Goal: Task Accomplishment & Management: Manage account settings

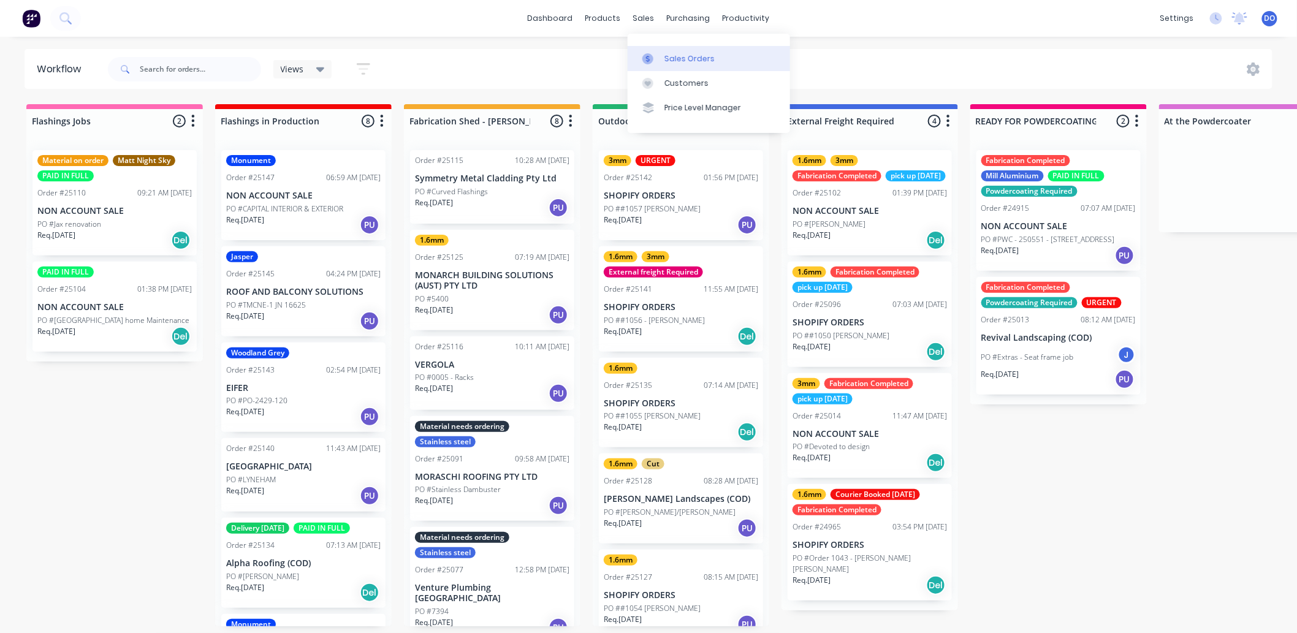
click at [658, 54] on div at bounding box center [651, 58] width 18 height 11
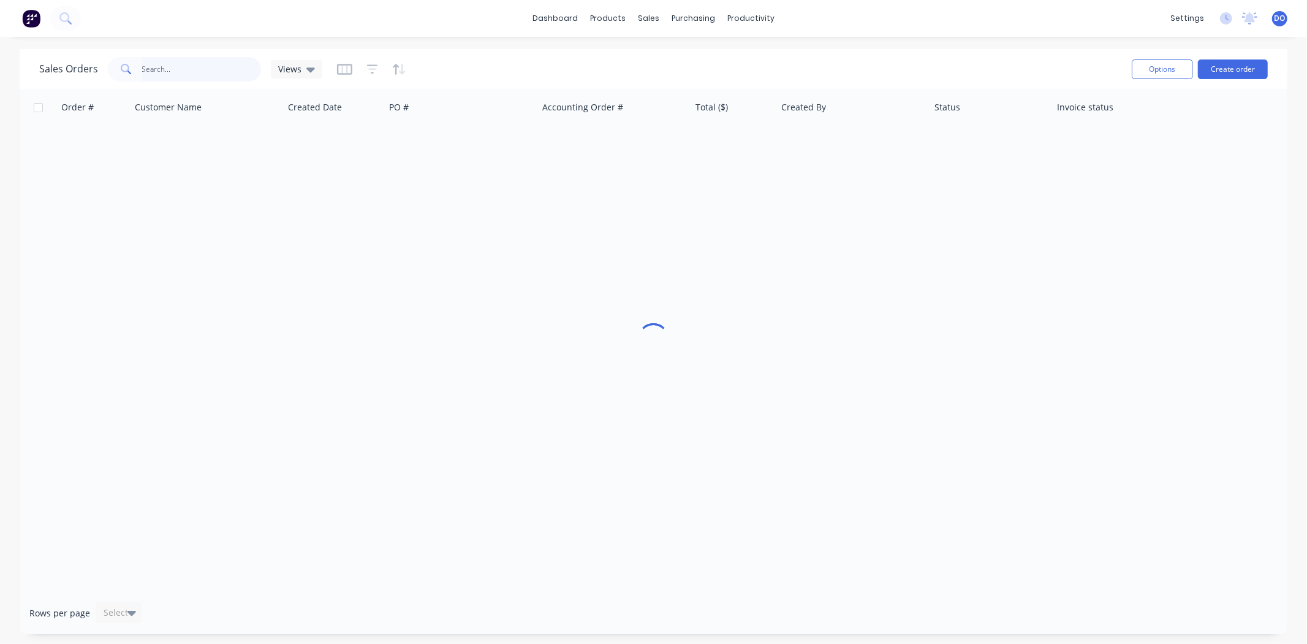
click at [189, 74] on input "text" at bounding box center [202, 69] width 120 height 25
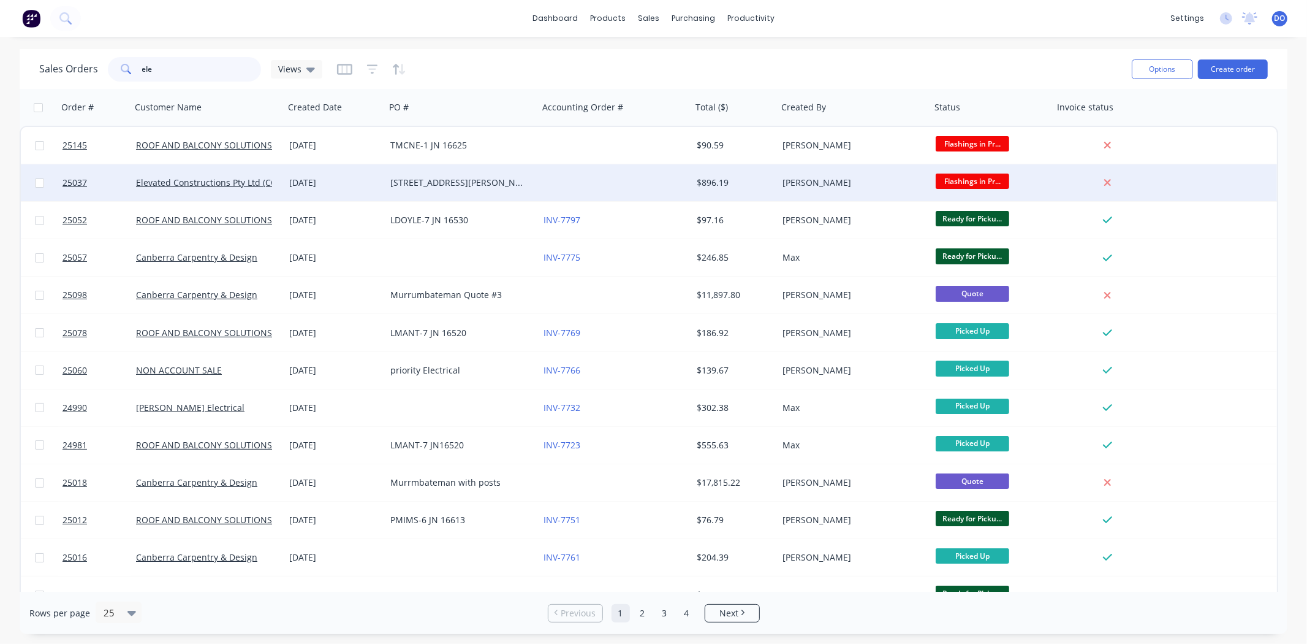
type input "ele"
click at [461, 186] on div "[STREET_ADDRESS][PERSON_NAME][PERSON_NAME]" at bounding box center [458, 183] width 136 height 12
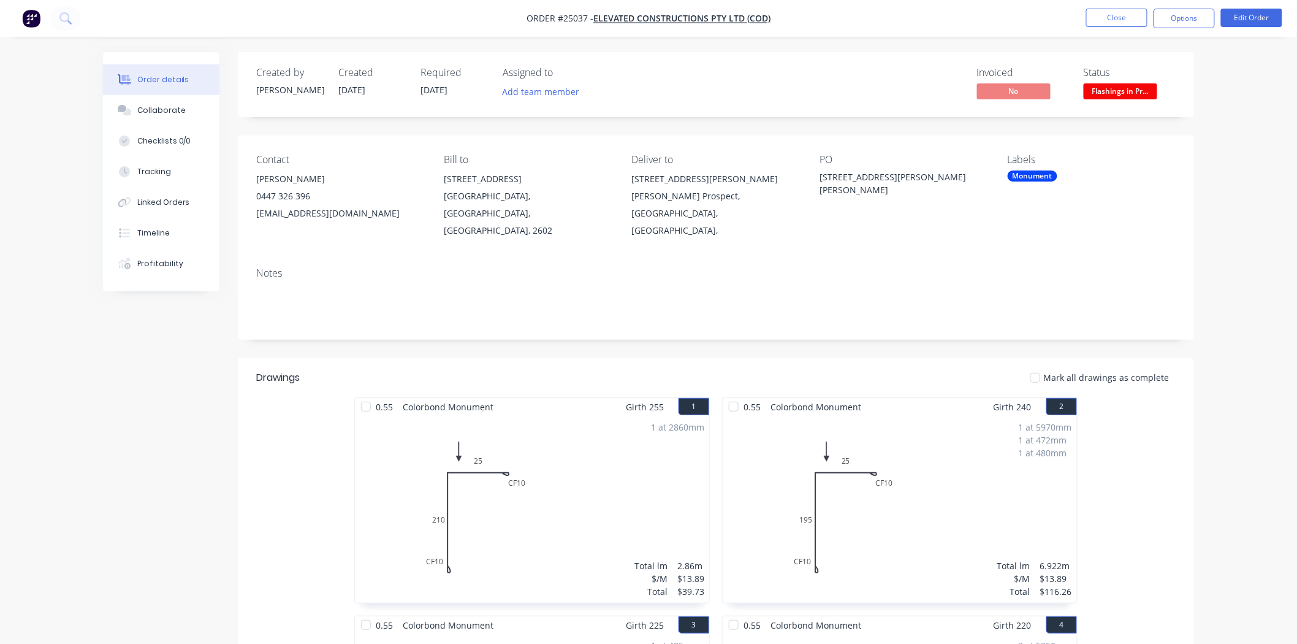
click at [1108, 31] on nav "Order #25037 - Elevated Constructions Pty Ltd (COD) Close Options Edit Order" at bounding box center [648, 18] width 1297 height 37
click at [1119, 19] on button "Close" at bounding box center [1116, 18] width 61 height 18
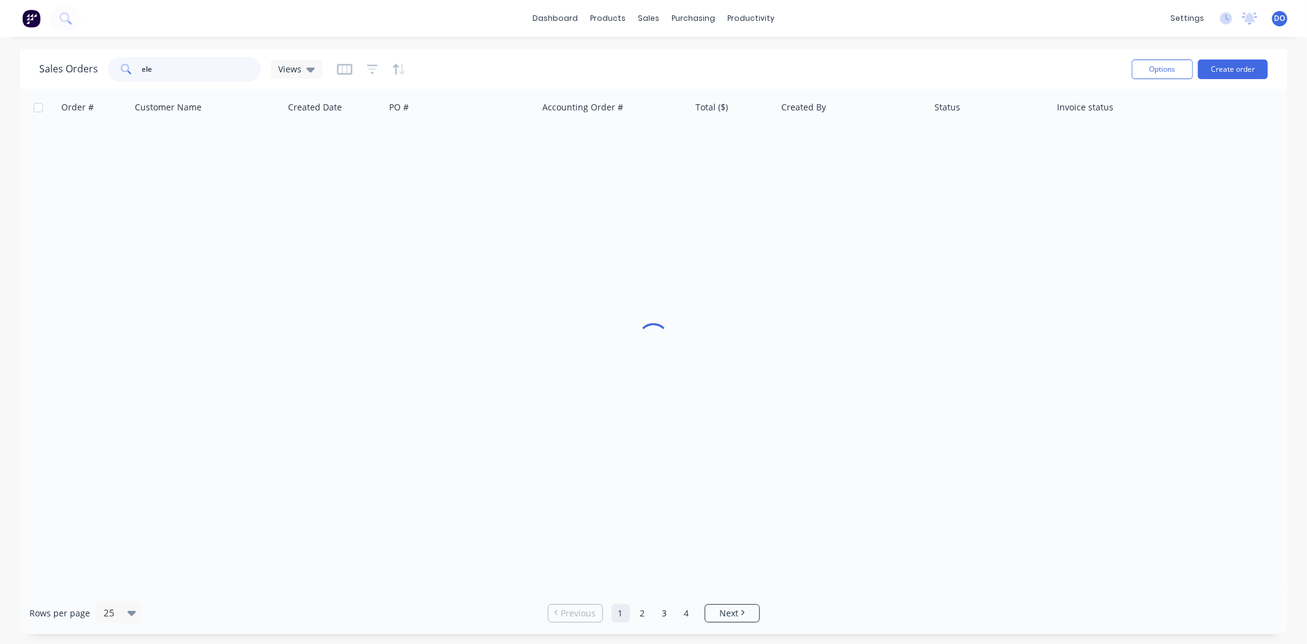
drag, startPoint x: 215, startPoint y: 75, endPoint x: 0, endPoint y: 74, distance: 214.5
click at [0, 74] on div "Sales Orders ele Views Options Create order Order # Customer Name Created Date …" at bounding box center [653, 341] width 1307 height 585
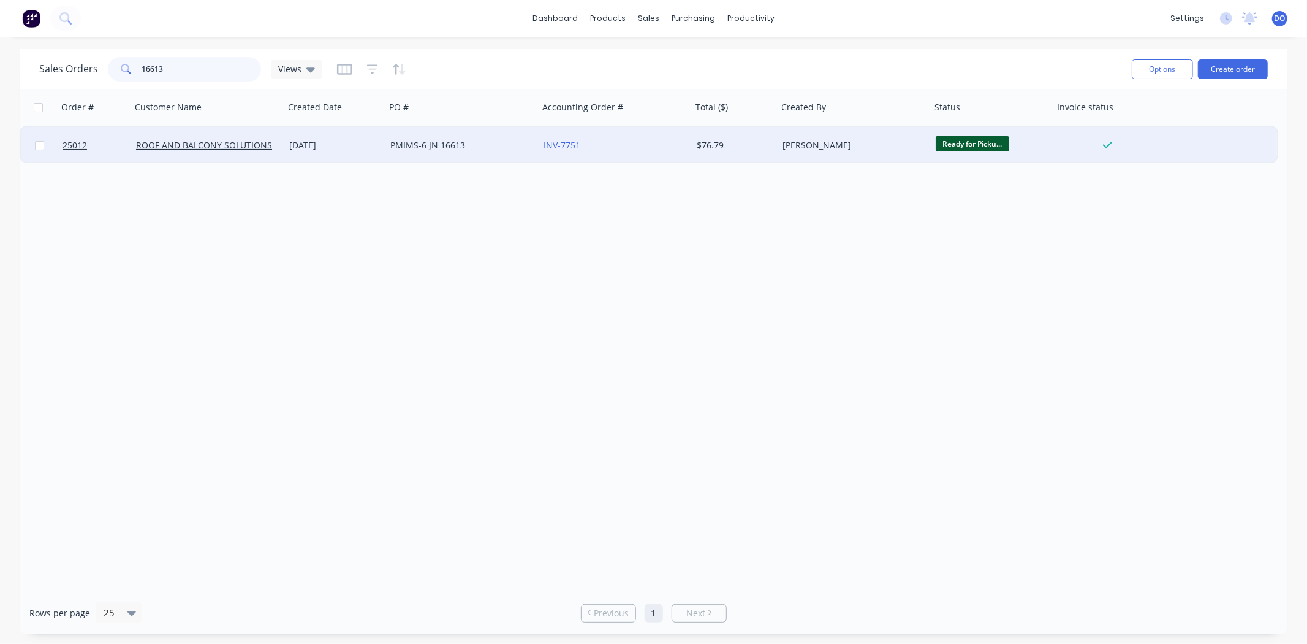
type input "16613"
click at [434, 148] on div "PMIMS-6 JN 16613" at bounding box center [458, 145] width 136 height 12
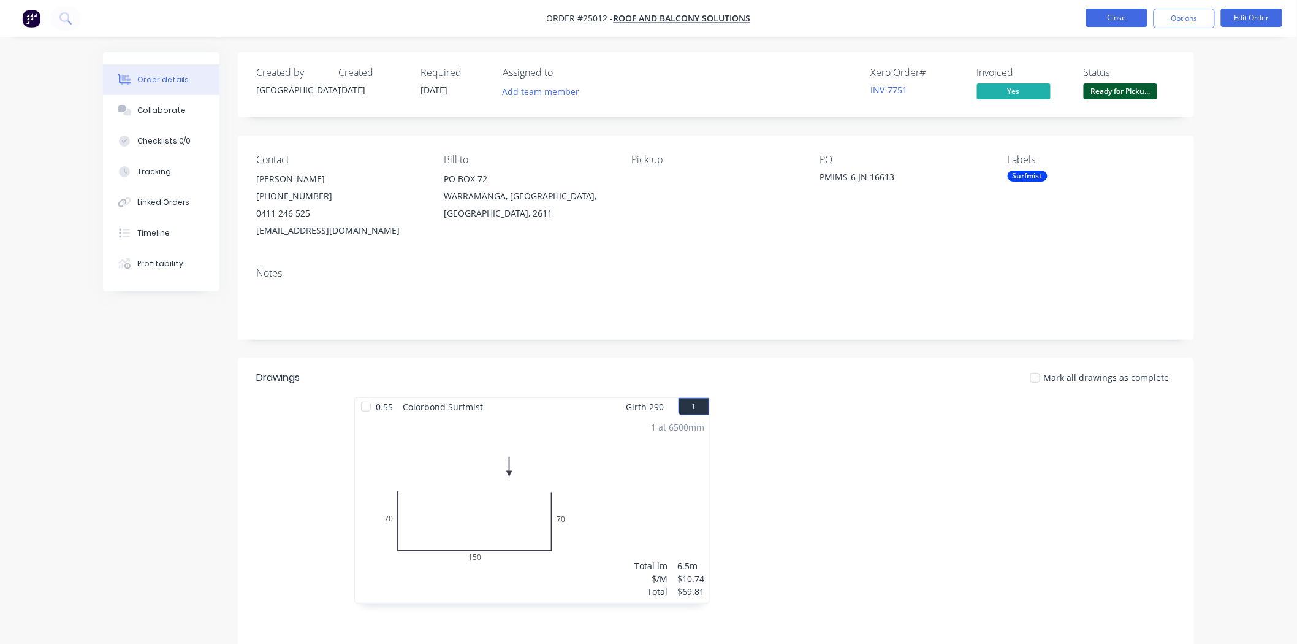
click at [1115, 9] on button "Close" at bounding box center [1116, 18] width 61 height 18
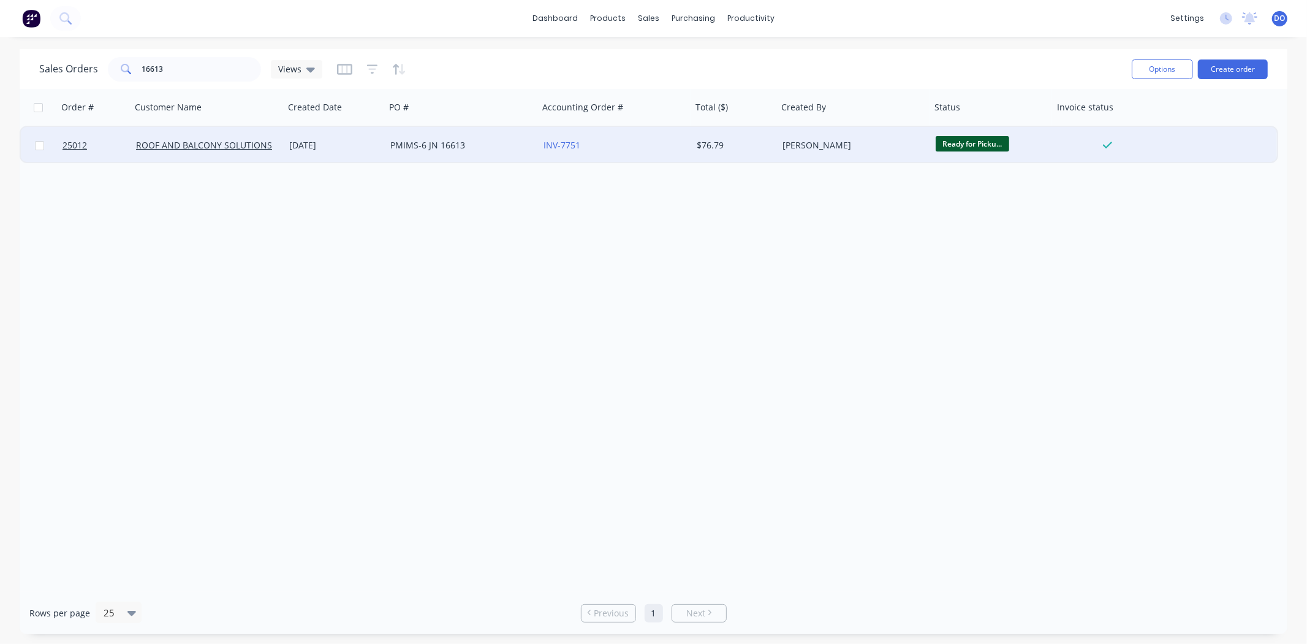
click at [490, 140] on div "PMIMS-6 JN 16613" at bounding box center [458, 145] width 136 height 12
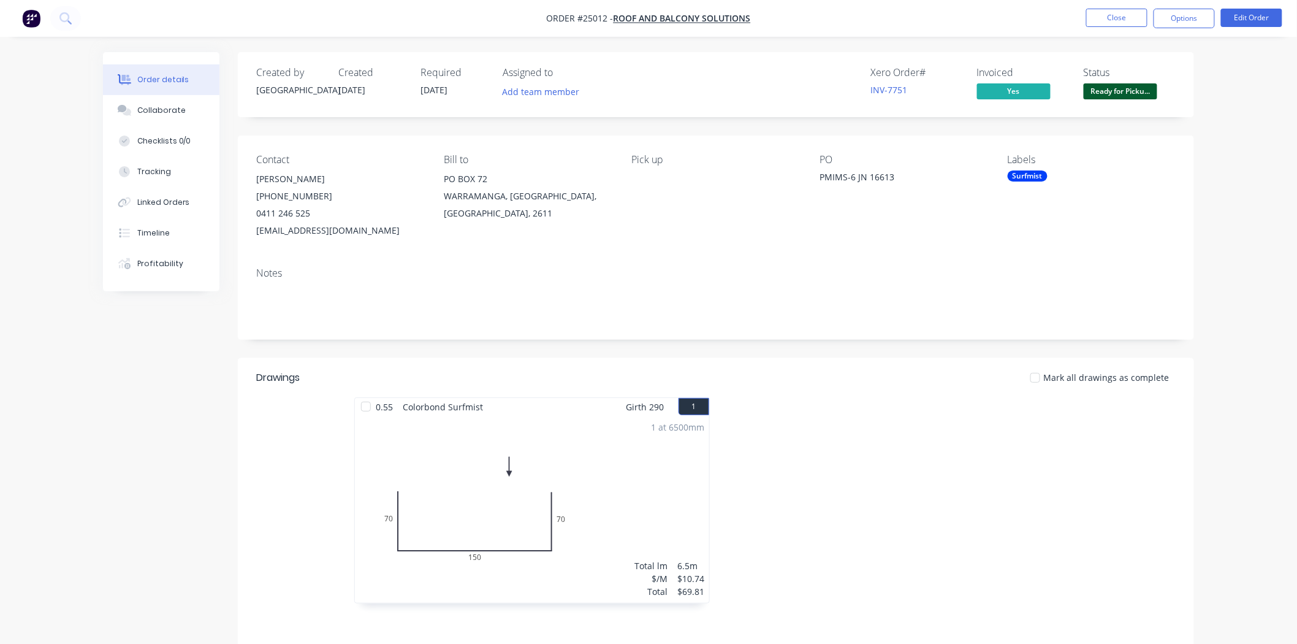
click at [1149, 95] on span "Ready for Picku..." at bounding box center [1121, 90] width 74 height 15
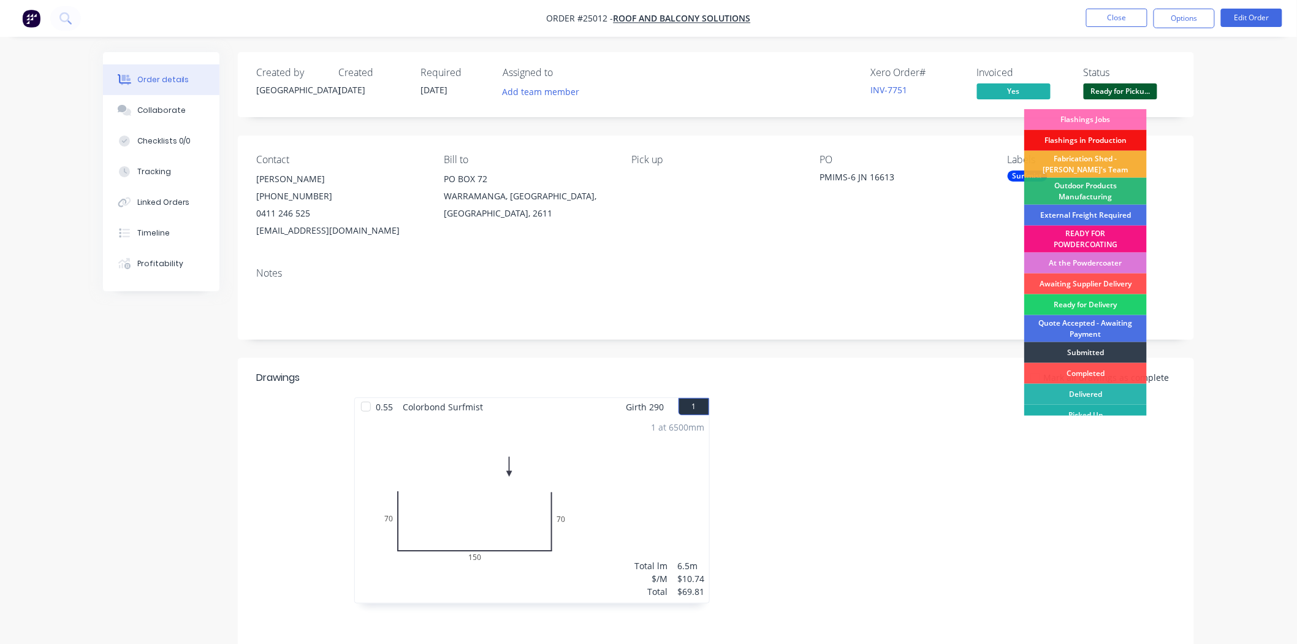
click at [1082, 412] on div "Picked Up" at bounding box center [1085, 414] width 123 height 21
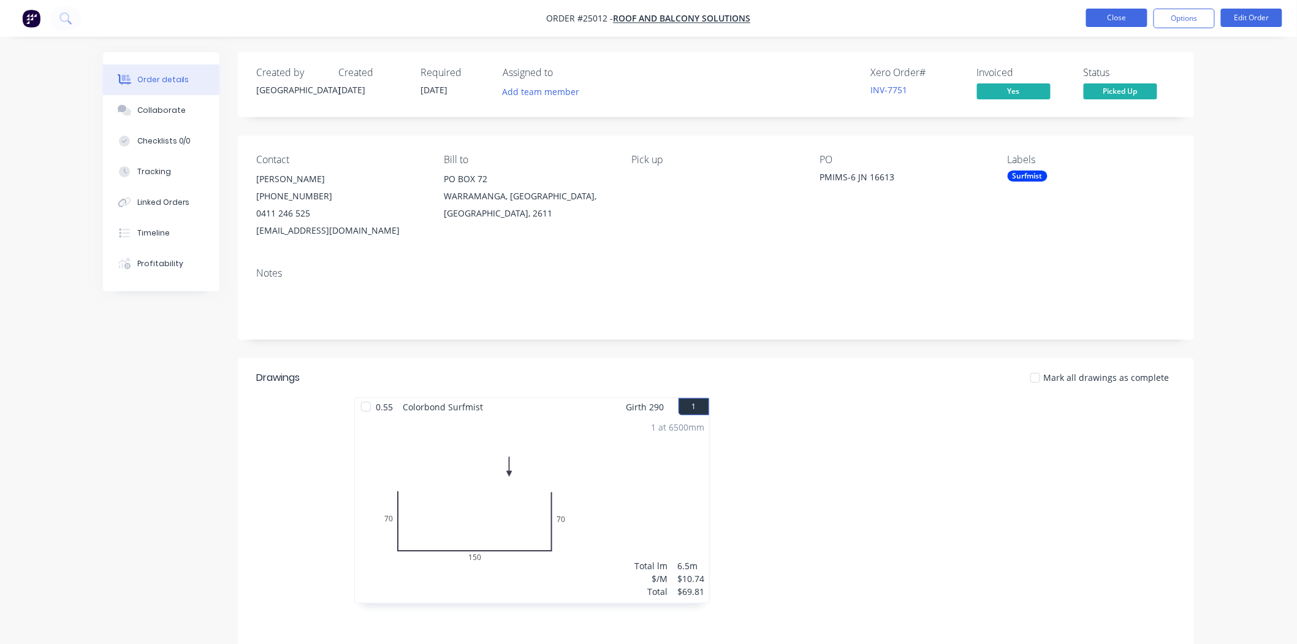
click at [1093, 17] on button "Close" at bounding box center [1116, 18] width 61 height 18
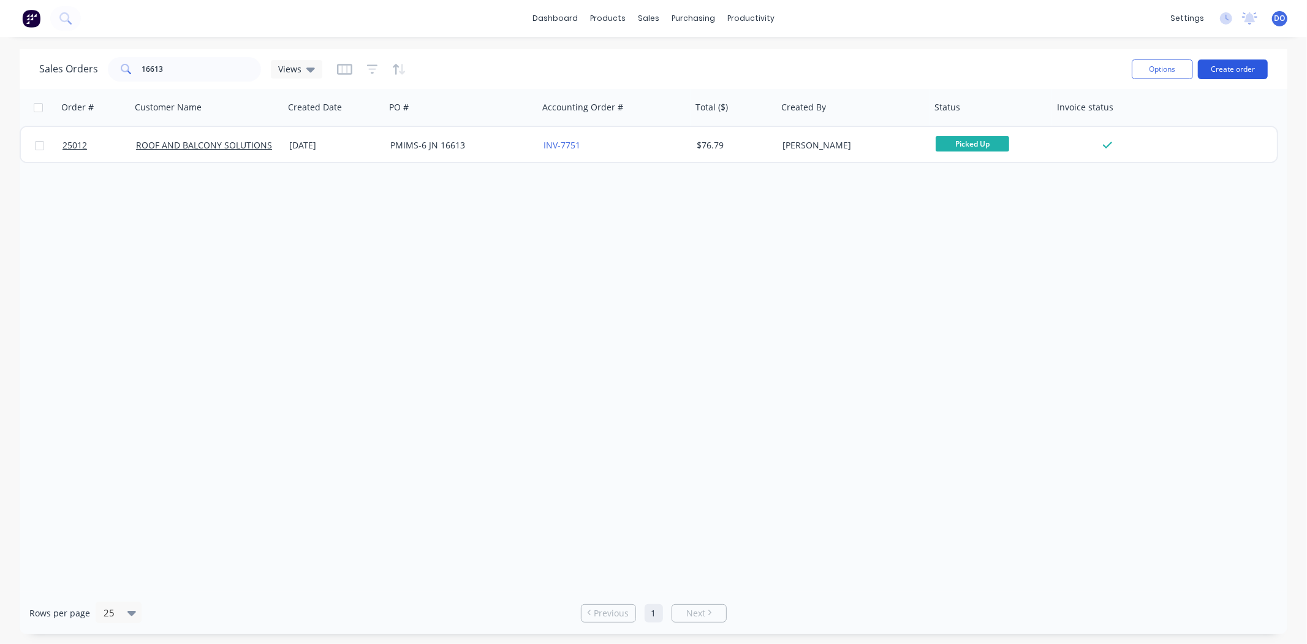
click at [1248, 74] on button "Create order" at bounding box center [1233, 69] width 70 height 20
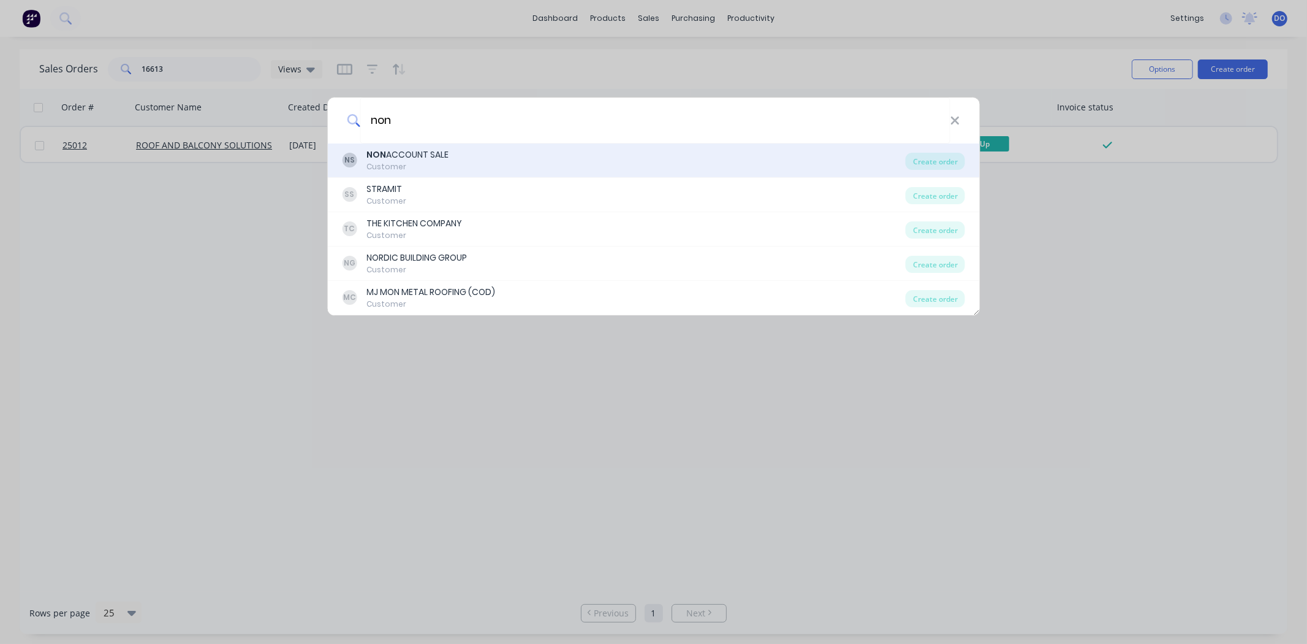
type input "non"
click at [575, 159] on div "NS NON ACCOUNT SALE Customer" at bounding box center [624, 160] width 564 height 24
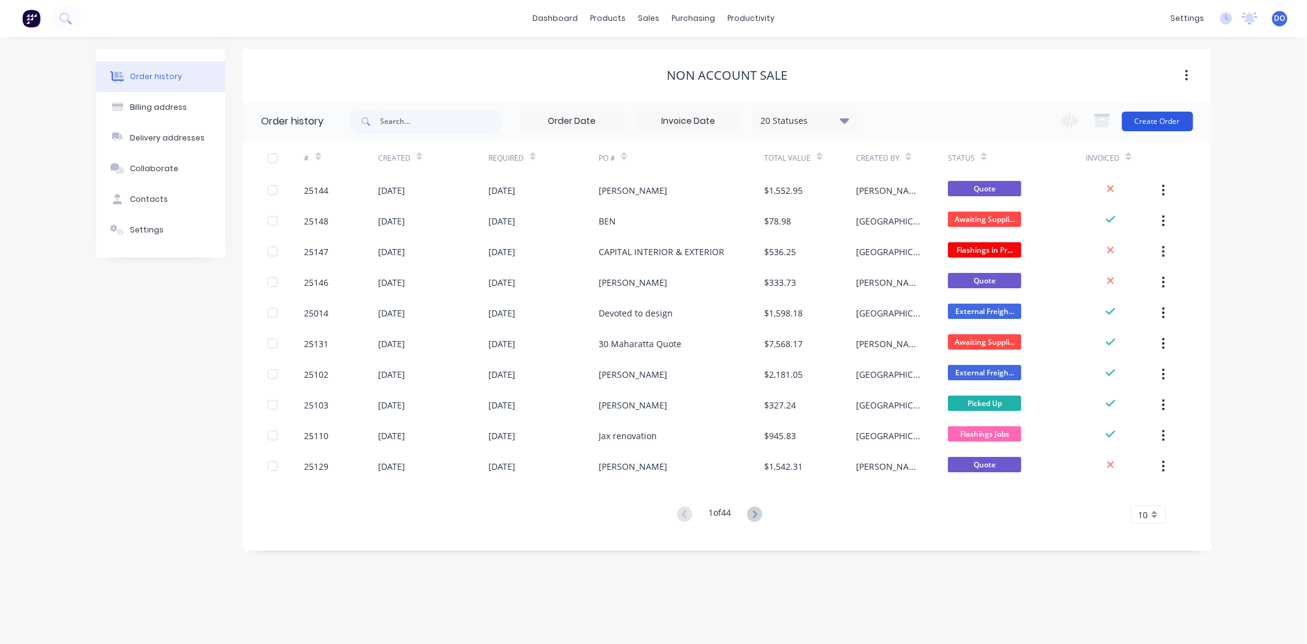
click at [1179, 125] on button "Create Order" at bounding box center [1157, 122] width 71 height 20
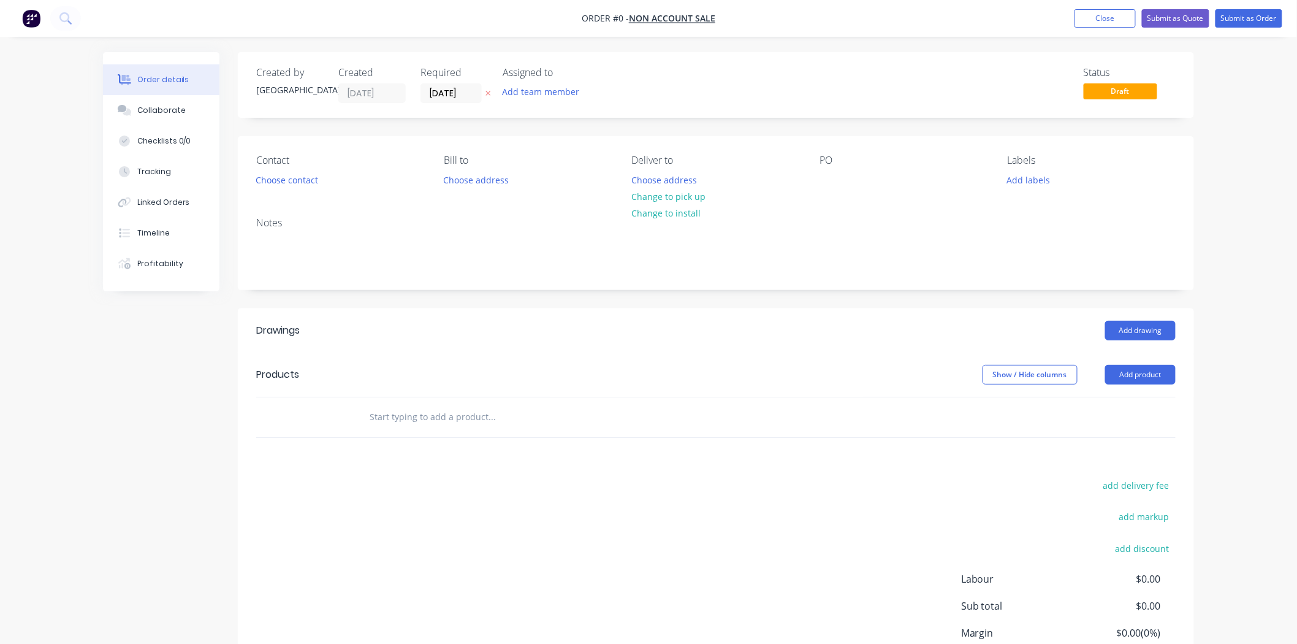
drag, startPoint x: 283, startPoint y: 192, endPoint x: 277, endPoint y: 194, distance: 6.4
click at [279, 194] on div "Contact Choose contact Bill to Choose address Deliver to Choose address Change …" at bounding box center [716, 171] width 956 height 71
click at [289, 184] on button "Choose contact" at bounding box center [286, 179] width 75 height 17
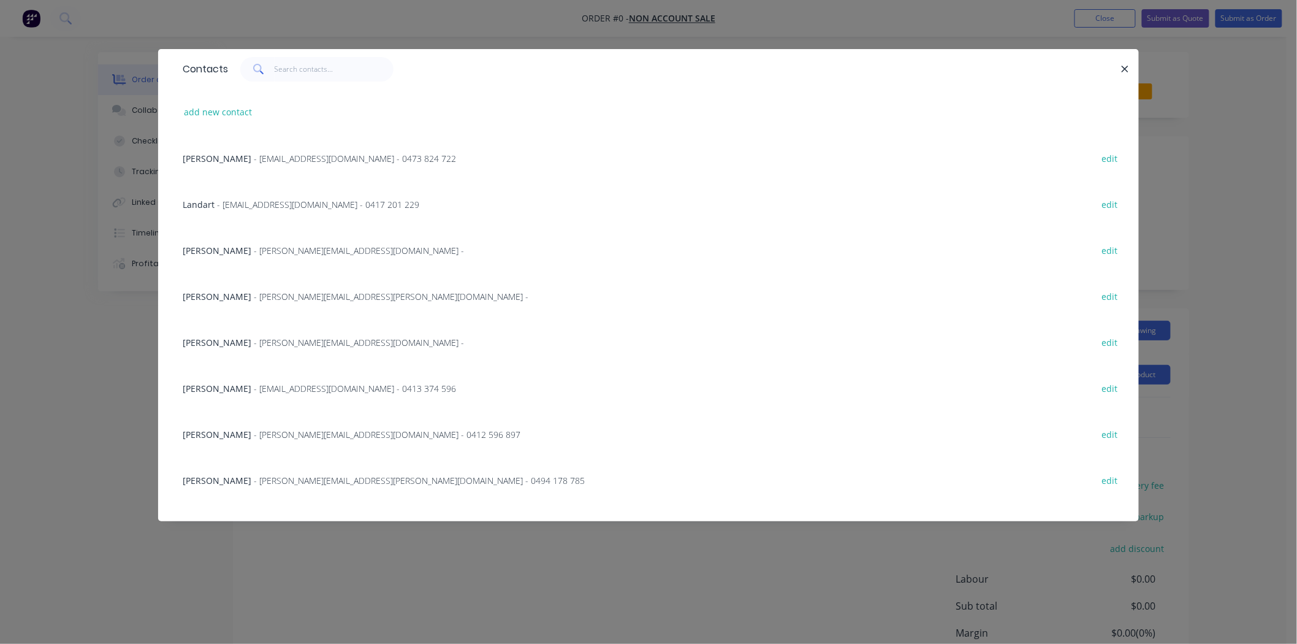
click at [233, 102] on div "add new contact" at bounding box center [649, 112] width 944 height 46
click at [313, 60] on input "text" at bounding box center [335, 69] width 120 height 25
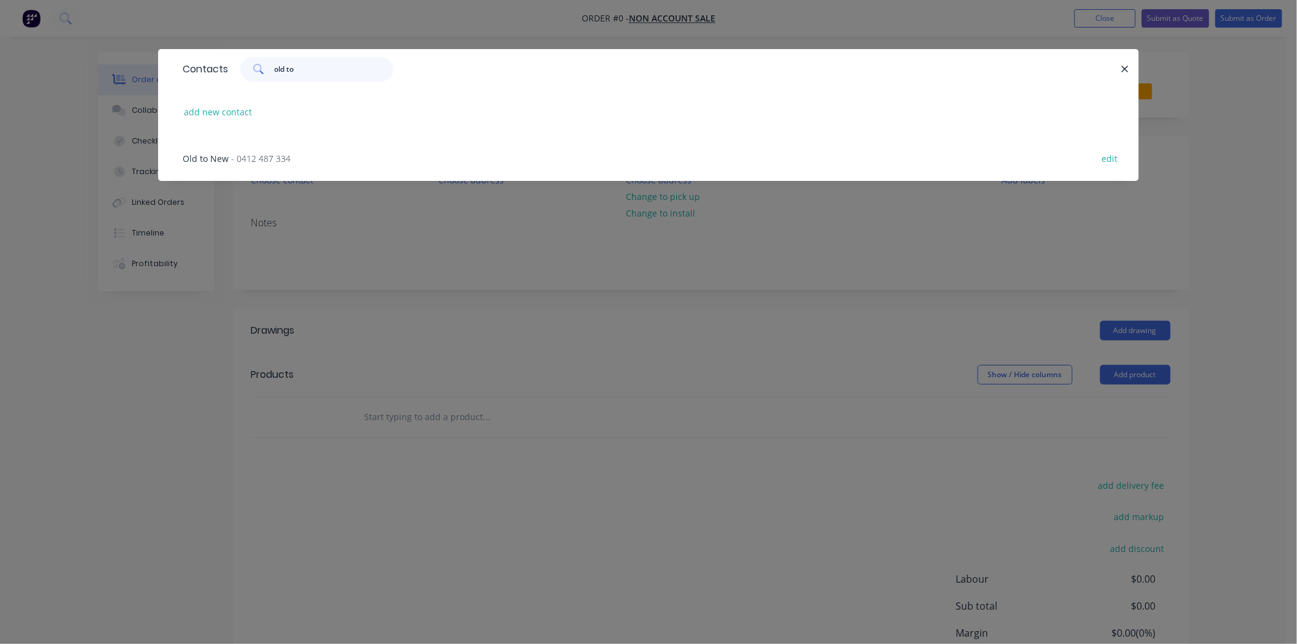
type input "old to"
click at [275, 156] on span "- 0412 487 334" at bounding box center [260, 159] width 59 height 12
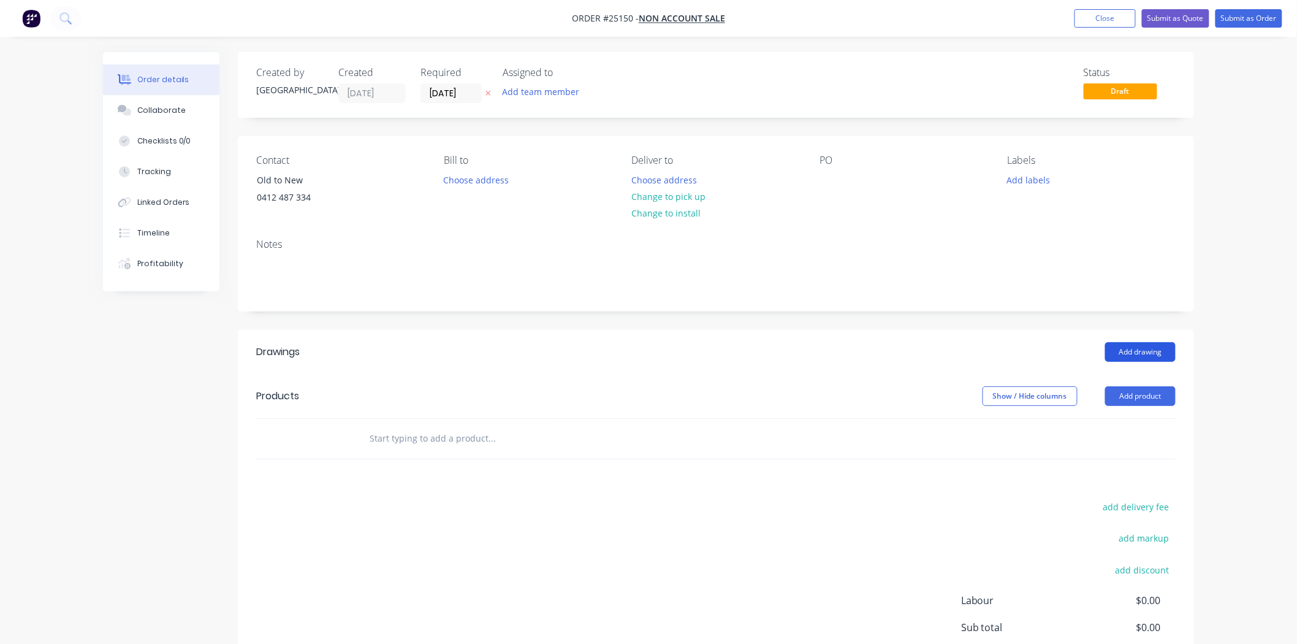
click at [1117, 352] on button "Add drawing" at bounding box center [1140, 352] width 70 height 20
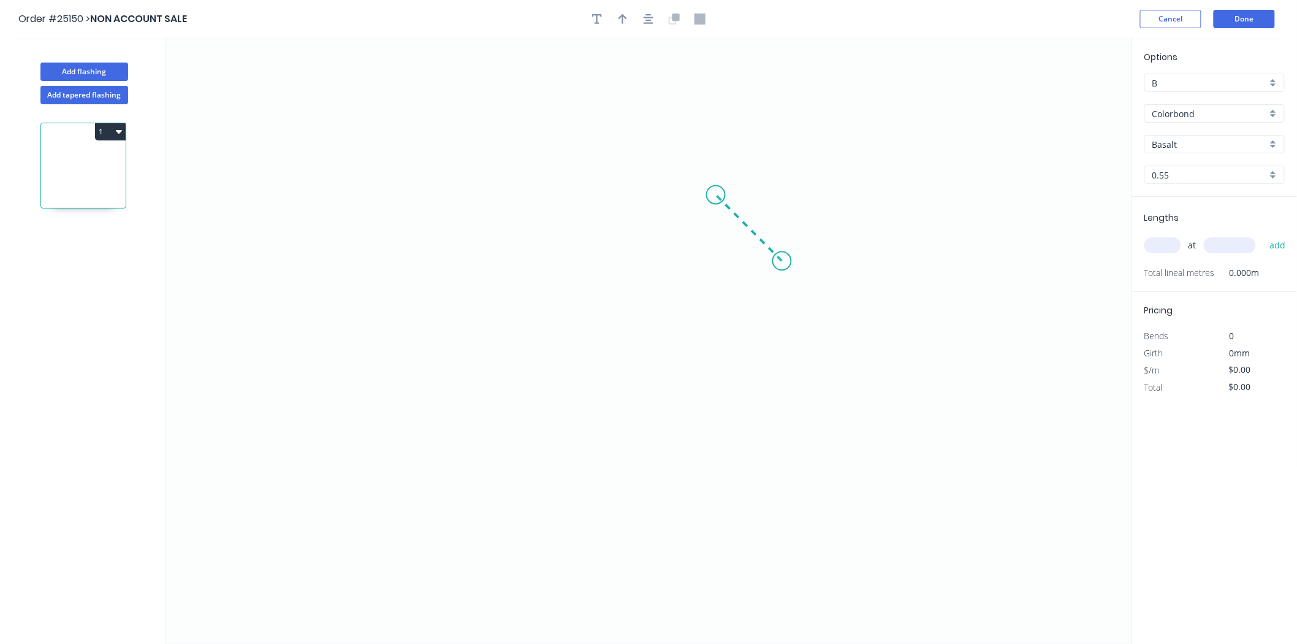
drag, startPoint x: 782, startPoint y: 260, endPoint x: 716, endPoint y: 189, distance: 97.6
click at [716, 189] on icon "0" at bounding box center [648, 341] width 966 height 606
click at [363, 192] on icon "0 ?" at bounding box center [648, 341] width 966 height 606
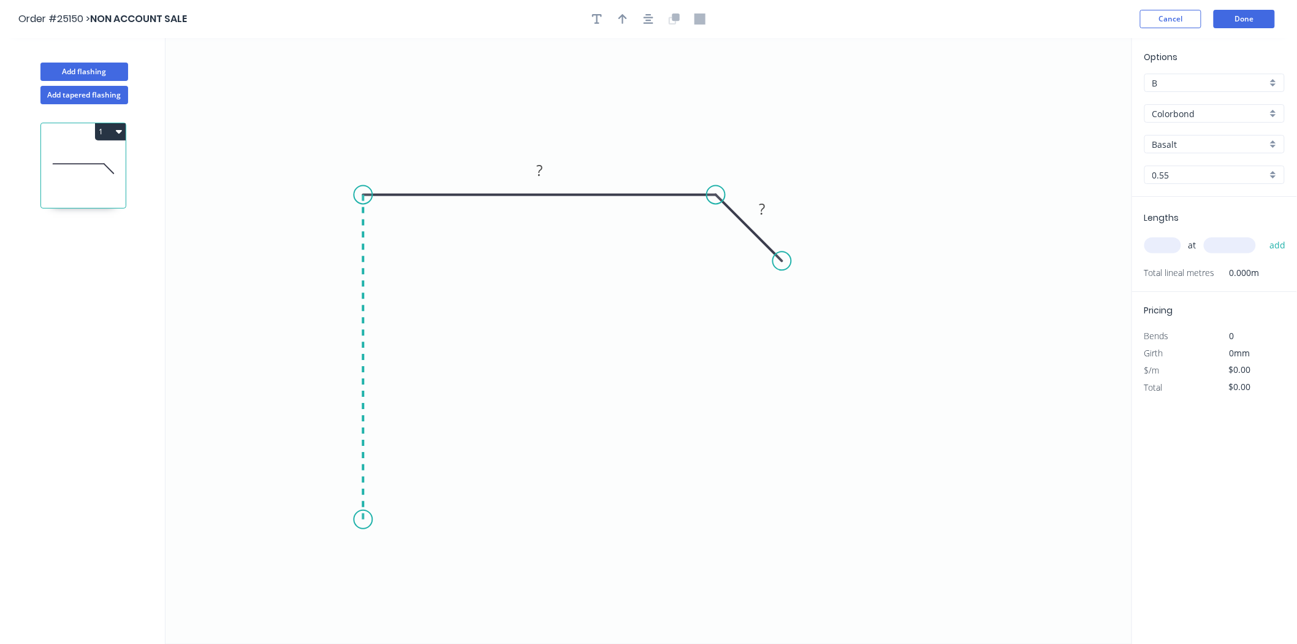
click at [359, 520] on icon "0 ? ?" at bounding box center [648, 341] width 966 height 606
click at [419, 464] on icon at bounding box center [391, 491] width 56 height 56
click at [416, 504] on rect at bounding box center [402, 498] width 40 height 25
click at [408, 499] on rect at bounding box center [402, 499] width 25 height 17
click at [764, 197] on rect at bounding box center [762, 209] width 40 height 25
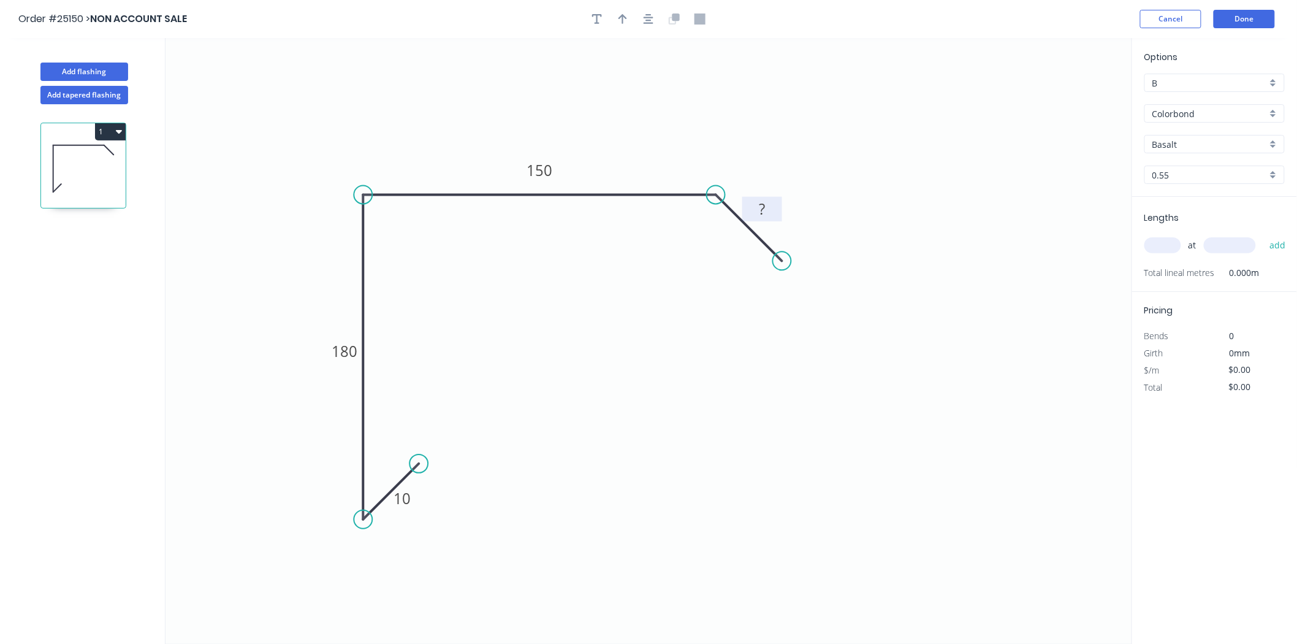
click at [763, 207] on tspan "?" at bounding box center [762, 209] width 6 height 20
click at [1160, 241] on input "text" at bounding box center [1162, 245] width 37 height 16
type input "$27.20"
type input "1"
type input "3300"
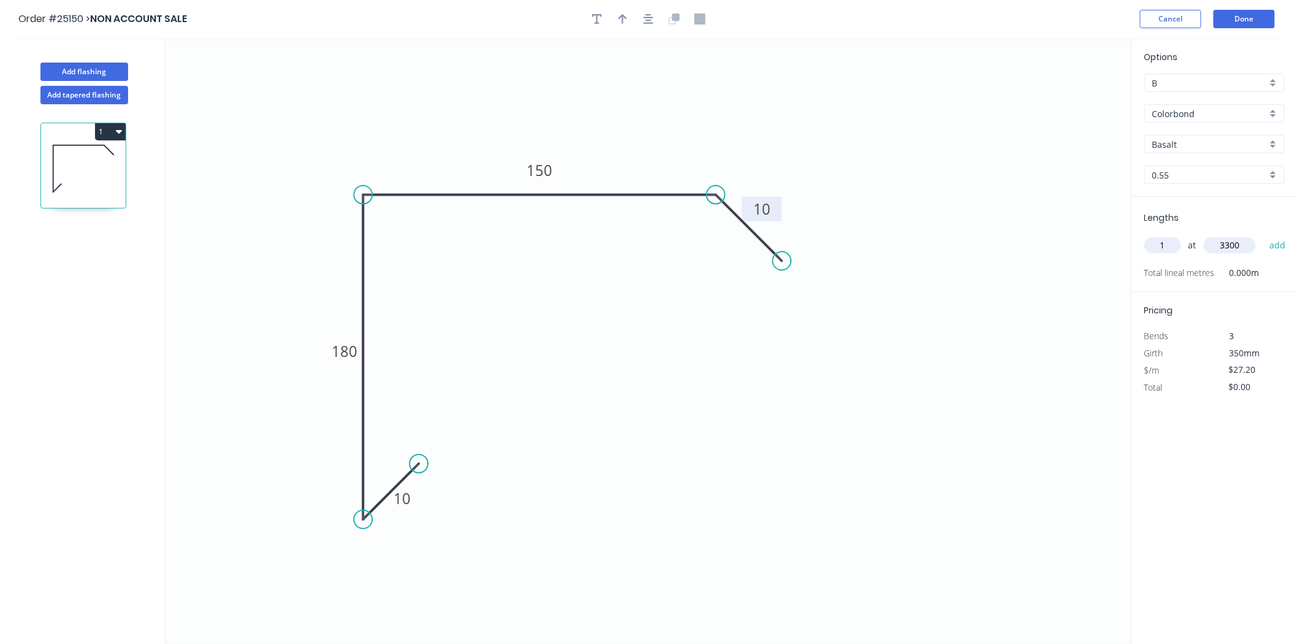
click at [1263, 235] on button "add" at bounding box center [1277, 245] width 29 height 21
type input "$89.76"
click at [59, 67] on button "Add flashing" at bounding box center [84, 72] width 88 height 18
type input "$0.00"
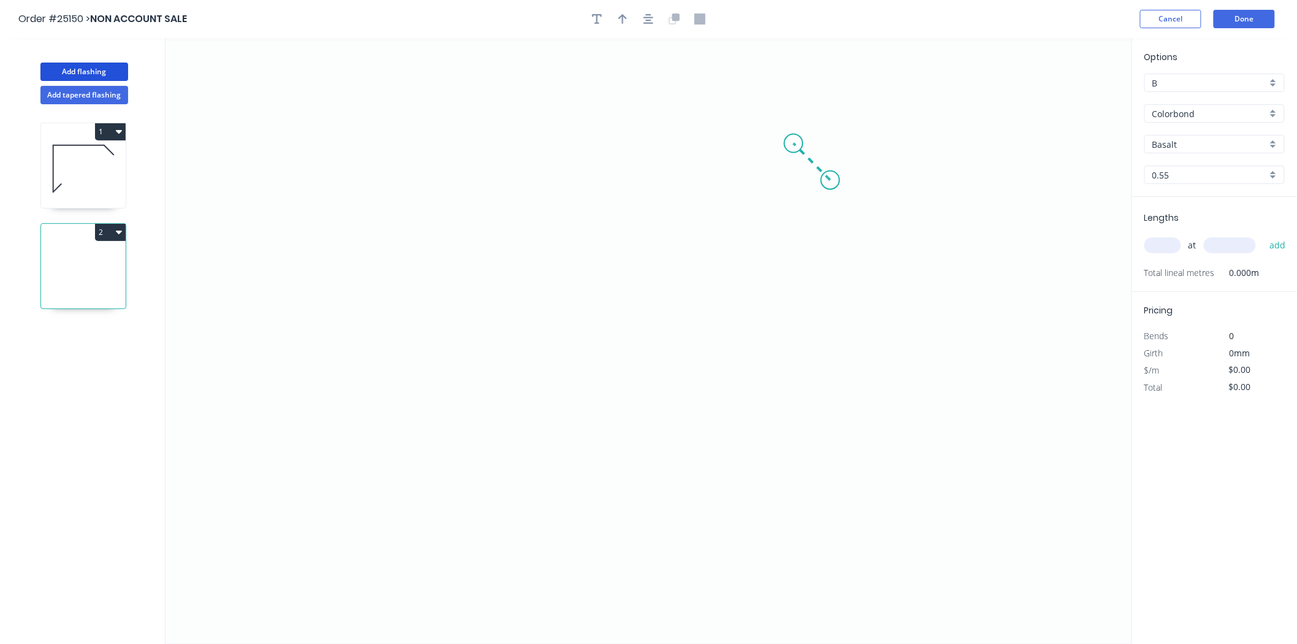
drag, startPoint x: 830, startPoint y: 180, endPoint x: 794, endPoint y: 138, distance: 56.0
click at [794, 138] on icon "0" at bounding box center [648, 341] width 966 height 606
click at [298, 172] on icon "0 ?" at bounding box center [648, 341] width 966 height 606
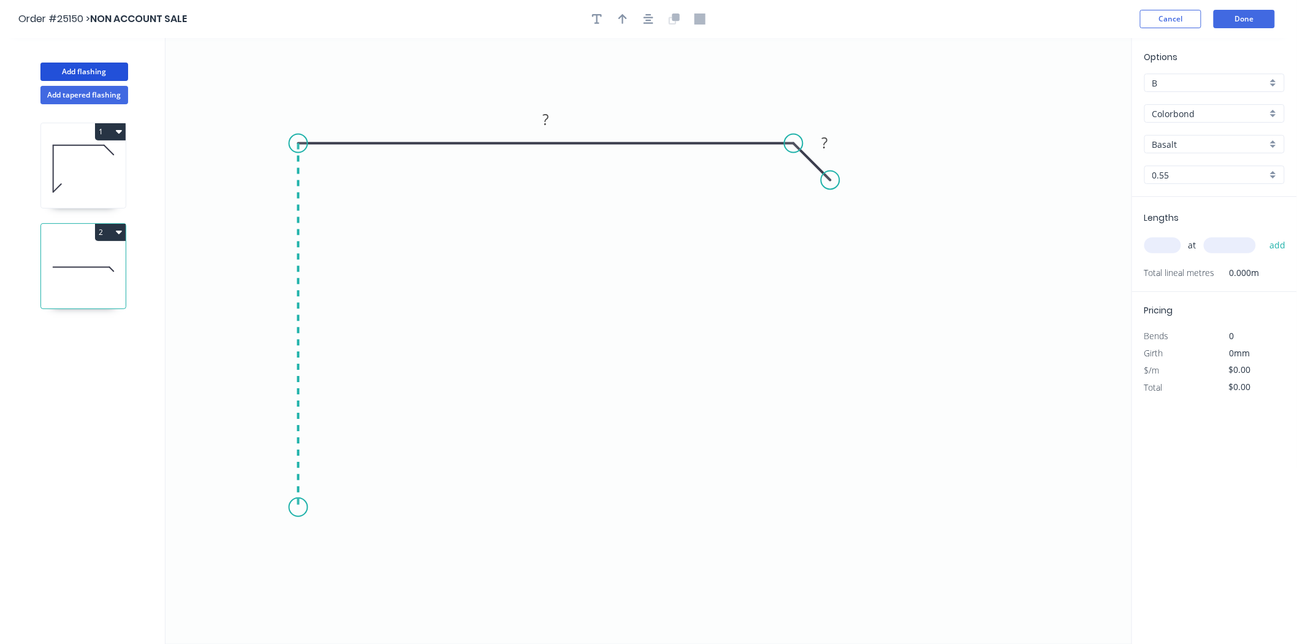
click at [303, 507] on icon "0 ? ?" at bounding box center [648, 341] width 966 height 606
click at [338, 468] on icon "0 ? ? ?" at bounding box center [648, 341] width 966 height 606
click at [332, 495] on tspan "?" at bounding box center [331, 494] width 6 height 20
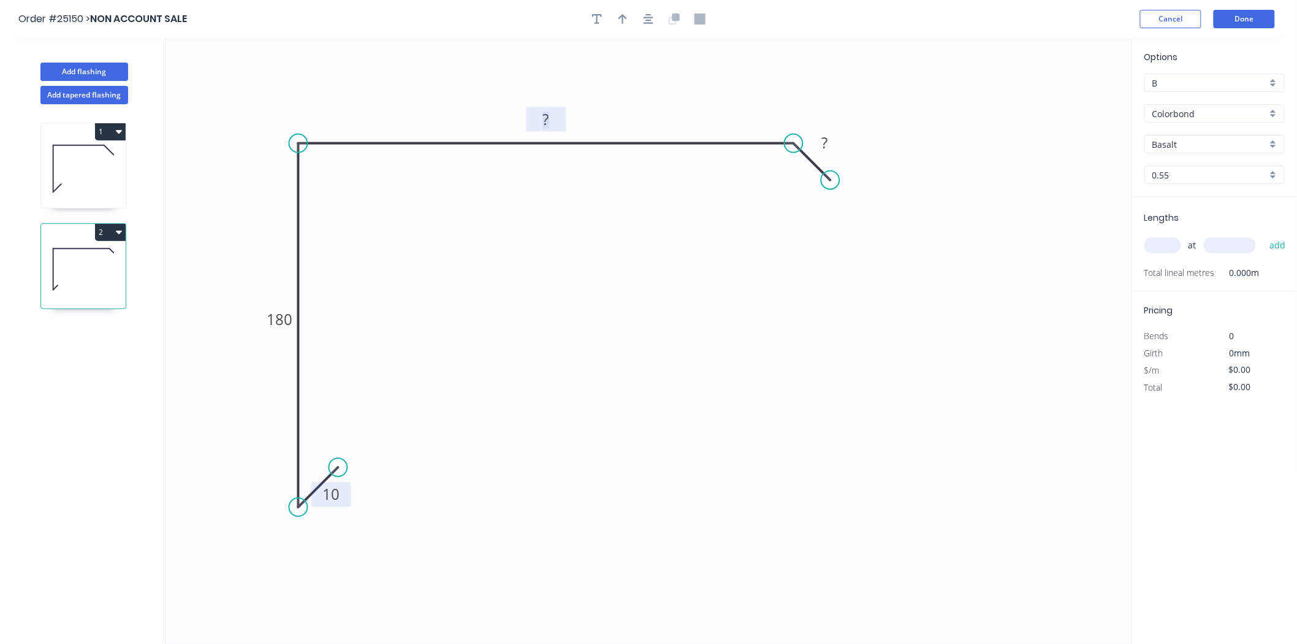
click at [556, 120] on rect at bounding box center [546, 120] width 25 height 17
drag, startPoint x: 1172, startPoint y: 246, endPoint x: 1166, endPoint y: 249, distance: 7.2
click at [1166, 249] on input "text" at bounding box center [1162, 245] width 37 height 16
type input "$27.20"
type input "1"
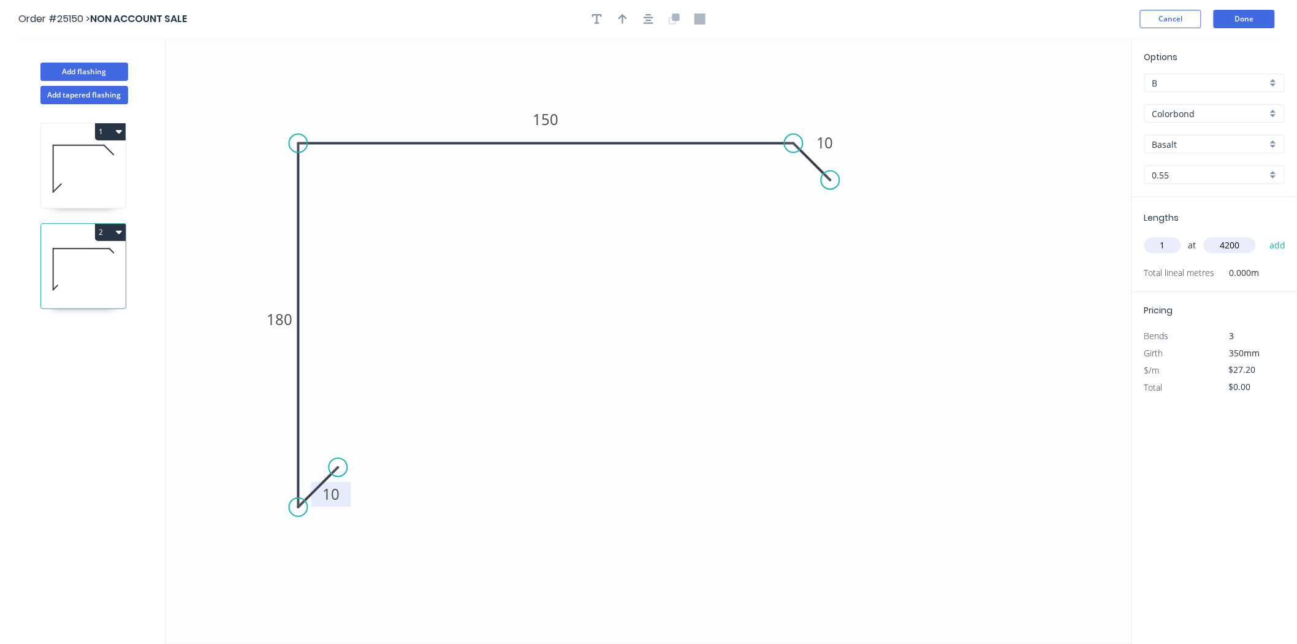
type input "4200"
click at [1263, 235] on button "add" at bounding box center [1277, 245] width 29 height 21
type input "$114.24"
click at [616, 23] on button "button" at bounding box center [622, 19] width 18 height 18
click at [1071, 93] on icon "0 10 180 150 10" at bounding box center [648, 341] width 966 height 606
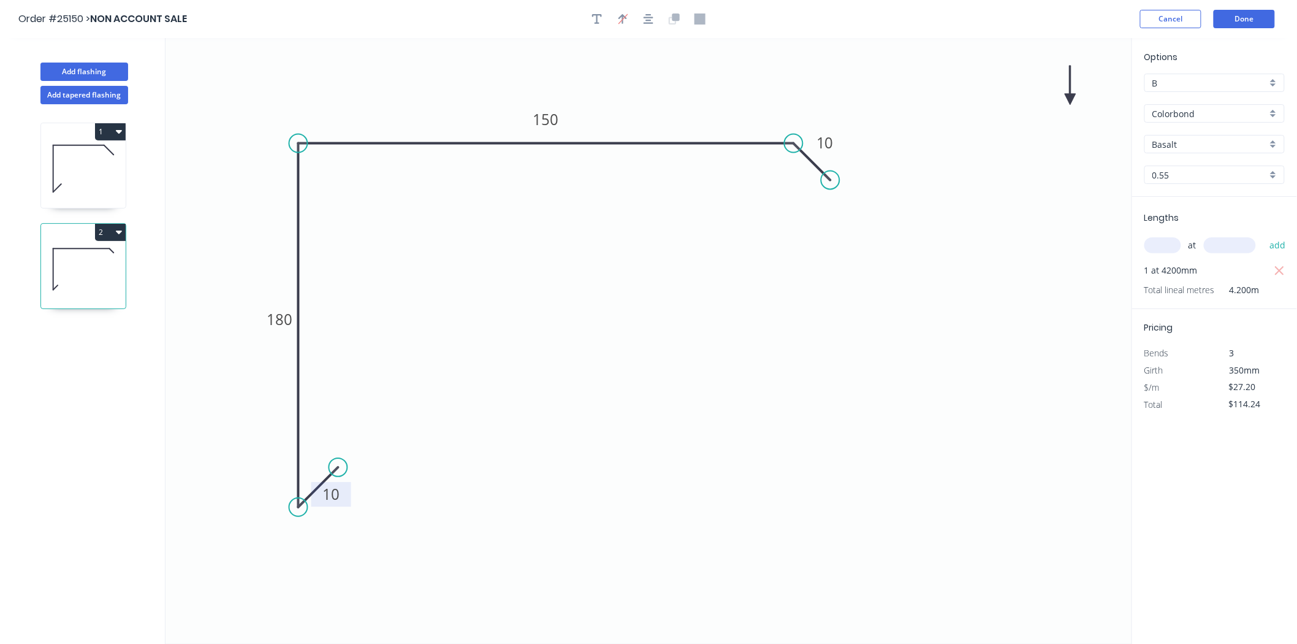
click at [1071, 96] on icon at bounding box center [1070, 85] width 11 height 39
drag, startPoint x: 981, startPoint y: 100, endPoint x: 642, endPoint y: 106, distance: 339.6
click at [642, 106] on icon at bounding box center [655, 96] width 36 height 36
click at [1163, 143] on input "Basalt" at bounding box center [1209, 144] width 115 height 13
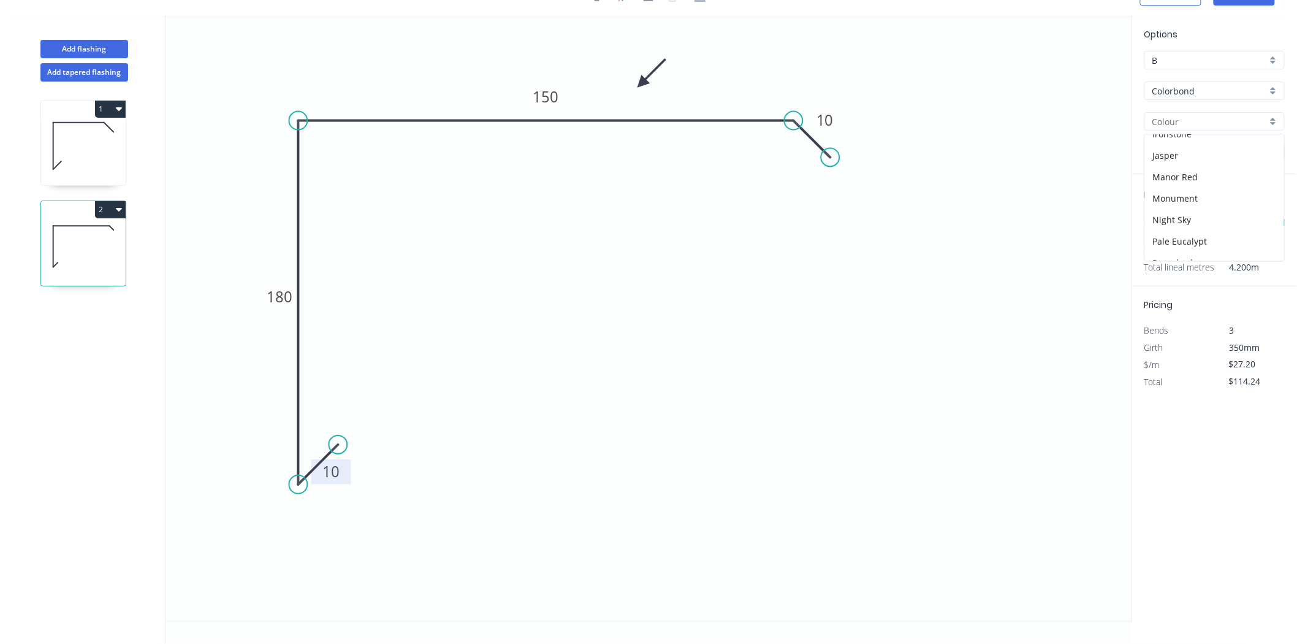
scroll to position [136, 0]
click at [1183, 207] on div "Ironstone" at bounding box center [1214, 201] width 139 height 21
drag, startPoint x: 53, startPoint y: 231, endPoint x: 45, endPoint y: 231, distance: 8.6
click at [45, 231] on icon at bounding box center [83, 246] width 85 height 78
click at [83, 231] on icon at bounding box center [83, 246] width 85 height 78
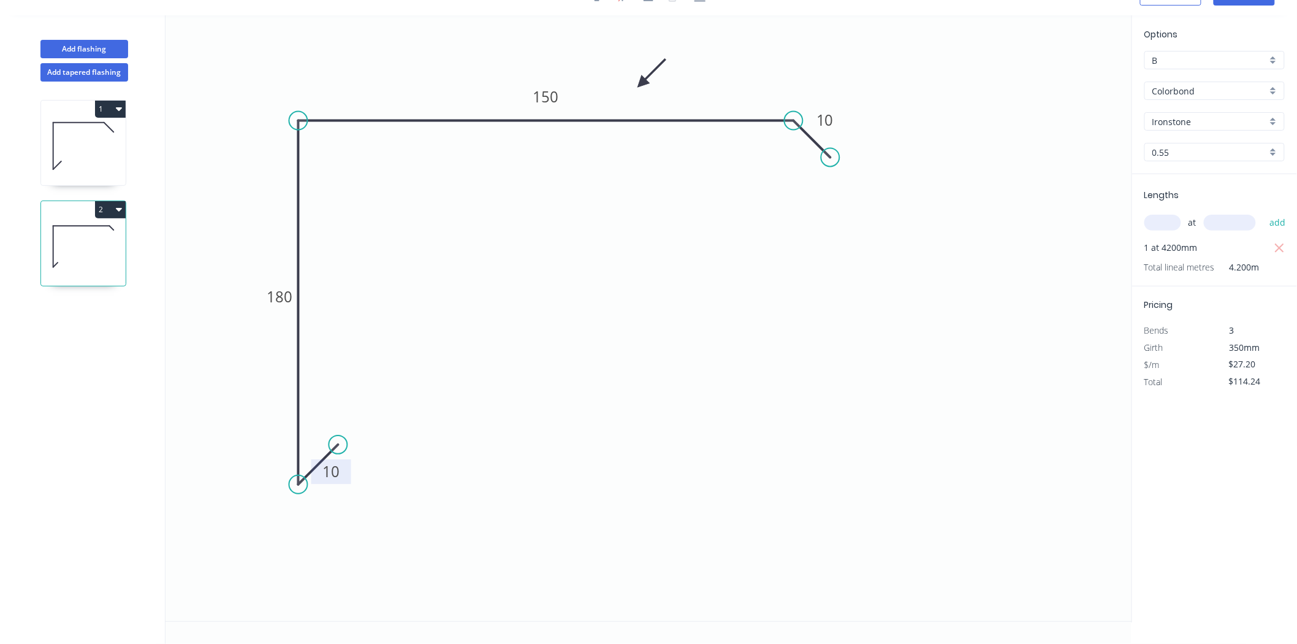
click at [88, 141] on icon at bounding box center [83, 146] width 85 height 78
type input "Basalt"
type input "$89.76"
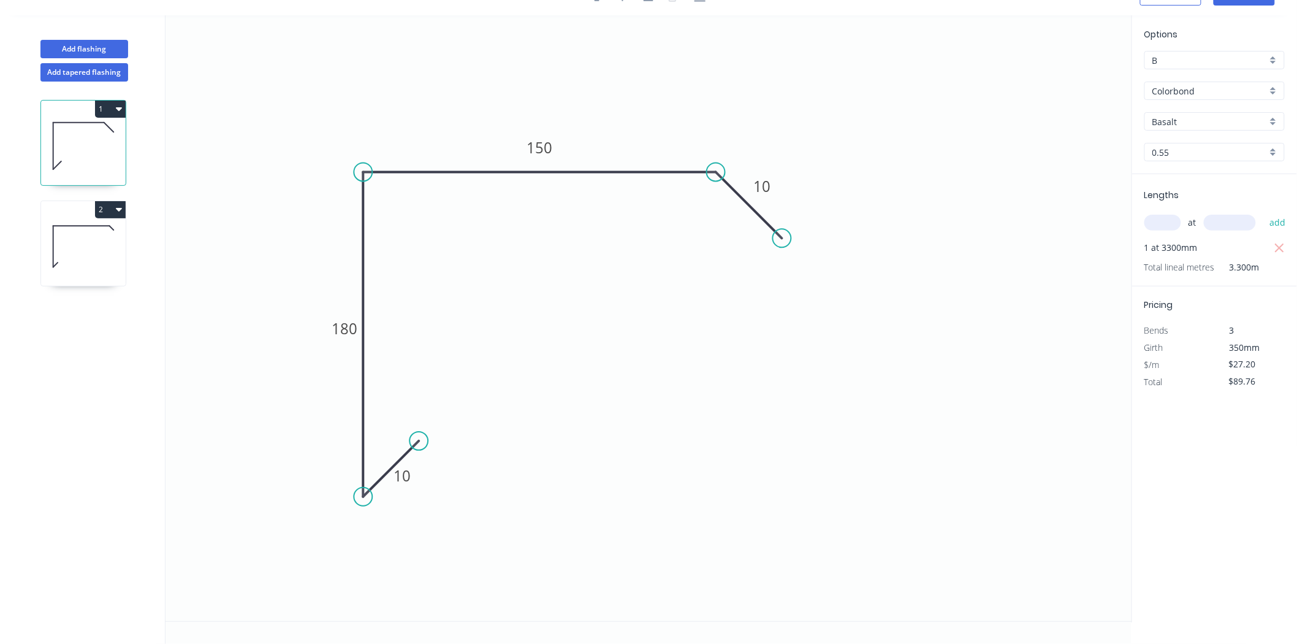
click at [1161, 127] on div "Basalt" at bounding box center [1214, 121] width 140 height 18
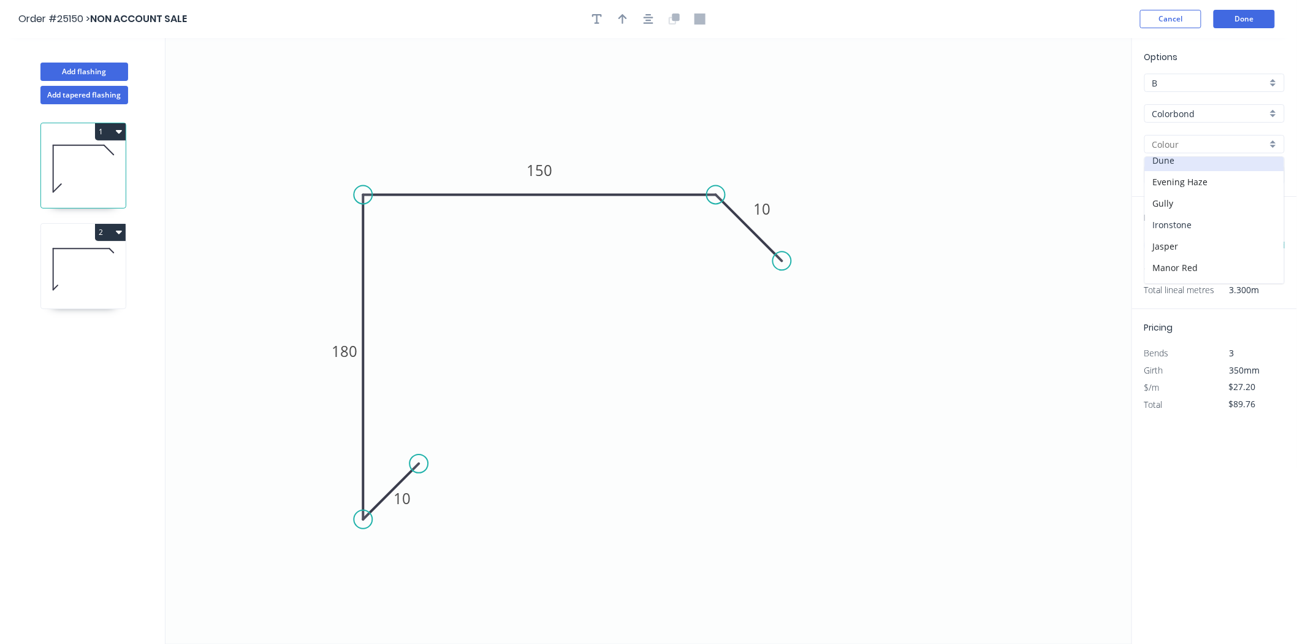
click at [1161, 225] on div "Ironstone" at bounding box center [1214, 224] width 139 height 21
type input "Ironstone"
click at [1236, 19] on button "Done" at bounding box center [1243, 19] width 61 height 18
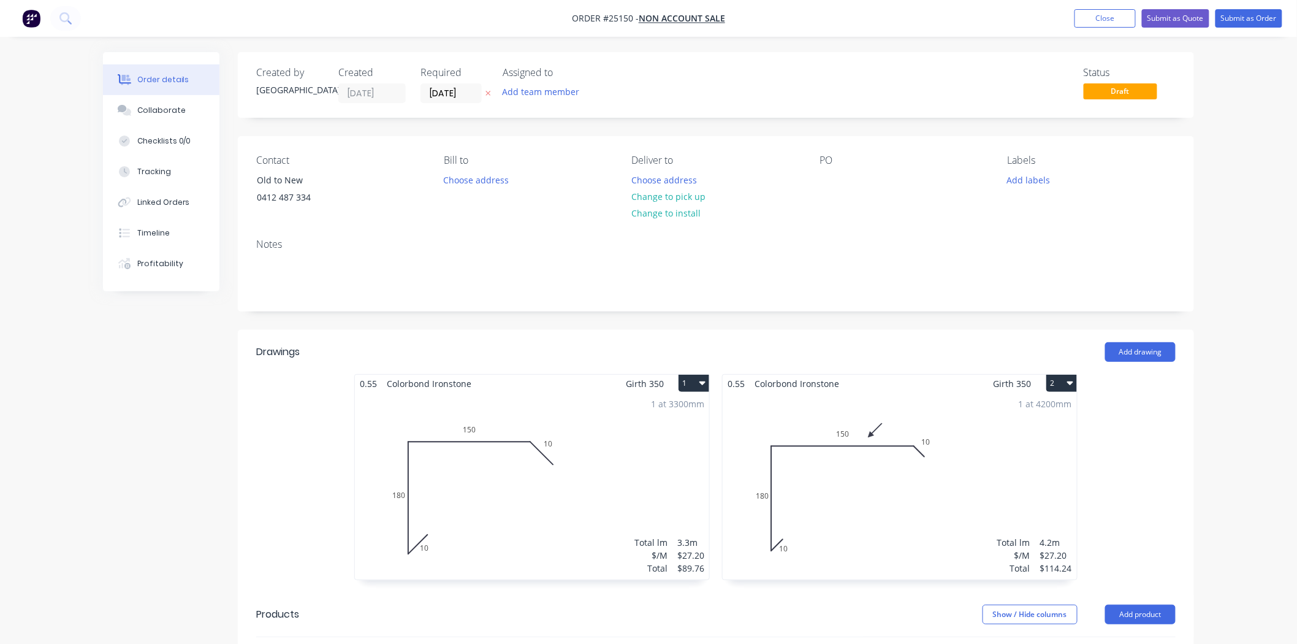
scroll to position [272, 0]
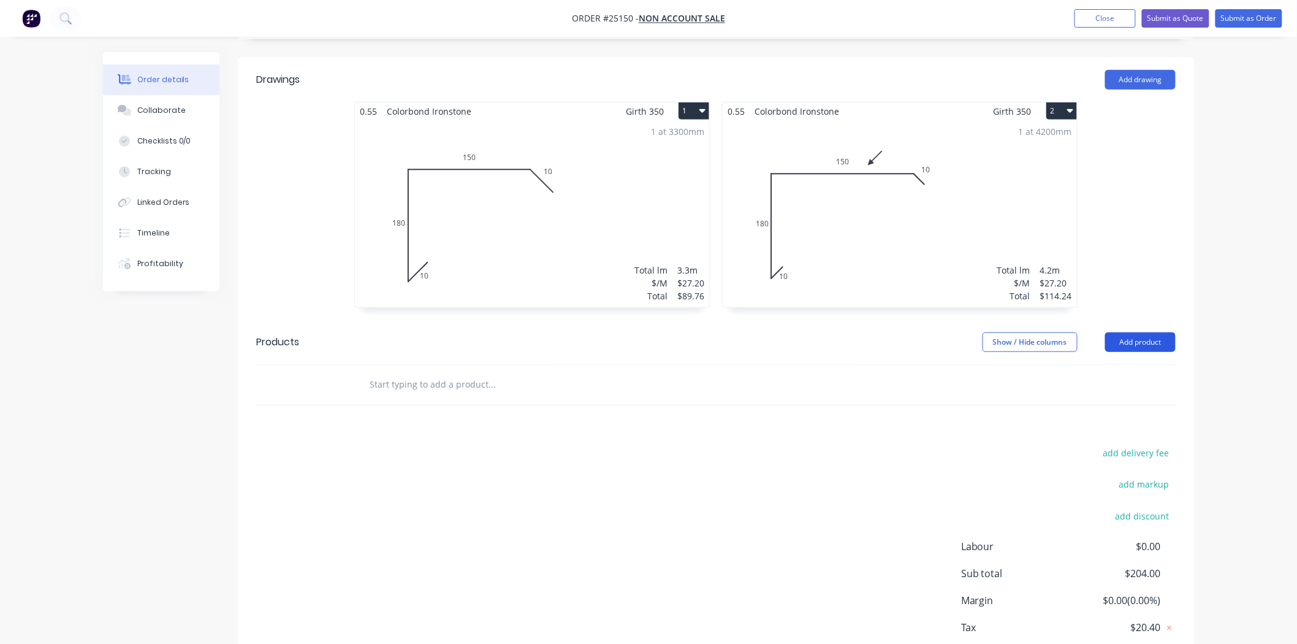
click at [1162, 344] on button "Add product" at bounding box center [1140, 342] width 70 height 20
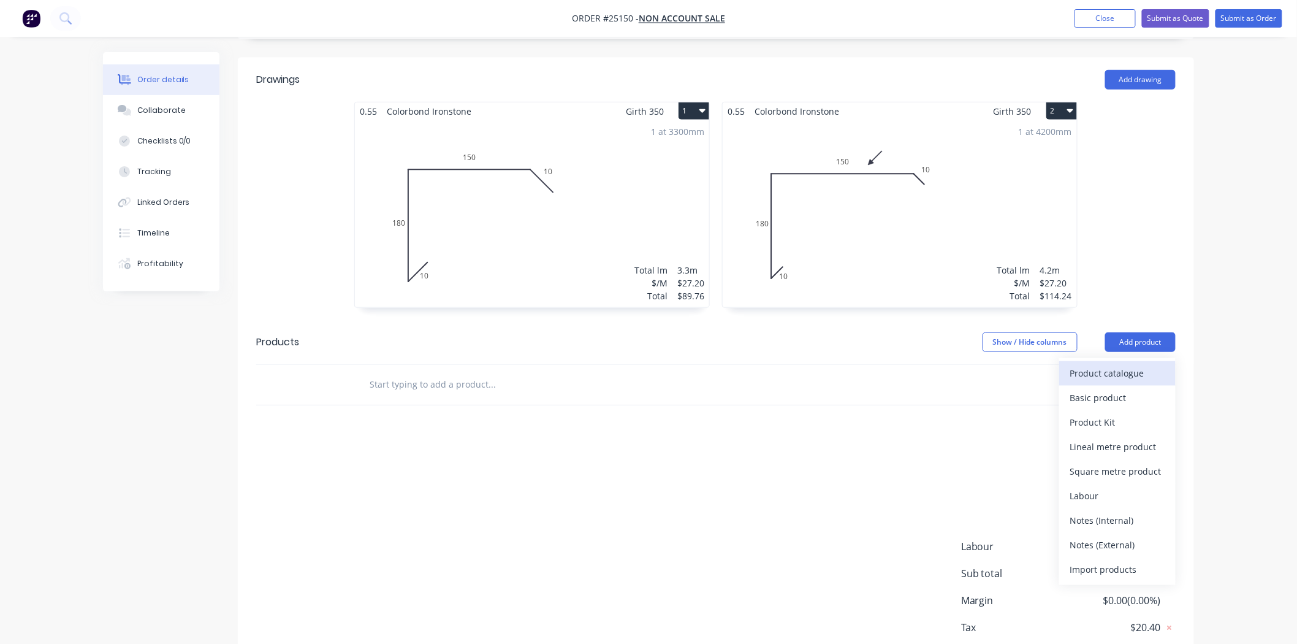
click at [1134, 373] on div "Product catalogue" at bounding box center [1117, 373] width 94 height 18
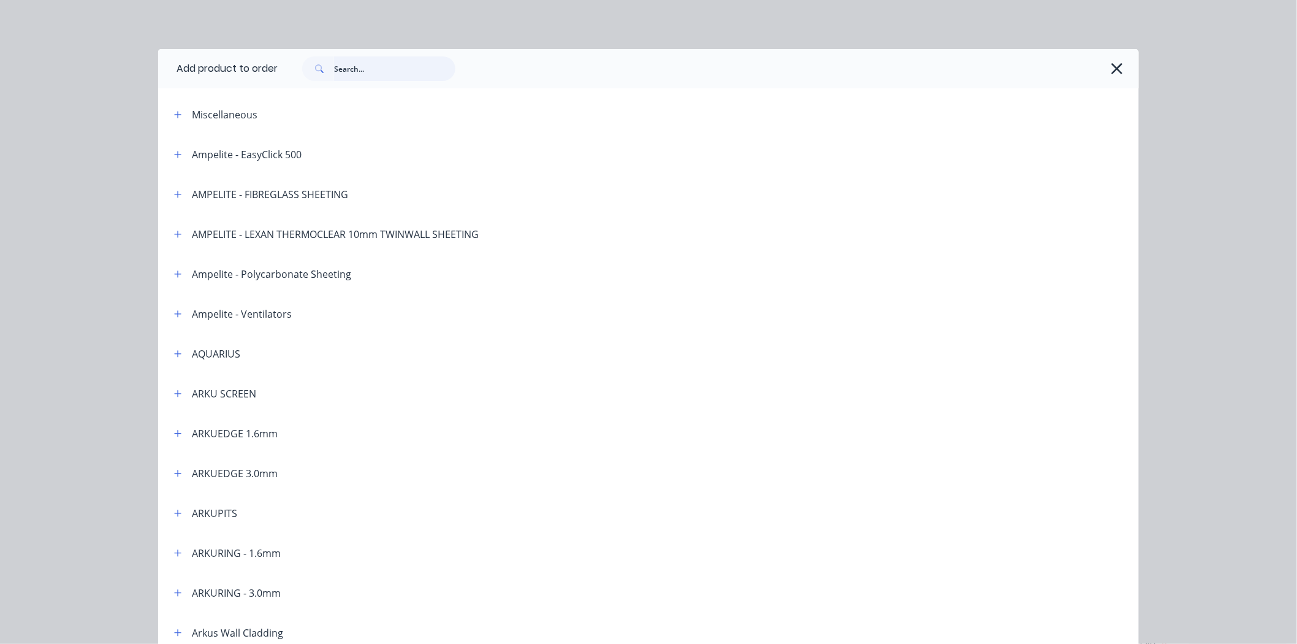
click at [334, 69] on input "text" at bounding box center [394, 68] width 121 height 25
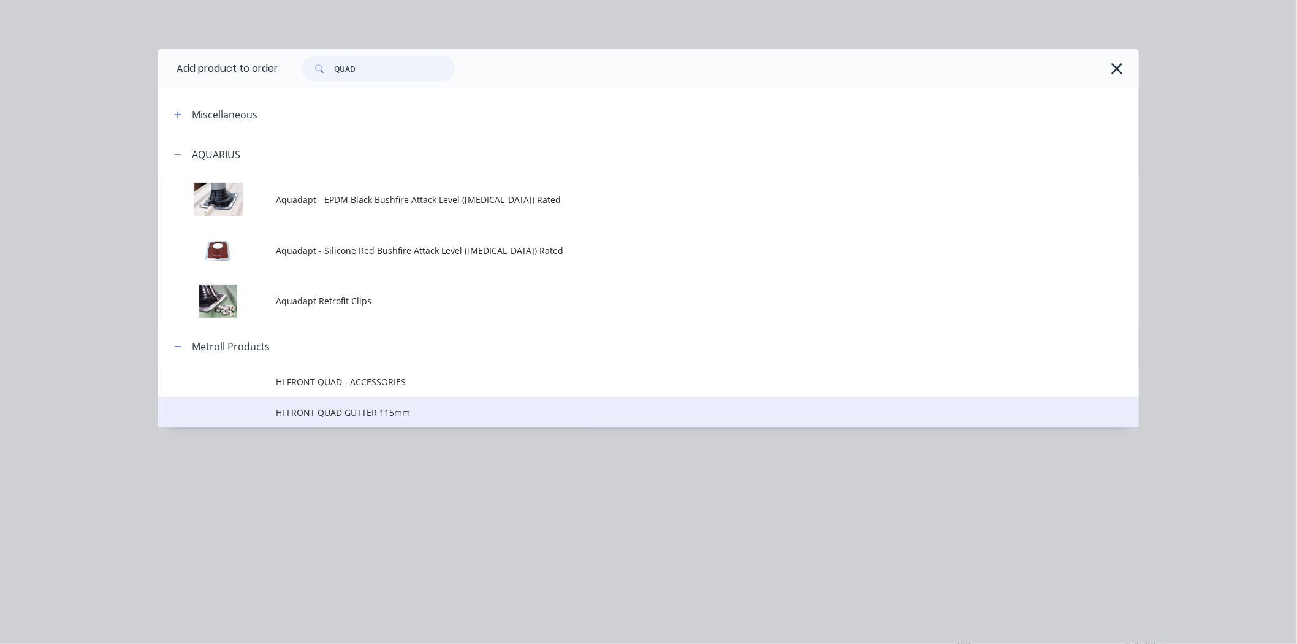
type input "QUAD"
click at [298, 421] on td "HI FRONT QUAD GUTTER 115mm" at bounding box center [707, 412] width 863 height 31
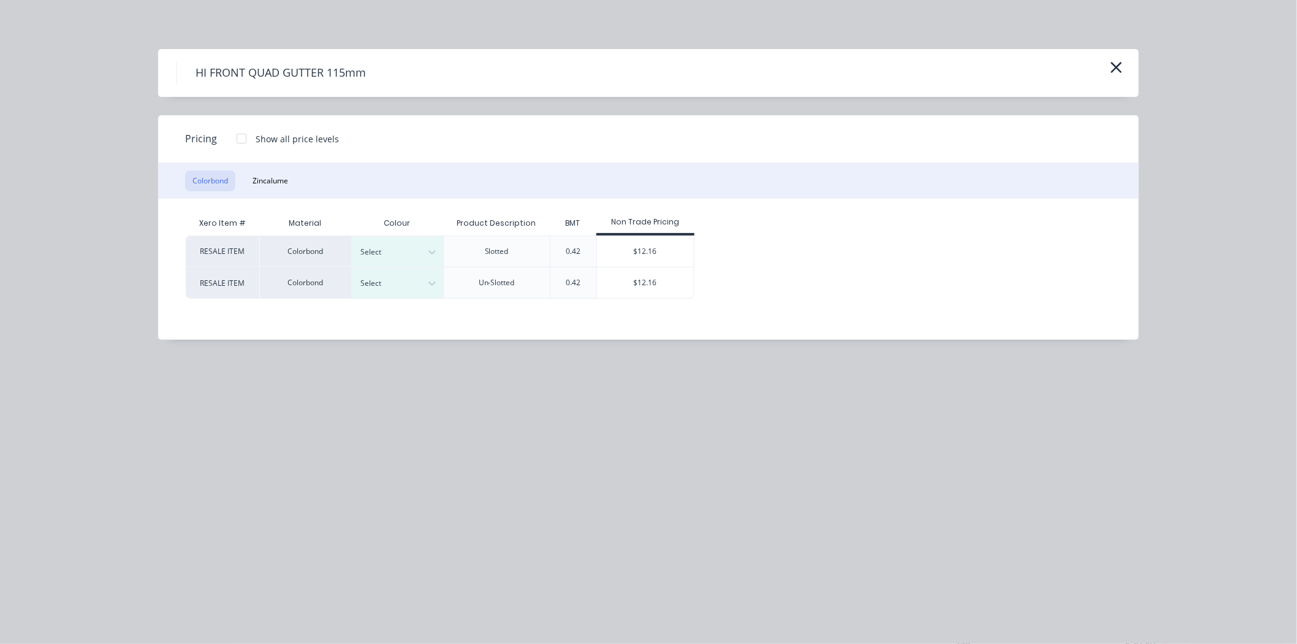
click at [237, 142] on div at bounding box center [241, 138] width 25 height 25
click at [641, 250] on div "$12.16" at bounding box center [646, 251] width 98 height 31
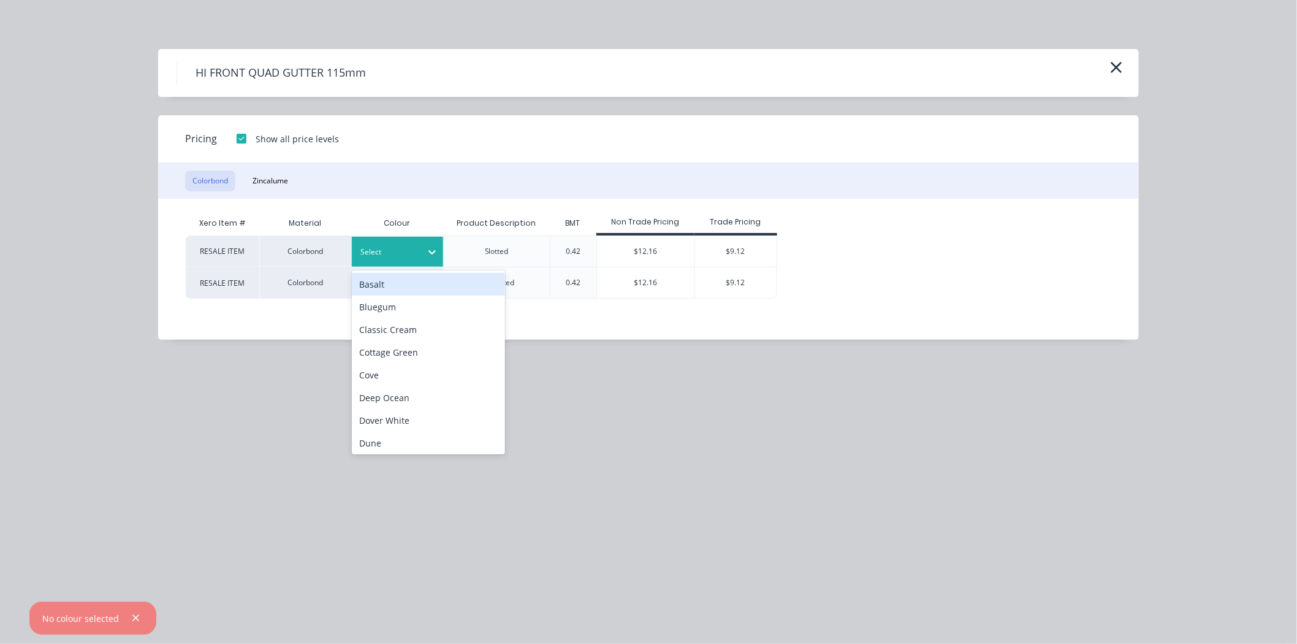
click at [434, 246] on icon at bounding box center [432, 252] width 12 height 12
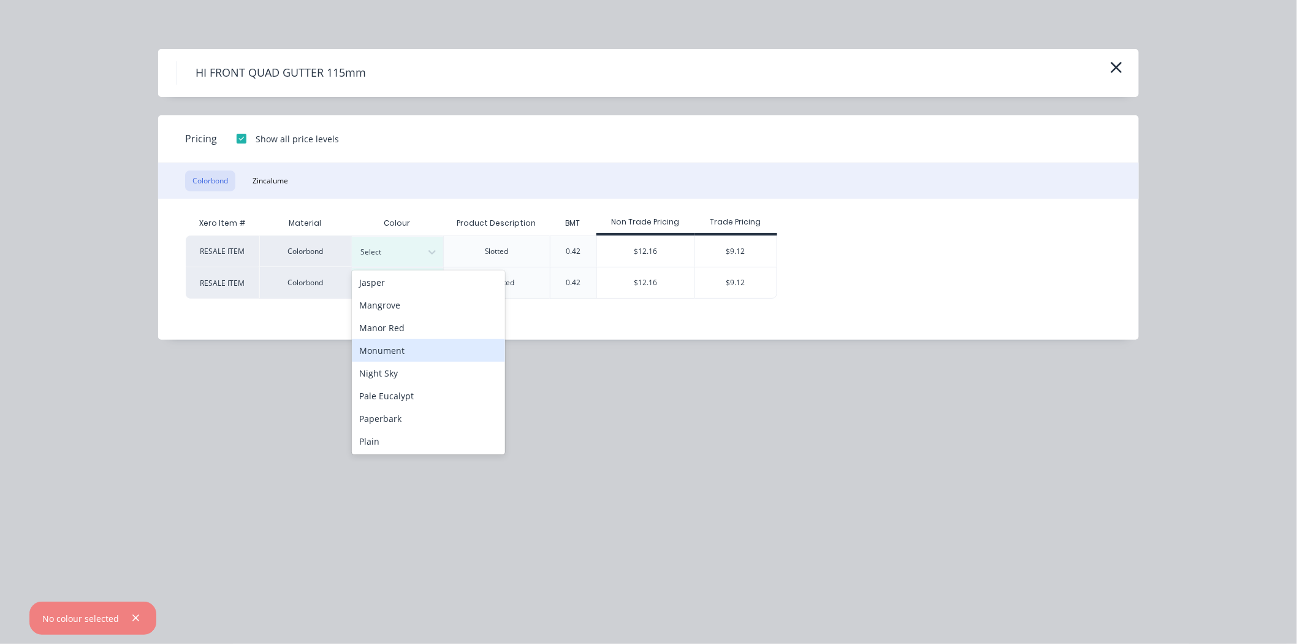
scroll to position [183, 0]
click at [439, 337] on div "Ironstone" at bounding box center [428, 328] width 153 height 23
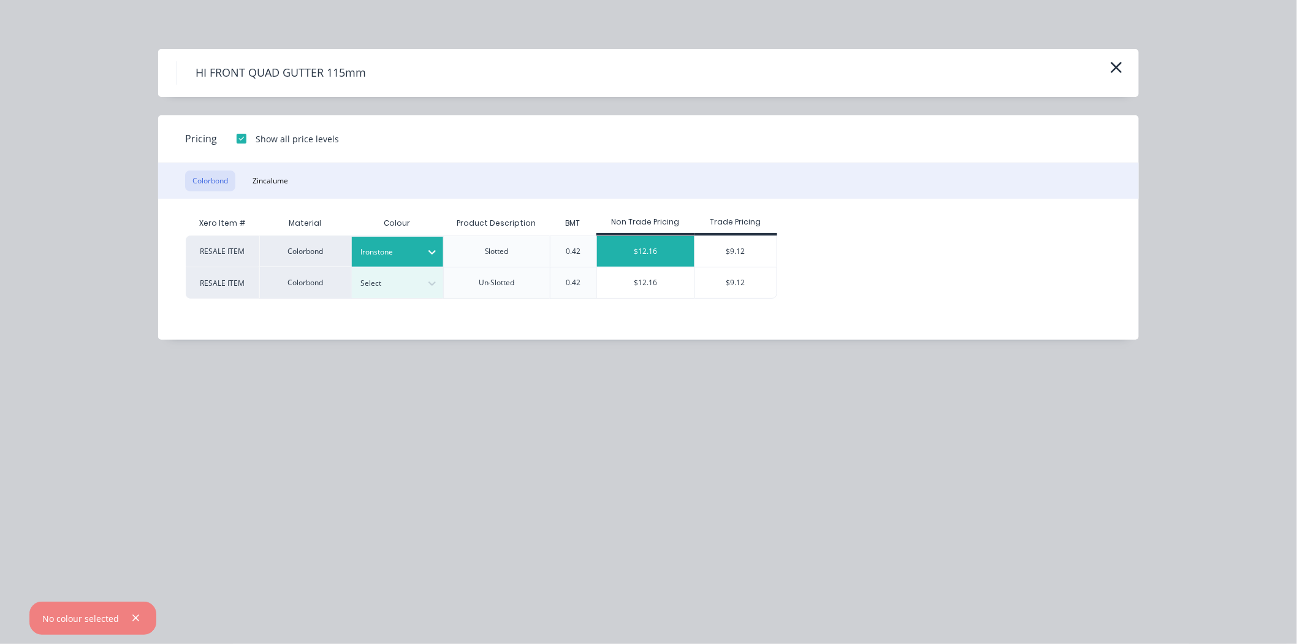
click at [687, 254] on div "$12.16" at bounding box center [646, 251] width 98 height 31
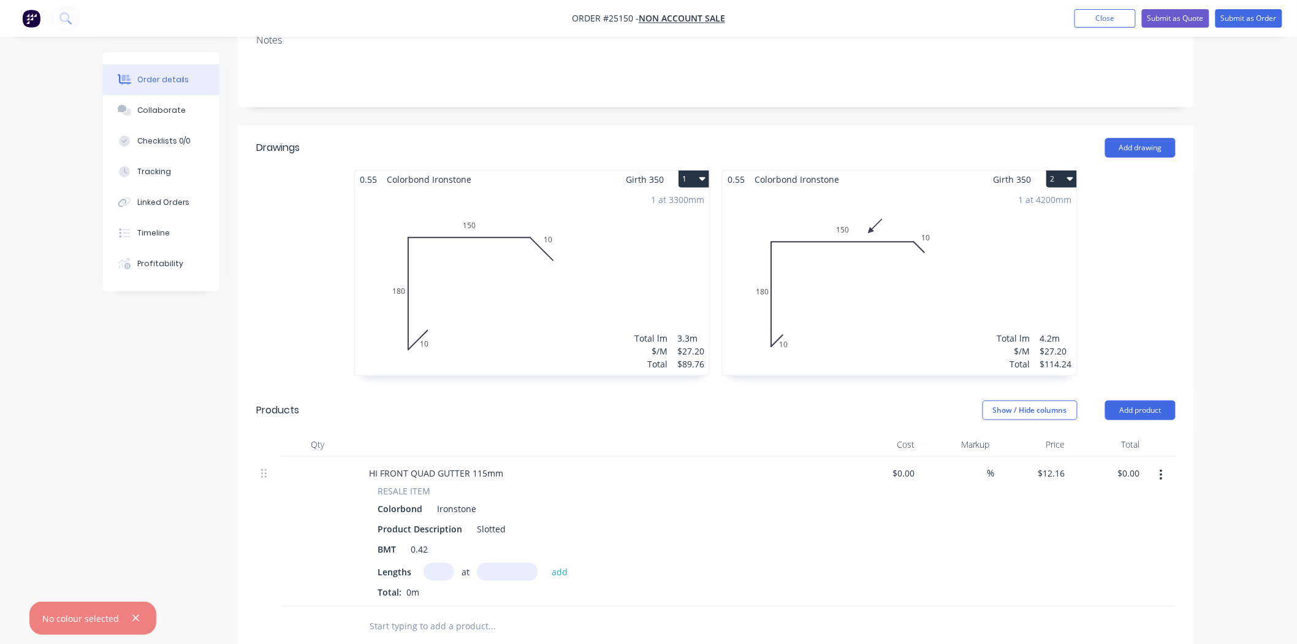
click at [446, 564] on input "text" at bounding box center [438, 572] width 31 height 18
type input "1"
type input "9300"
click at [545, 563] on button "add" at bounding box center [559, 571] width 29 height 17
type input "$113.09"
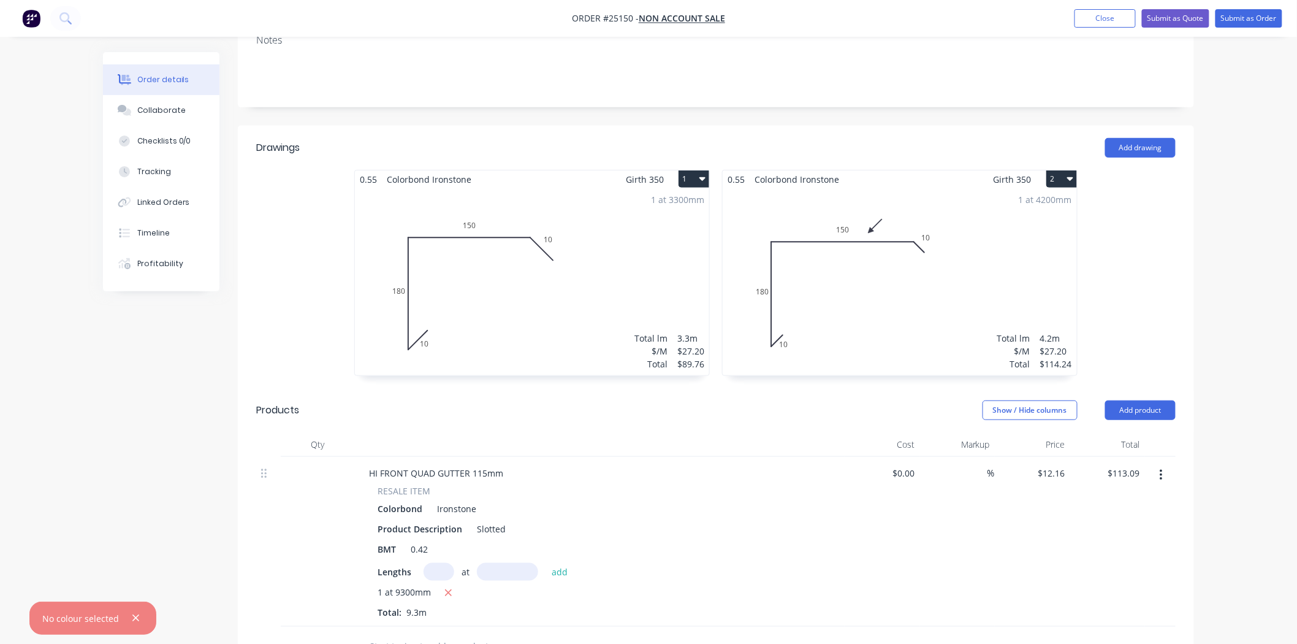
click at [1132, 397] on header "Products Show / Hide columns Add product" at bounding box center [716, 410] width 956 height 44
click at [1132, 401] on button "Add product" at bounding box center [1140, 410] width 70 height 20
click at [1123, 444] on div "Product catalogue" at bounding box center [1117, 441] width 94 height 18
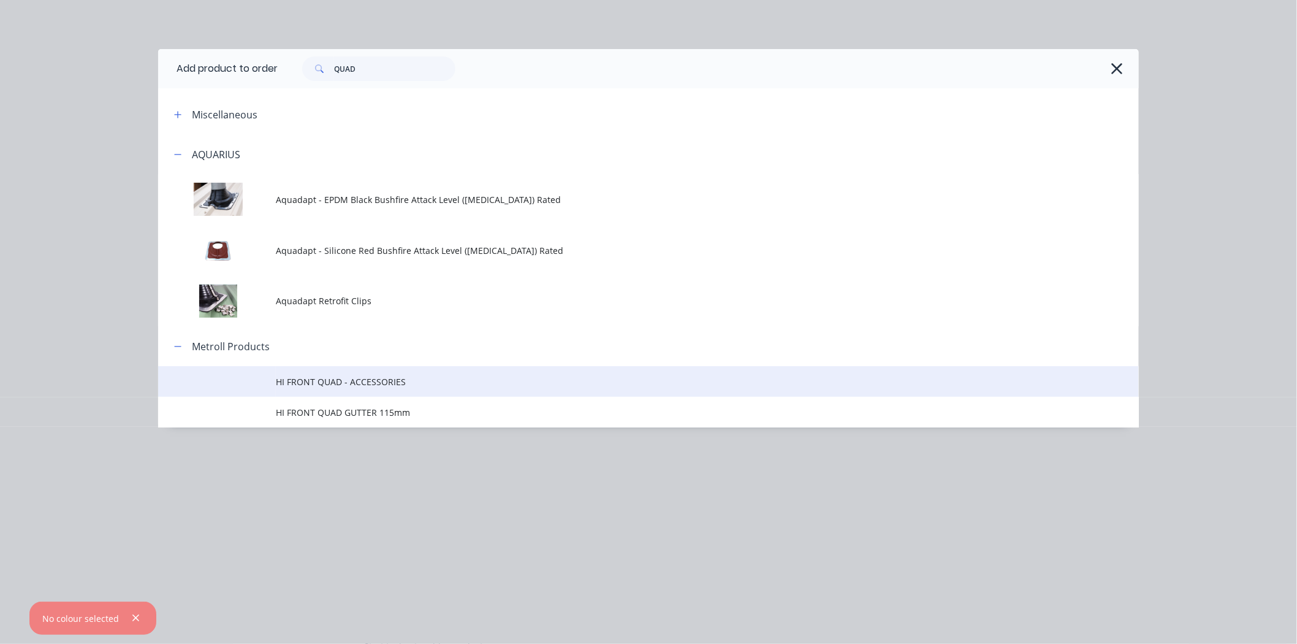
click at [240, 387] on td at bounding box center [217, 381] width 118 height 31
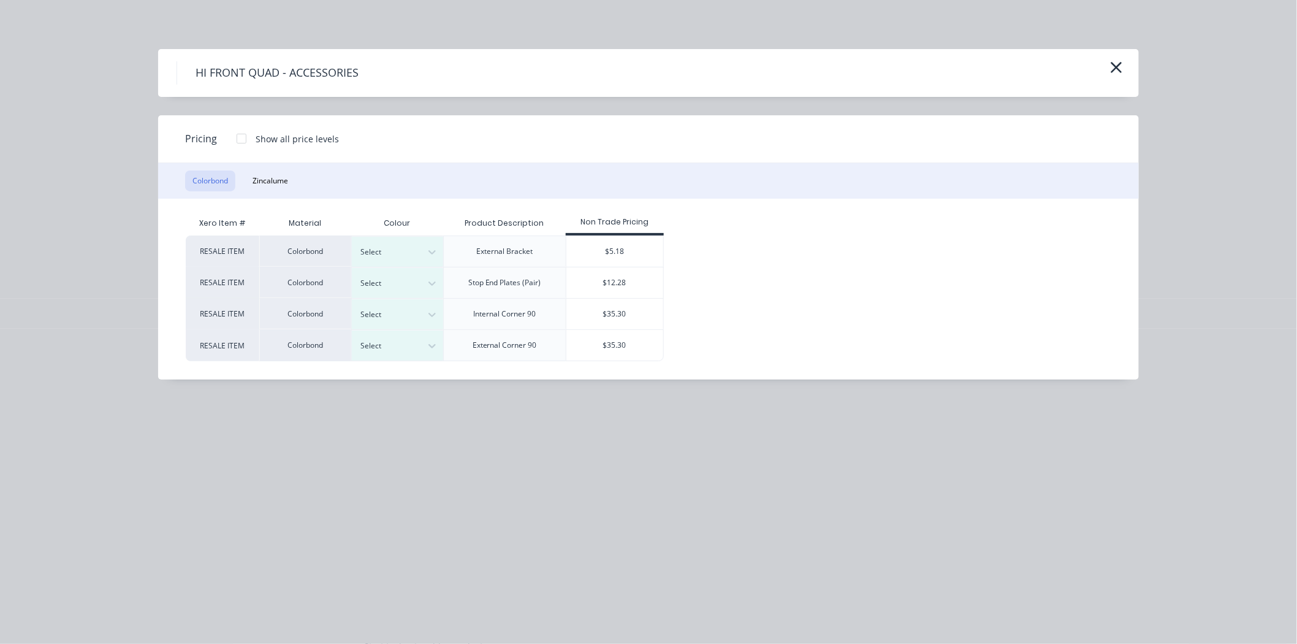
click at [241, 135] on div at bounding box center [241, 138] width 25 height 25
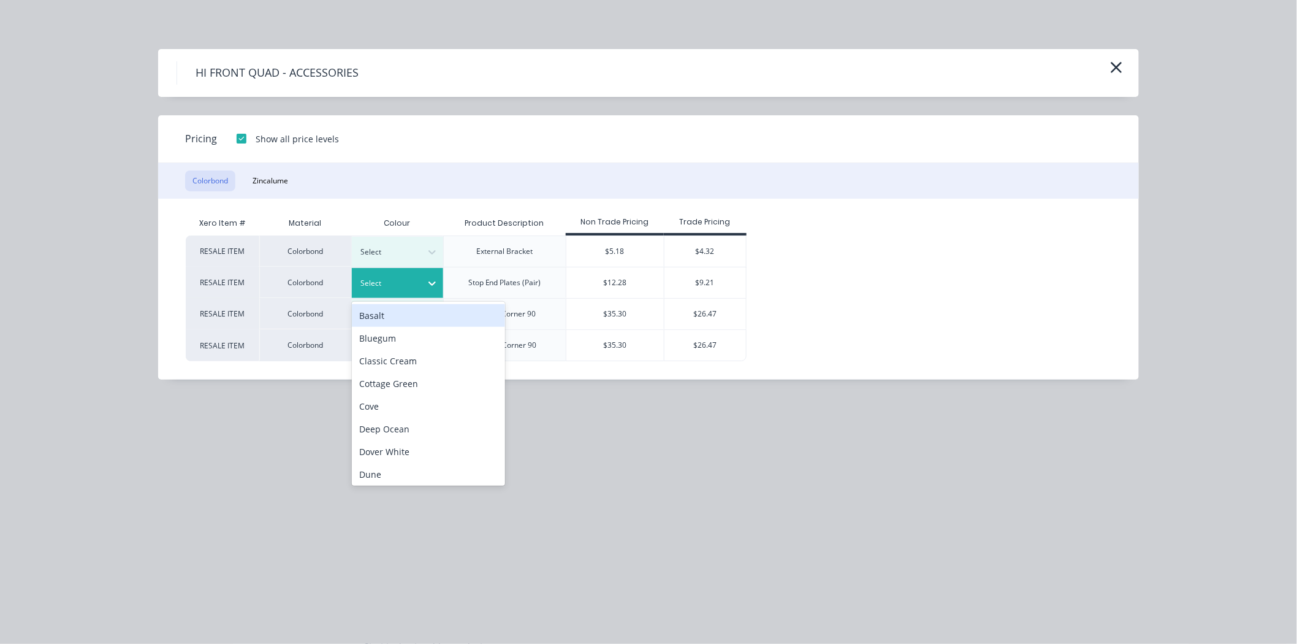
click at [396, 275] on div "Select" at bounding box center [386, 283] width 69 height 16
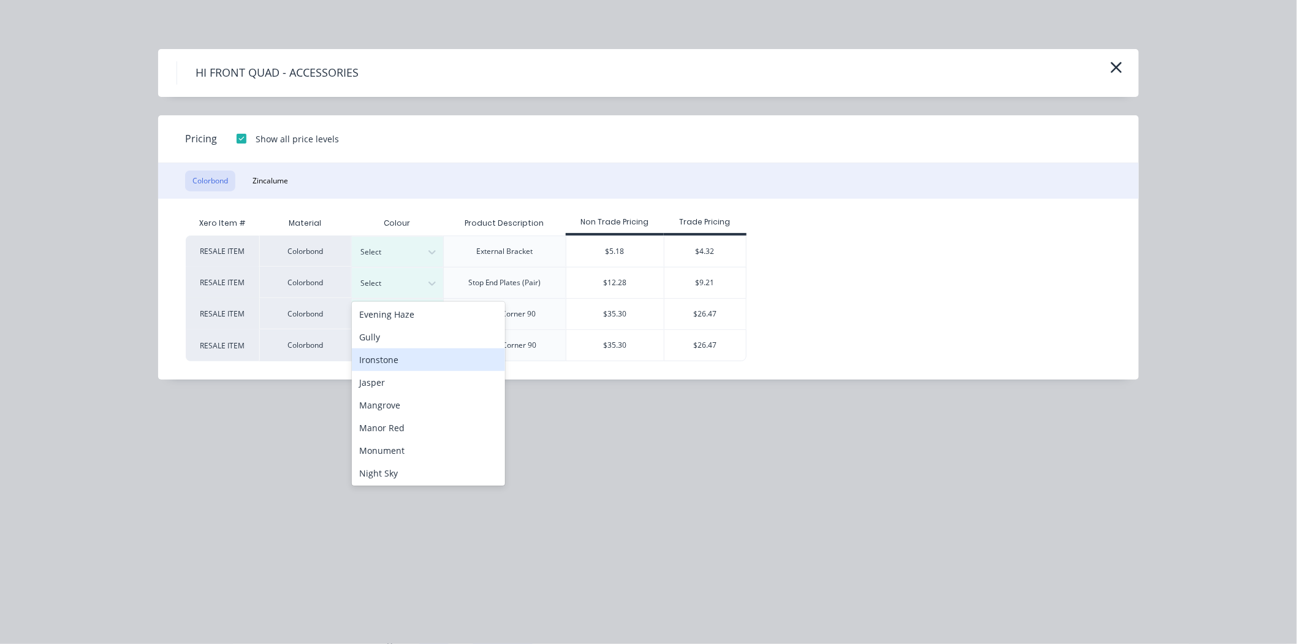
click at [417, 352] on div "Ironstone" at bounding box center [428, 359] width 153 height 23
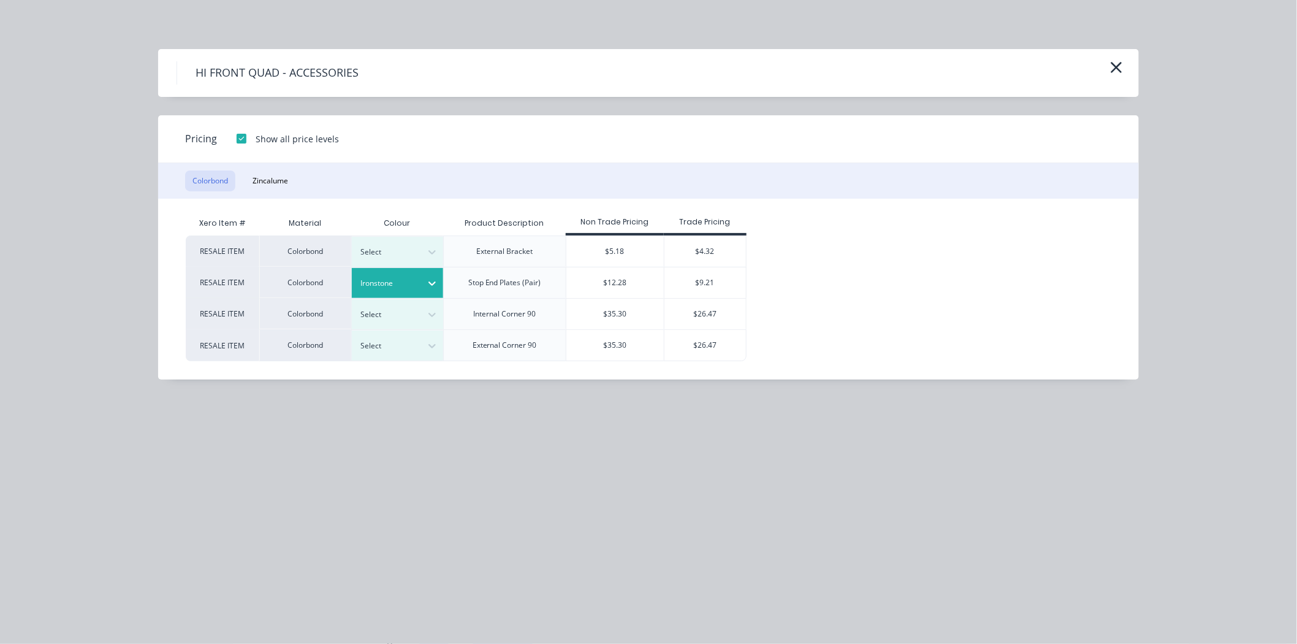
click at [542, 275] on div "Stop End Plates (Pair)" at bounding box center [504, 282] width 93 height 31
click at [578, 275] on div "$12.28" at bounding box center [615, 282] width 98 height 31
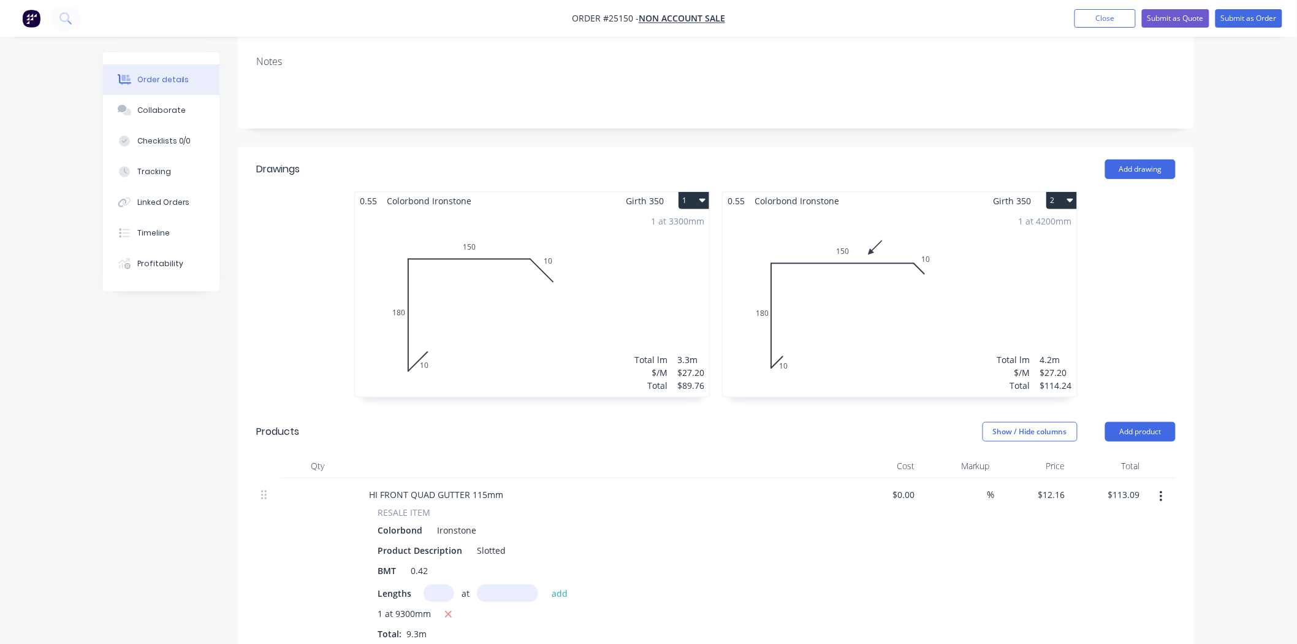
scroll to position [340, 0]
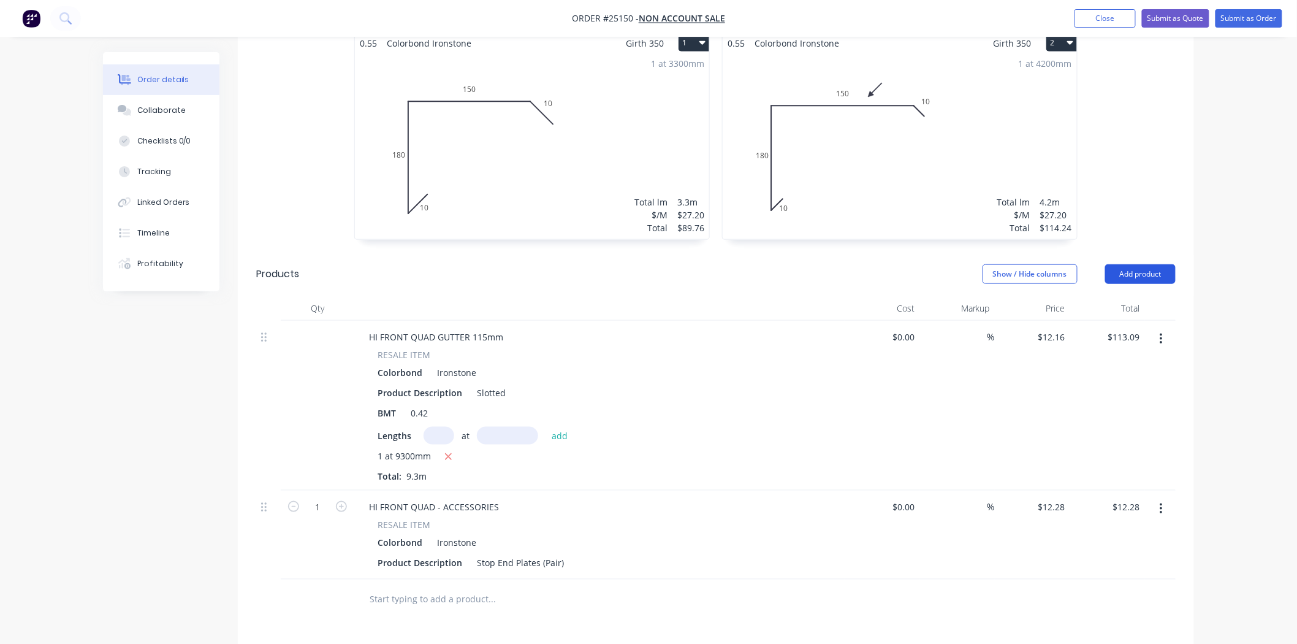
click at [1140, 270] on button "Add product" at bounding box center [1140, 274] width 70 height 20
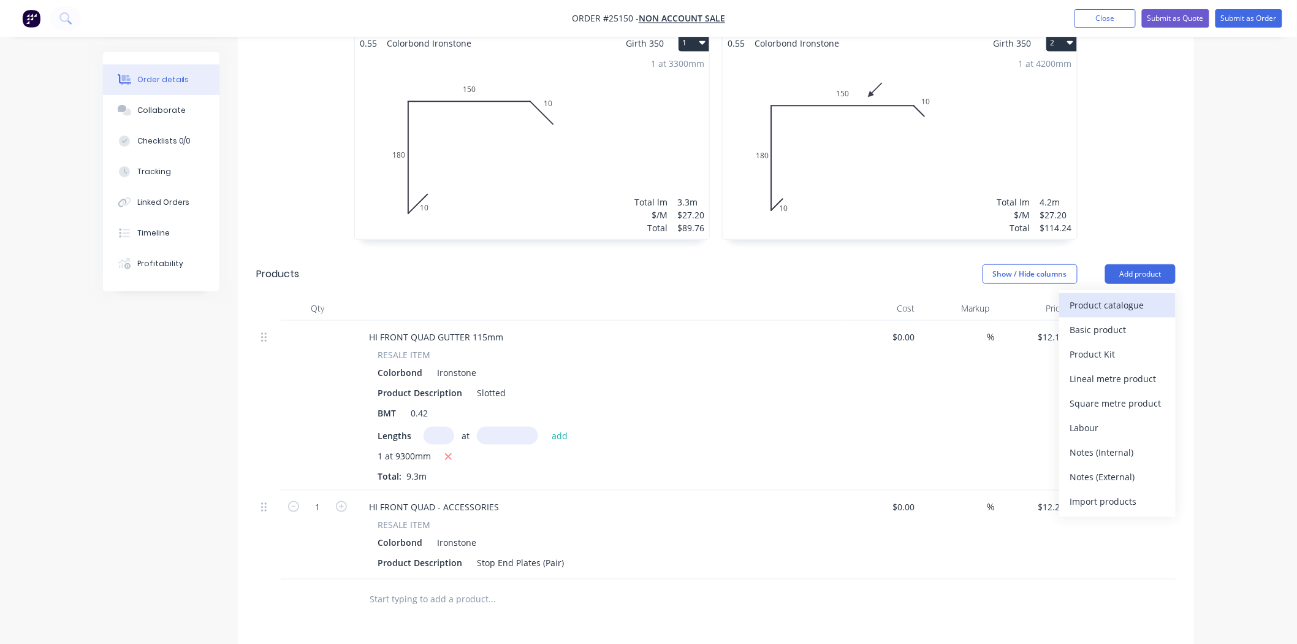
click at [1126, 298] on div "Product catalogue" at bounding box center [1117, 305] width 94 height 18
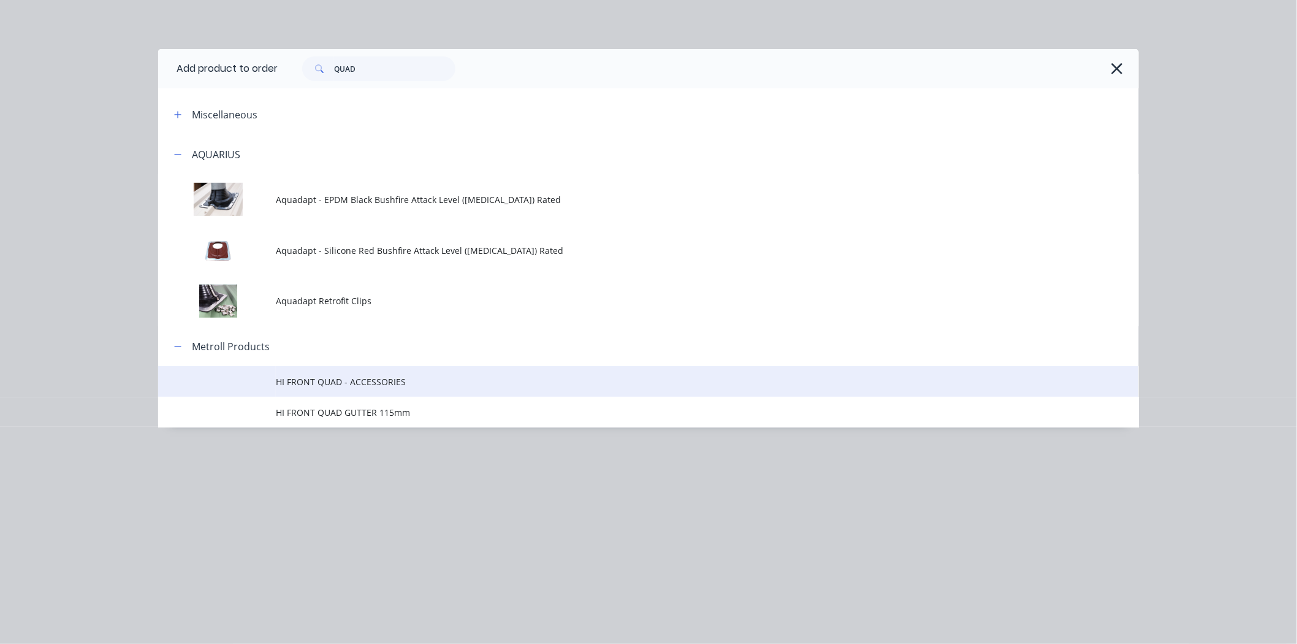
click at [455, 386] on span "HI FRONT QUAD - ACCESSORIES" at bounding box center [621, 381] width 690 height 13
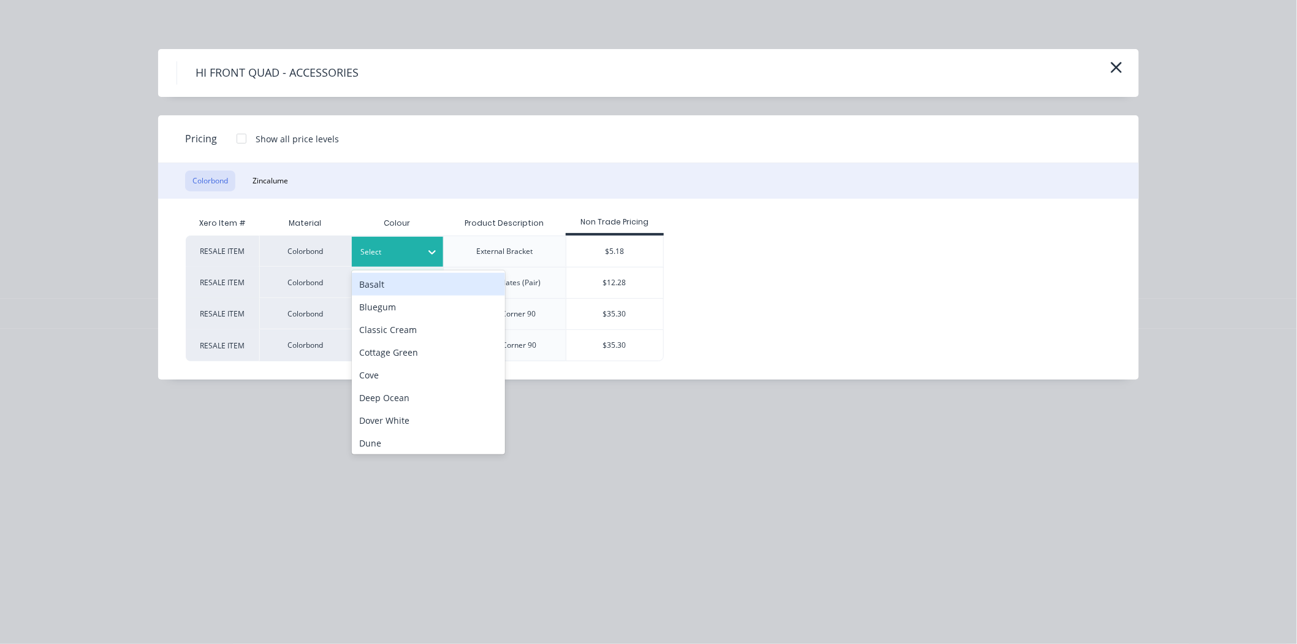
click at [370, 239] on div "Select" at bounding box center [398, 252] width 92 height 30
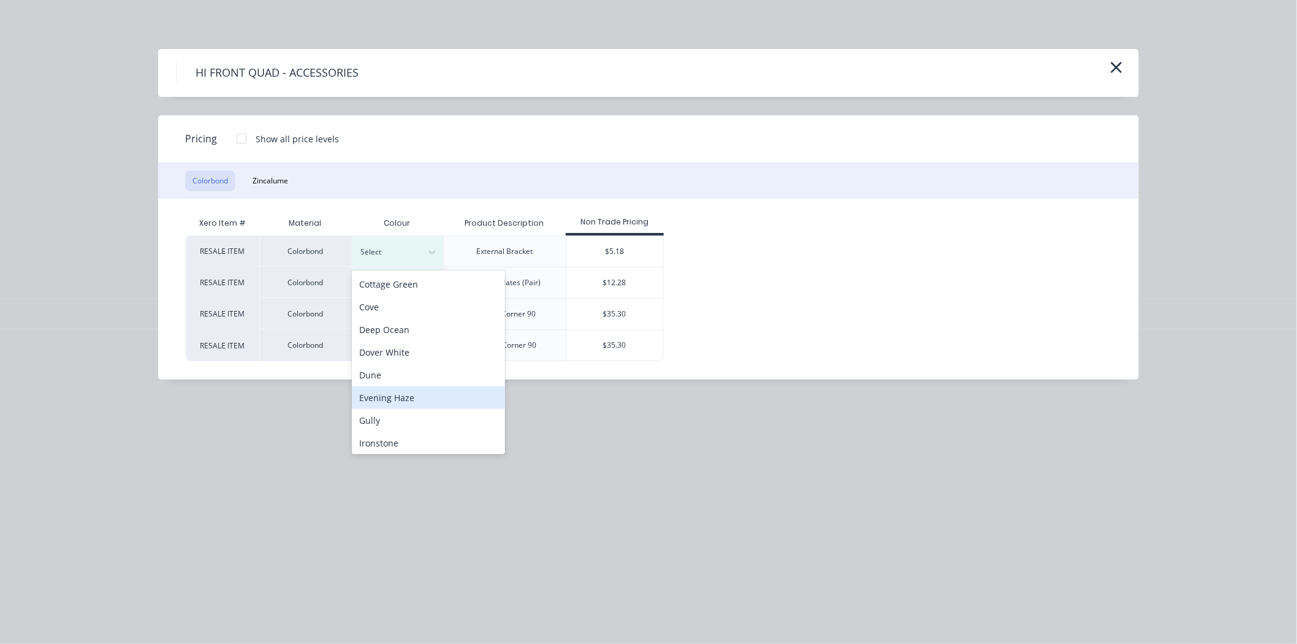
scroll to position [136, 0]
click at [407, 378] on div "Ironstone" at bounding box center [428, 374] width 153 height 23
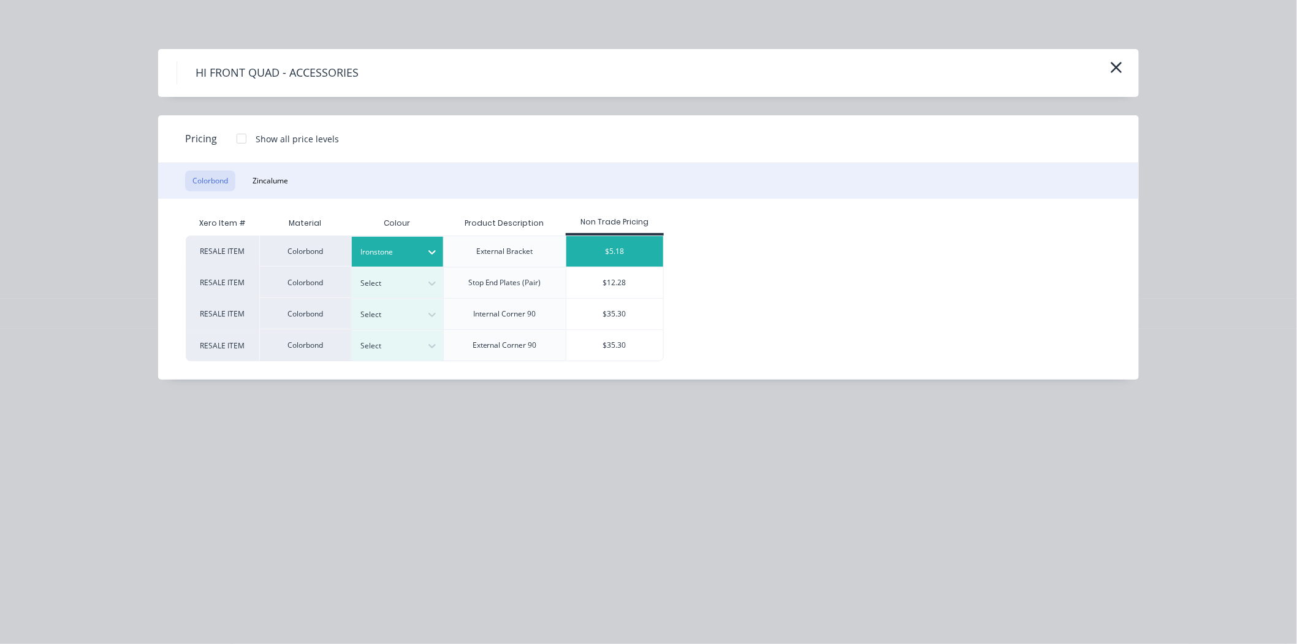
click at [613, 255] on div "$5.18" at bounding box center [614, 251] width 97 height 31
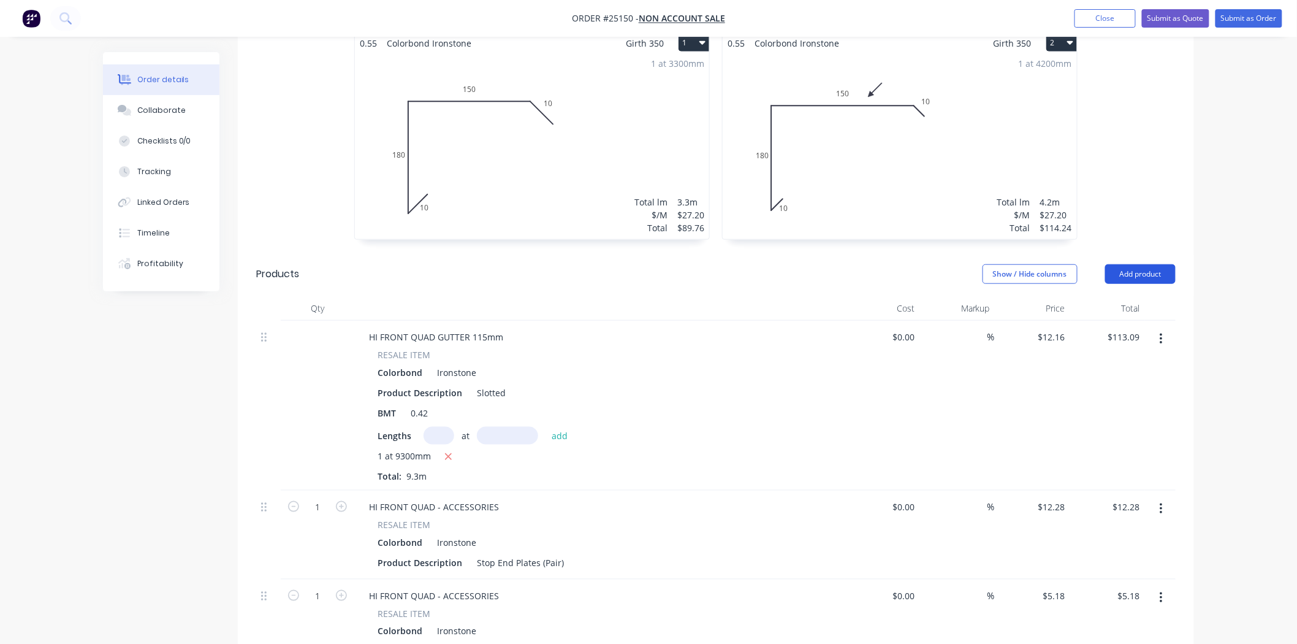
click at [1134, 277] on button "Add product" at bounding box center [1140, 274] width 70 height 20
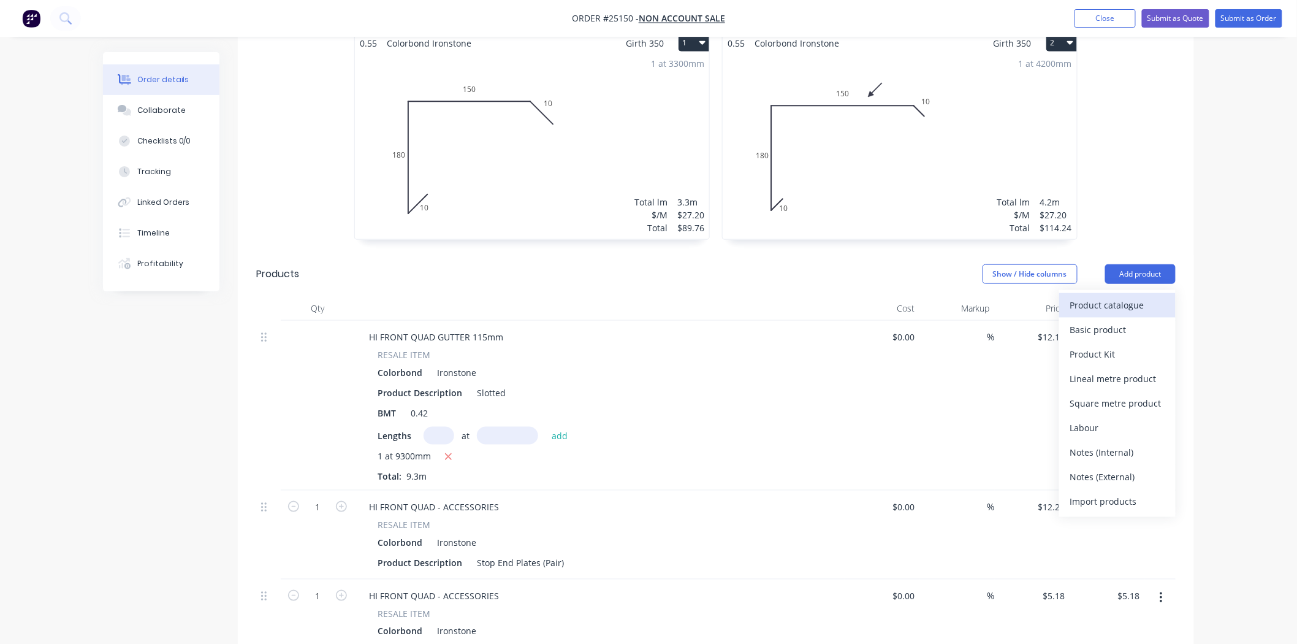
click at [1133, 296] on div "Product catalogue" at bounding box center [1117, 305] width 94 height 18
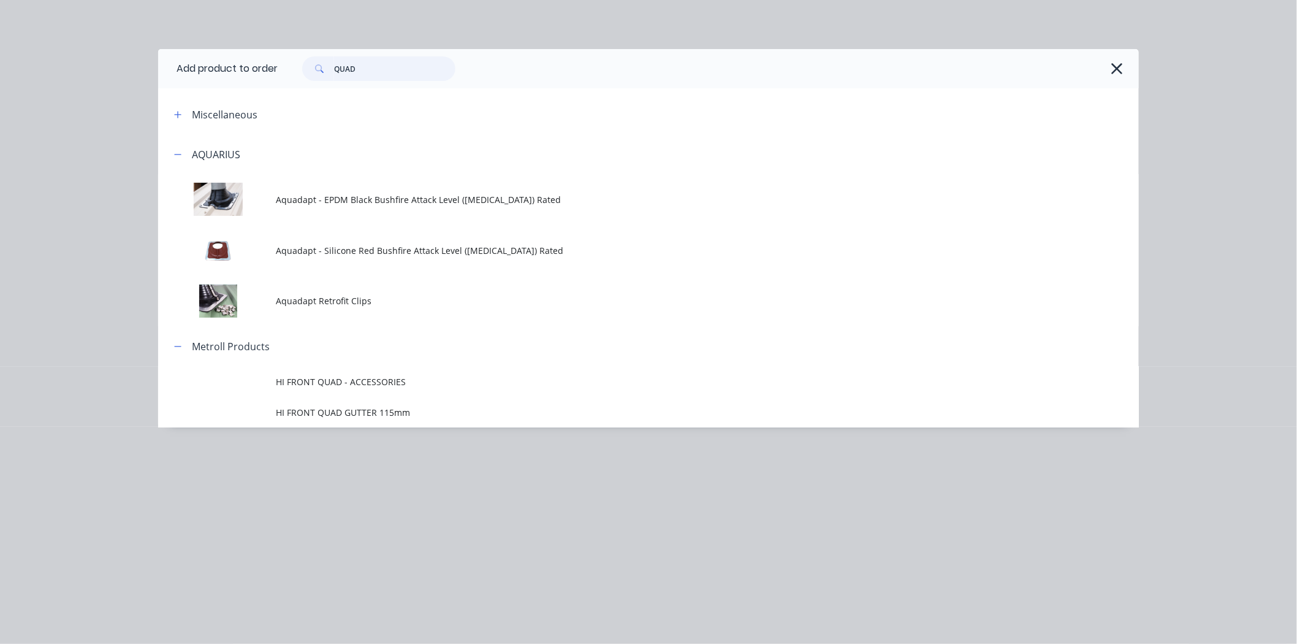
drag, startPoint x: 387, startPoint y: 74, endPoint x: 283, endPoint y: 53, distance: 106.1
click at [283, 53] on div "QUAD" at bounding box center [708, 68] width 861 height 39
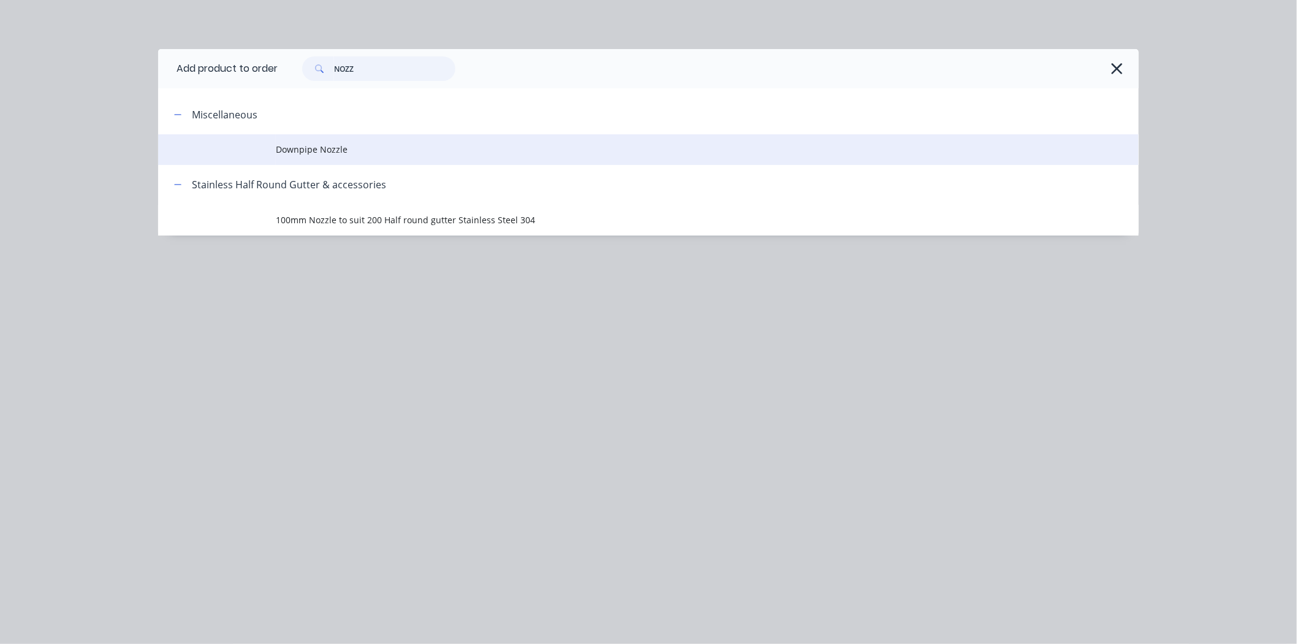
type input "NOZZ"
click at [311, 151] on span "Downpipe Nozzle" at bounding box center [621, 149] width 690 height 13
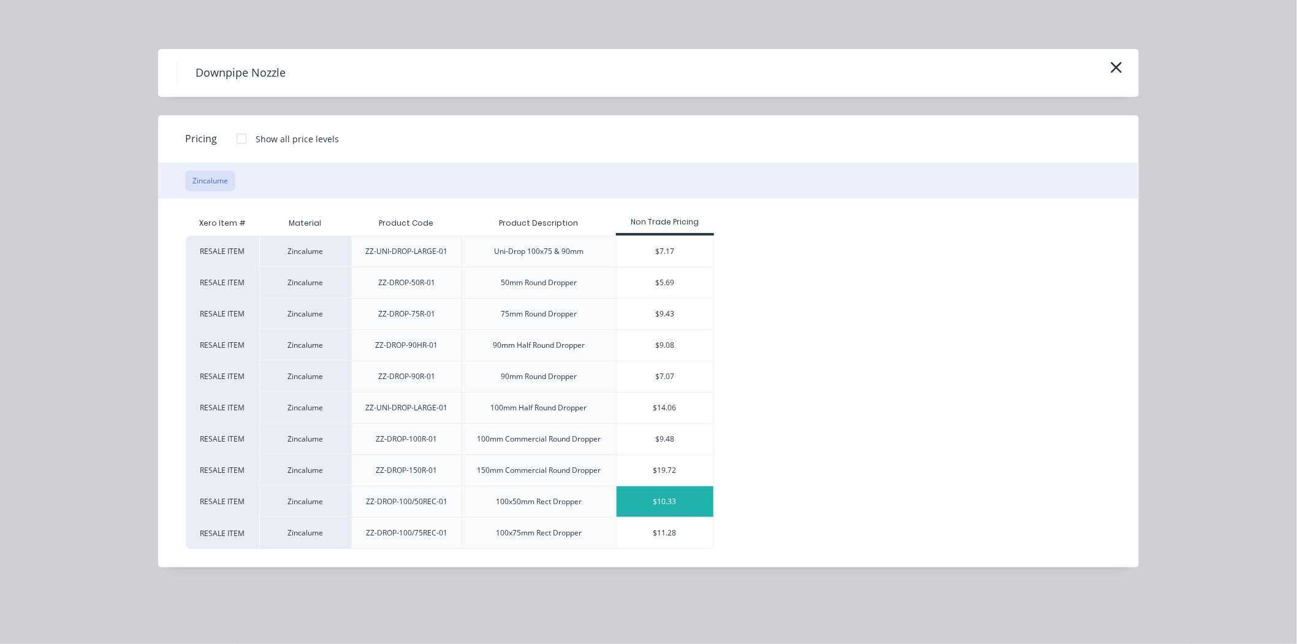
click at [650, 497] on div "$10.33" at bounding box center [665, 501] width 97 height 31
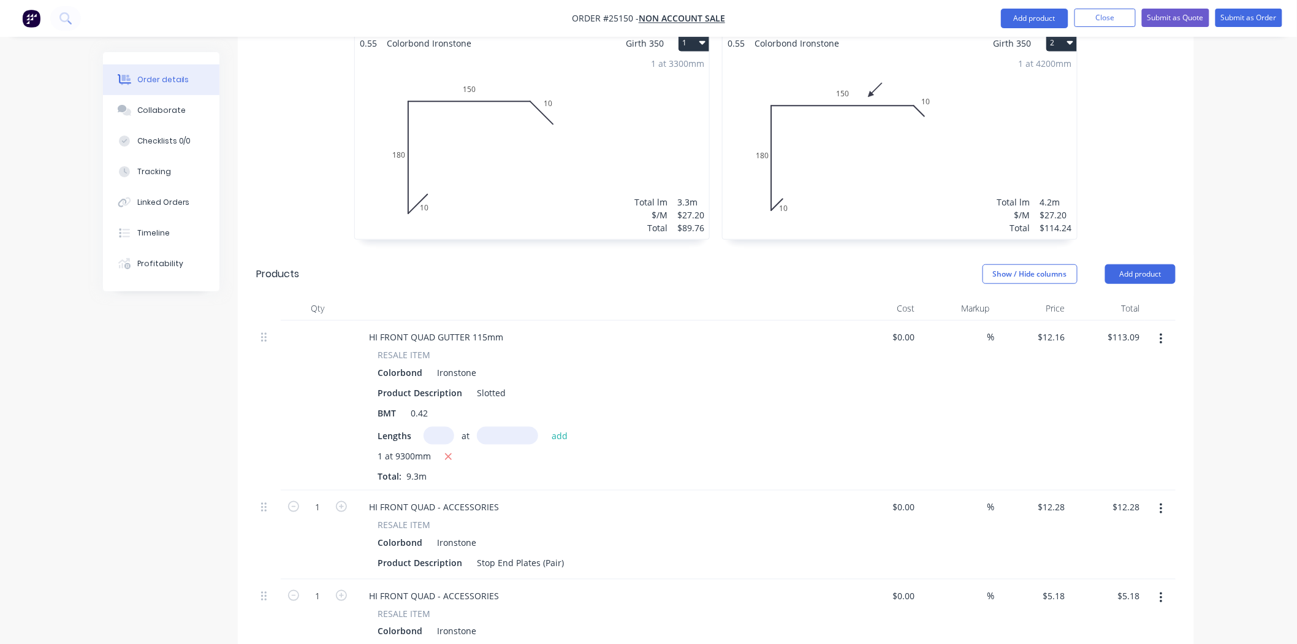
scroll to position [826, 0]
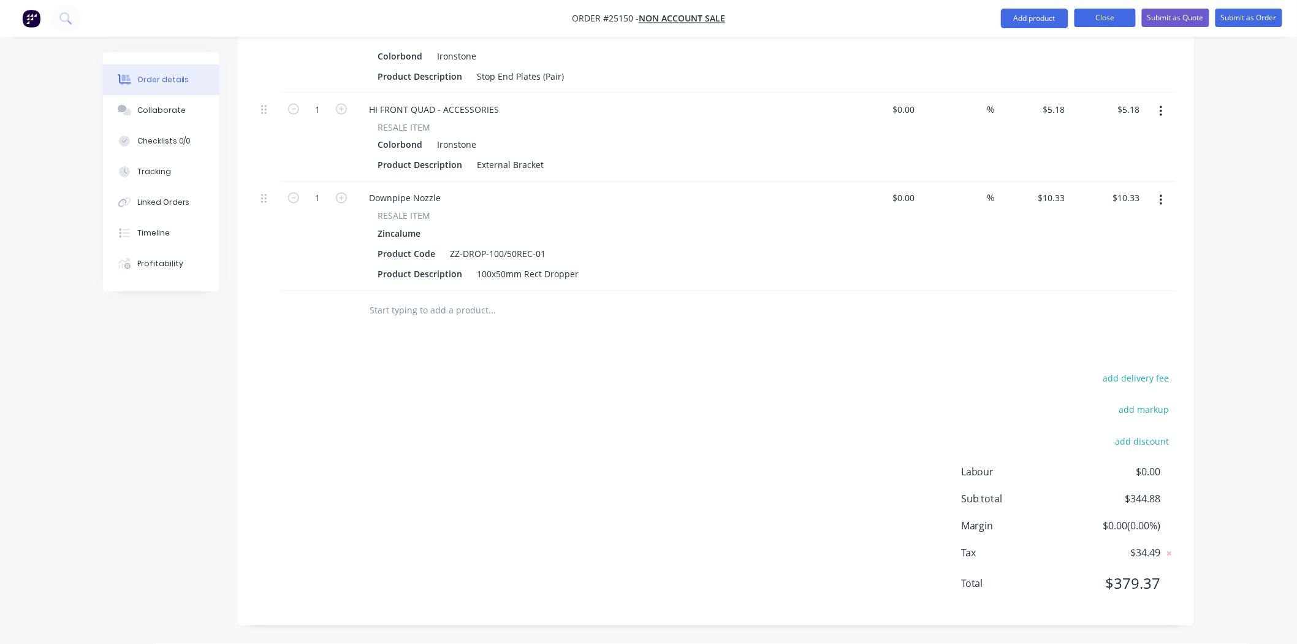
click at [1110, 18] on button "Close" at bounding box center [1104, 18] width 61 height 18
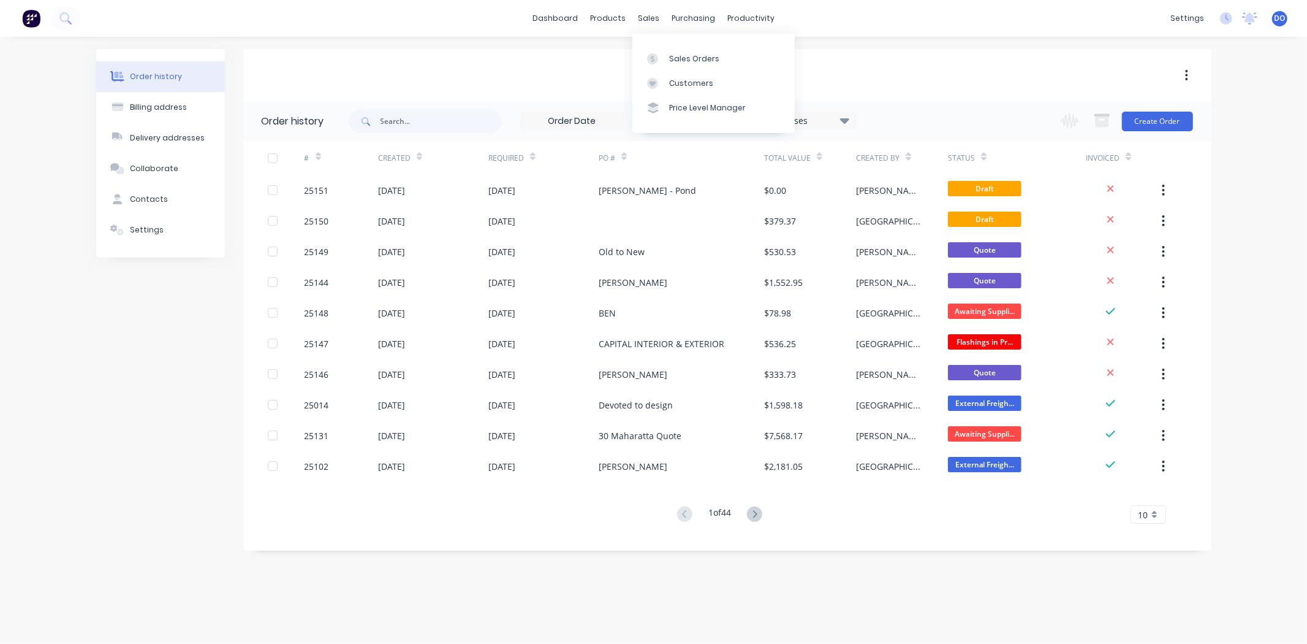
click at [645, 31] on div "Sales Orders Customers Price Level Manager" at bounding box center [713, 83] width 162 height 107
click at [659, 54] on div at bounding box center [656, 58] width 18 height 11
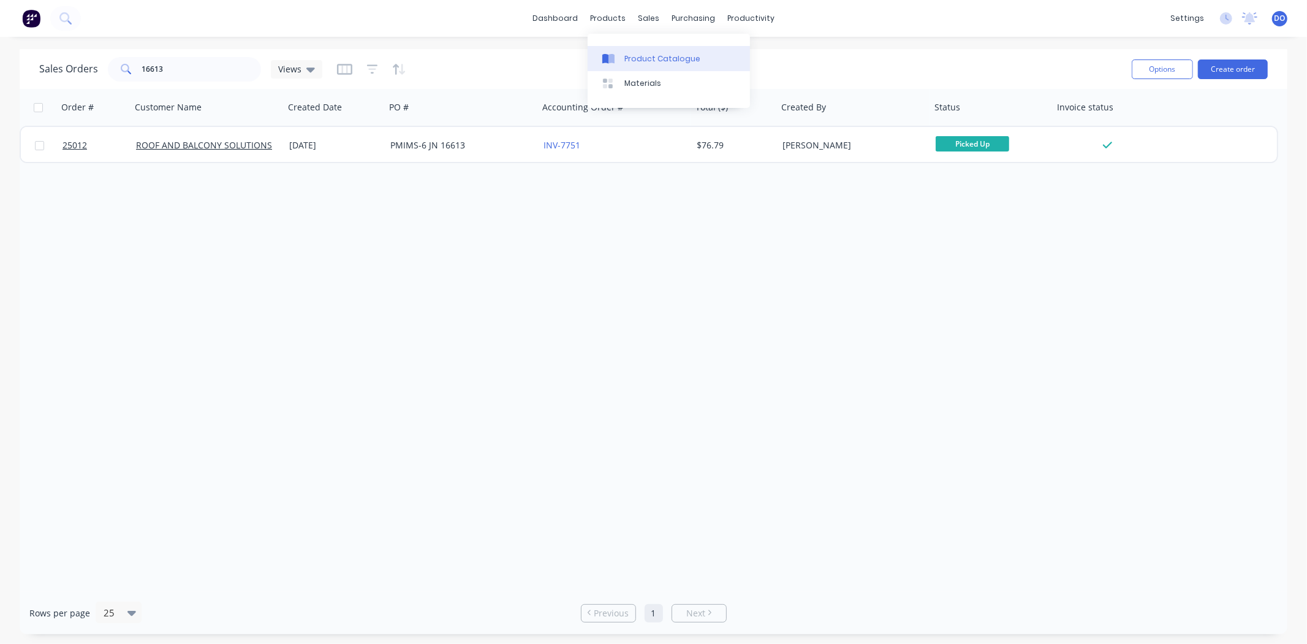
click at [625, 61] on div "Product Catalogue" at bounding box center [663, 58] width 76 height 11
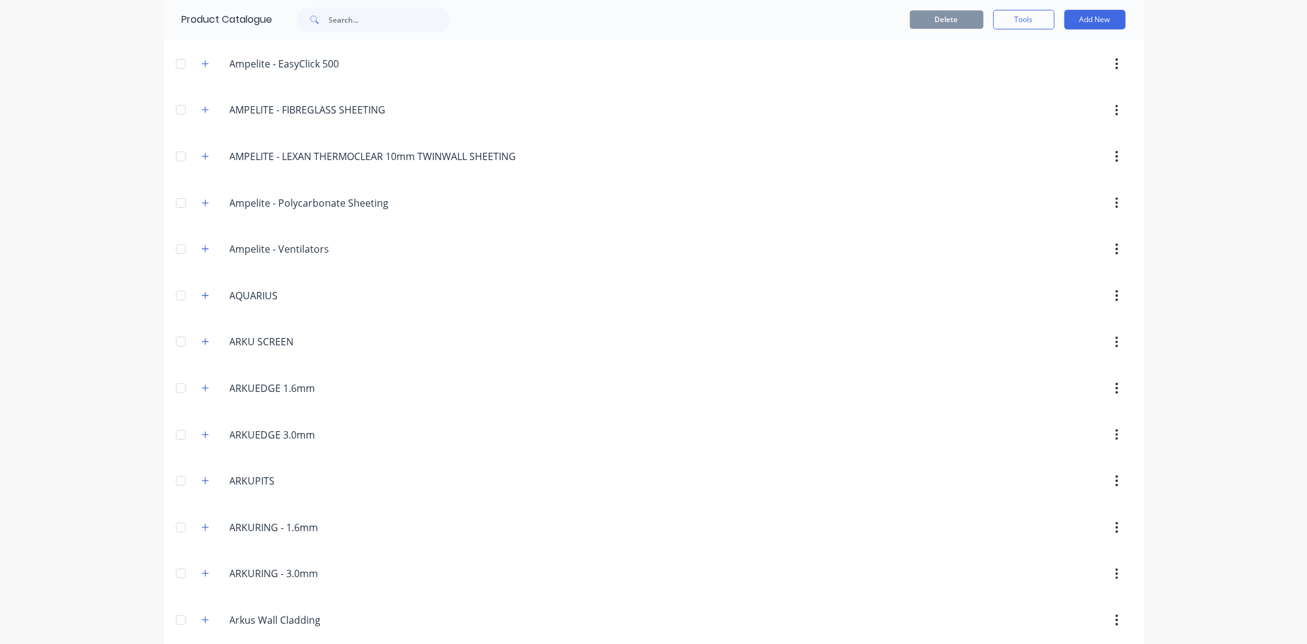
scroll to position [136, 0]
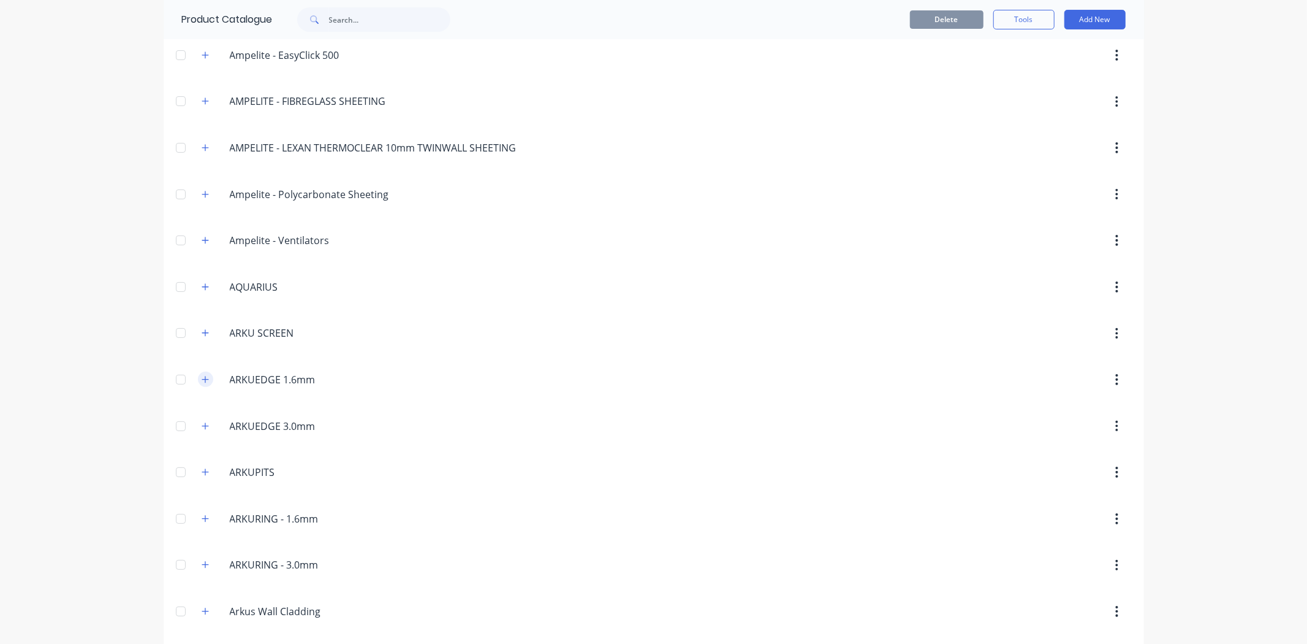
click at [202, 382] on icon "button" at bounding box center [205, 379] width 7 height 9
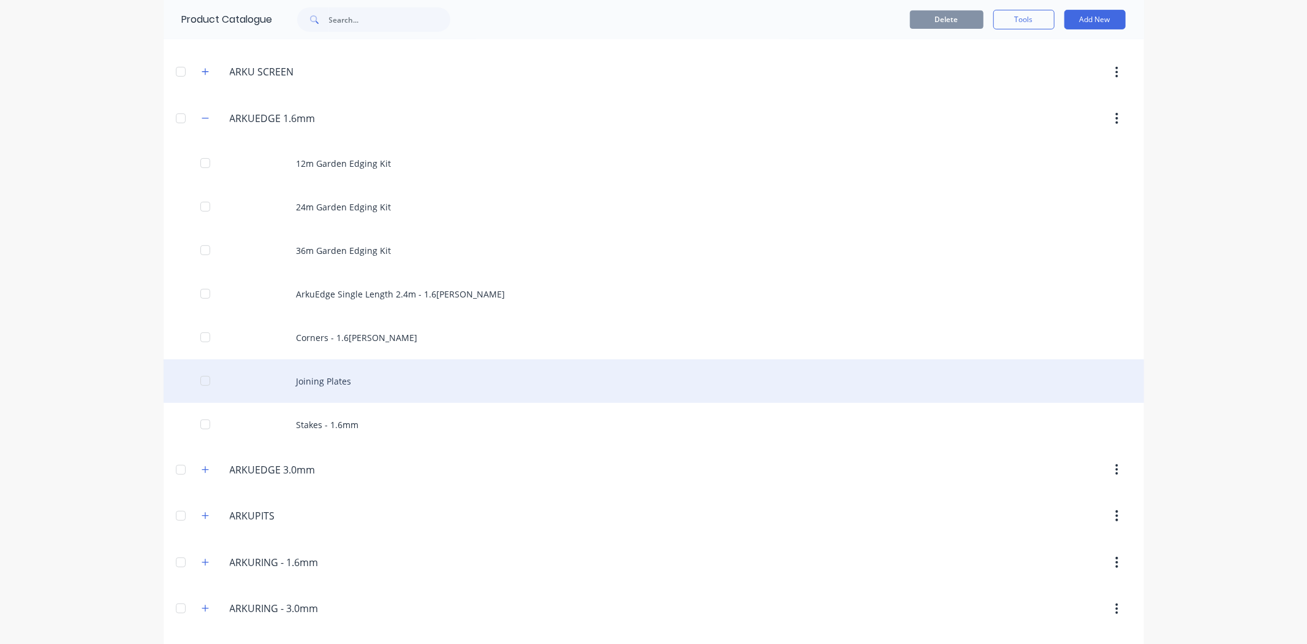
scroll to position [408, 0]
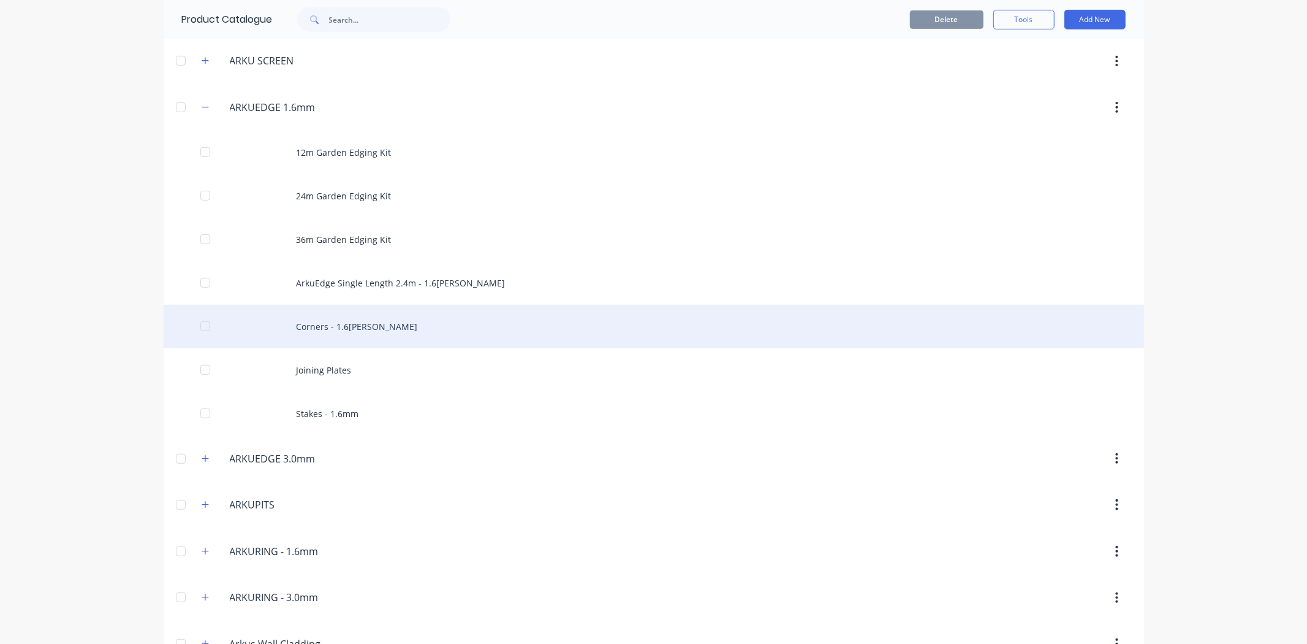
click at [411, 334] on div "Corners - 1.6mm Corten" at bounding box center [654, 327] width 981 height 44
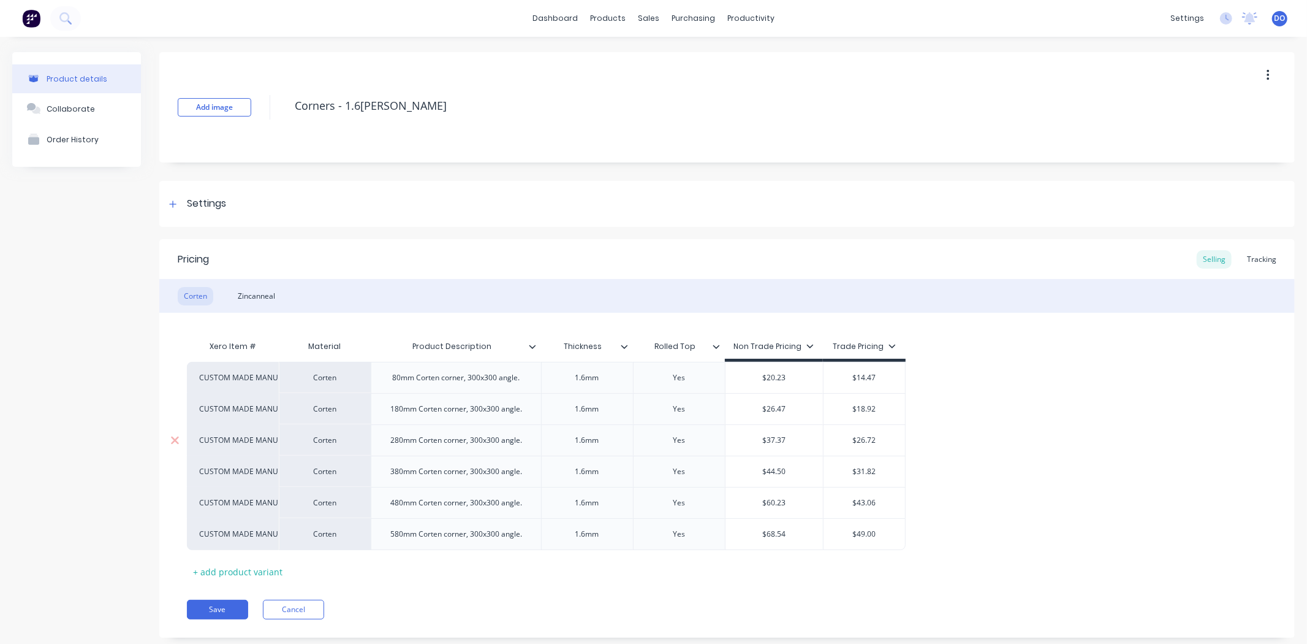
type textarea "x"
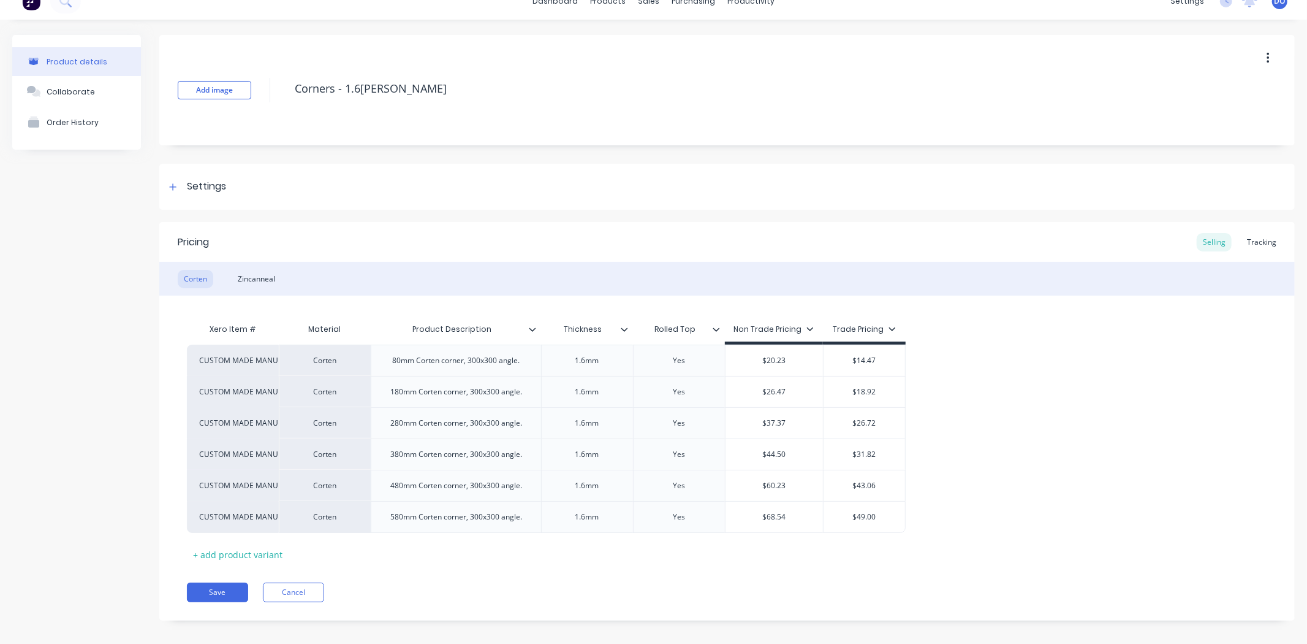
scroll to position [28, 0]
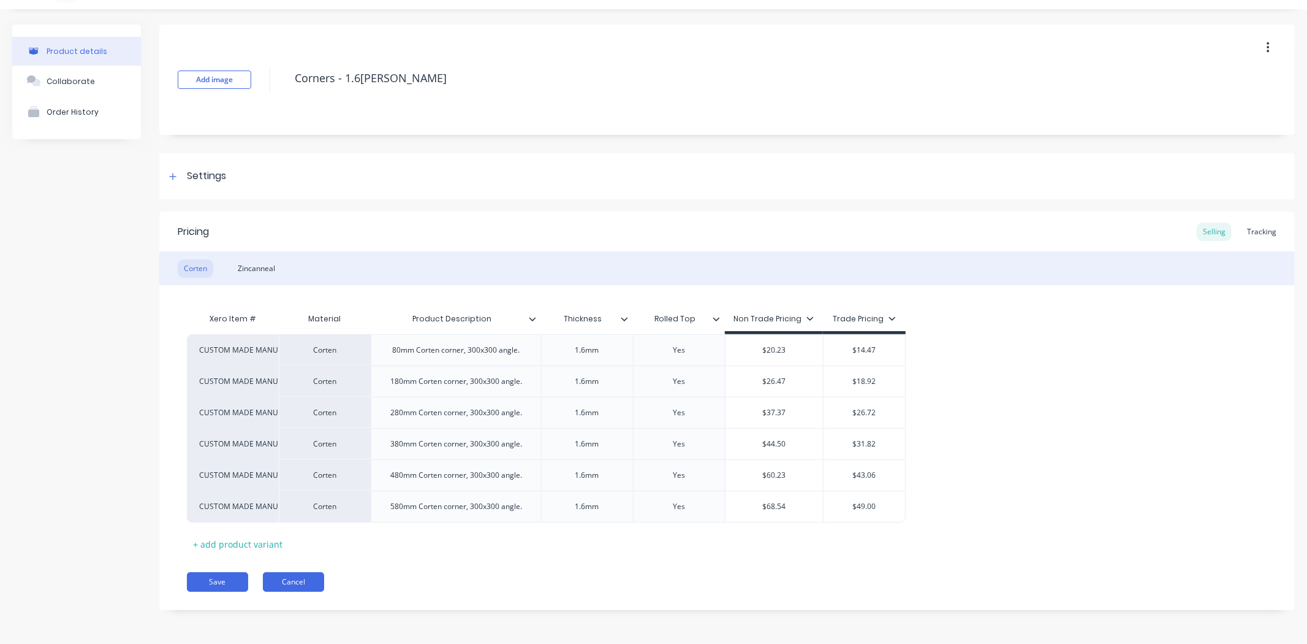
click at [278, 581] on button "Cancel" at bounding box center [293, 582] width 61 height 20
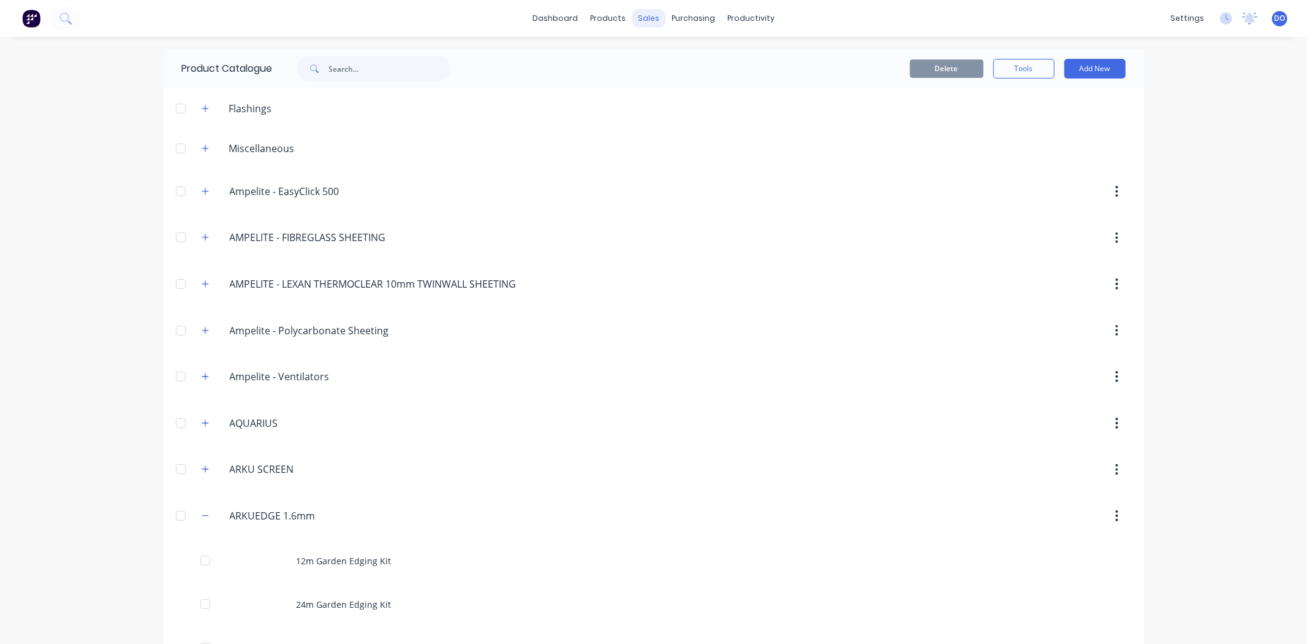
click at [647, 16] on div "sales" at bounding box center [649, 18] width 34 height 18
click at [667, 51] on link "Sales Orders" at bounding box center [709, 58] width 162 height 25
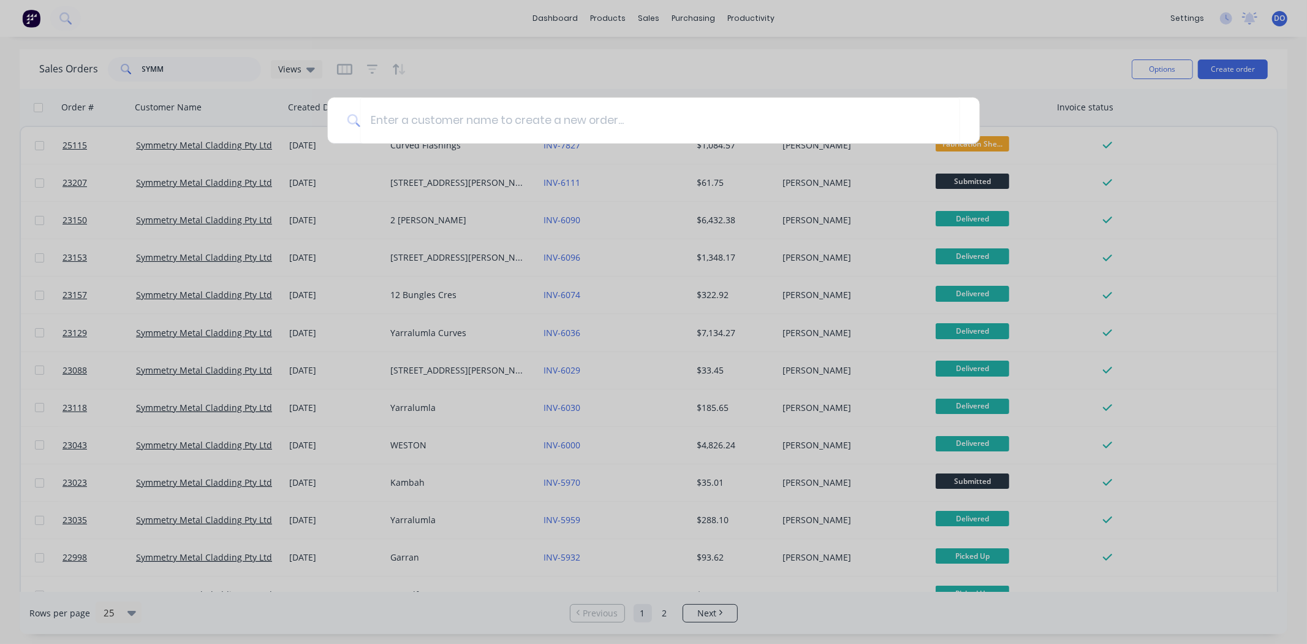
click at [1032, 109] on div at bounding box center [653, 322] width 1307 height 644
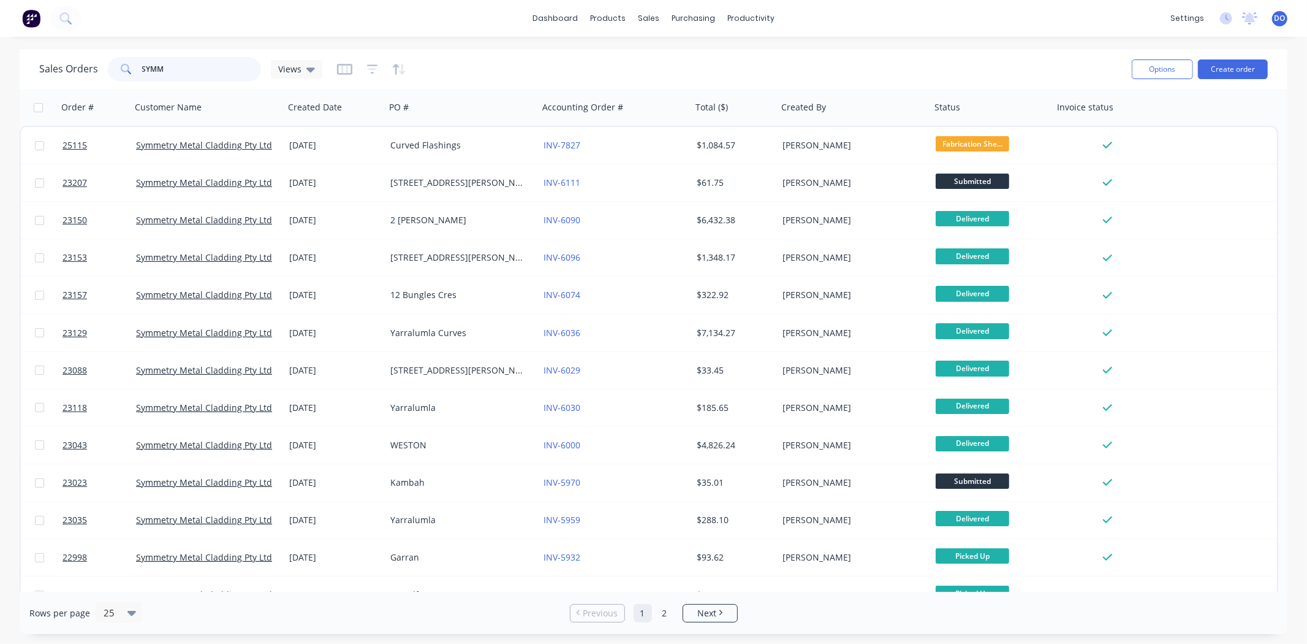
drag, startPoint x: 175, startPoint y: 67, endPoint x: 0, endPoint y: 77, distance: 174.9
click at [0, 66] on div "Sales Orders SYMM Views Options Create order Order # Customer Name Created Date…" at bounding box center [653, 341] width 1307 height 585
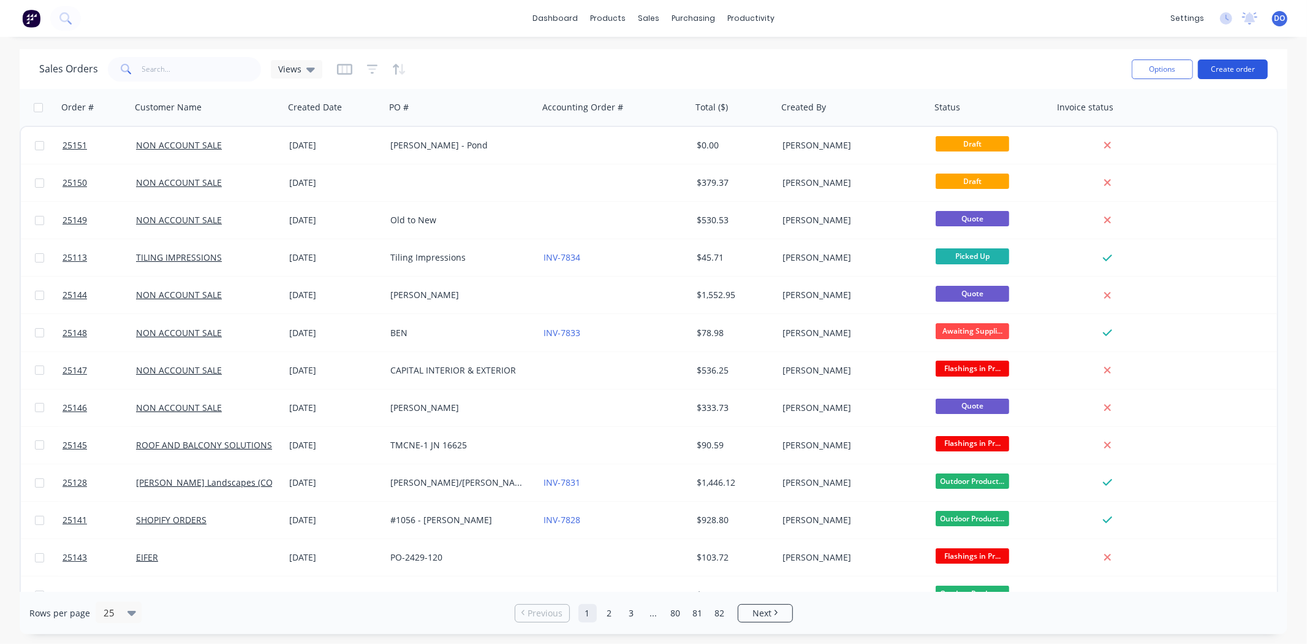
click at [1259, 63] on button "Create order" at bounding box center [1233, 69] width 70 height 20
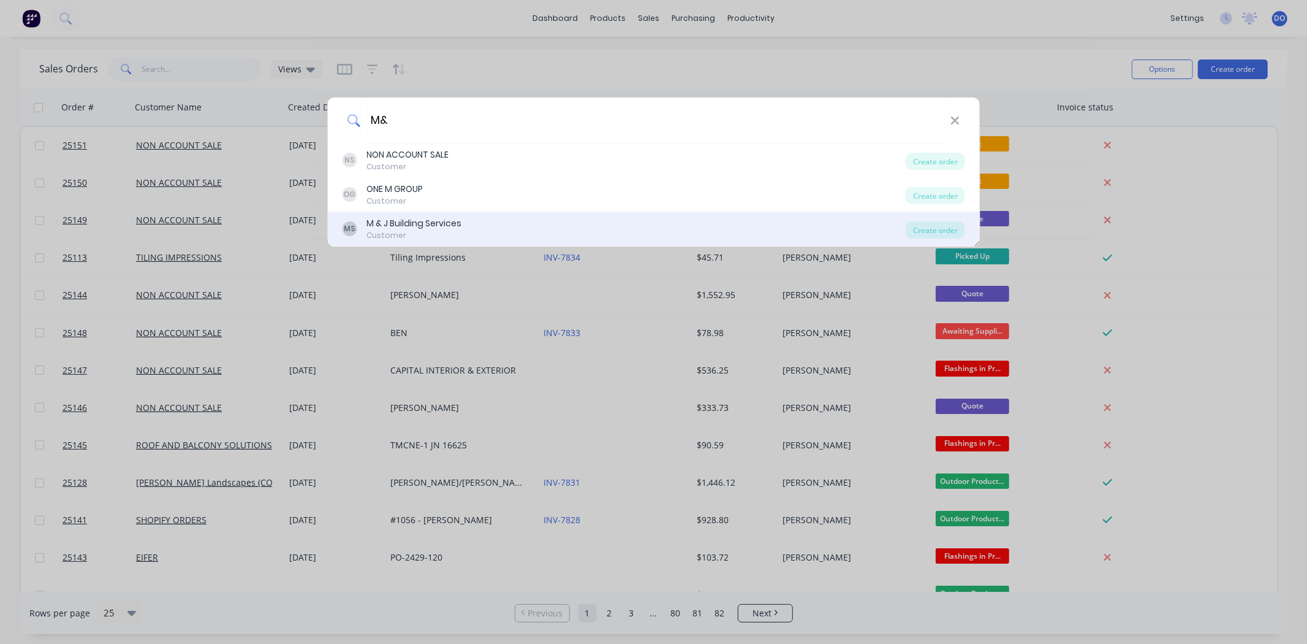
type input "M&"
click at [390, 230] on div "Customer" at bounding box center [413, 235] width 95 height 11
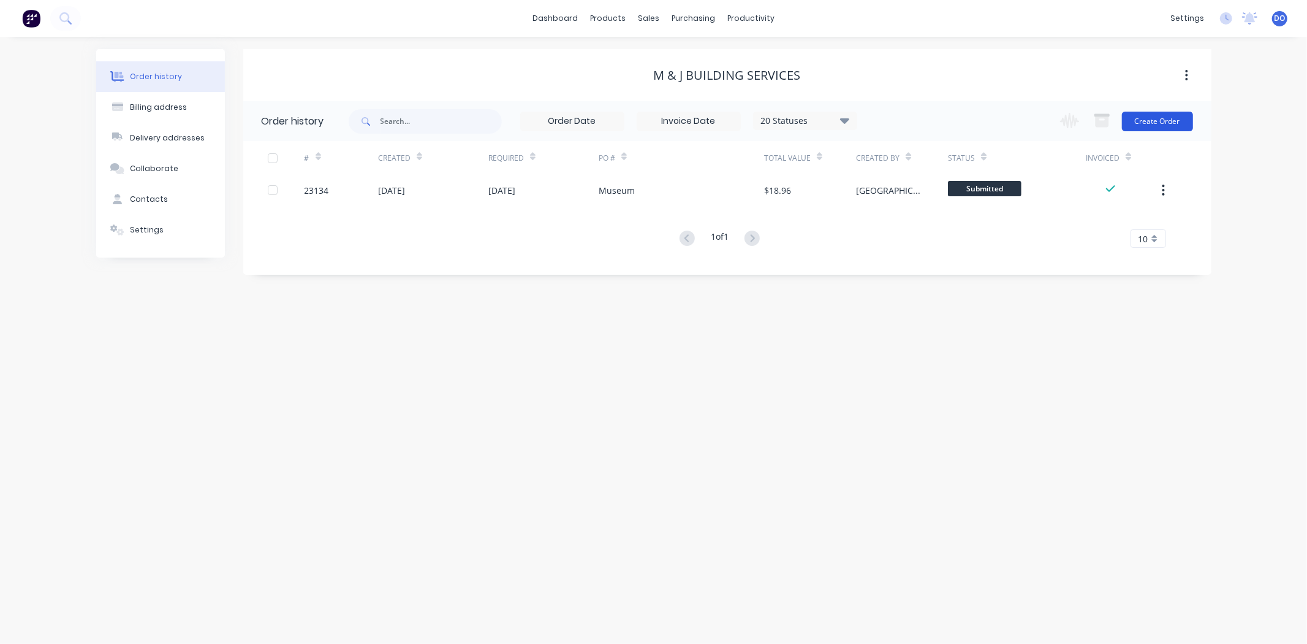
click at [1134, 120] on button "Create Order" at bounding box center [1157, 122] width 71 height 20
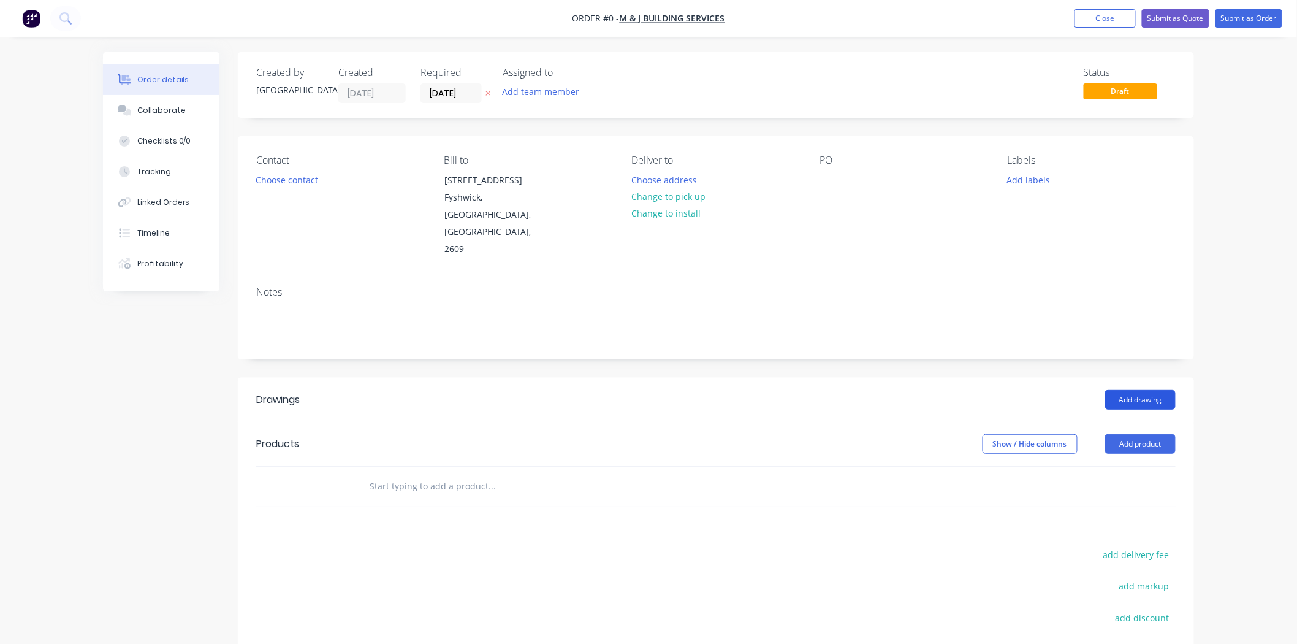
click at [1122, 390] on button "Add drawing" at bounding box center [1140, 400] width 70 height 20
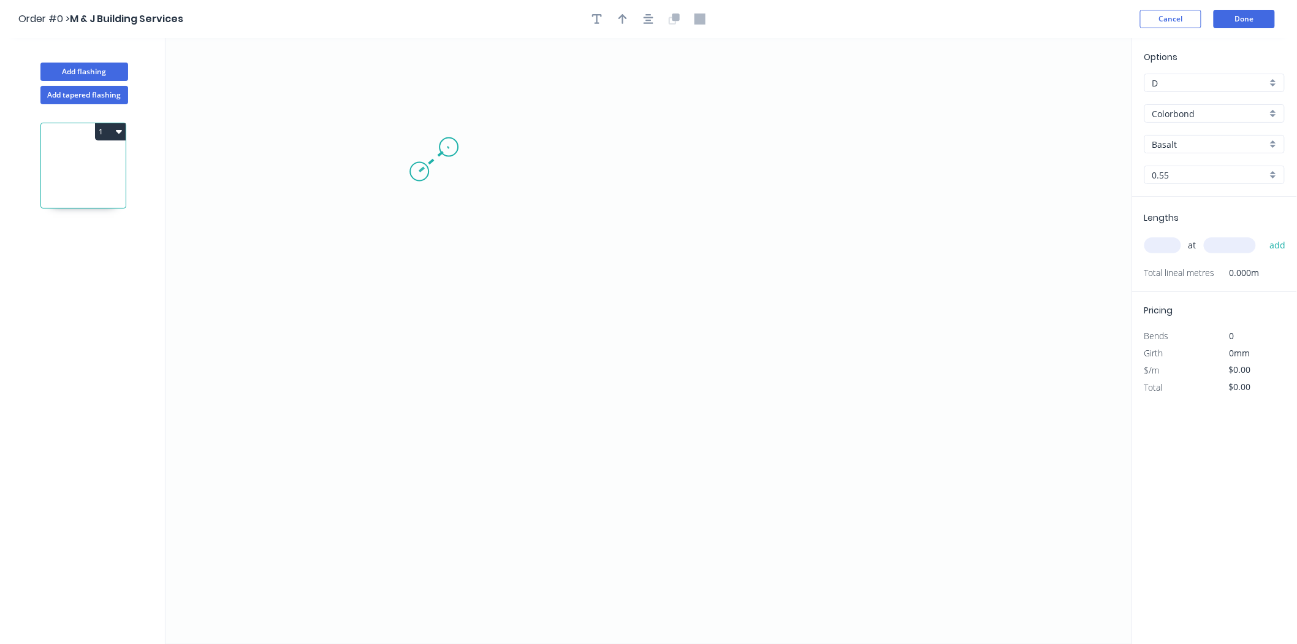
drag, startPoint x: 419, startPoint y: 172, endPoint x: 449, endPoint y: 147, distance: 38.3
click at [449, 147] on icon "0" at bounding box center [648, 341] width 966 height 606
click at [843, 155] on icon "0 ?" at bounding box center [648, 341] width 966 height 606
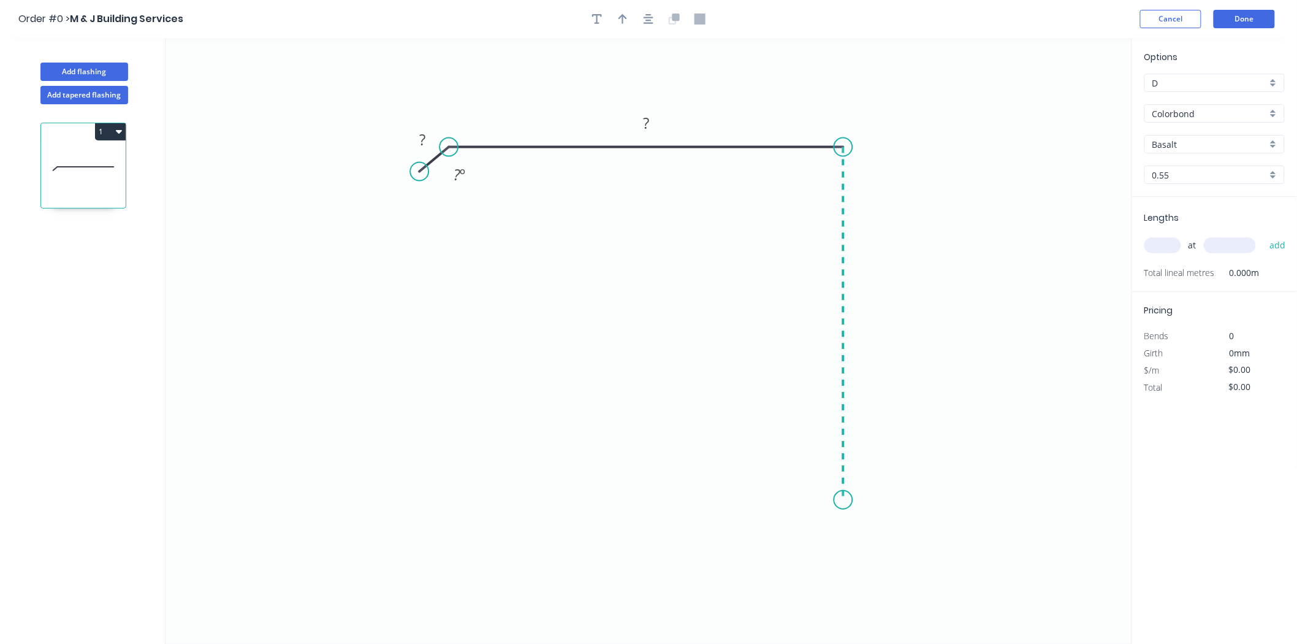
click at [825, 500] on icon "0 ? ? ? º" at bounding box center [648, 341] width 966 height 606
click at [604, 498] on icon "0 ? ? ? ? º" at bounding box center [648, 341] width 966 height 606
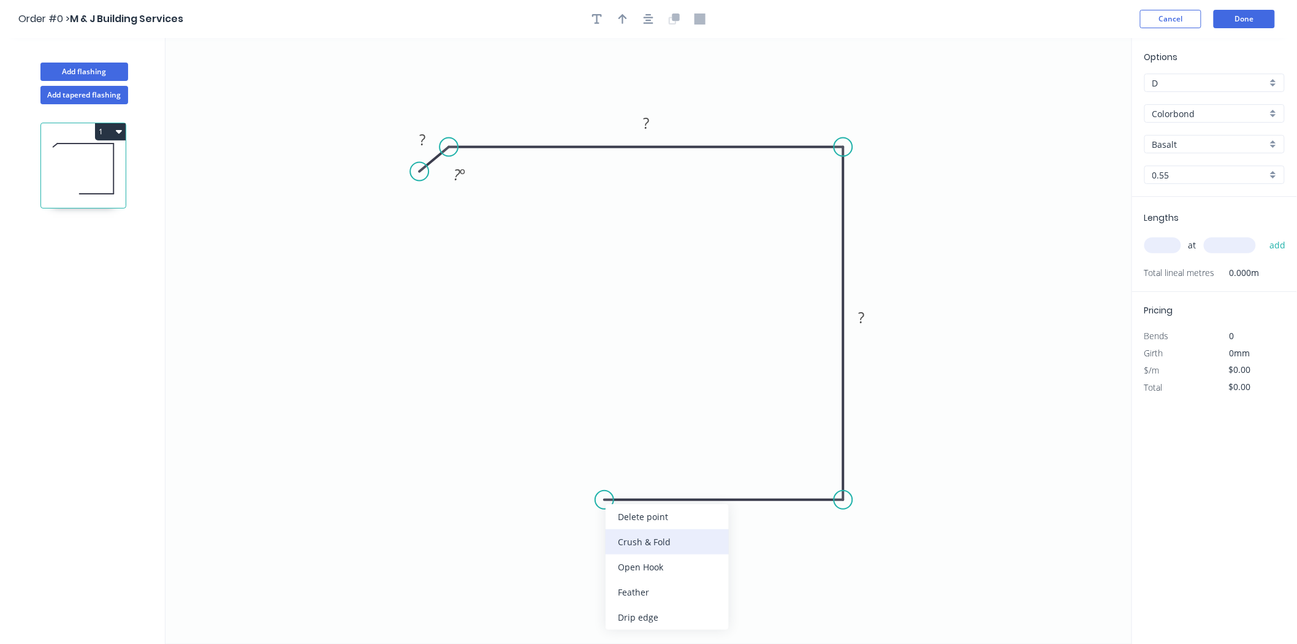
click at [628, 534] on div "Crush & Fold" at bounding box center [667, 541] width 123 height 25
click at [623, 535] on div "Flip bend" at bounding box center [667, 538] width 123 height 25
click at [476, 224] on div "Hide angle" at bounding box center [513, 225] width 123 height 25
click at [412, 142] on rect at bounding box center [422, 140] width 25 height 17
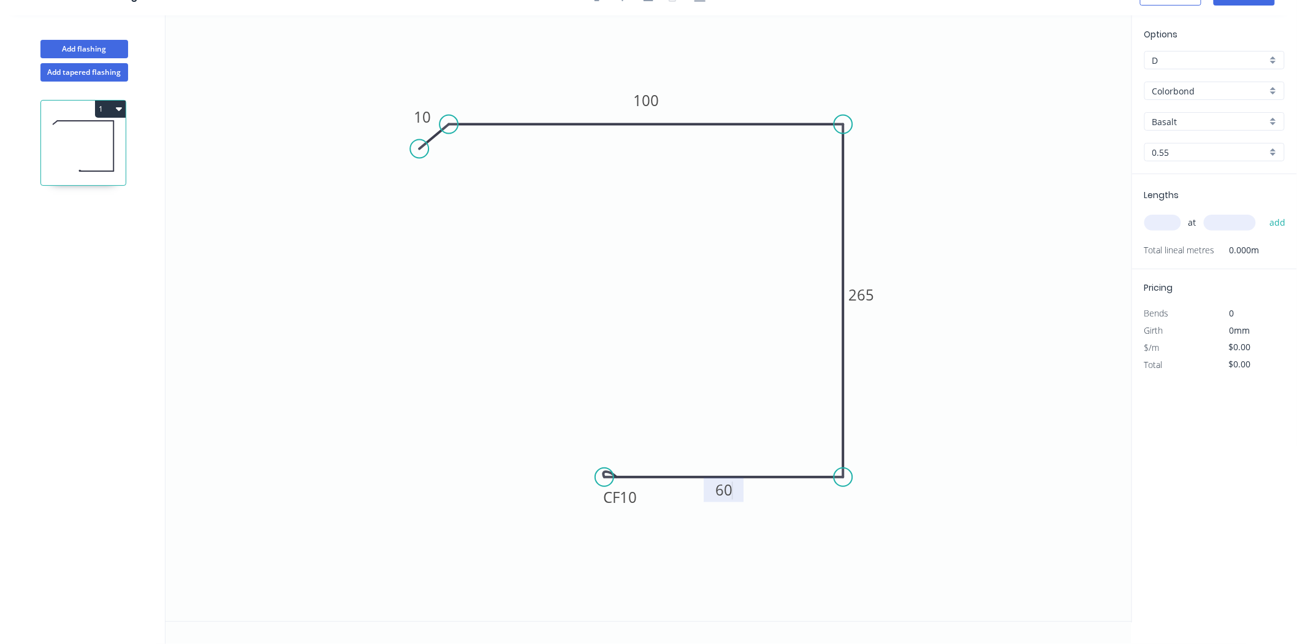
click at [1169, 215] on input "text" at bounding box center [1162, 223] width 37 height 16
type input "$23.86"
type input "2"
type input "3"
click at [1242, 221] on input "text" at bounding box center [1230, 223] width 52 height 16
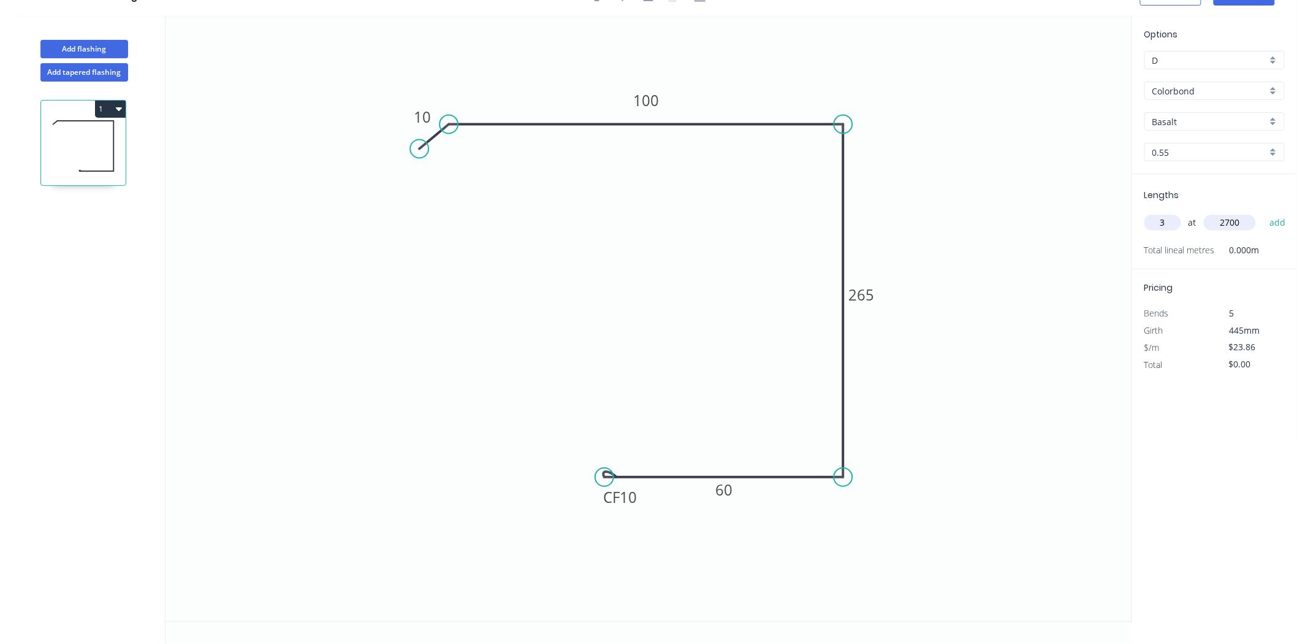
type input "2700"
click at [1263, 212] on button "add" at bounding box center [1277, 222] width 29 height 21
type input "$193.27"
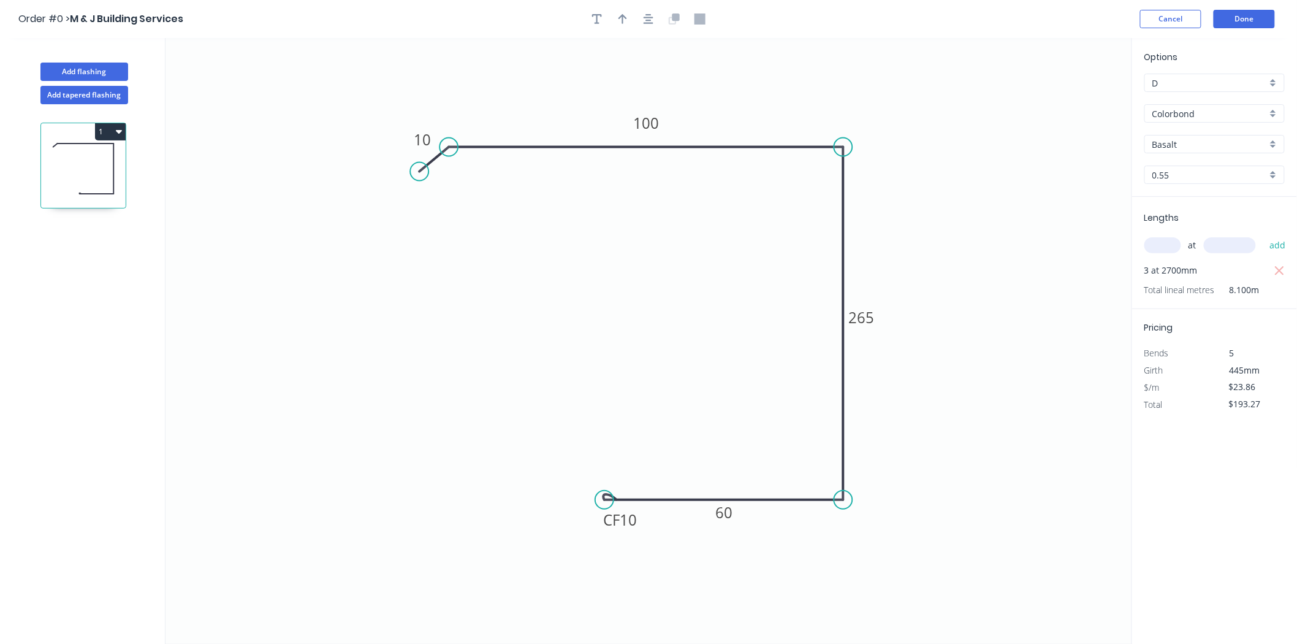
click at [1216, 150] on div "Basalt" at bounding box center [1214, 144] width 140 height 18
click at [1194, 235] on div "Night Sky" at bounding box center [1214, 242] width 139 height 21
type input "Night Sky"
click at [623, 9] on header "Order #0 > M & J Building Services Cancel Done" at bounding box center [648, 19] width 1297 height 38
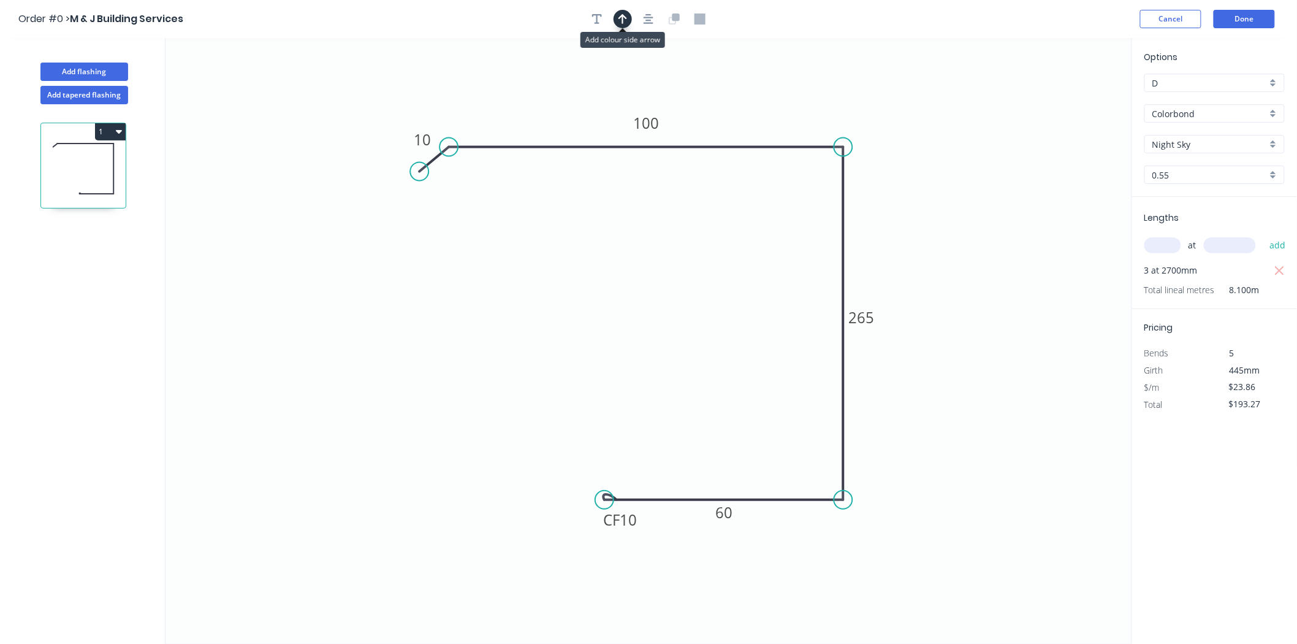
click at [623, 10] on button "button" at bounding box center [622, 19] width 18 height 18
click at [1071, 96] on icon at bounding box center [1070, 85] width 11 height 39
drag, startPoint x: 1071, startPoint y: 96, endPoint x: 908, endPoint y: 181, distance: 184.5
click at [908, 181] on icon at bounding box center [918, 171] width 36 height 36
click at [1249, 15] on button "Done" at bounding box center [1243, 19] width 61 height 18
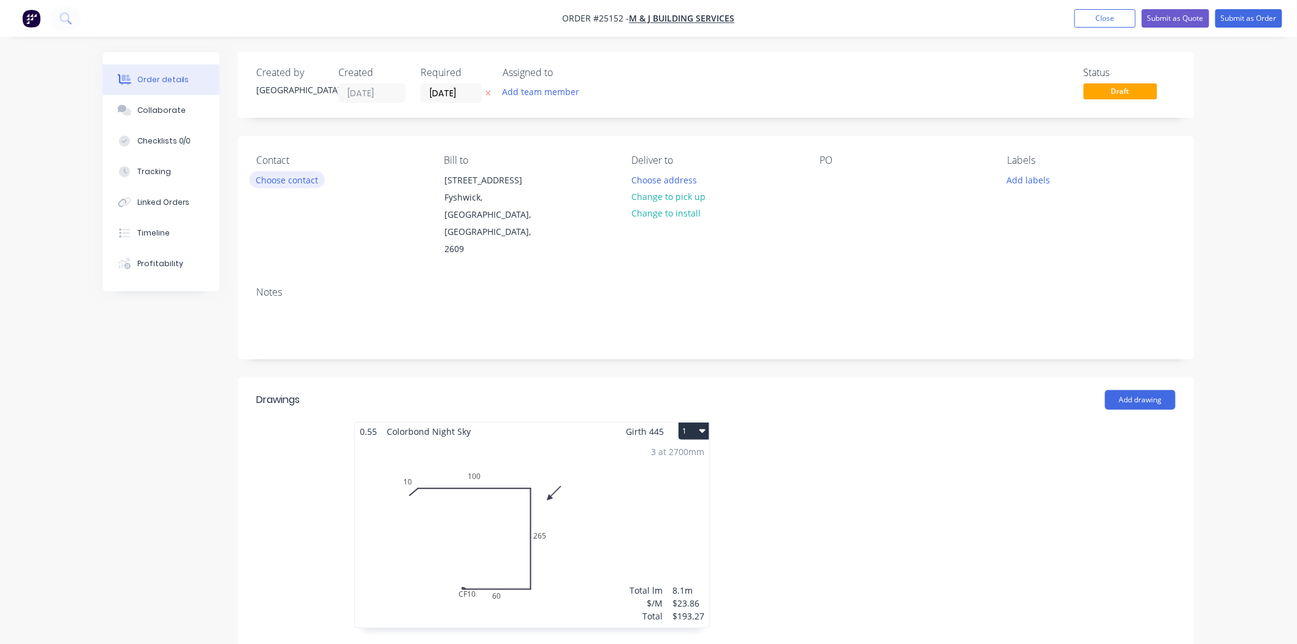
click at [274, 172] on button "Choose contact" at bounding box center [286, 179] width 75 height 17
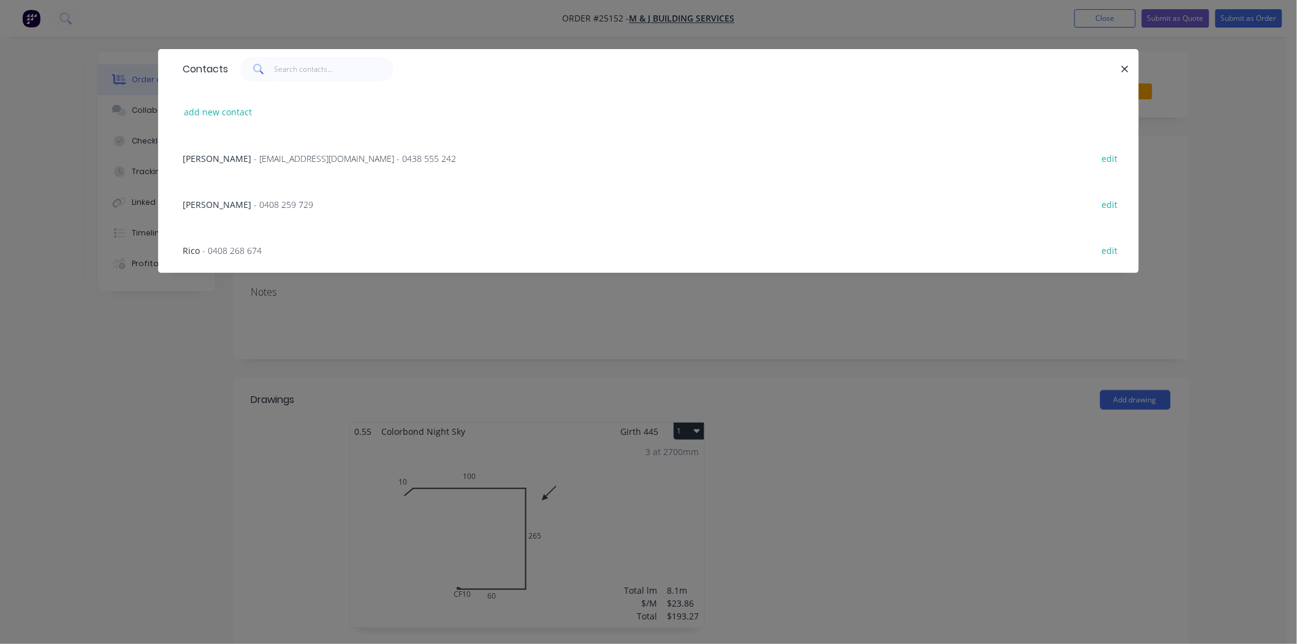
click at [221, 164] on div "Pat O'Sullivan - patt@mjbuildingservices.com.au - 0438 555 242 edit" at bounding box center [649, 158] width 944 height 46
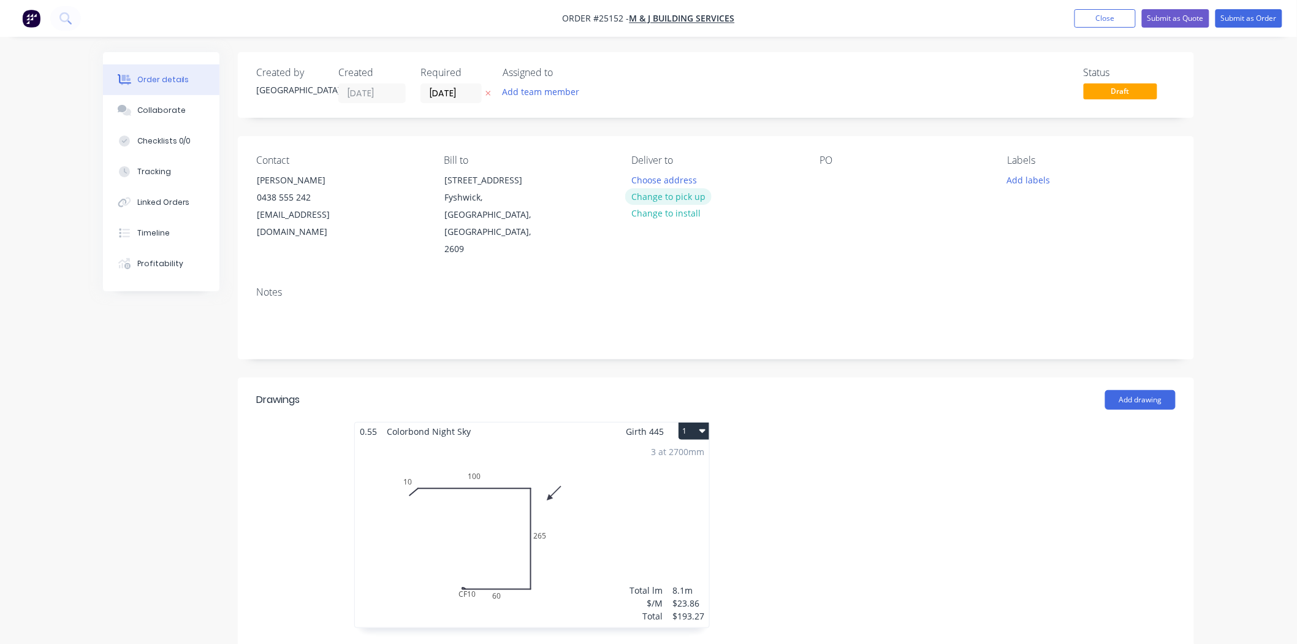
click at [659, 202] on button "Change to pick up" at bounding box center [668, 196] width 87 height 17
click at [1259, 17] on button "Submit as Order" at bounding box center [1248, 18] width 67 height 18
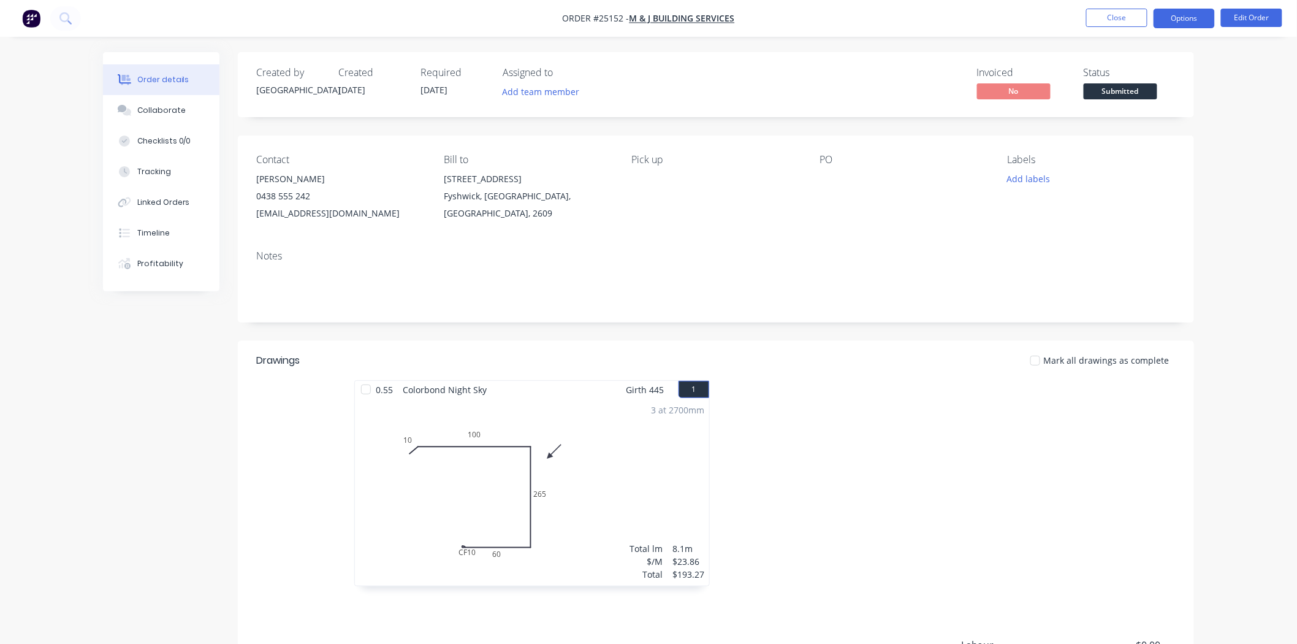
click at [1193, 21] on button "Options" at bounding box center [1183, 19] width 61 height 20
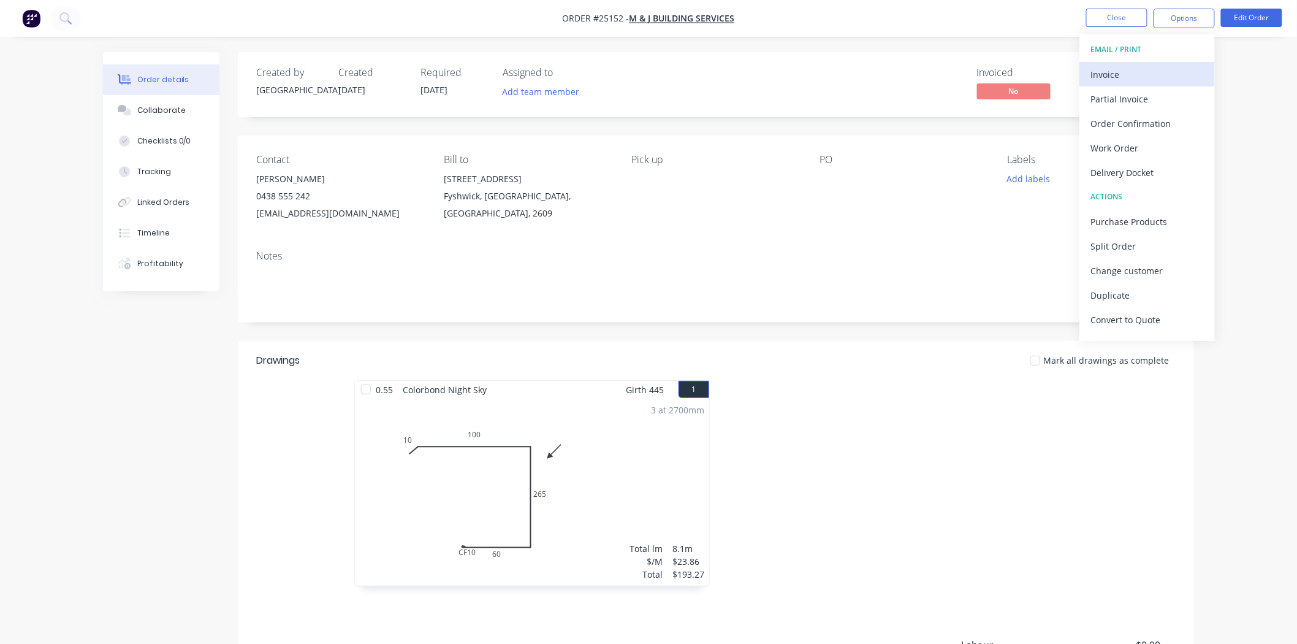
click at [1110, 70] on div "Invoice" at bounding box center [1147, 75] width 113 height 18
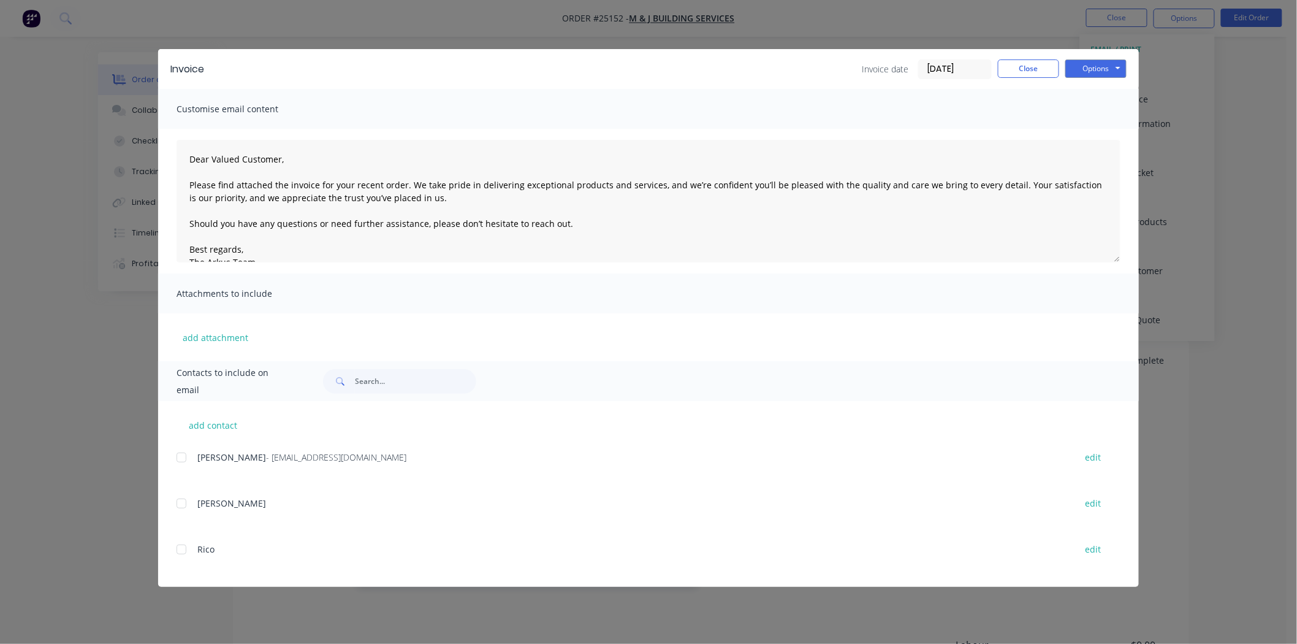
click at [186, 454] on div at bounding box center [181, 457] width 25 height 25
click at [1126, 68] on button "Options" at bounding box center [1095, 68] width 61 height 18
click at [178, 457] on div at bounding box center [181, 457] width 25 height 25
click at [181, 454] on div at bounding box center [181, 457] width 25 height 25
click at [1021, 77] on button "Close" at bounding box center [1028, 68] width 61 height 18
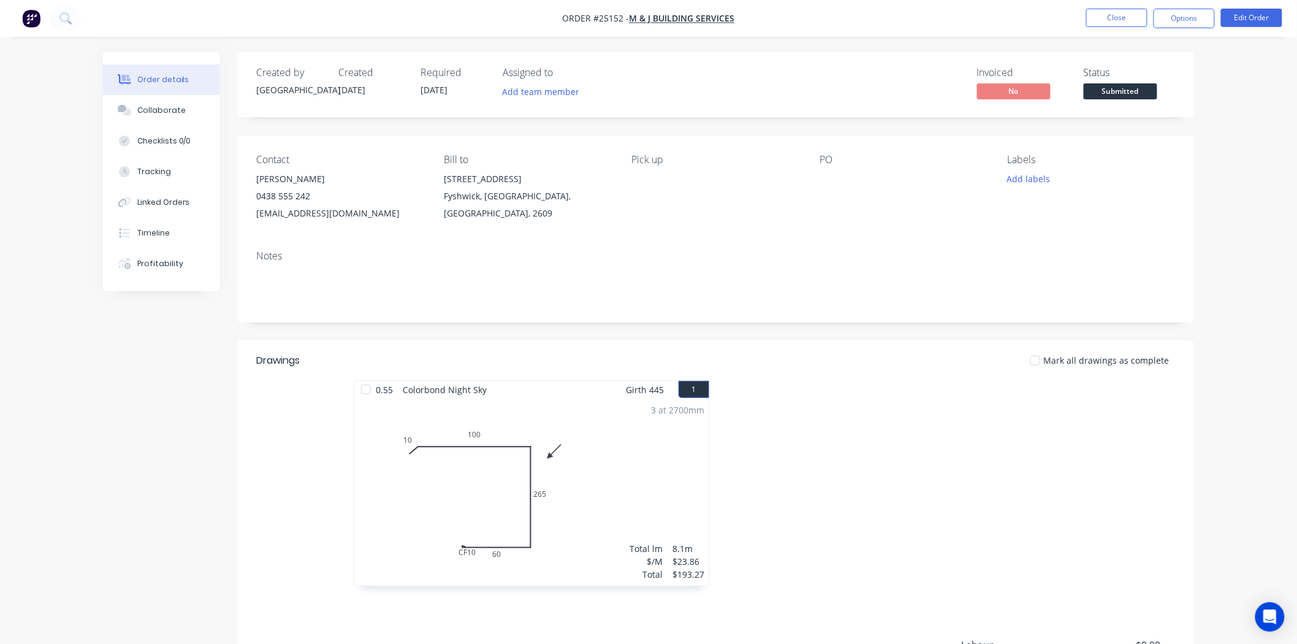
click at [1151, 17] on ul "Close Options Edit Order" at bounding box center [1184, 19] width 226 height 20
click at [1157, 17] on button "Options" at bounding box center [1183, 19] width 61 height 20
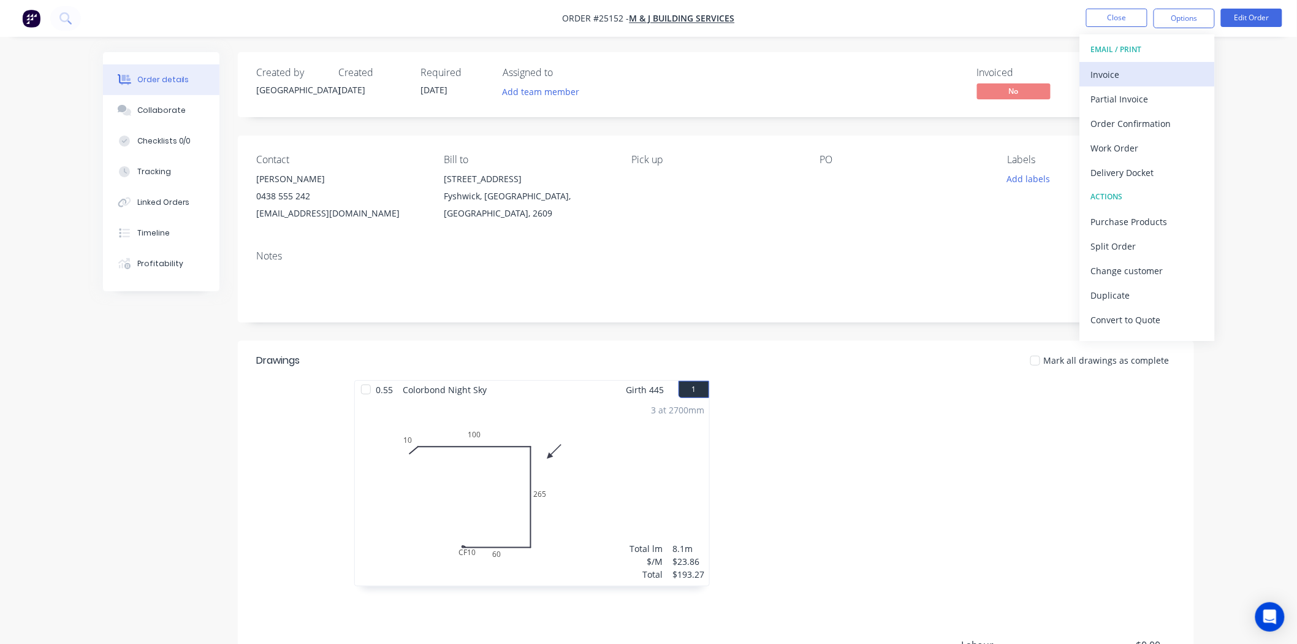
click at [1124, 68] on div "Invoice" at bounding box center [1147, 75] width 113 height 18
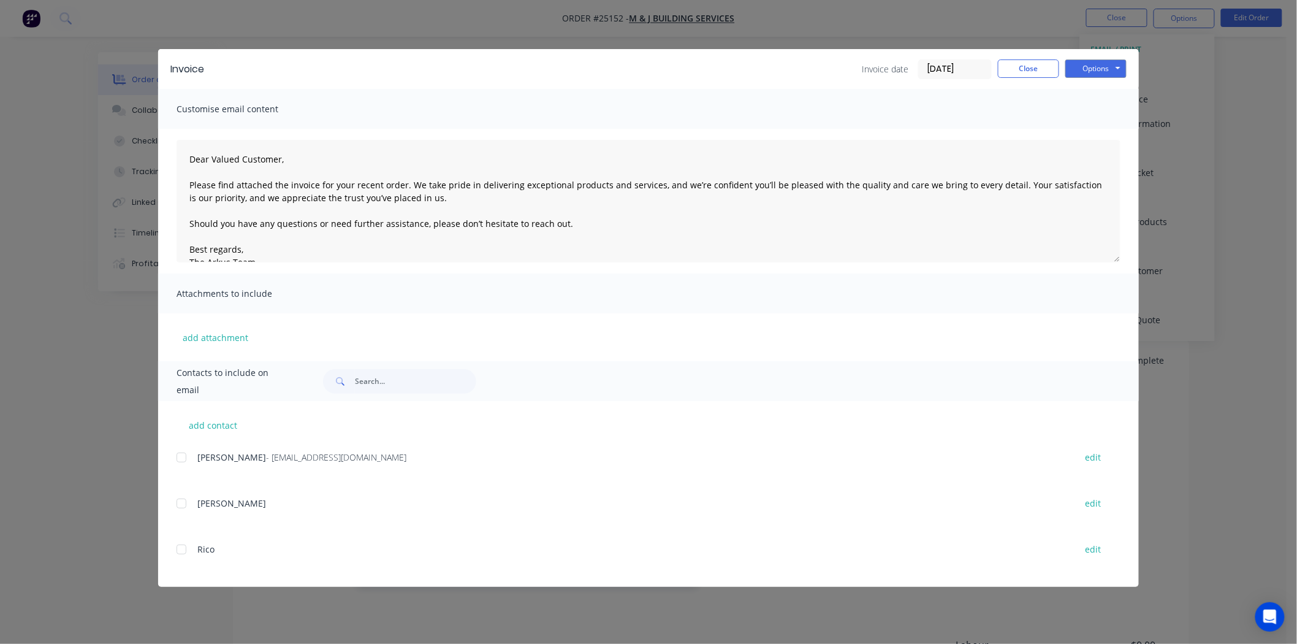
click at [183, 454] on div at bounding box center [181, 457] width 25 height 25
click at [1108, 75] on button "Options" at bounding box center [1095, 68] width 61 height 18
click at [1105, 139] on button "Email" at bounding box center [1104, 131] width 78 height 20
click at [1050, 74] on button "Close" at bounding box center [1028, 68] width 61 height 18
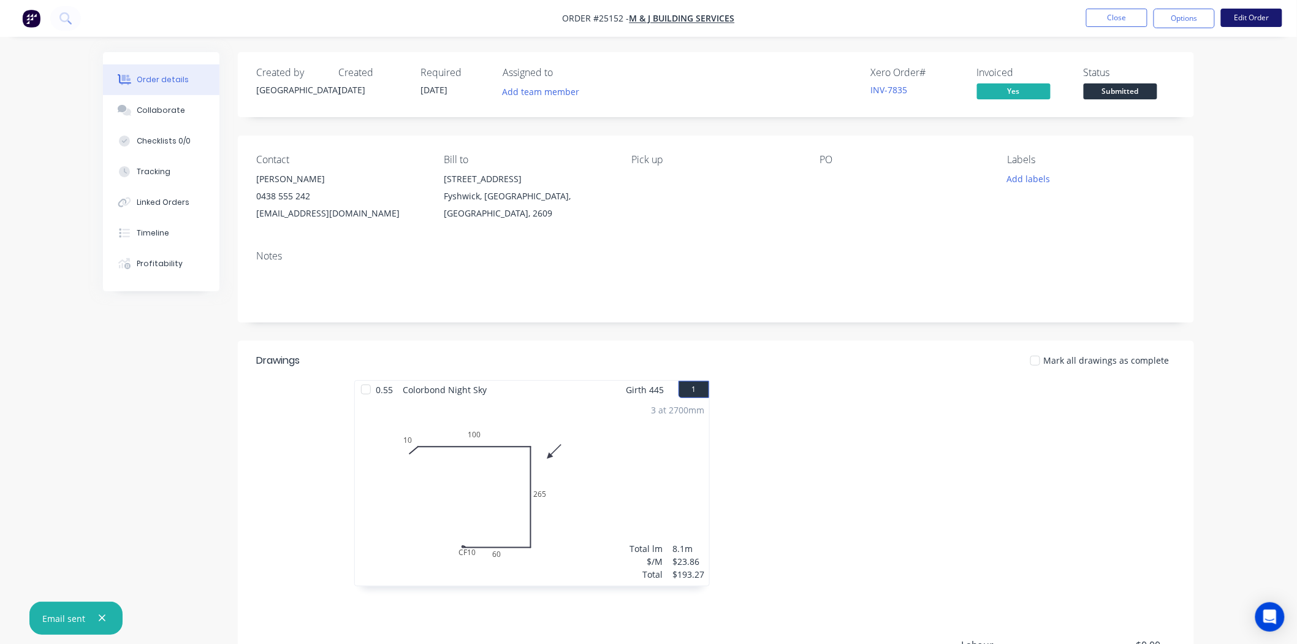
click at [1263, 9] on button "Edit Order" at bounding box center [1251, 18] width 61 height 18
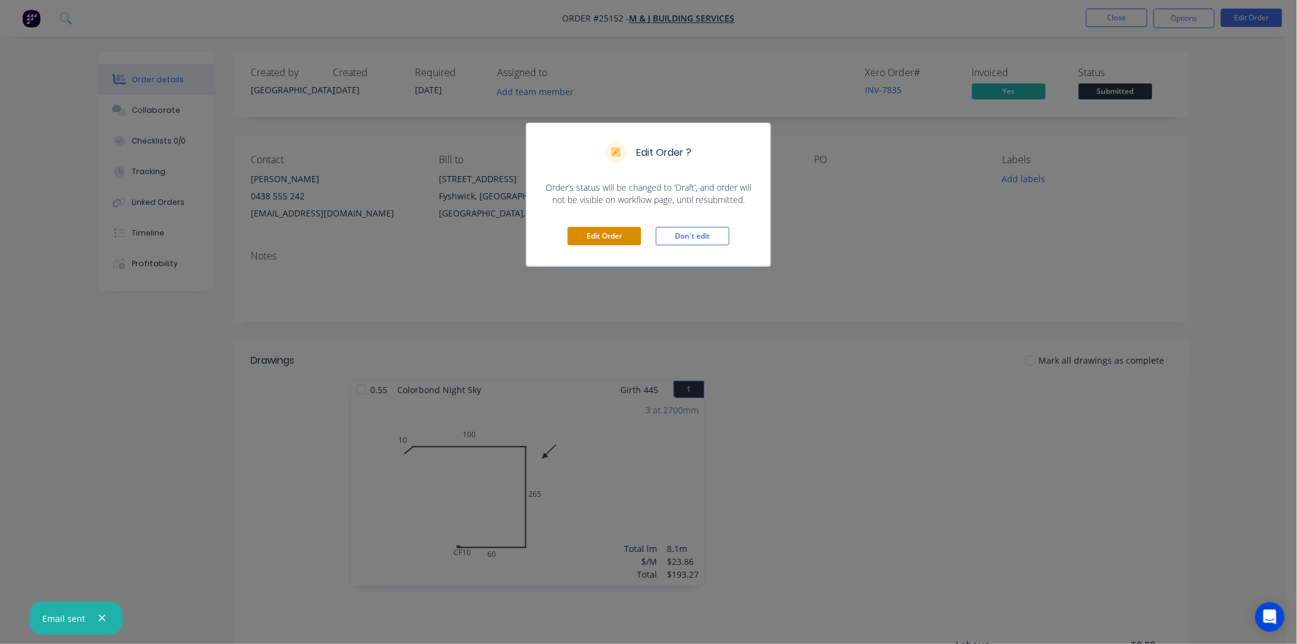
click at [599, 243] on button "Edit Order" at bounding box center [605, 236] width 74 height 18
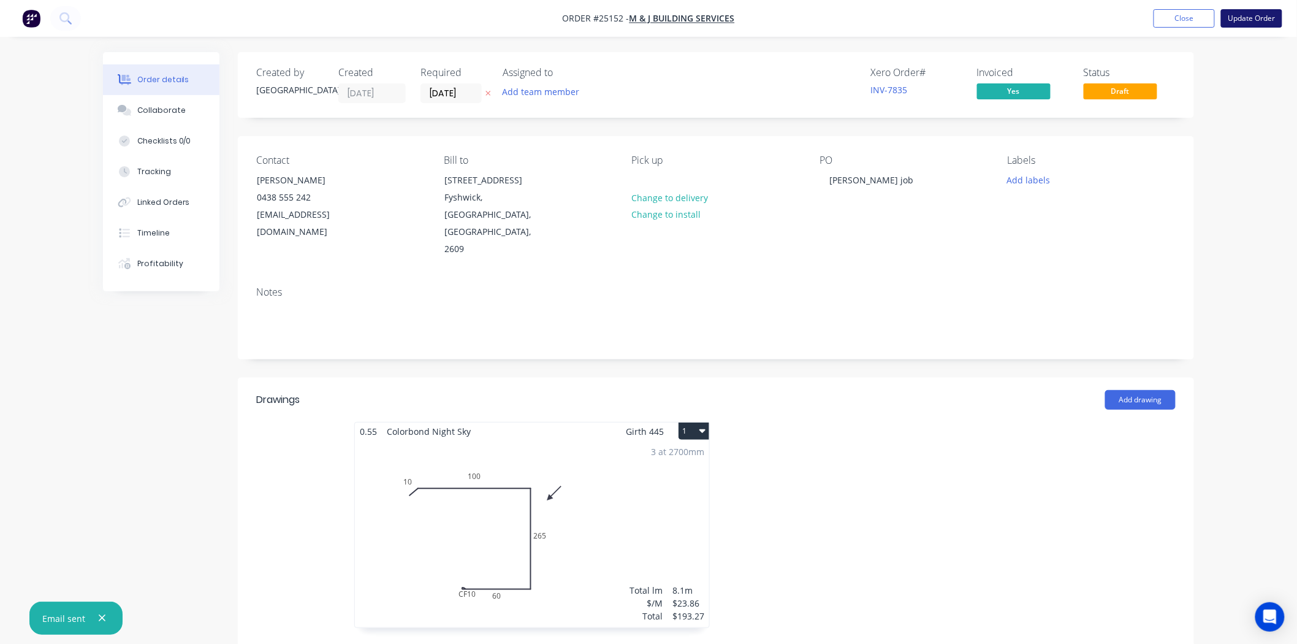
click at [1264, 17] on button "Update Order" at bounding box center [1251, 18] width 61 height 18
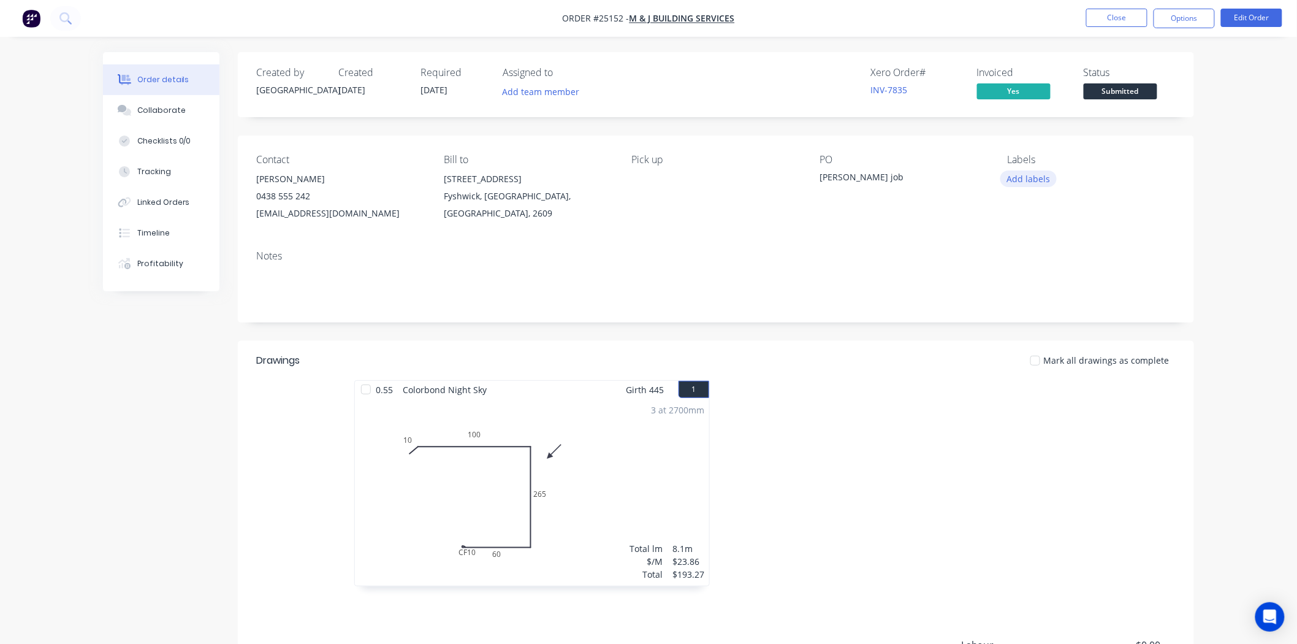
click at [1048, 181] on button "Add labels" at bounding box center [1028, 178] width 56 height 17
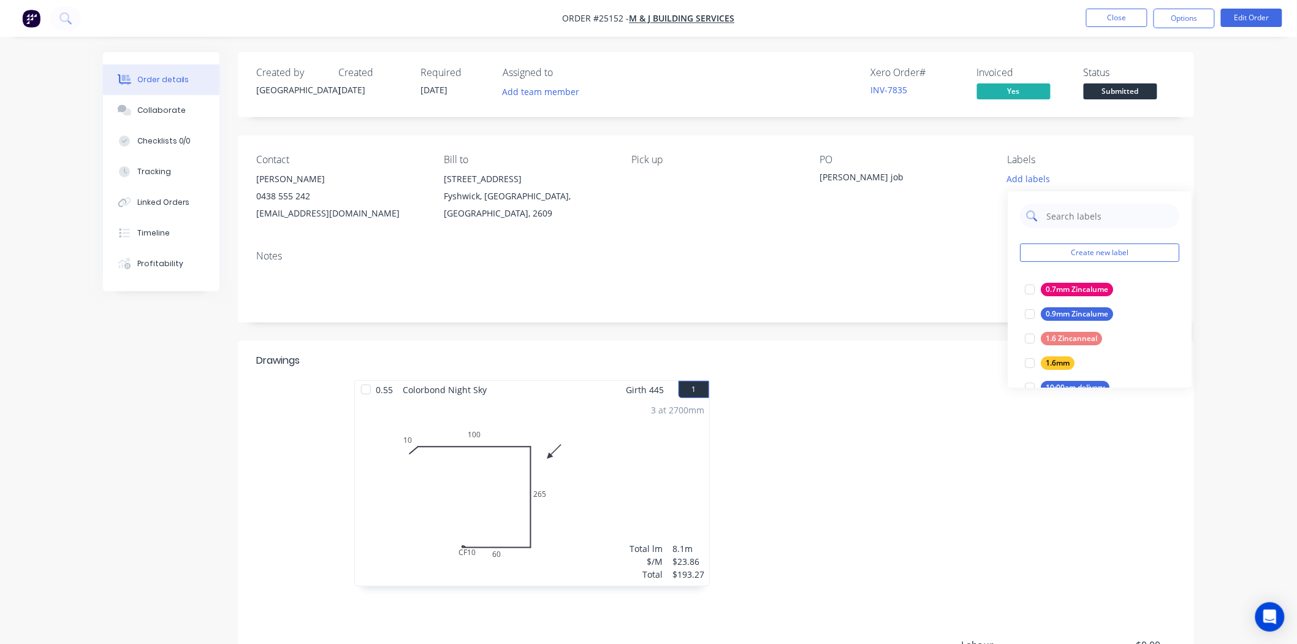
click at [1060, 210] on input "text" at bounding box center [1109, 215] width 128 height 25
type input "NIGHT"
click at [1060, 307] on div "Night sky" at bounding box center [1062, 313] width 43 height 13
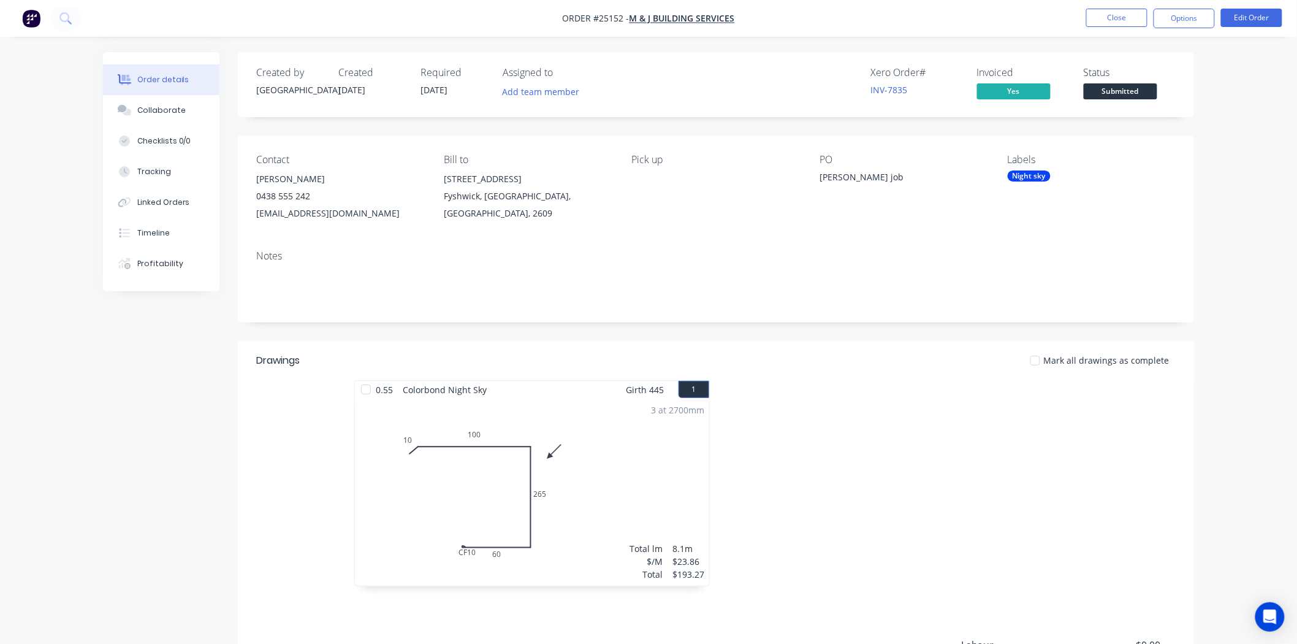
click at [1115, 100] on button "Submitted" at bounding box center [1121, 92] width 74 height 18
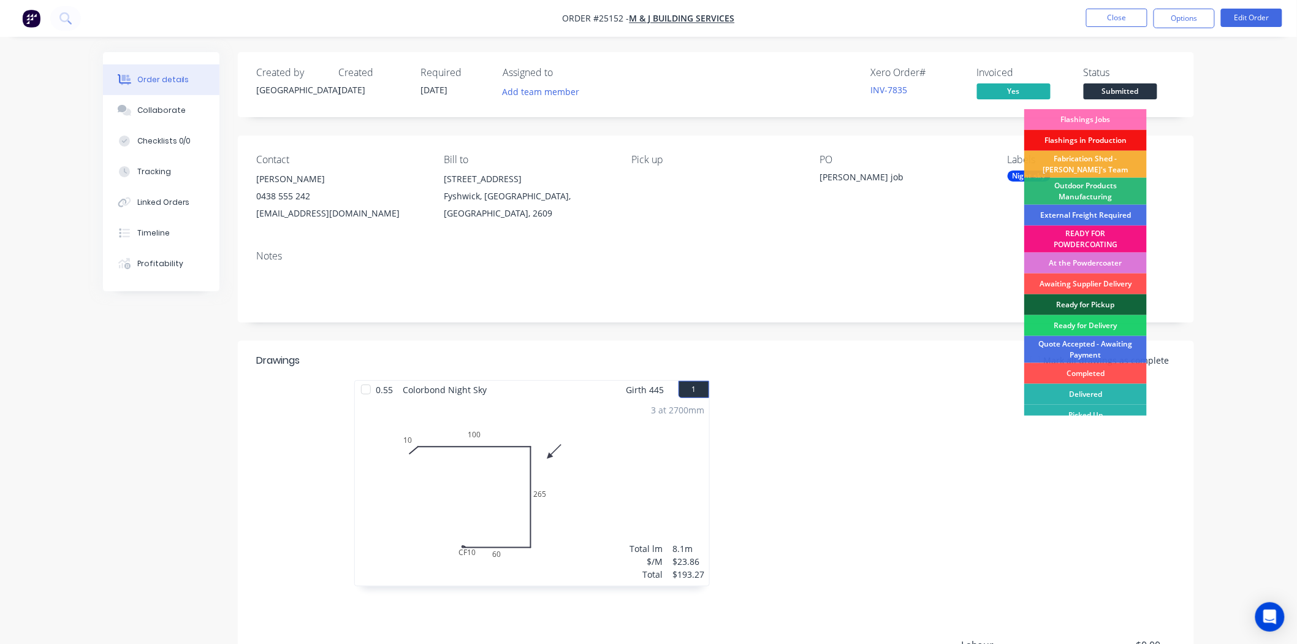
click at [1111, 102] on button "Submitted" at bounding box center [1121, 92] width 74 height 18
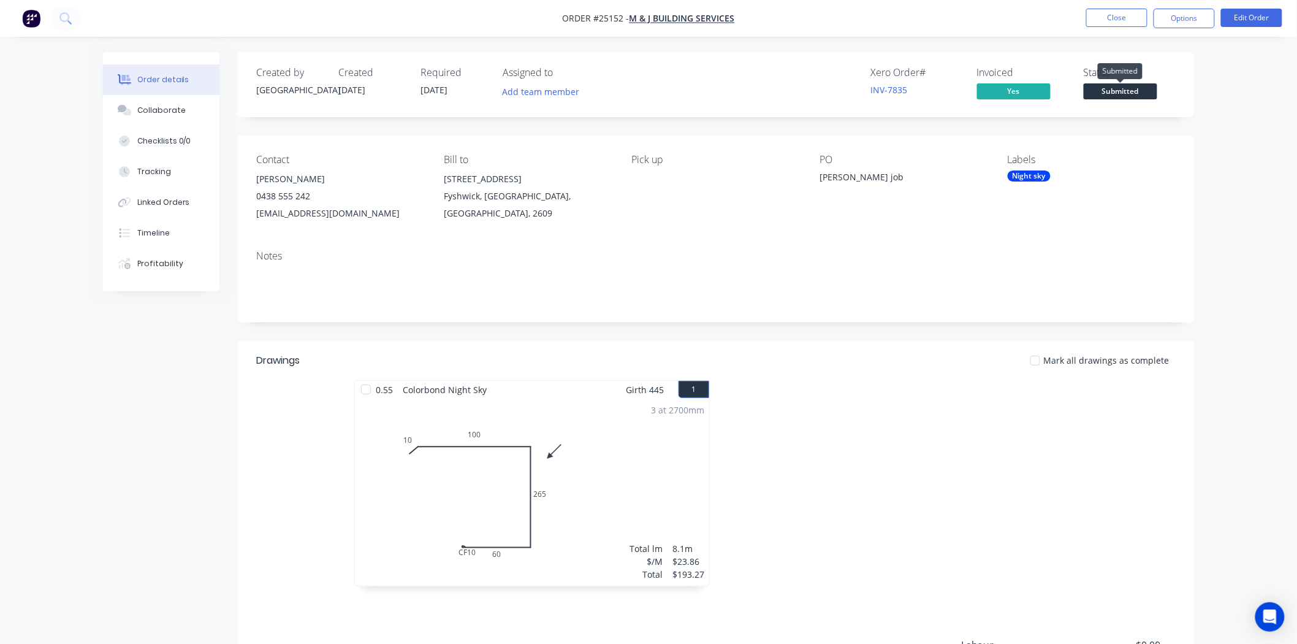
click at [1118, 95] on span "Submitted" at bounding box center [1121, 90] width 74 height 15
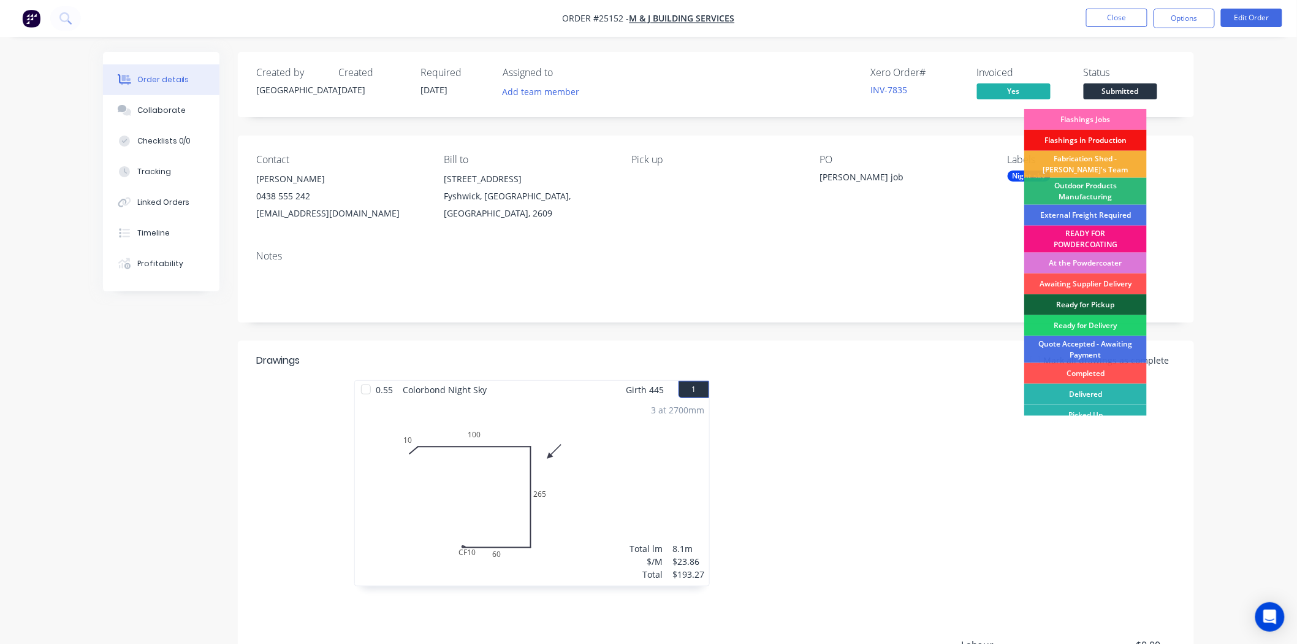
click at [1106, 123] on div "Flashings Jobs" at bounding box center [1085, 119] width 123 height 21
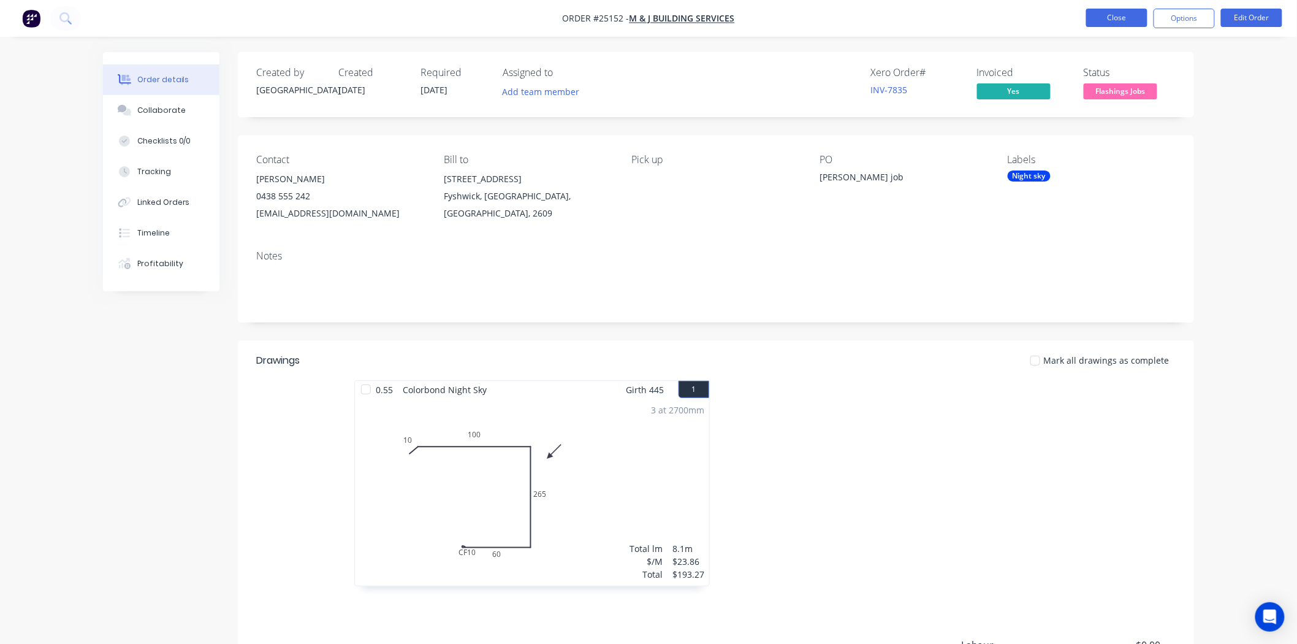
click at [1112, 16] on button "Close" at bounding box center [1116, 18] width 61 height 18
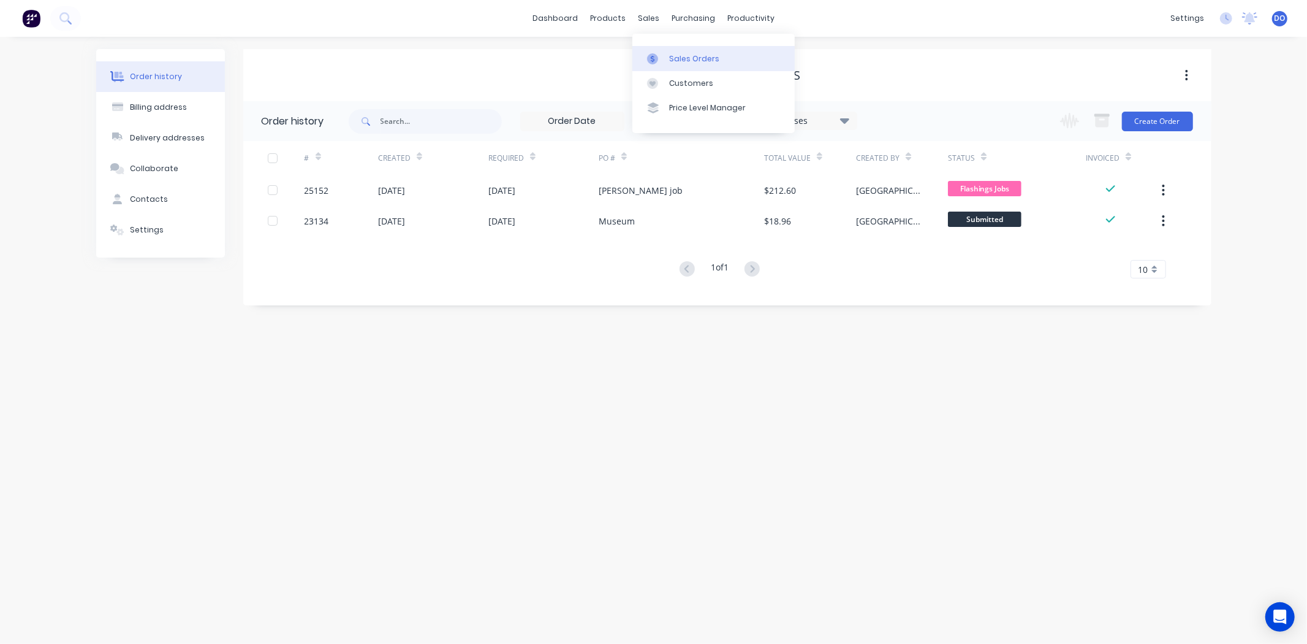
click at [664, 53] on div at bounding box center [656, 58] width 18 height 11
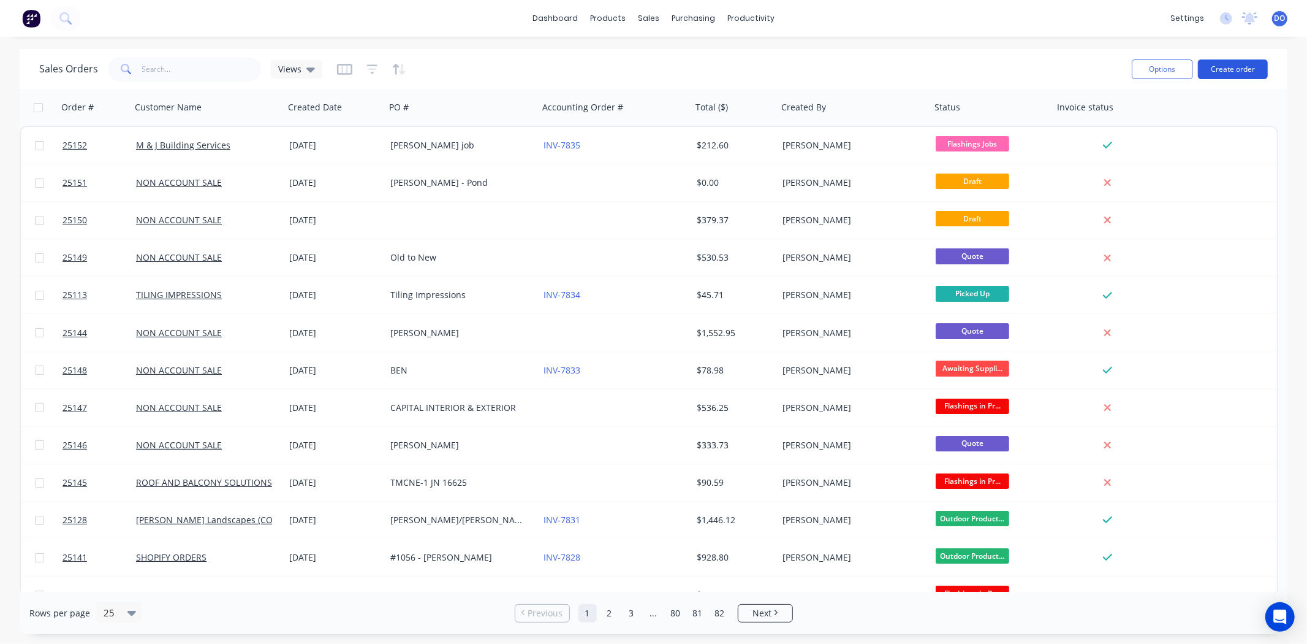
click at [1226, 75] on button "Create order" at bounding box center [1233, 69] width 70 height 20
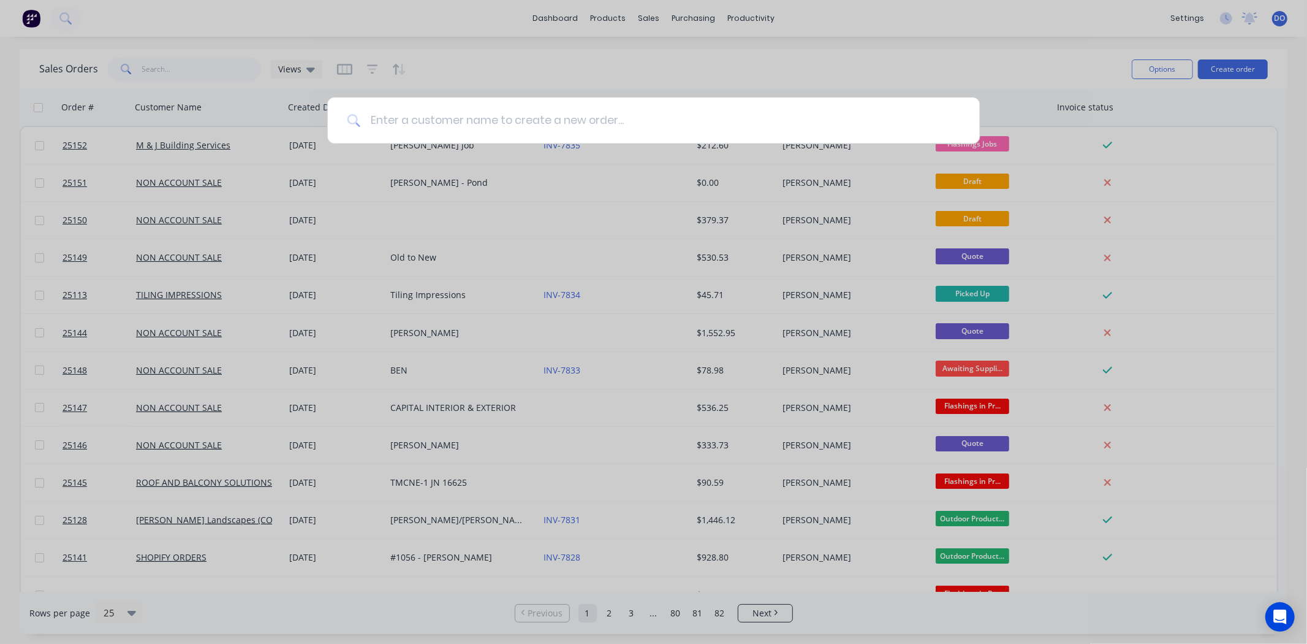
click at [446, 112] on input at bounding box center [660, 120] width 600 height 46
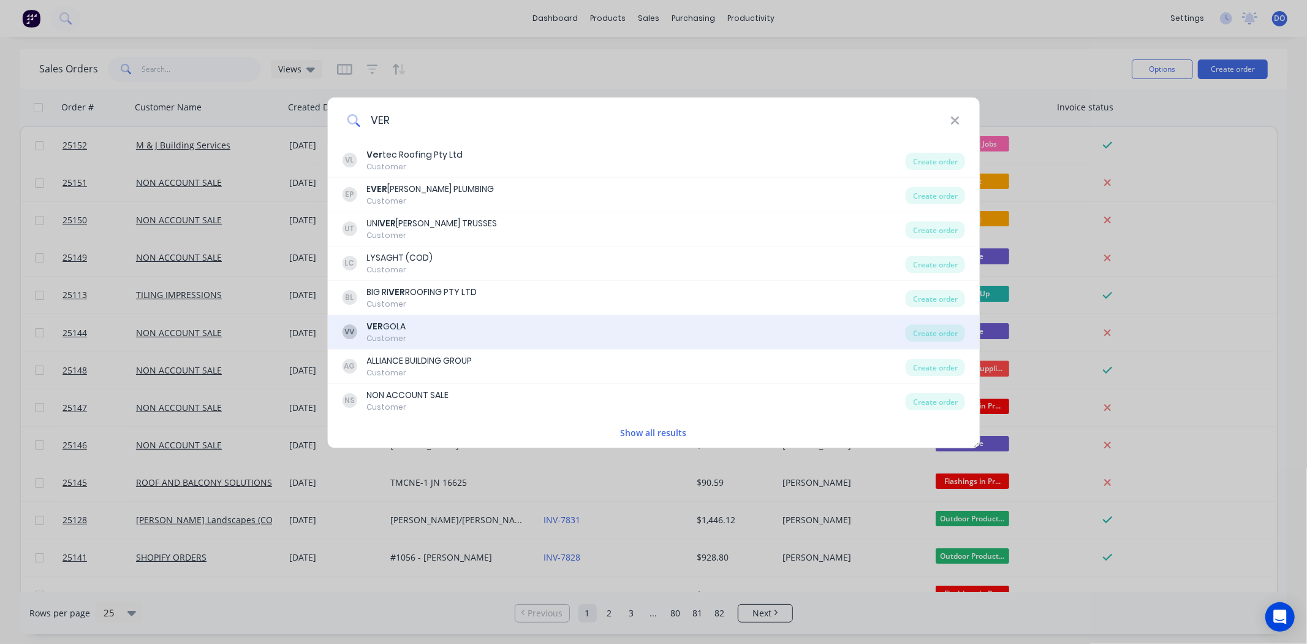
type input "VER"
click at [430, 328] on div "VV VER GOLA Customer" at bounding box center [624, 332] width 564 height 24
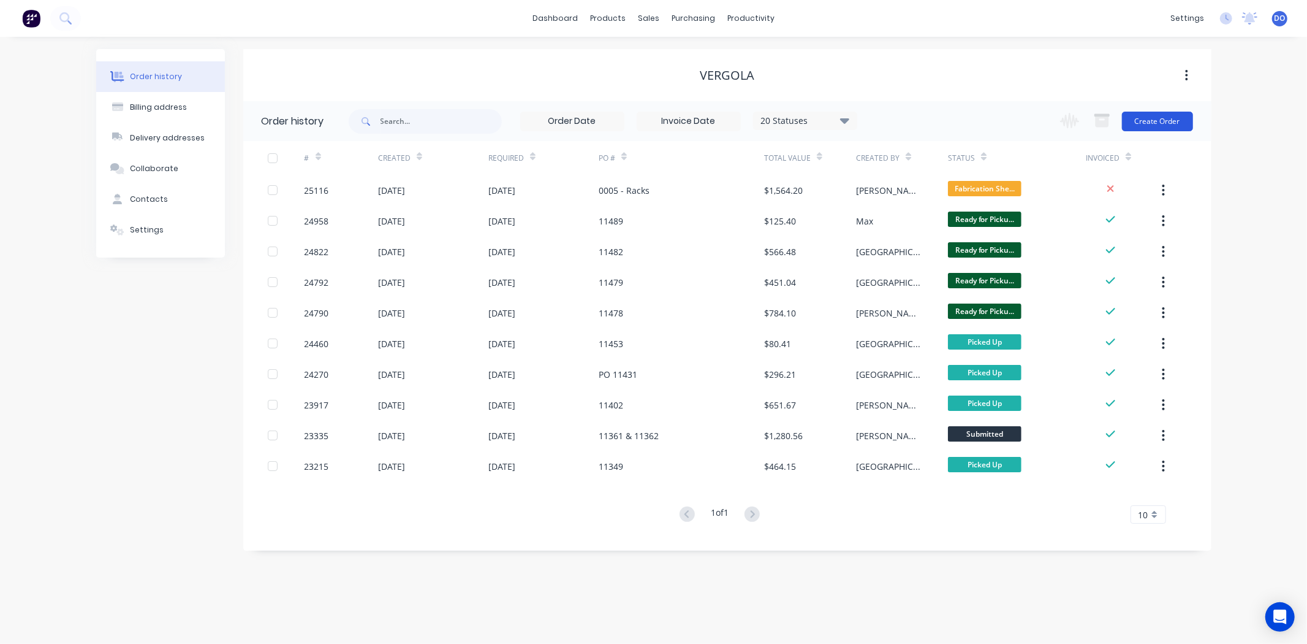
click at [1166, 116] on button "Create Order" at bounding box center [1157, 122] width 71 height 20
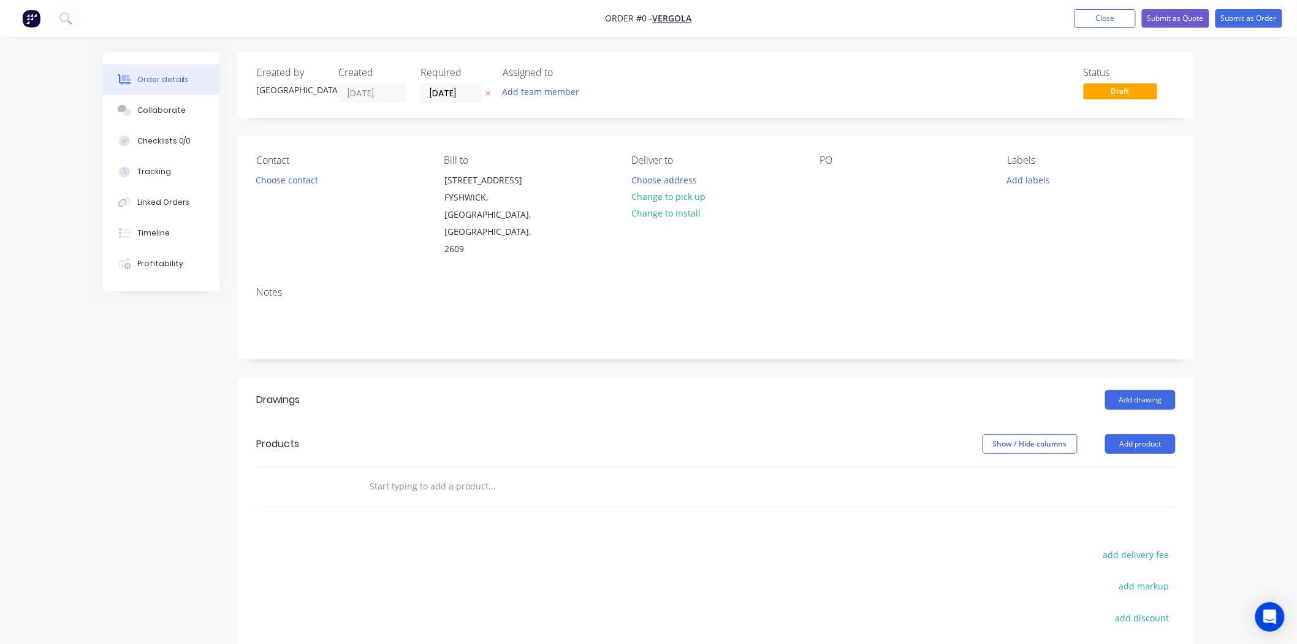
click at [1147, 393] on header "Drawings Add drawing" at bounding box center [716, 400] width 956 height 44
click at [1146, 390] on button "Add drawing" at bounding box center [1140, 400] width 70 height 20
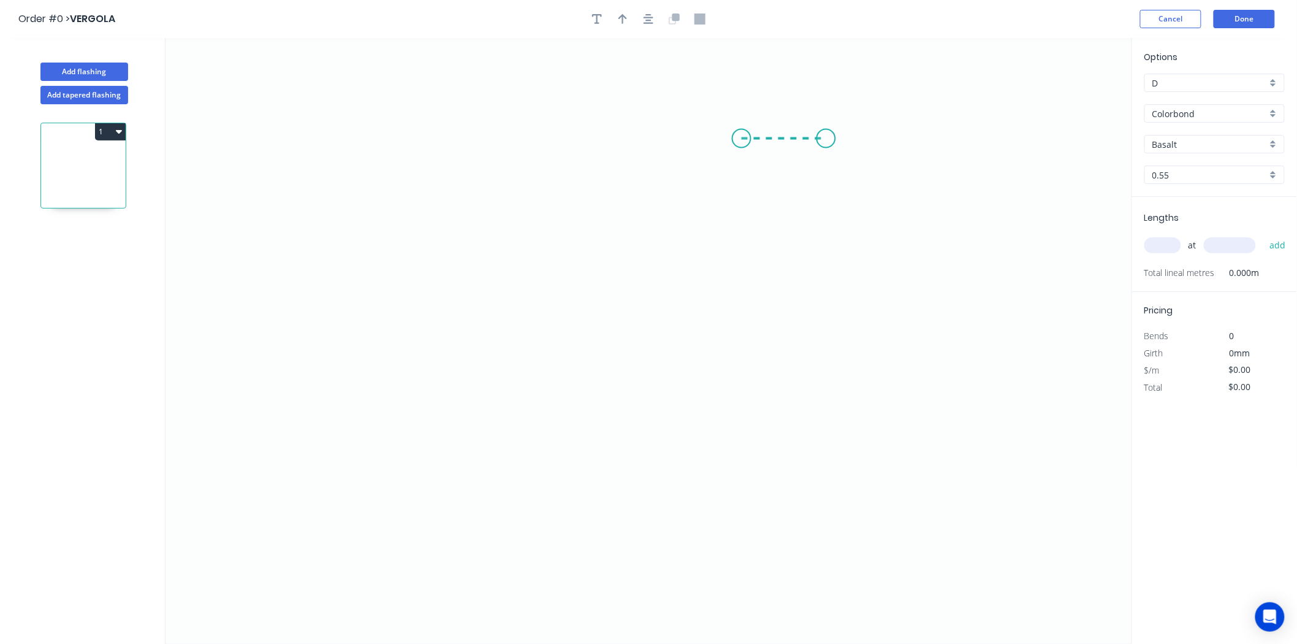
drag, startPoint x: 742, startPoint y: 139, endPoint x: 826, endPoint y: 142, distance: 84.6
click at [826, 142] on icon "0" at bounding box center [648, 341] width 966 height 606
click at [825, 455] on icon "0 ?" at bounding box center [648, 341] width 966 height 606
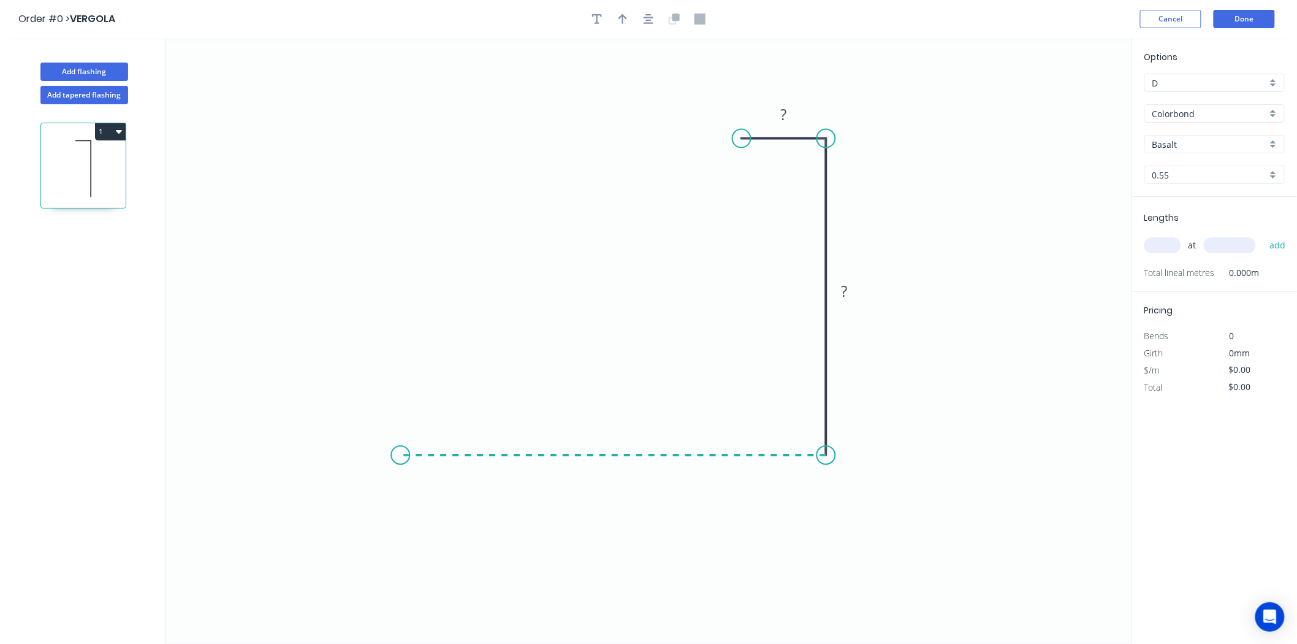
click at [400, 457] on icon "0 ? ?" at bounding box center [648, 341] width 966 height 606
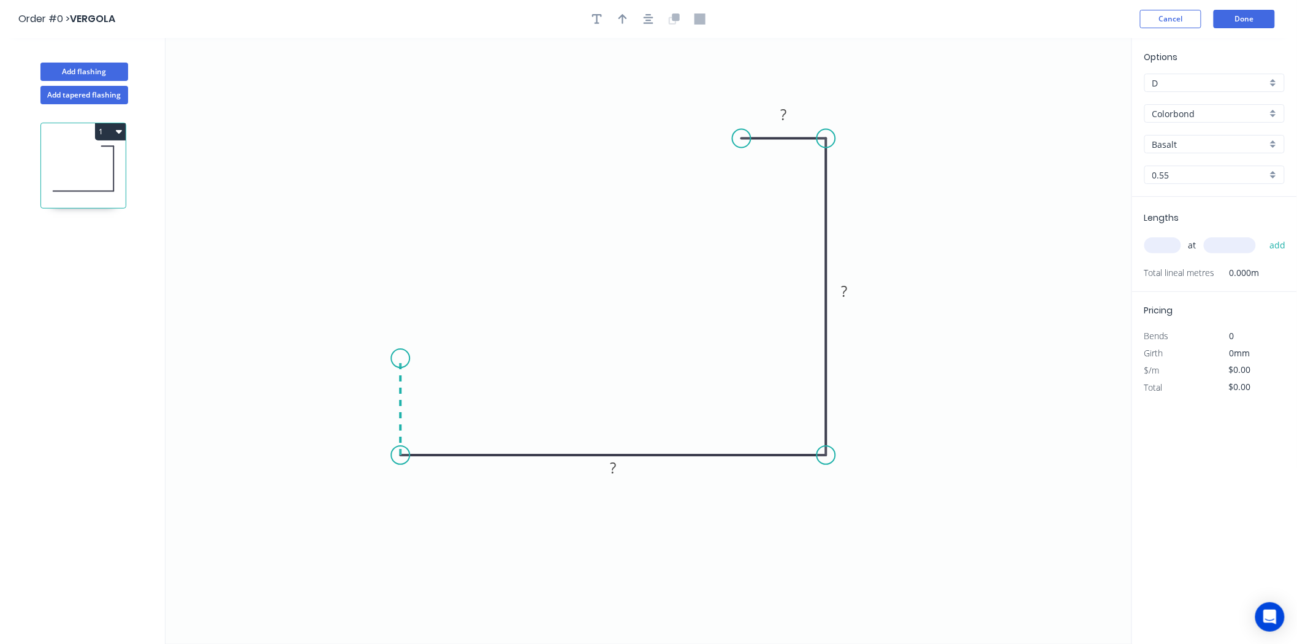
click at [397, 359] on icon "0 ? ? ?" at bounding box center [648, 341] width 966 height 606
click at [380, 397] on tspan "?" at bounding box center [382, 400] width 6 height 20
click at [632, 10] on div at bounding box center [648, 19] width 129 height 18
type input "$25.19"
click at [628, 23] on button "button" at bounding box center [622, 19] width 18 height 18
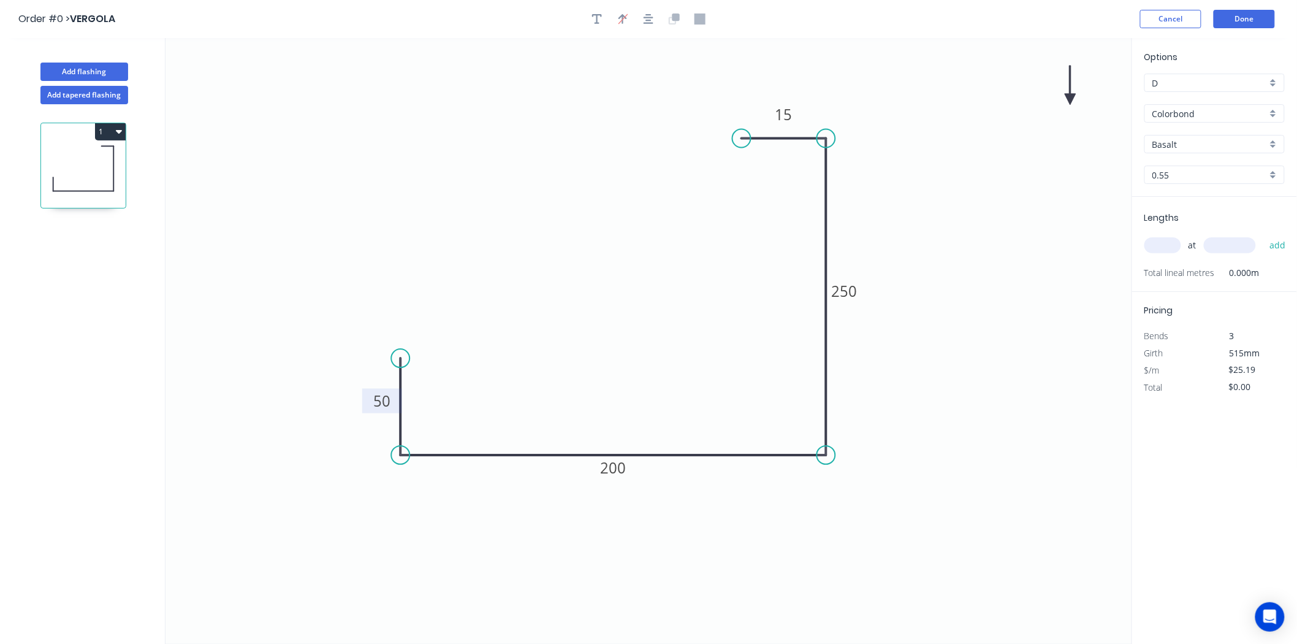
click at [1055, 91] on icon "0 50 200 250 15" at bounding box center [648, 341] width 966 height 606
click at [1071, 93] on icon "0 50 200 250 15" at bounding box center [648, 341] width 966 height 606
click at [1071, 96] on icon at bounding box center [1070, 85] width 11 height 39
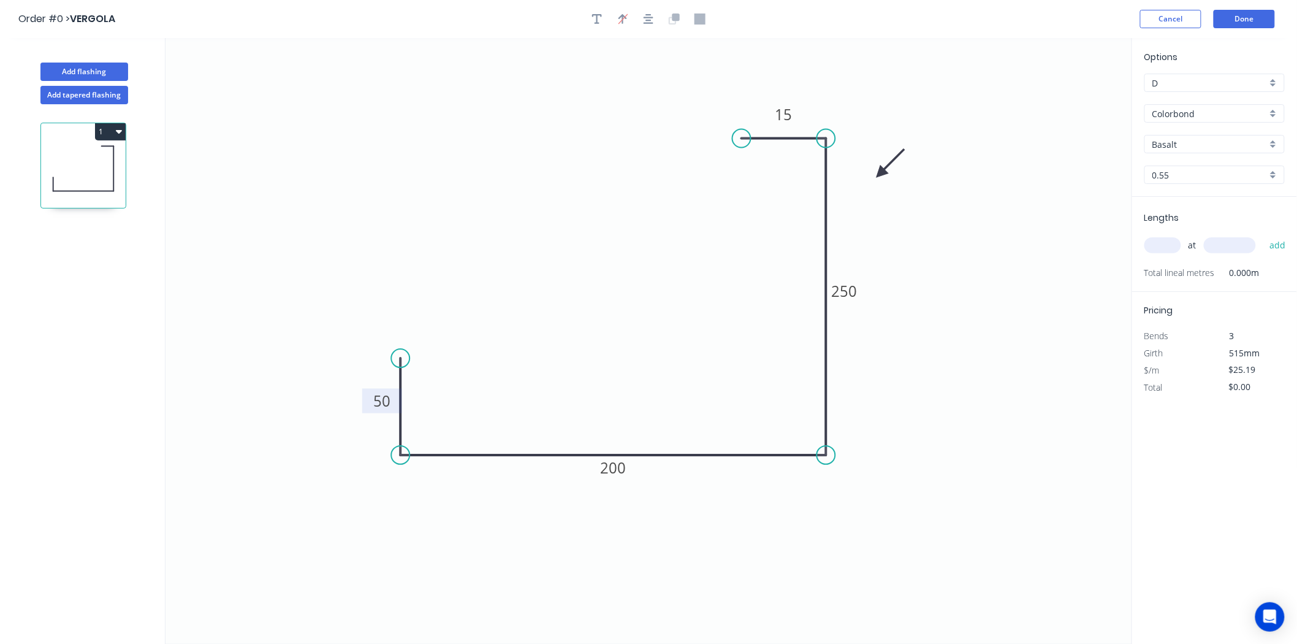
drag, startPoint x: 1071, startPoint y: 96, endPoint x: 881, endPoint y: 173, distance: 205.3
click at [881, 173] on icon at bounding box center [891, 163] width 36 height 36
click at [1156, 241] on input "text" at bounding box center [1162, 245] width 37 height 16
type input "2"
type input "2700"
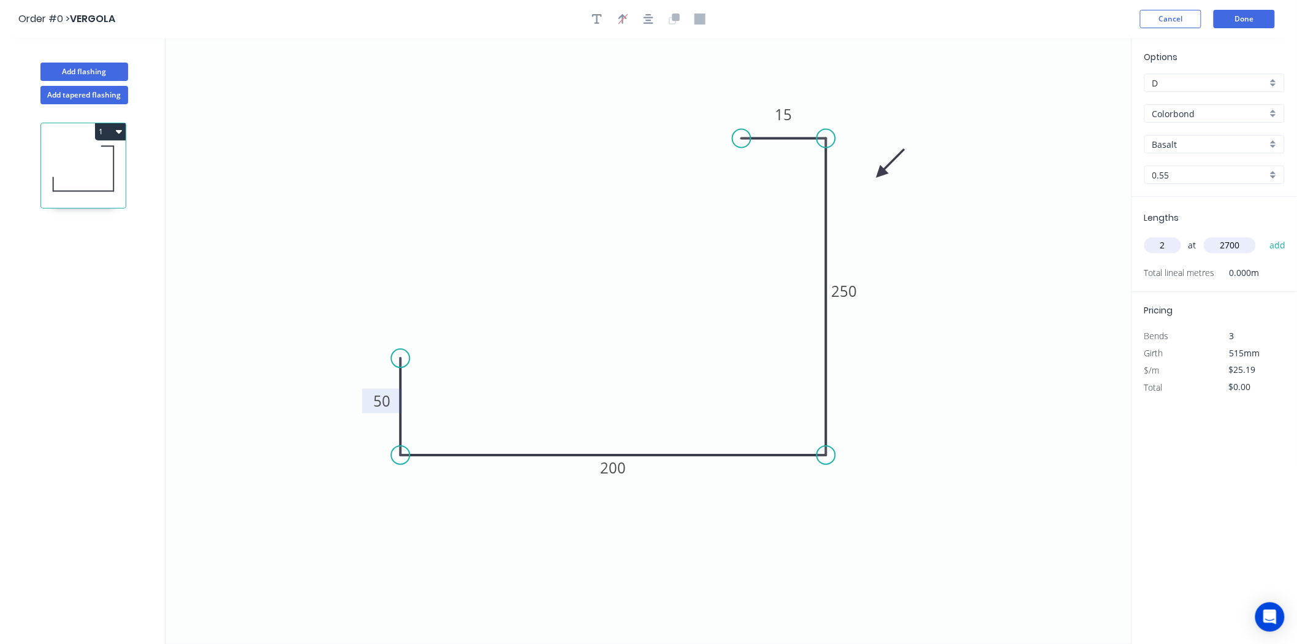
click at [1263, 235] on button "add" at bounding box center [1277, 245] width 29 height 21
type input "$136.03"
type input "1"
type input "5600"
click at [1263, 235] on button "add" at bounding box center [1277, 245] width 29 height 21
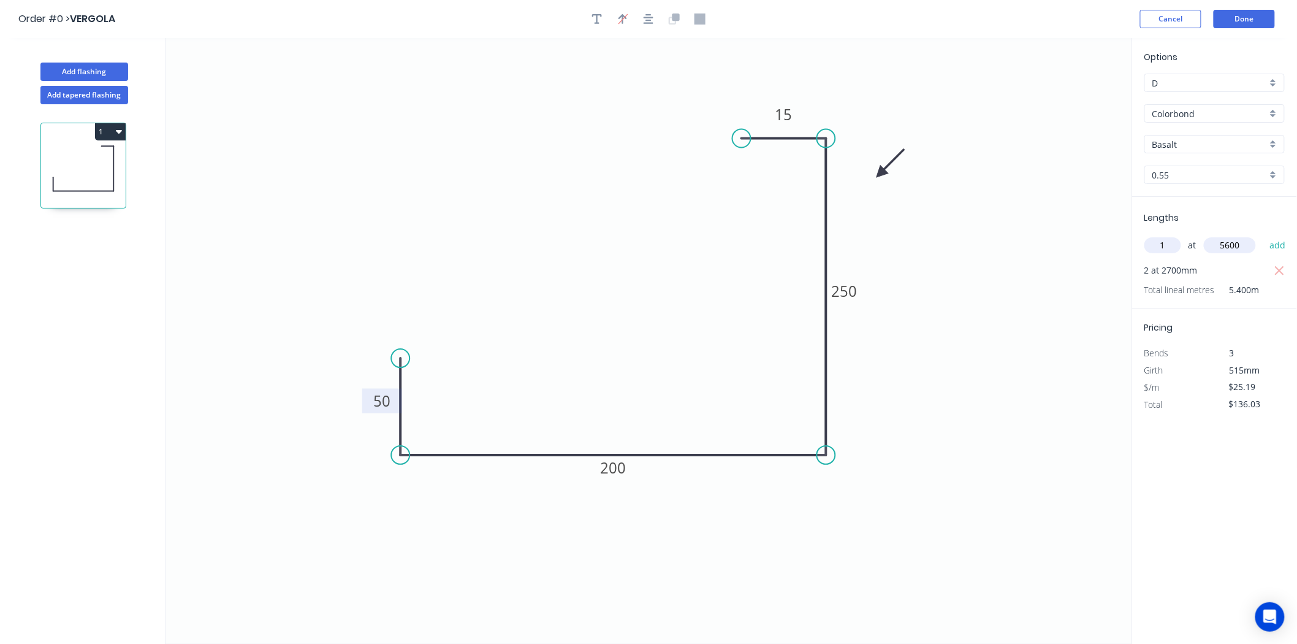
type input "$277.09"
click at [1244, 142] on input "Basalt" at bounding box center [1209, 144] width 115 height 13
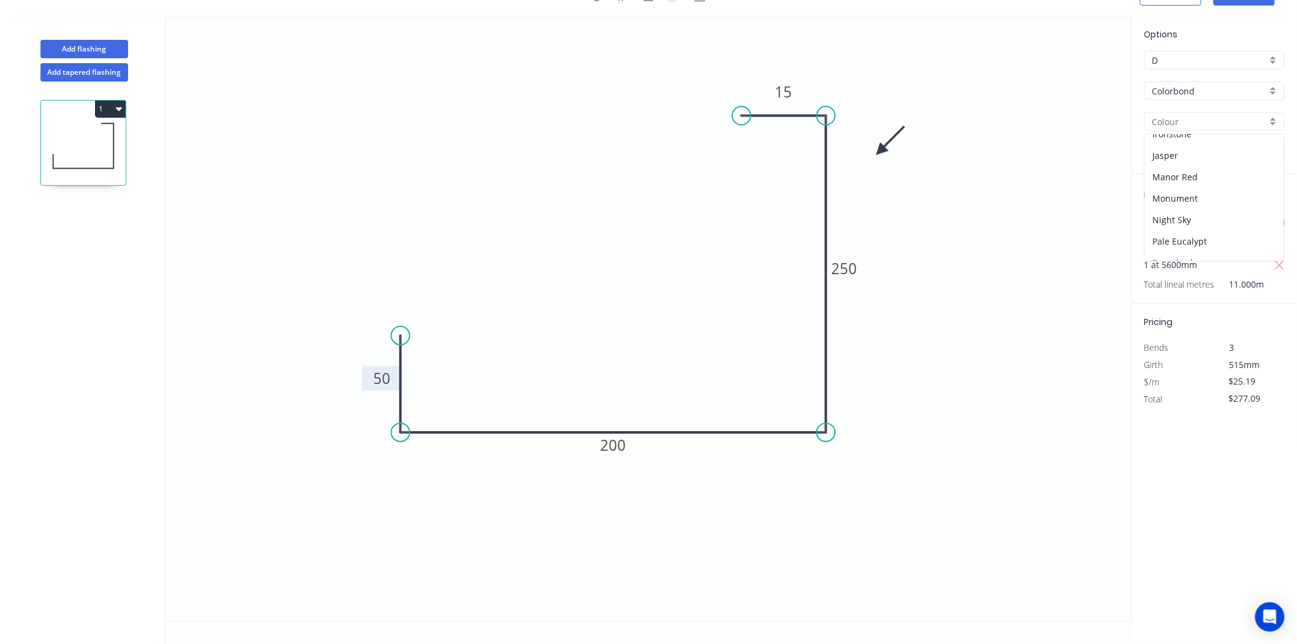
scroll to position [136, 0]
click at [1216, 161] on div "Evening Haze" at bounding box center [1214, 158] width 139 height 21
type input "Evening Haze"
click at [72, 56] on button "Add flashing" at bounding box center [84, 49] width 88 height 18
type input "$0.00"
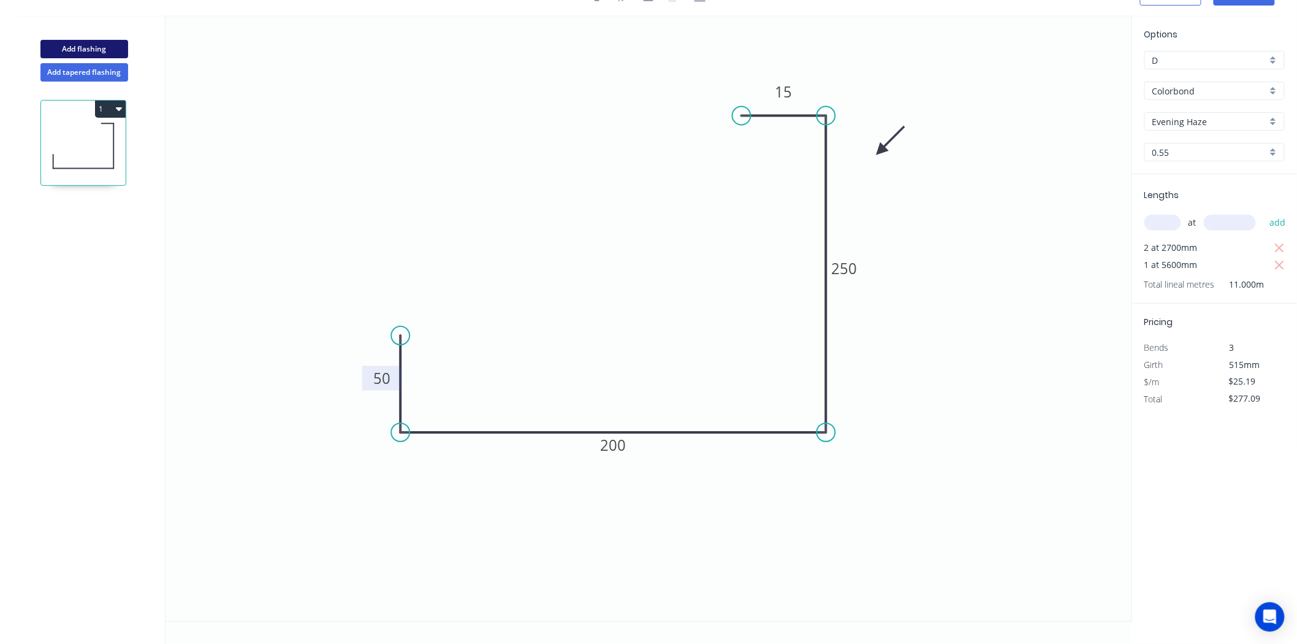
type input "$0.00"
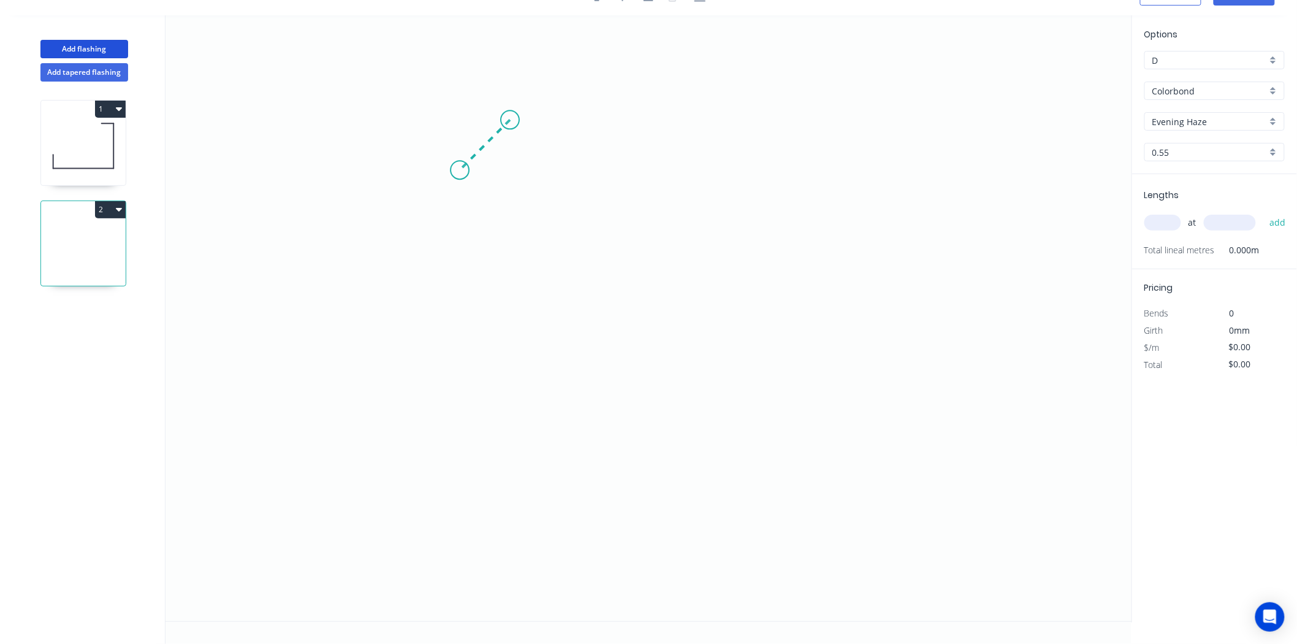
drag, startPoint x: 510, startPoint y: 120, endPoint x: 460, endPoint y: 167, distance: 68.9
click at [460, 167] on icon "0" at bounding box center [648, 318] width 966 height 606
click at [462, 305] on icon "0 ?" at bounding box center [648, 318] width 966 height 606
click at [900, 313] on icon "0 ? ?" at bounding box center [648, 318] width 966 height 606
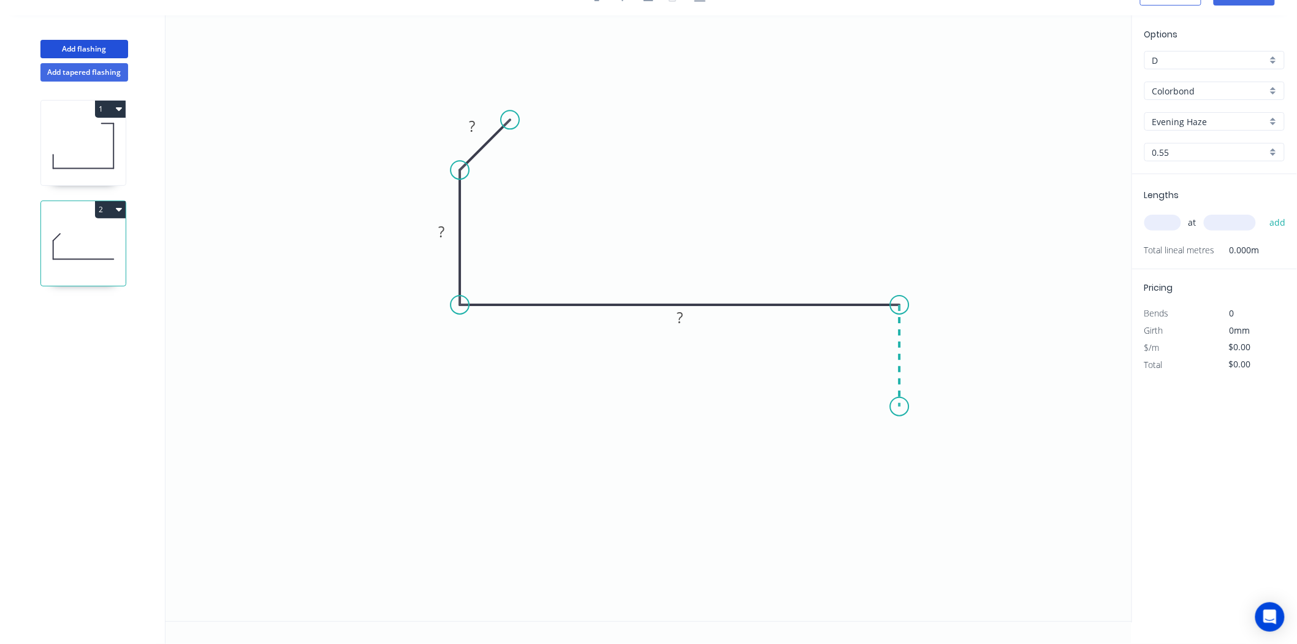
click at [901, 406] on icon "0 ? ? ?" at bounding box center [648, 318] width 966 height 606
click at [470, 124] on tspan "?" at bounding box center [472, 126] width 6 height 20
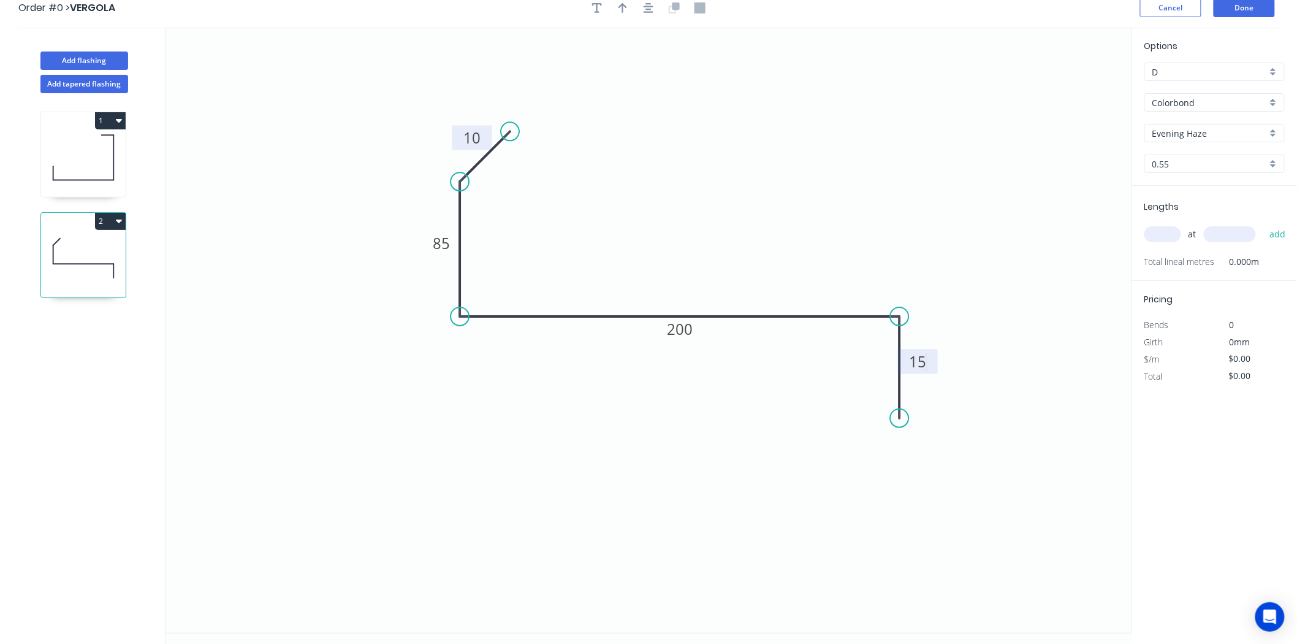
scroll to position [0, 0]
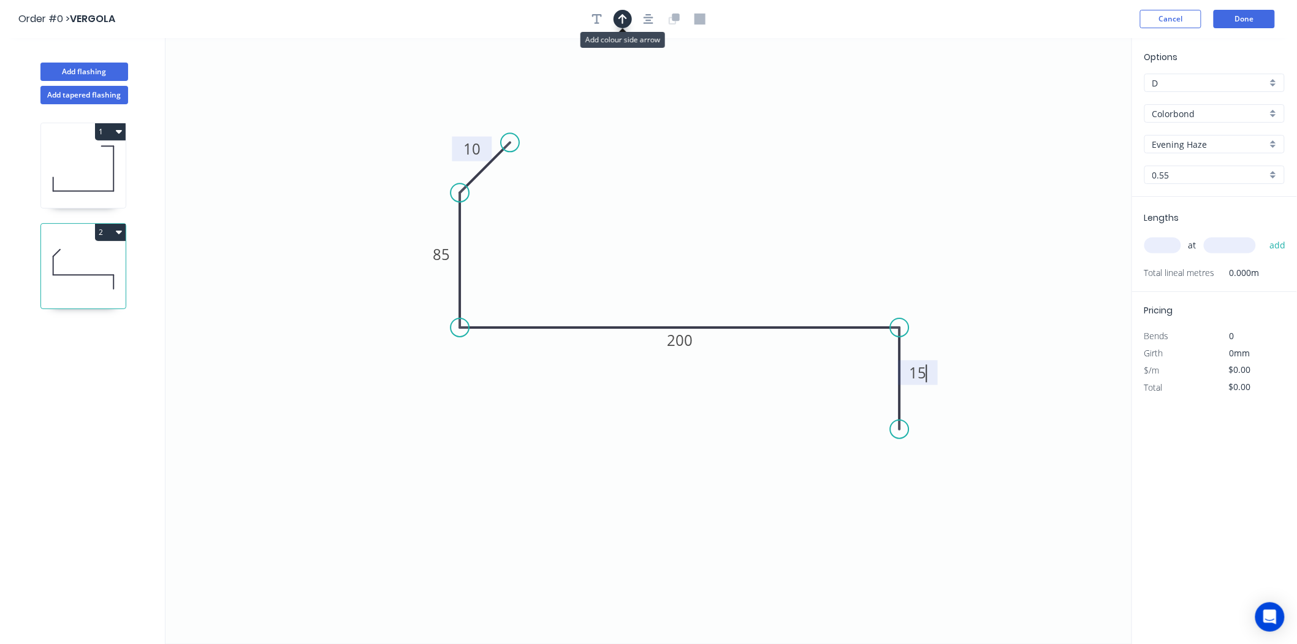
click at [617, 23] on button "button" at bounding box center [622, 19] width 18 height 18
type input "$17.60"
click at [1074, 92] on icon "0 10 85 200 15" at bounding box center [648, 341] width 966 height 606
click at [1074, 96] on icon at bounding box center [1070, 85] width 11 height 39
drag, startPoint x: 1074, startPoint y: 96, endPoint x: 773, endPoint y: 272, distance: 348.3
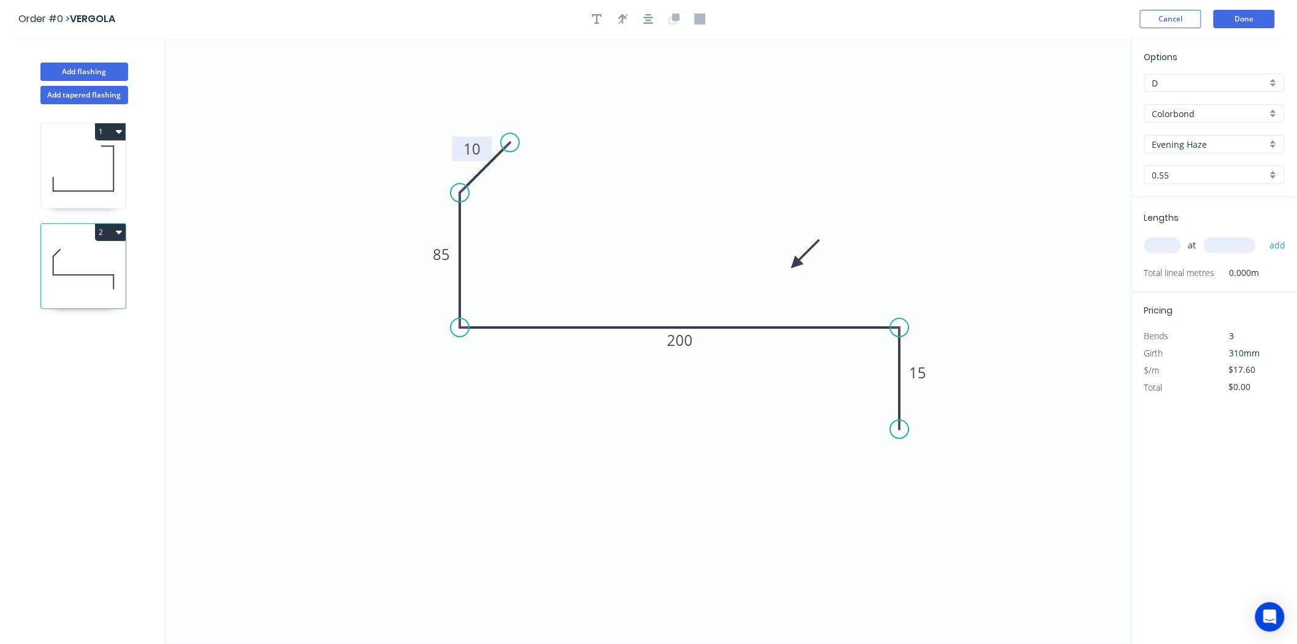
click at [788, 272] on icon at bounding box center [806, 254] width 36 height 36
click at [1172, 243] on input "text" at bounding box center [1162, 245] width 37 height 16
type input "1"
type input "5600"
click at [1263, 235] on button "add" at bounding box center [1277, 245] width 29 height 21
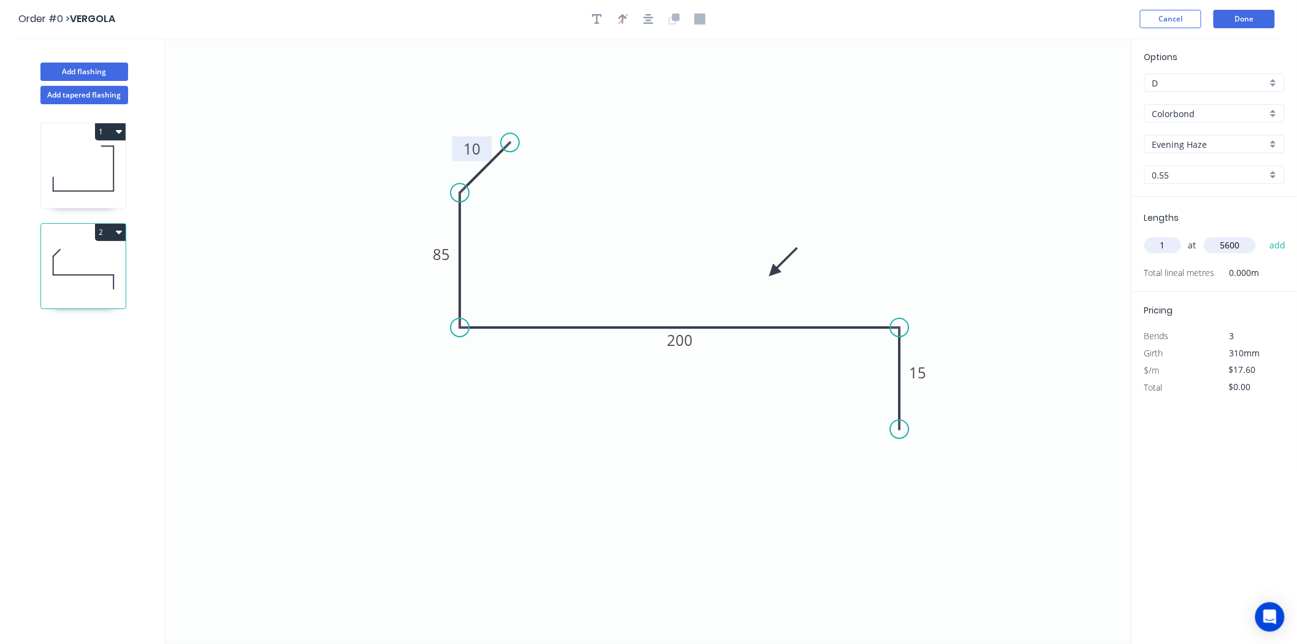
type input "$98.56"
click at [98, 66] on button "Add flashing" at bounding box center [84, 72] width 88 height 18
type input "$0.00"
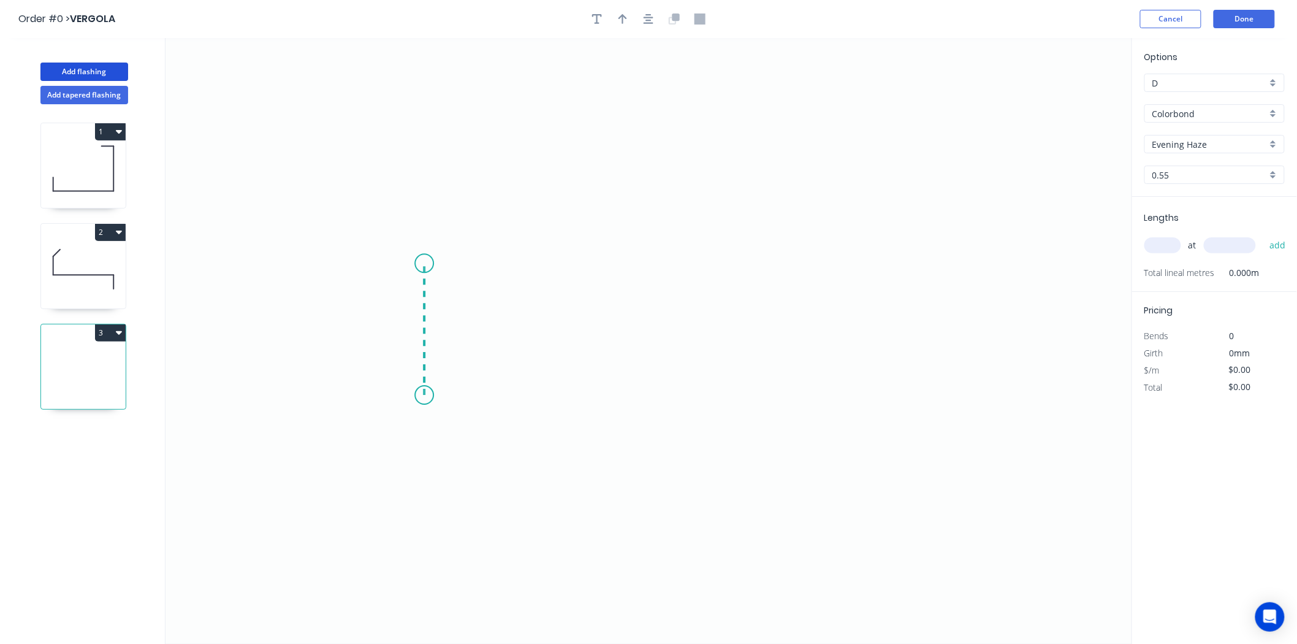
drag, startPoint x: 424, startPoint y: 395, endPoint x: 430, endPoint y: 264, distance: 131.9
click at [430, 264] on icon "0" at bounding box center [648, 341] width 966 height 606
click at [898, 272] on icon "0 ?" at bounding box center [648, 341] width 966 height 606
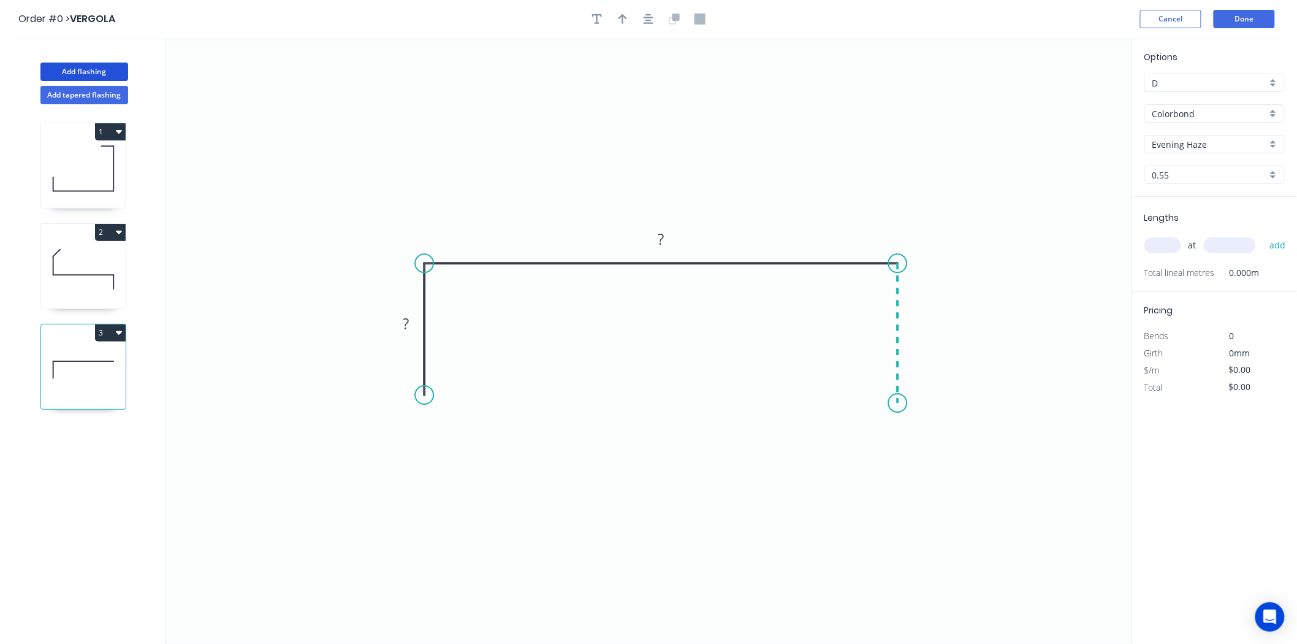
click at [889, 403] on icon "0 ? ?" at bounding box center [648, 341] width 966 height 606
click at [411, 322] on rect at bounding box center [405, 324] width 25 height 17
click at [1163, 242] on input "text" at bounding box center [1162, 245] width 37 height 16
type input "$13.60"
type input "1"
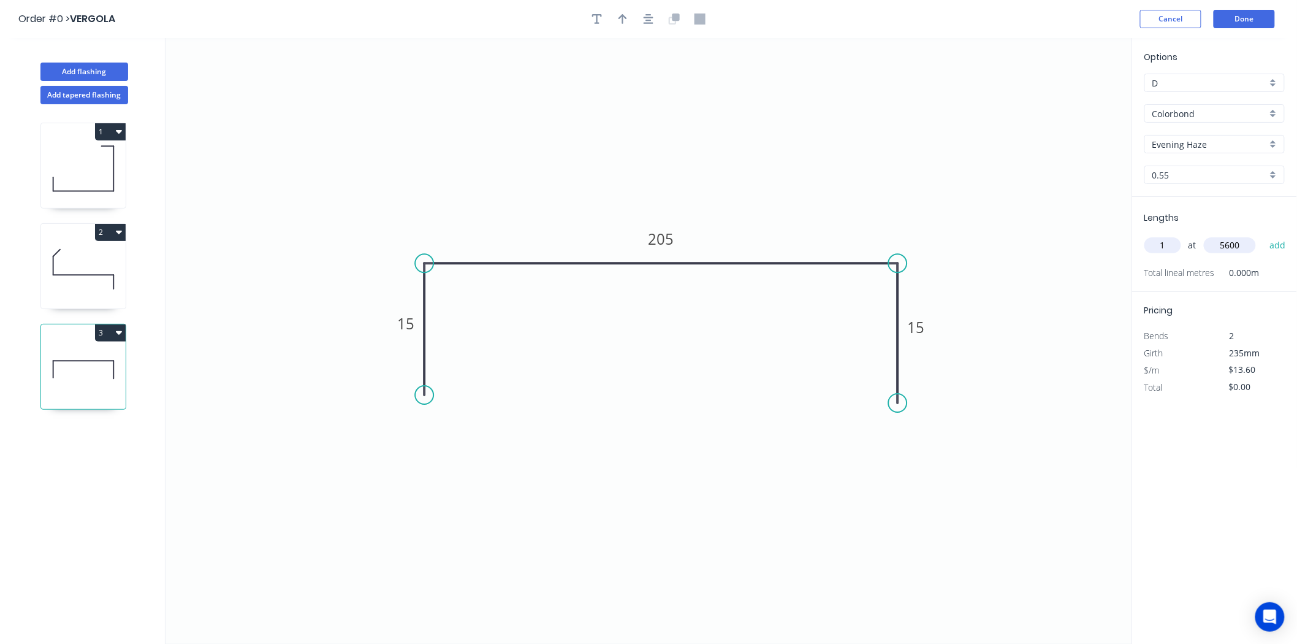
type input "5600"
click at [1263, 235] on button "add" at bounding box center [1277, 245] width 29 height 21
type input "$76.16"
type input "3"
type input "2700"
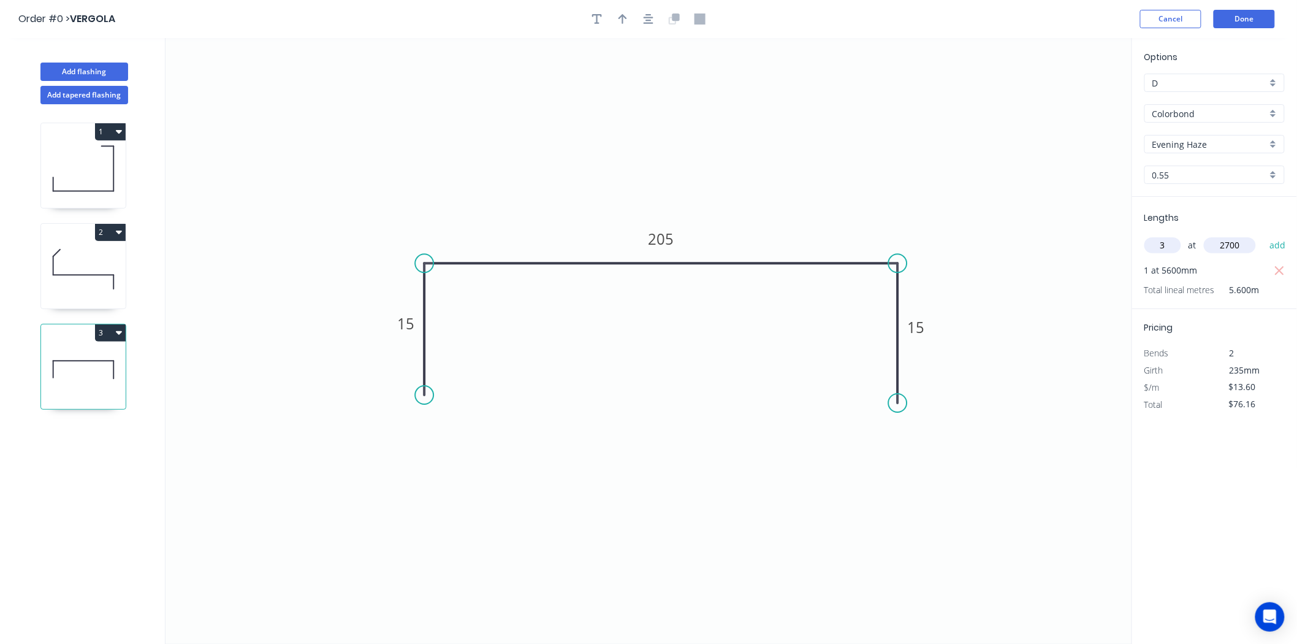
click at [1263, 235] on button "add" at bounding box center [1277, 245] width 29 height 21
type input "$186.32"
click at [626, 19] on icon "button" at bounding box center [622, 18] width 9 height 11
click at [1073, 97] on icon at bounding box center [1070, 85] width 11 height 39
drag, startPoint x: 1073, startPoint y: 97, endPoint x: 767, endPoint y: 221, distance: 330.2
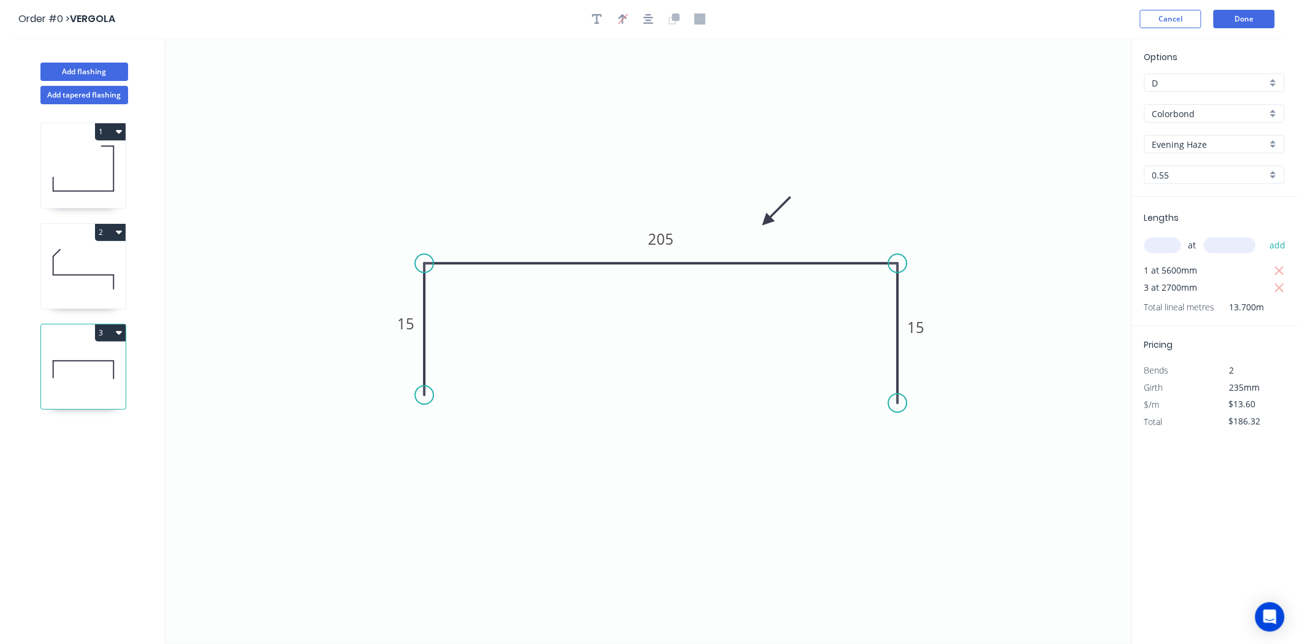
click at [767, 221] on icon at bounding box center [777, 211] width 36 height 36
click at [1250, 16] on button "Done" at bounding box center [1243, 19] width 61 height 18
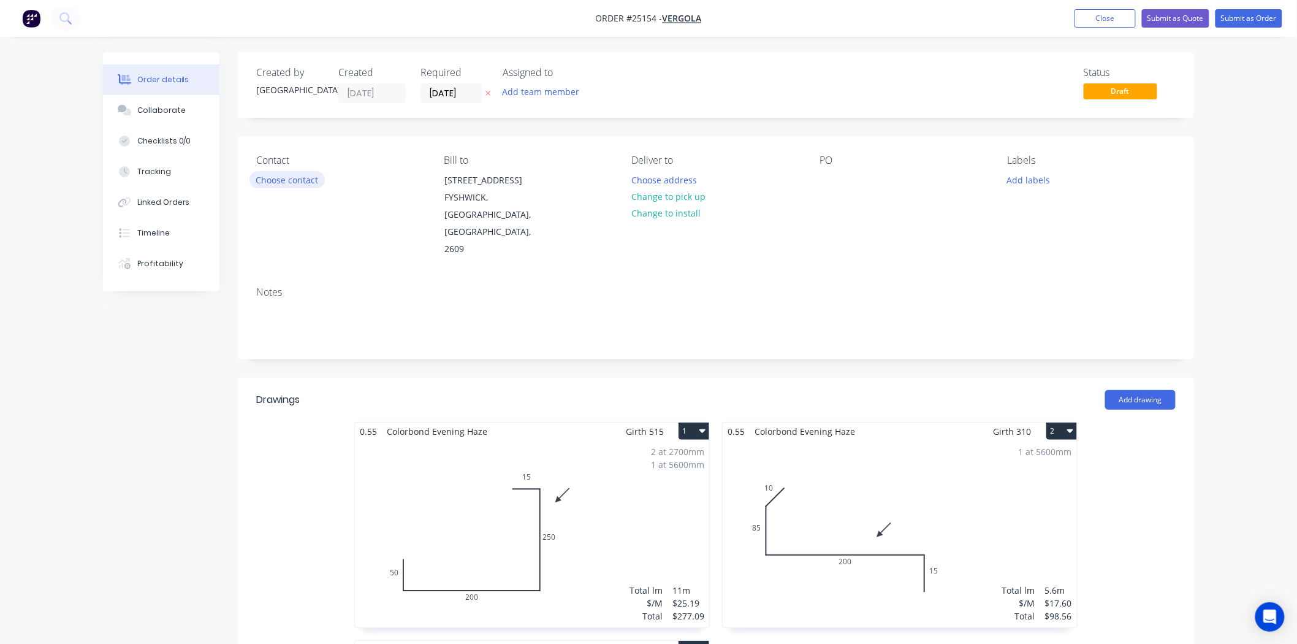
click at [272, 178] on button "Choose contact" at bounding box center [286, 179] width 75 height 17
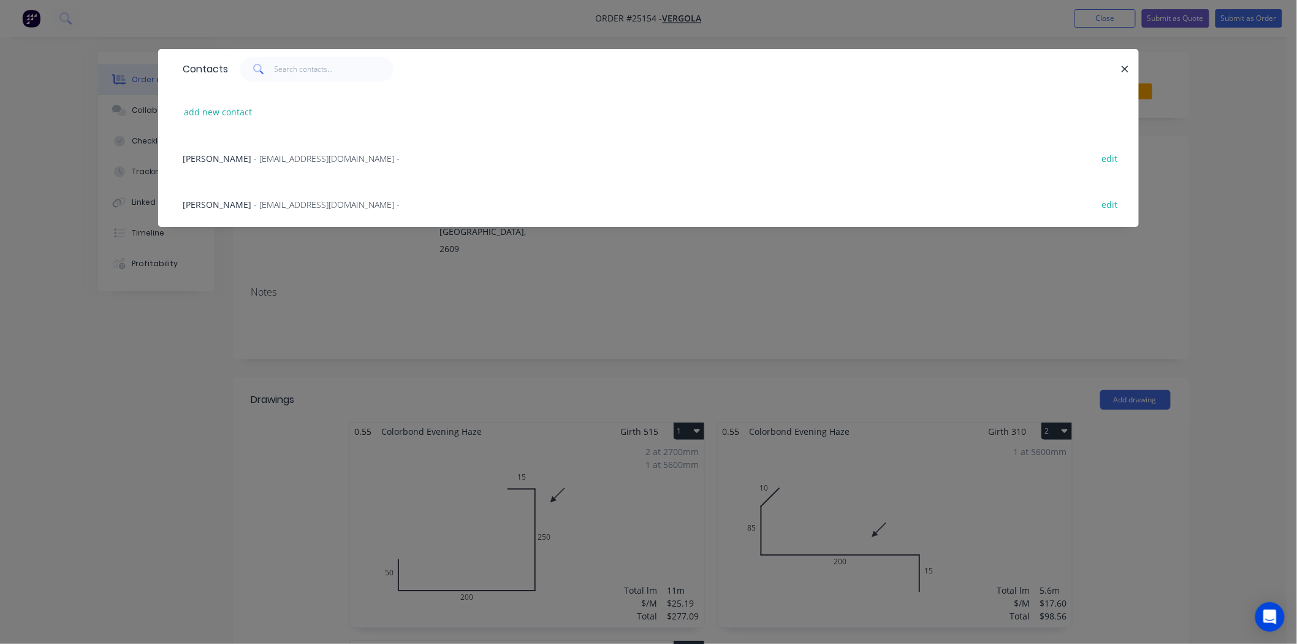
click at [268, 159] on span "- homeplus@vergola.com.au -" at bounding box center [327, 159] width 146 height 12
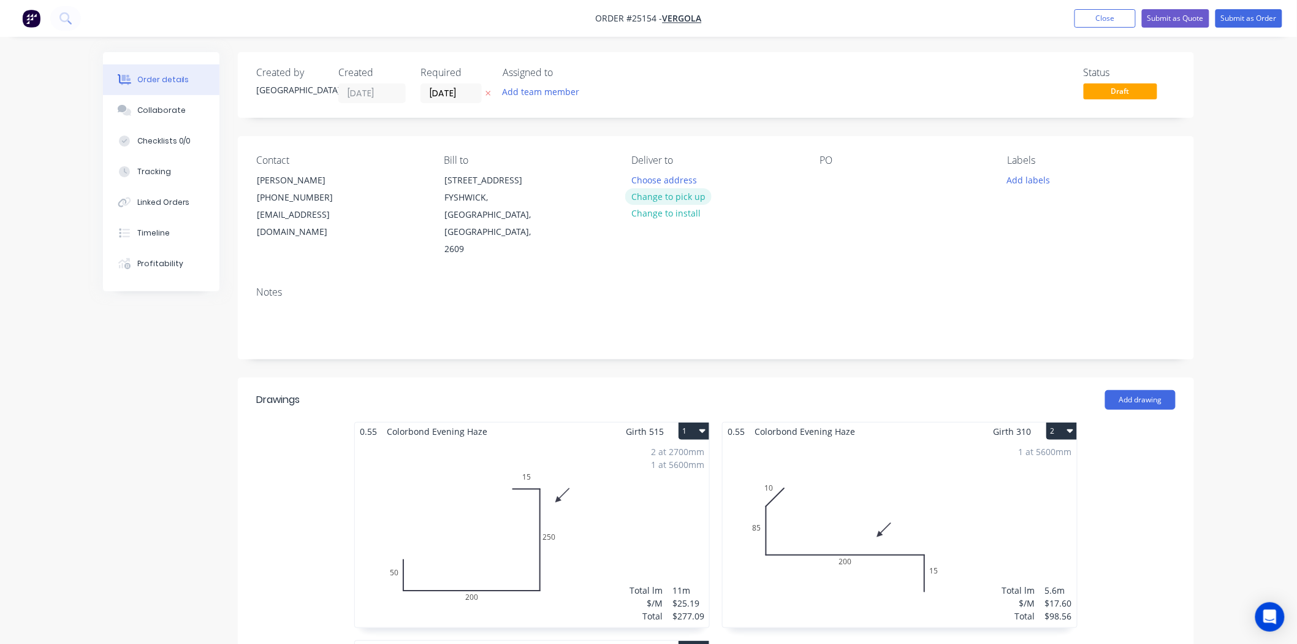
click at [678, 200] on button "Change to pick up" at bounding box center [668, 196] width 87 height 17
click at [840, 180] on div "PO" at bounding box center [903, 206] width 168 height 104
click at [821, 175] on div at bounding box center [829, 180] width 20 height 18
click at [1019, 186] on button "Add labels" at bounding box center [1028, 179] width 56 height 17
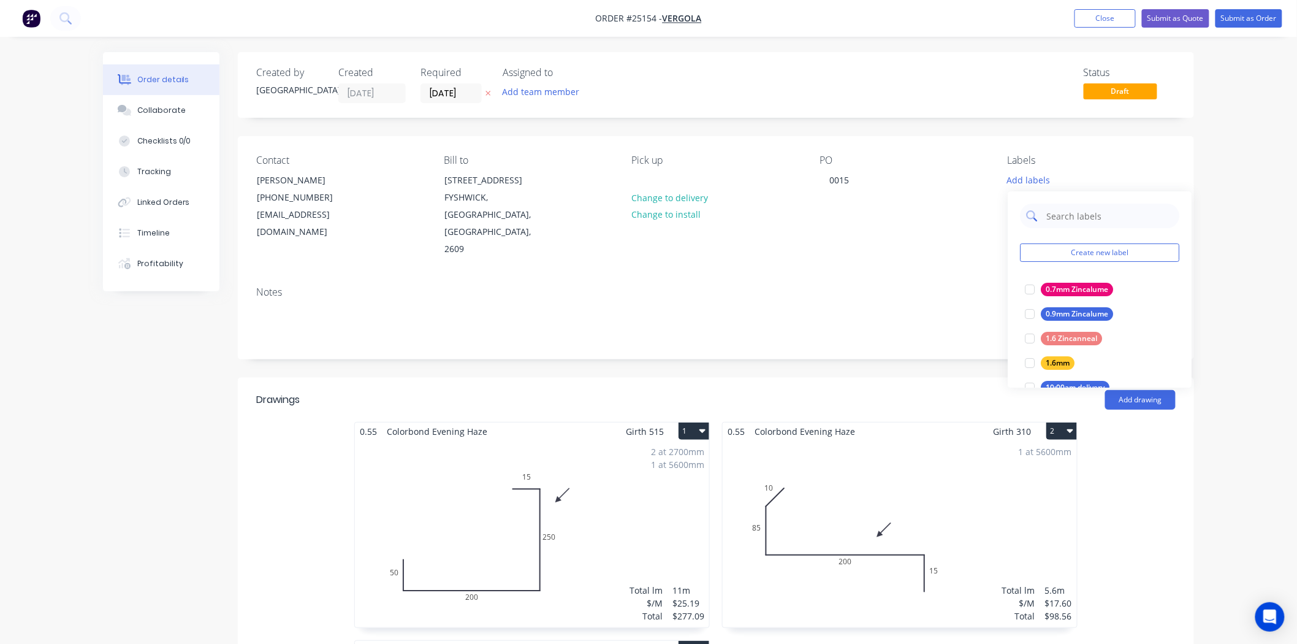
click at [1042, 209] on div at bounding box center [1099, 215] width 159 height 25
click at [1056, 215] on input "text" at bounding box center [1109, 215] width 128 height 25
type input "EVE"
click at [1065, 290] on div "Evening Haze" at bounding box center [1070, 289] width 58 height 13
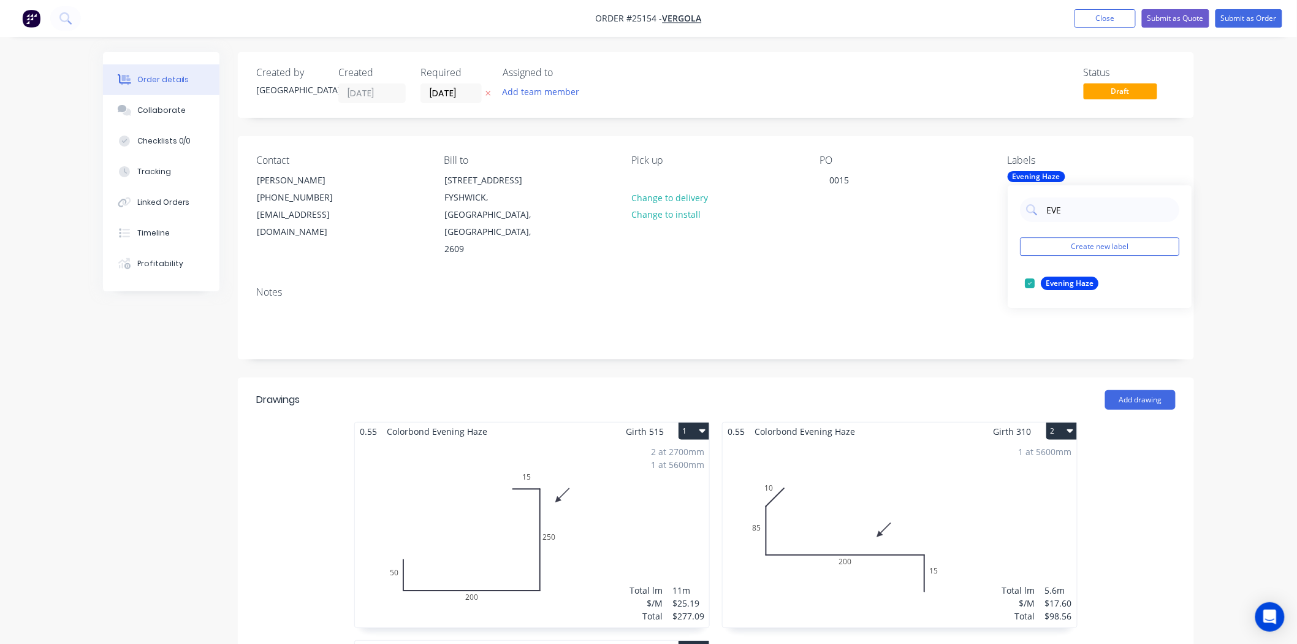
click at [941, 181] on div "PO 0015" at bounding box center [903, 206] width 168 height 104
click at [1242, 23] on button "Submit as Order" at bounding box center [1248, 18] width 67 height 18
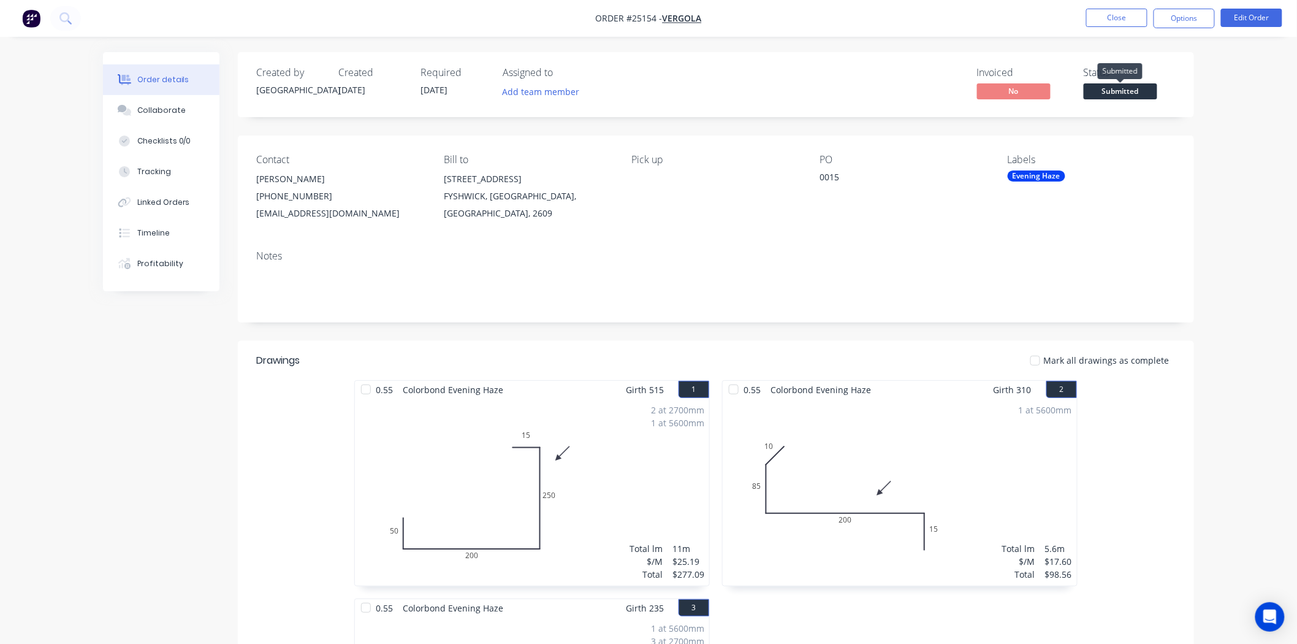
click at [1139, 90] on span "Submitted" at bounding box center [1121, 90] width 74 height 15
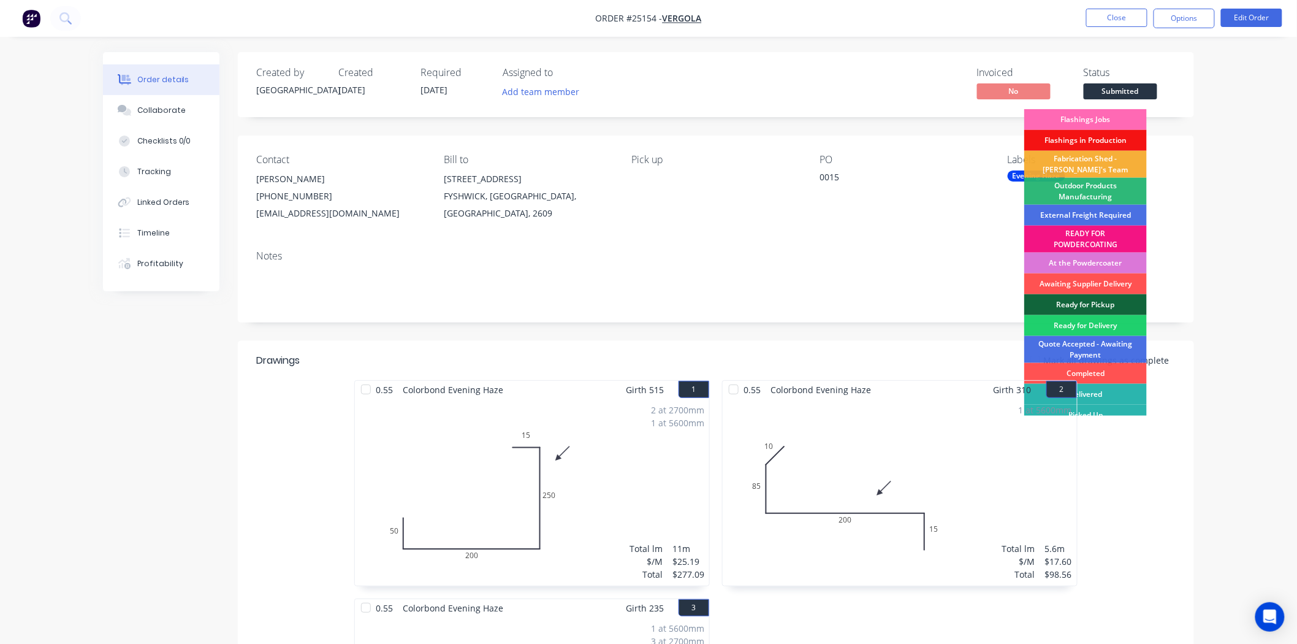
click at [1129, 117] on div "Flashings Jobs" at bounding box center [1085, 119] width 123 height 21
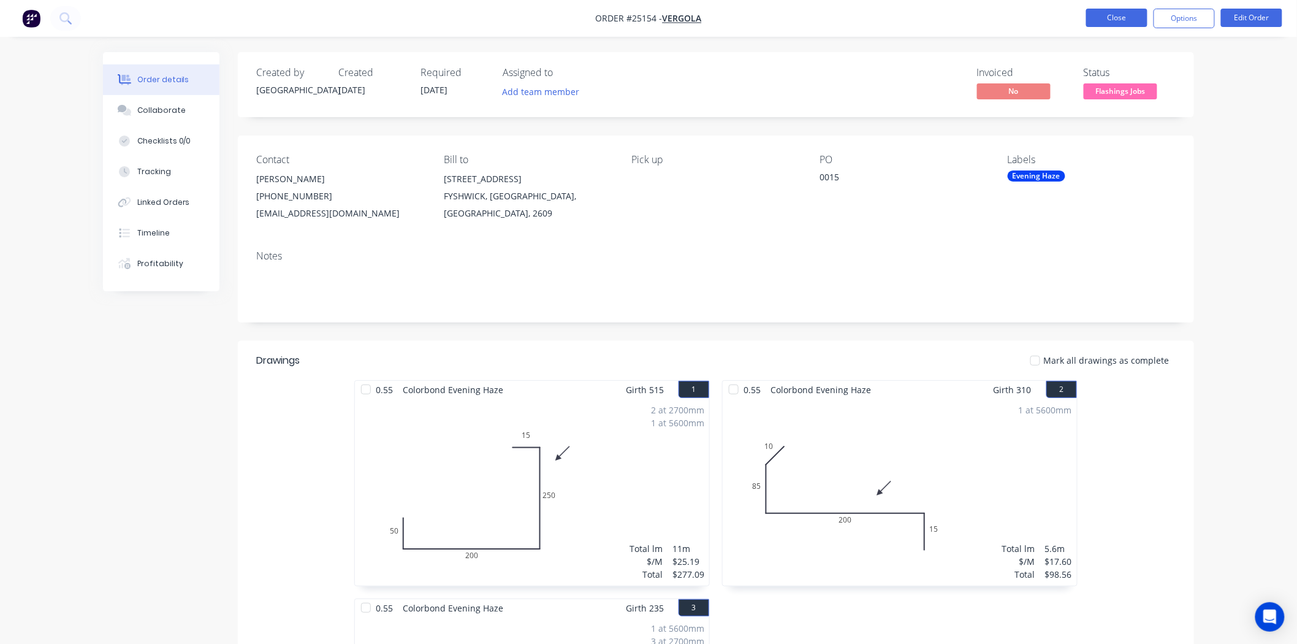
click at [1130, 25] on button "Close" at bounding box center [1116, 18] width 61 height 18
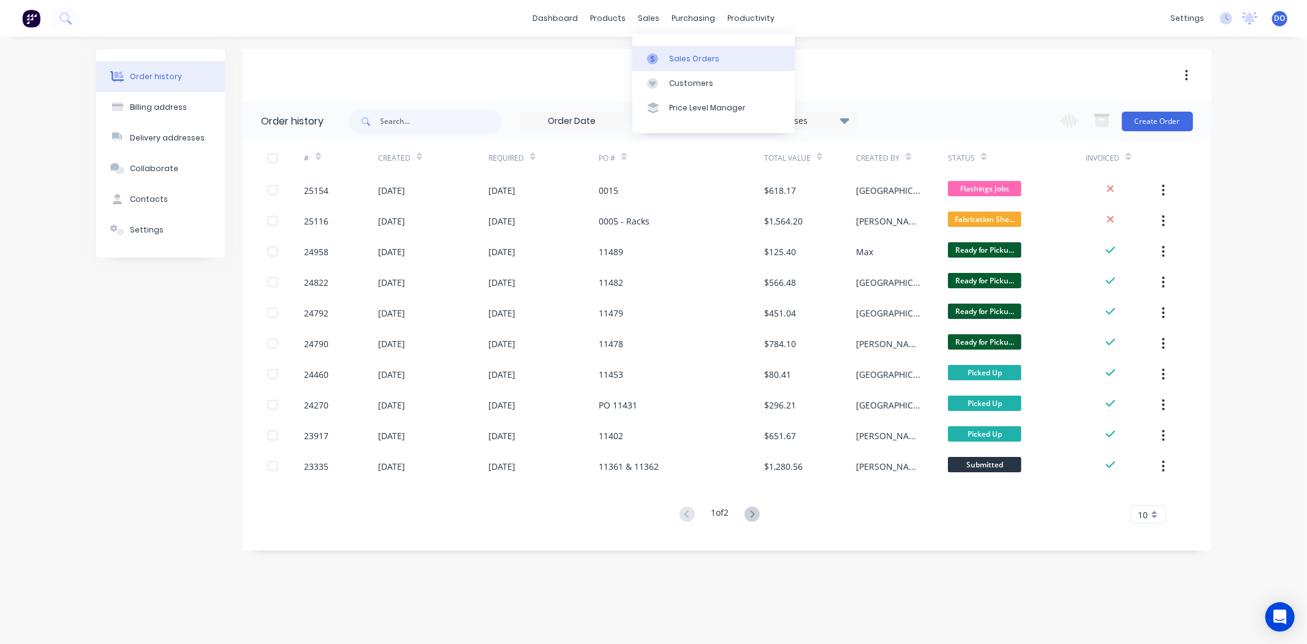
click at [666, 52] on link "Sales Orders" at bounding box center [713, 58] width 162 height 25
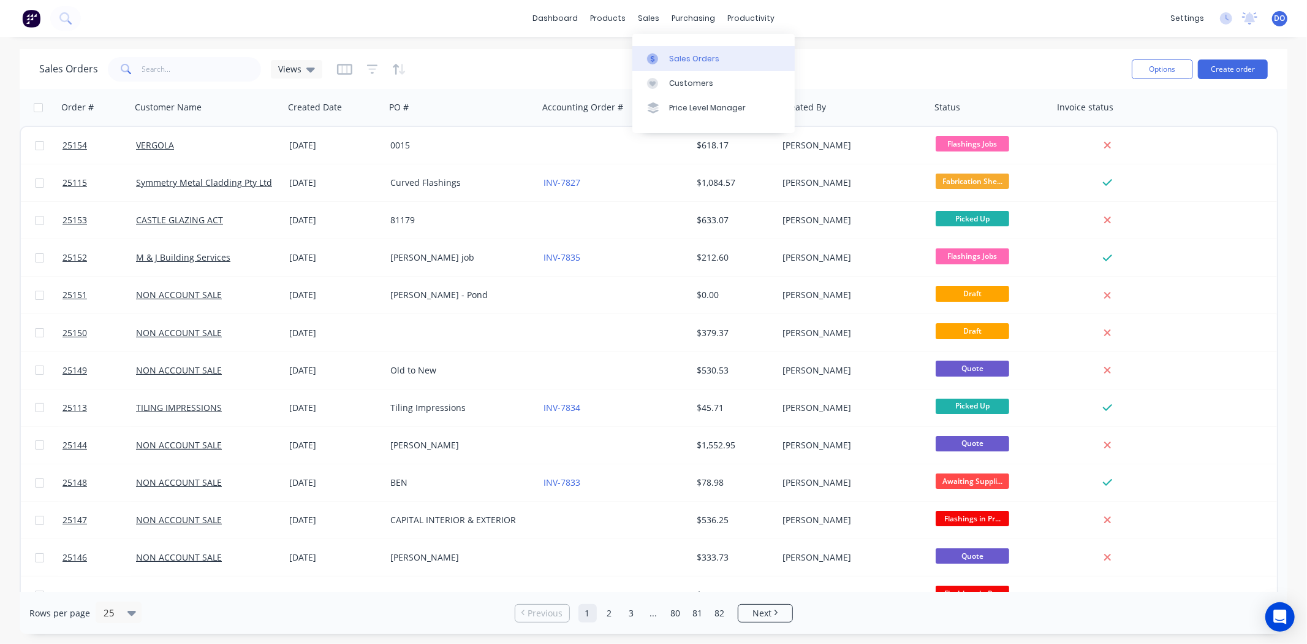
click at [663, 51] on link "Sales Orders" at bounding box center [713, 58] width 162 height 25
click at [664, 58] on div at bounding box center [656, 58] width 18 height 11
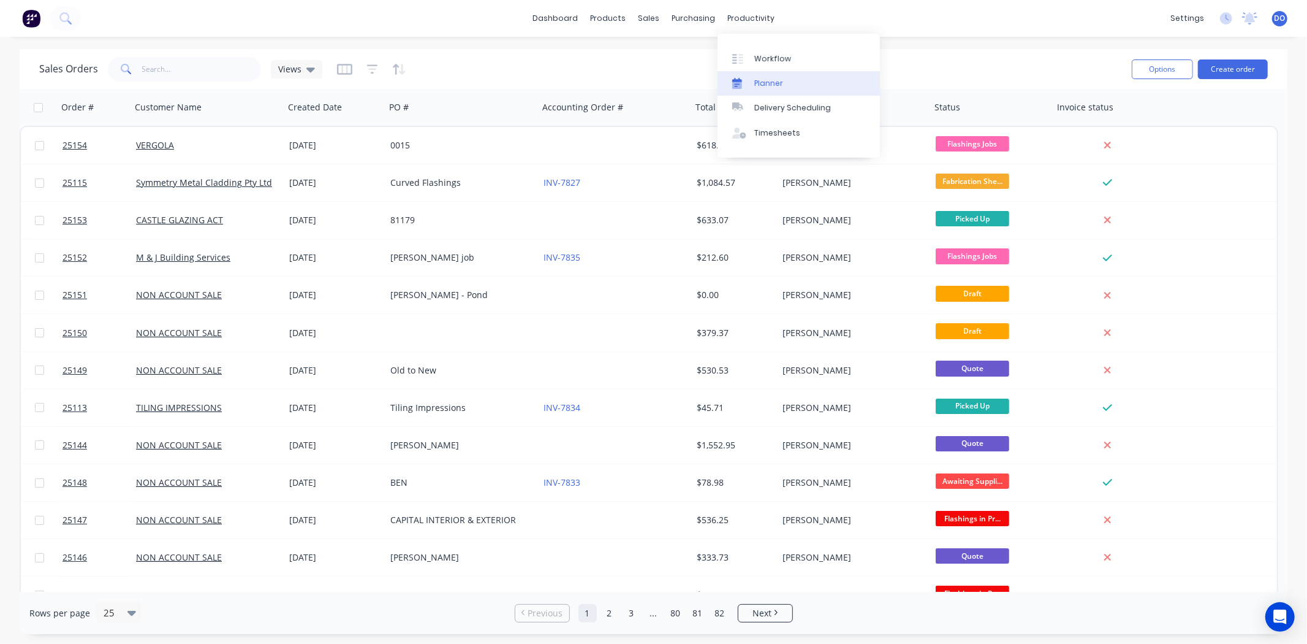
click at [771, 83] on div "Planner" at bounding box center [768, 83] width 29 height 11
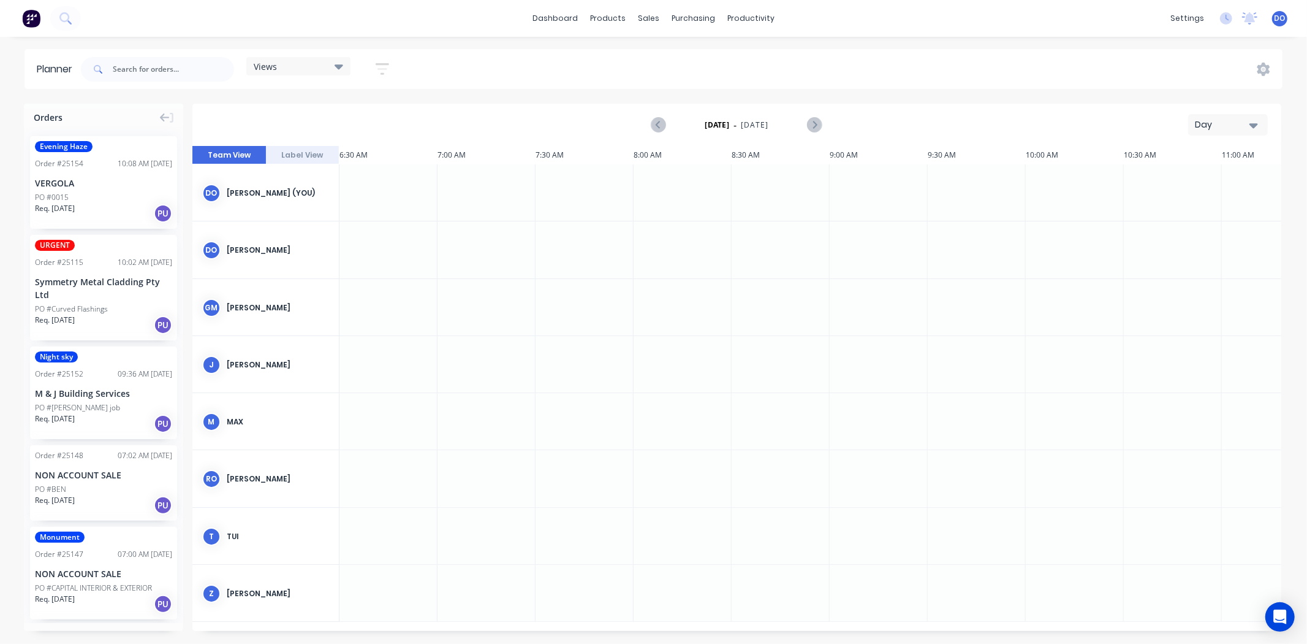
scroll to position [0, 687]
click at [767, 109] on div "Delivery Scheduling" at bounding box center [792, 107] width 77 height 11
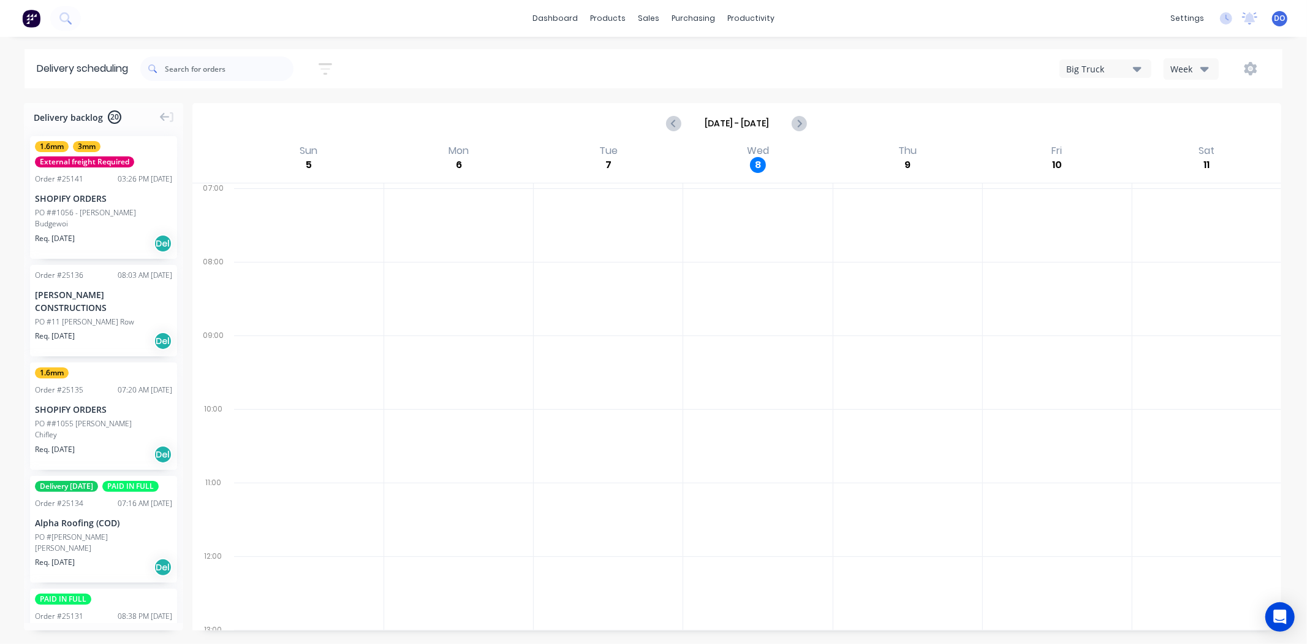
click at [111, 188] on div "1.6mm 3mm External freight Required Order # 25141 03:26 PM 07/10/25 SHOPIFY ORD…" at bounding box center [103, 197] width 147 height 123
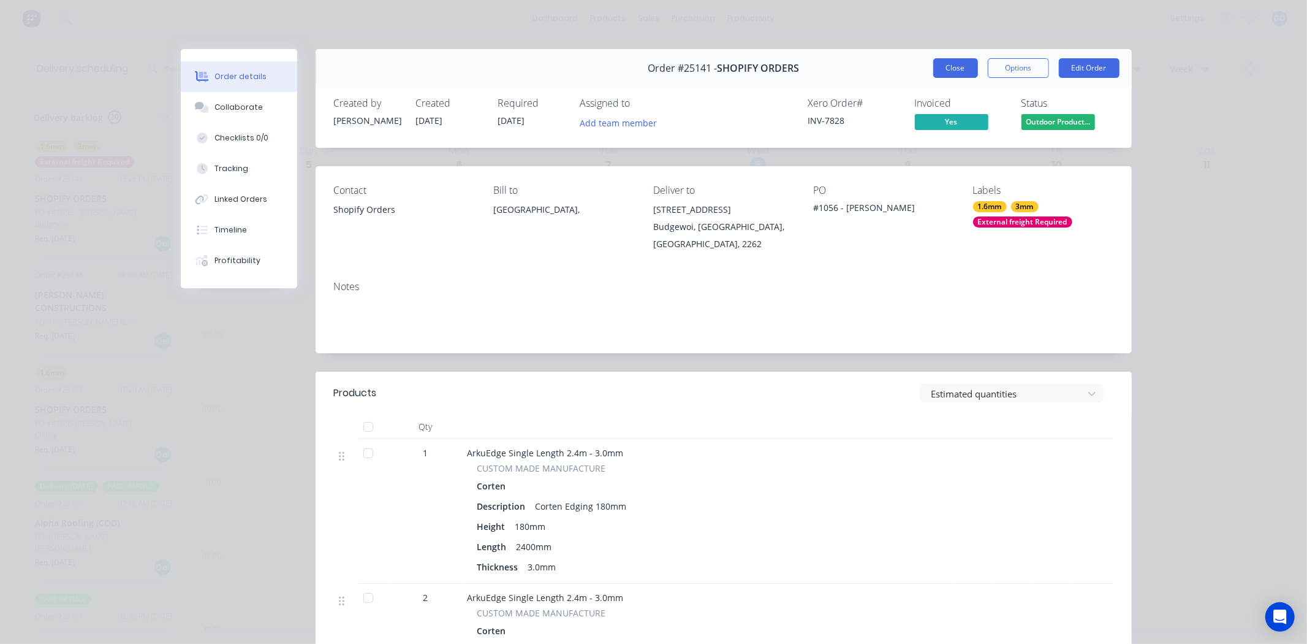
click at [959, 68] on button "Close" at bounding box center [955, 68] width 45 height 20
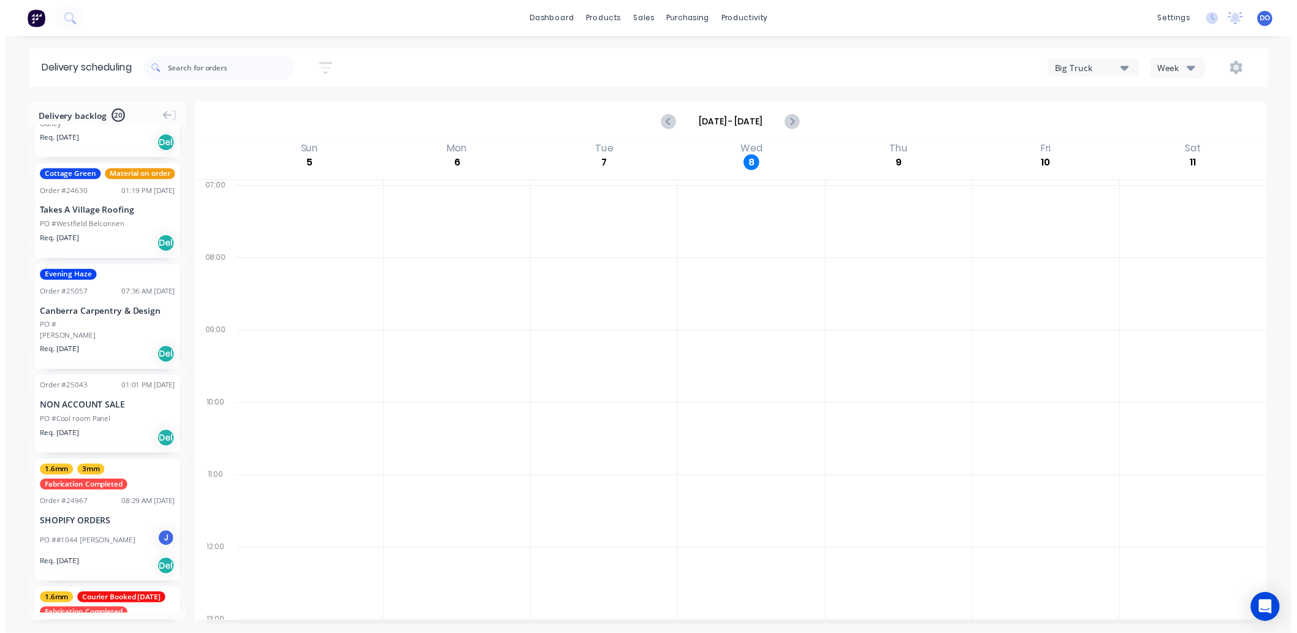
scroll to position [1498, 0]
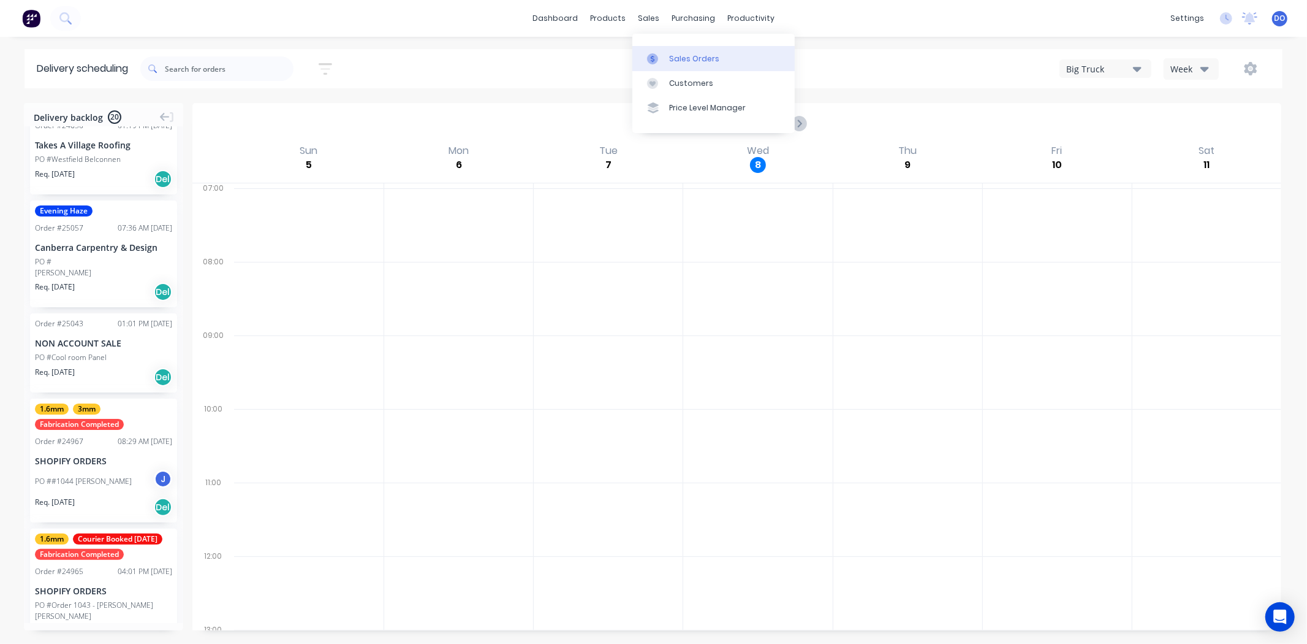
click at [652, 55] on icon at bounding box center [652, 58] width 11 height 11
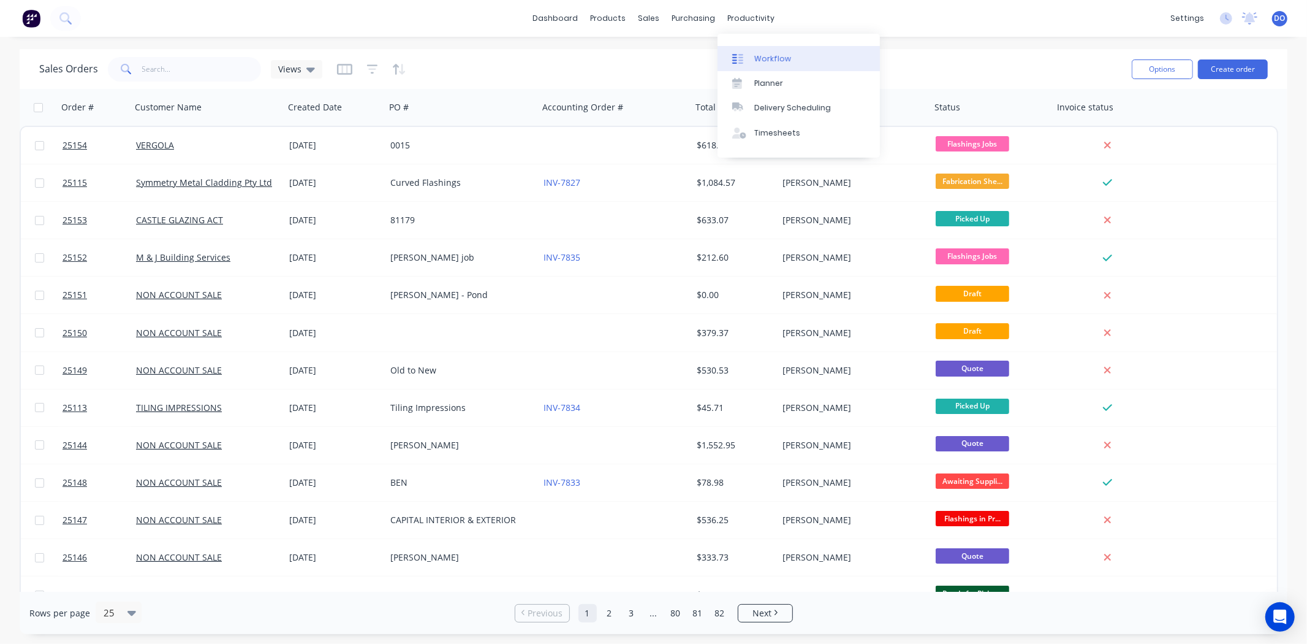
click at [758, 55] on div "Workflow" at bounding box center [772, 58] width 37 height 11
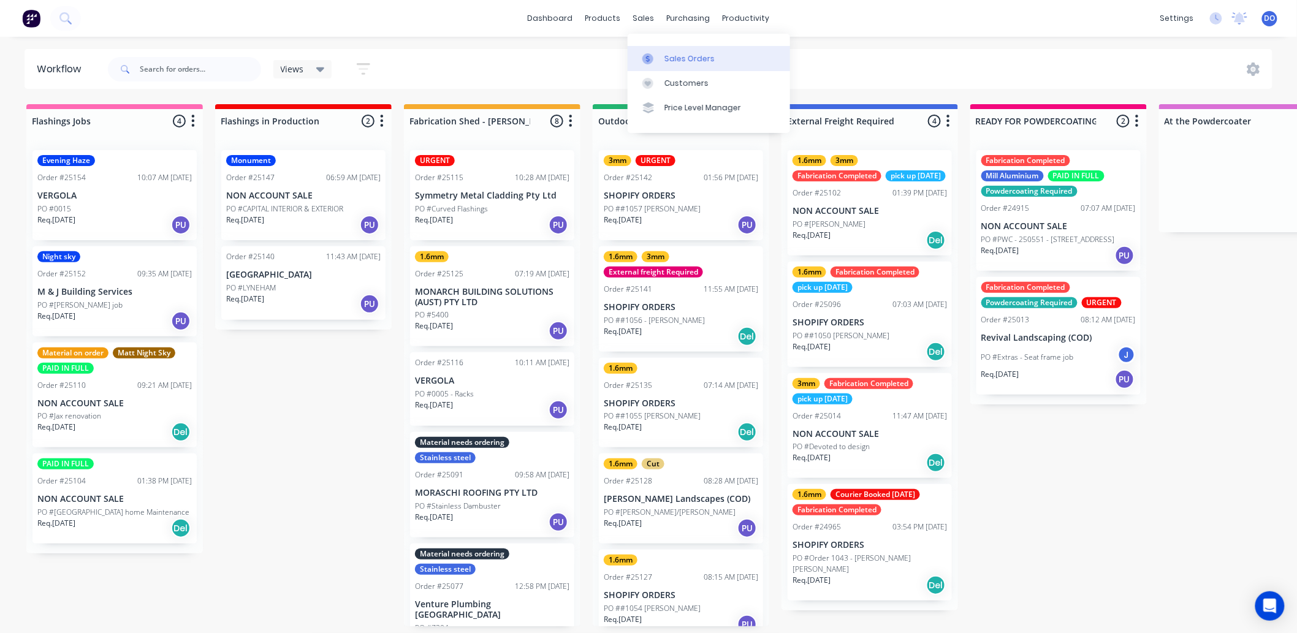
click at [660, 54] on div at bounding box center [651, 58] width 18 height 11
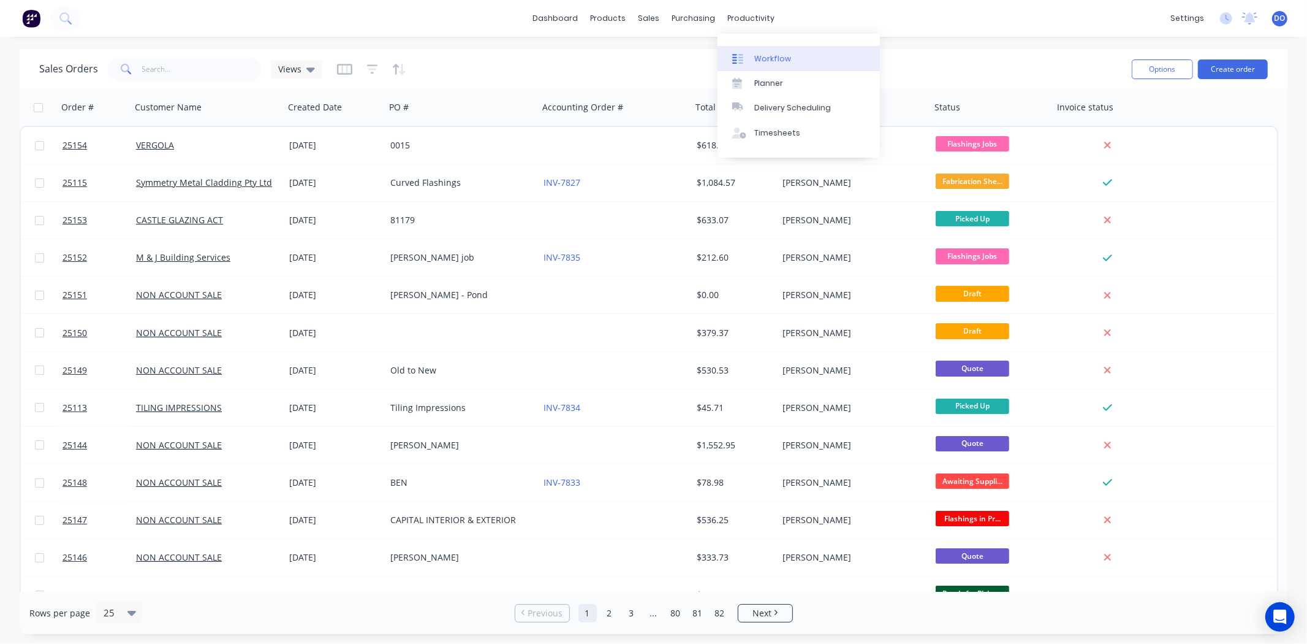
click at [762, 50] on link "Workflow" at bounding box center [799, 58] width 162 height 25
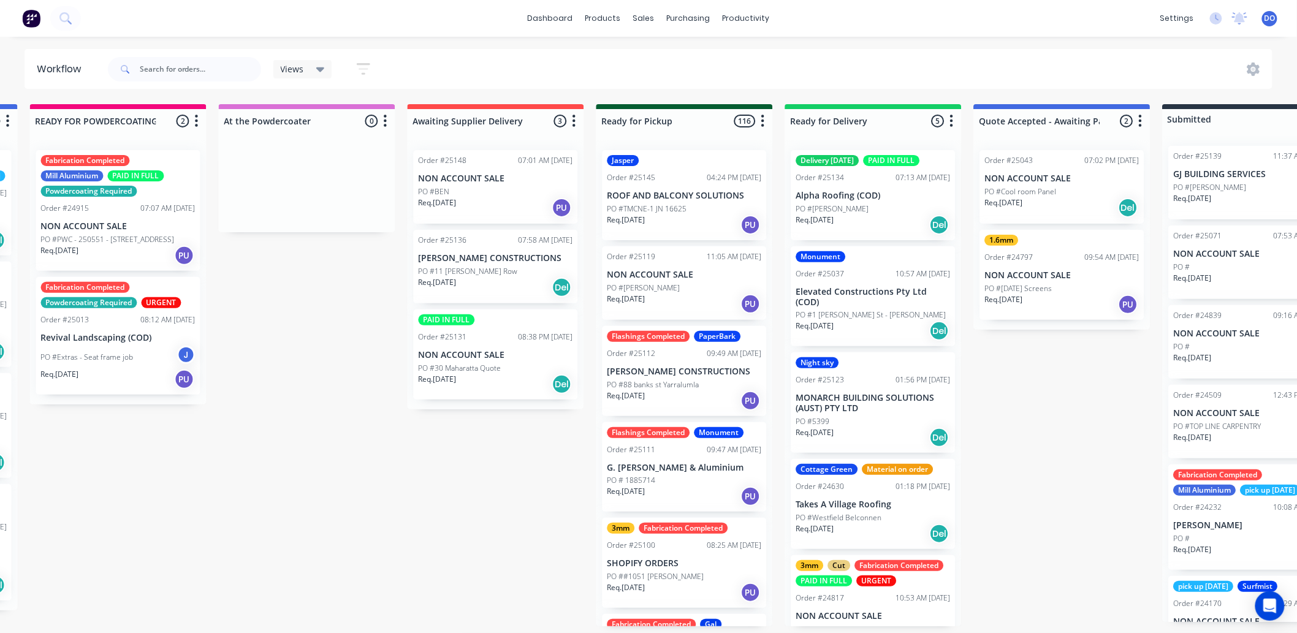
scroll to position [3, 959]
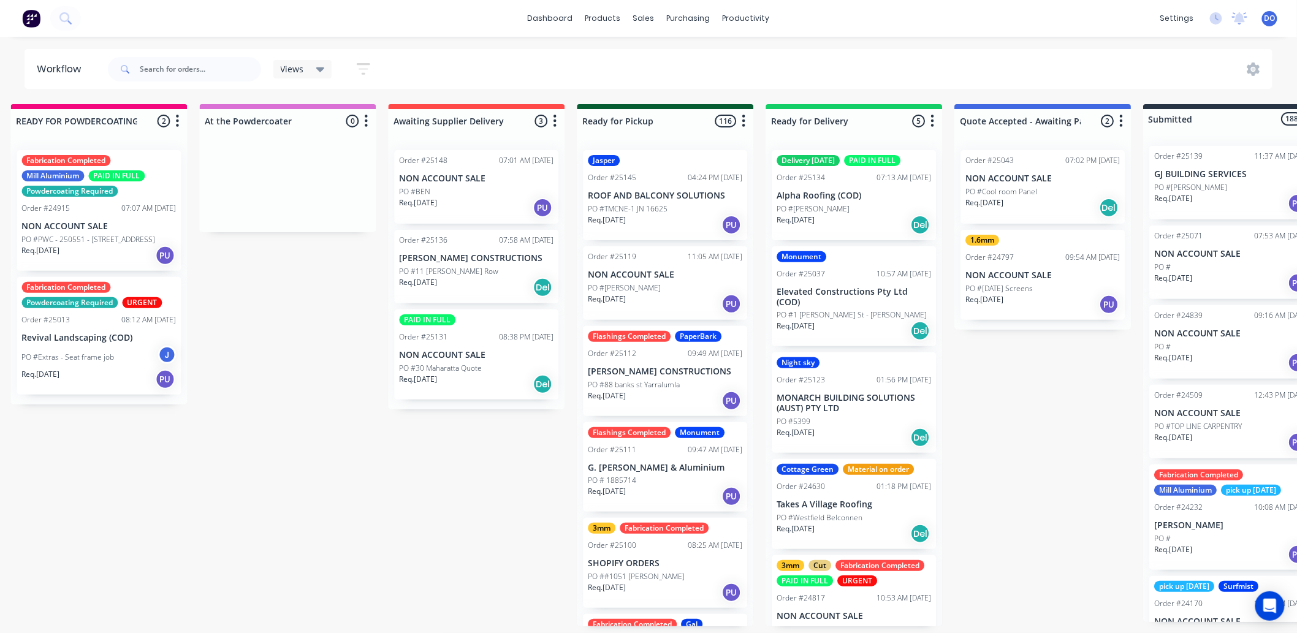
click at [658, 204] on p "PO #TMCNE-1 JN 16625" at bounding box center [628, 208] width 80 height 11
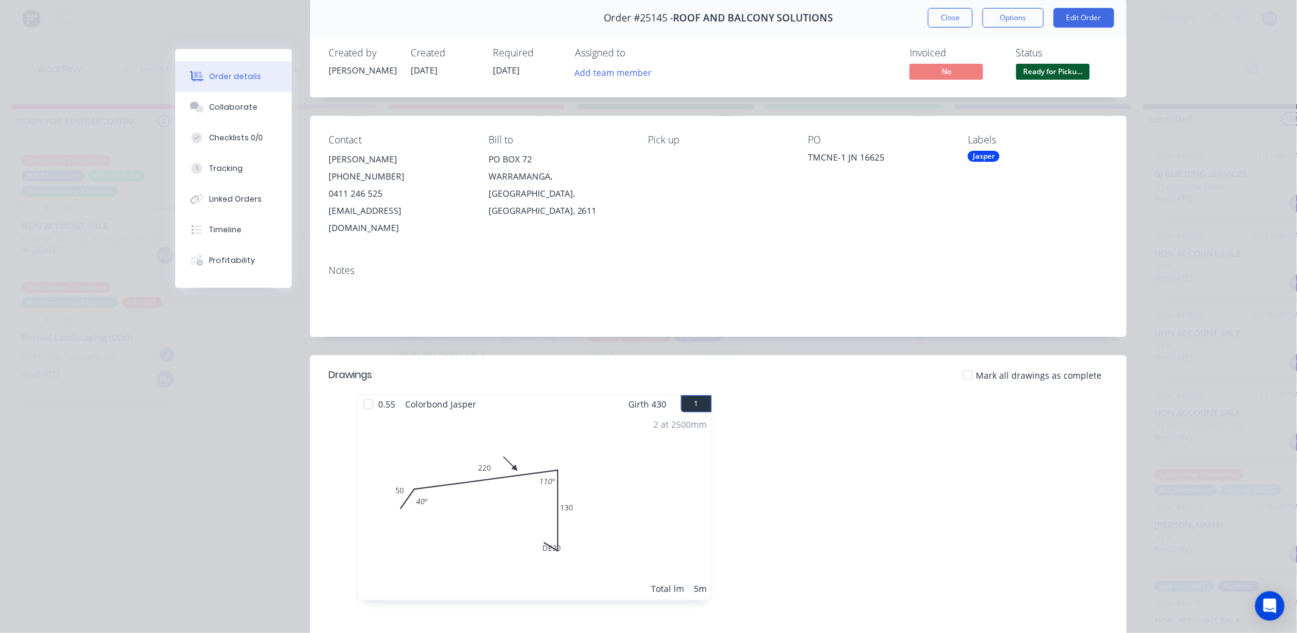
scroll to position [0, 0]
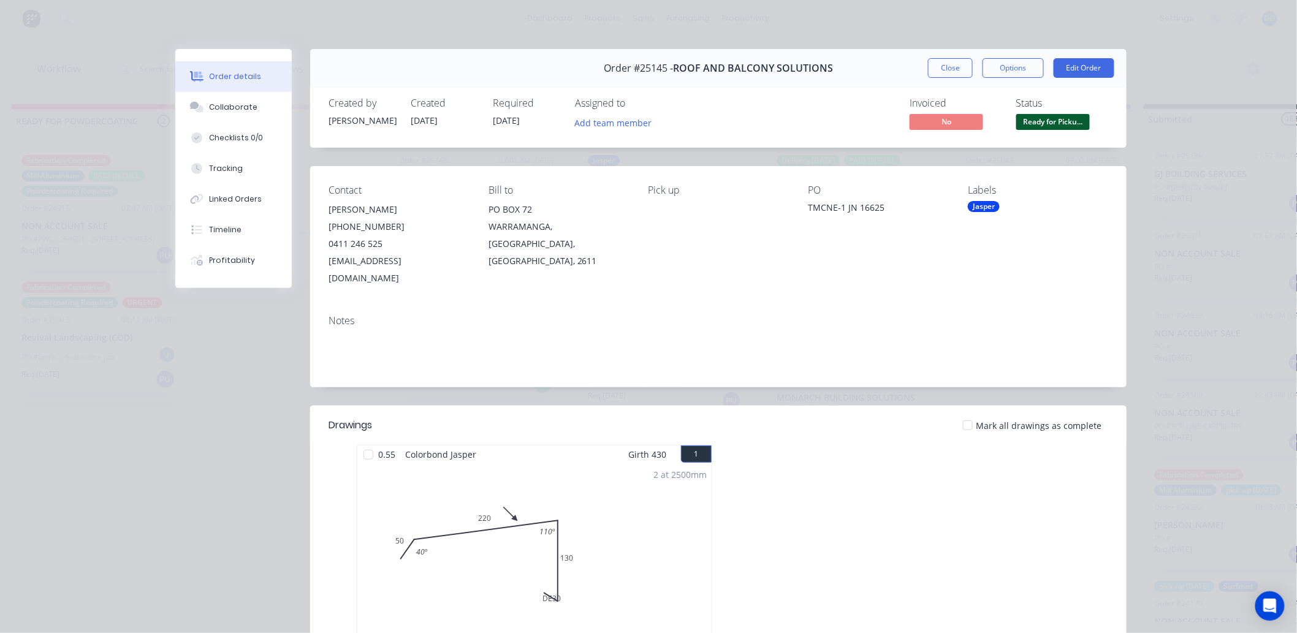
click at [921, 68] on div "Order #25145 - ROOF AND BALCONY SOLUTIONS Close Options Edit Order" at bounding box center [718, 68] width 816 height 39
click at [928, 74] on button "Close" at bounding box center [950, 68] width 45 height 20
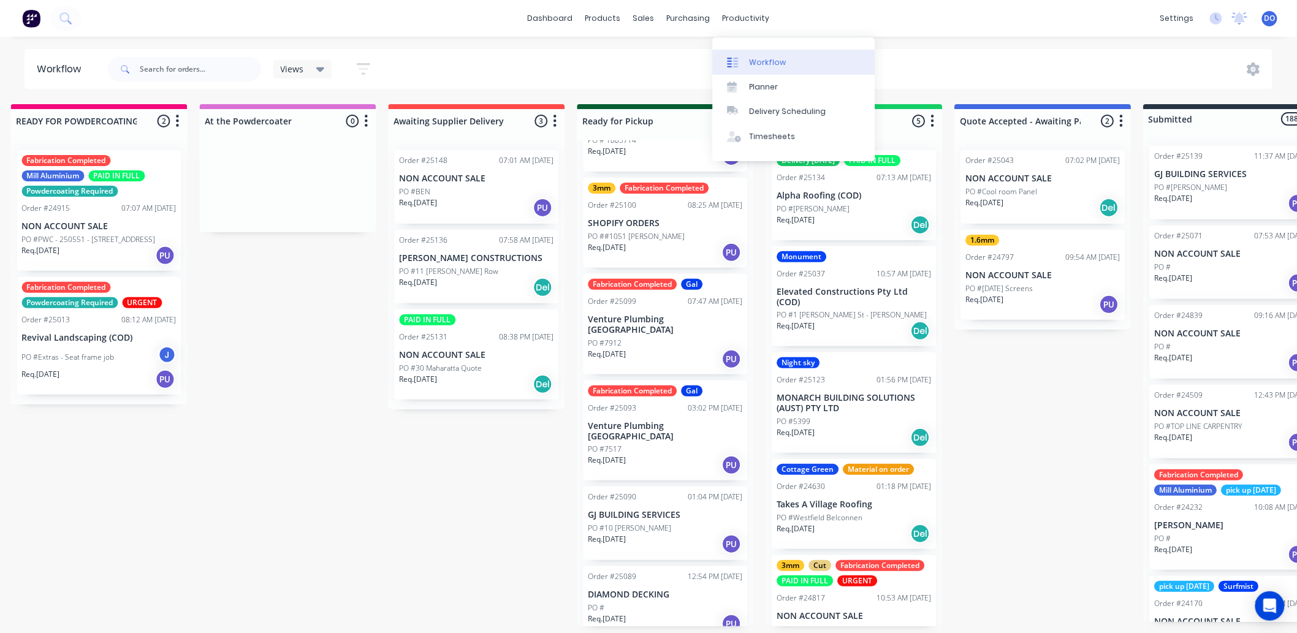
click at [766, 61] on div "Workflow" at bounding box center [768, 62] width 37 height 11
click at [792, 109] on div "Delivery Scheduling" at bounding box center [788, 111] width 77 height 11
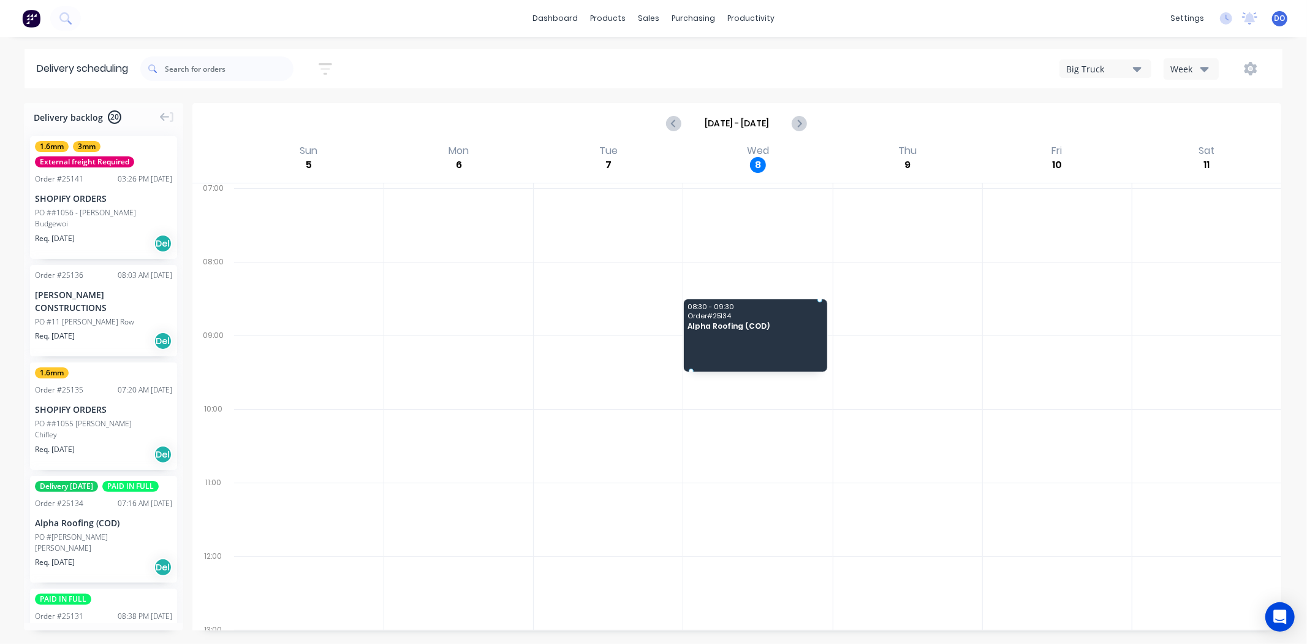
drag, startPoint x: 99, startPoint y: 539, endPoint x: 742, endPoint y: 322, distance: 679.3
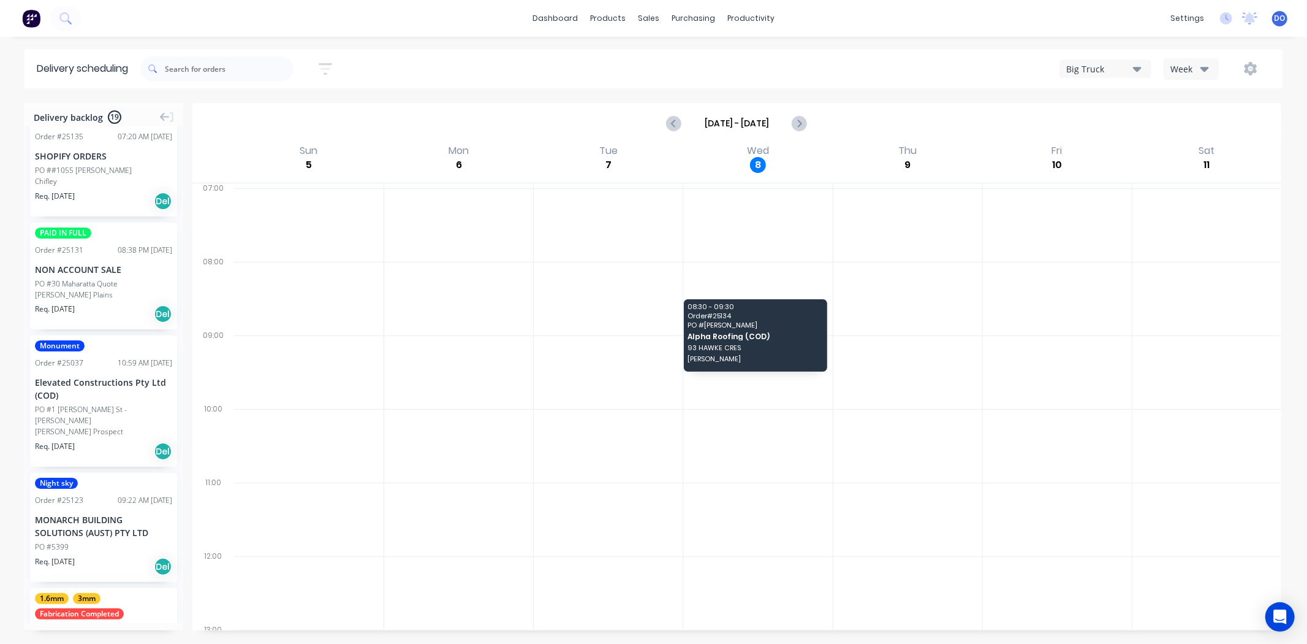
scroll to position [408, 0]
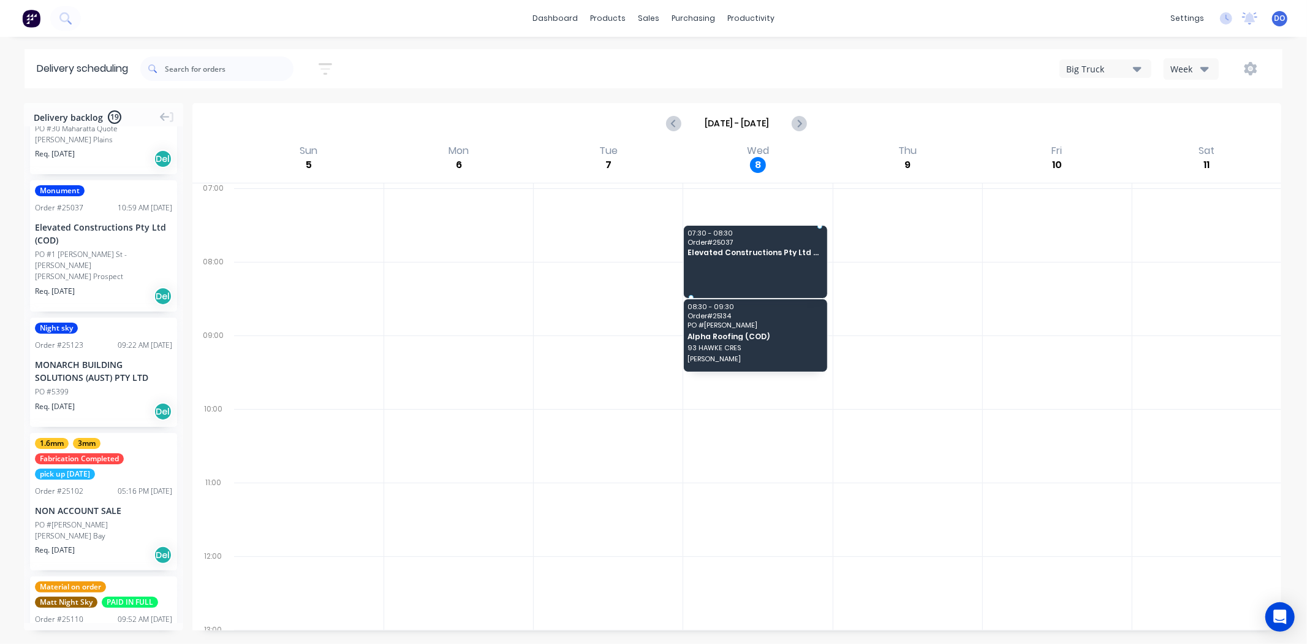
drag, startPoint x: 91, startPoint y: 218, endPoint x: 753, endPoint y: 248, distance: 662.6
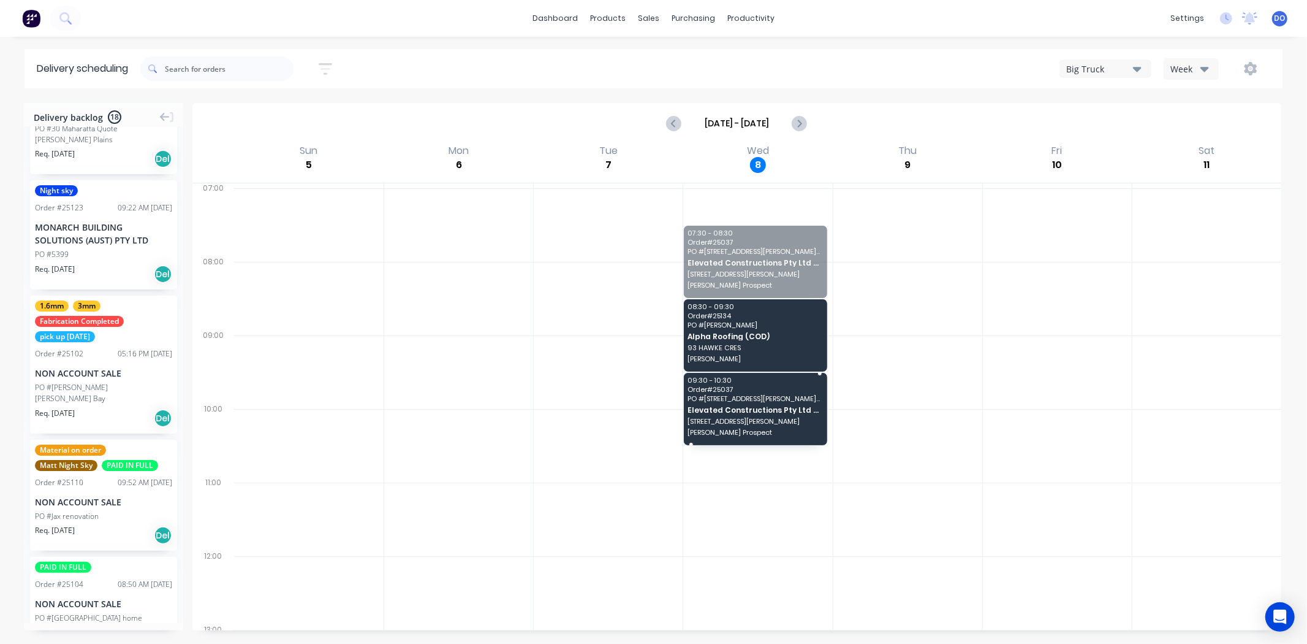
drag, startPoint x: 765, startPoint y: 237, endPoint x: 756, endPoint y: 401, distance: 165.1
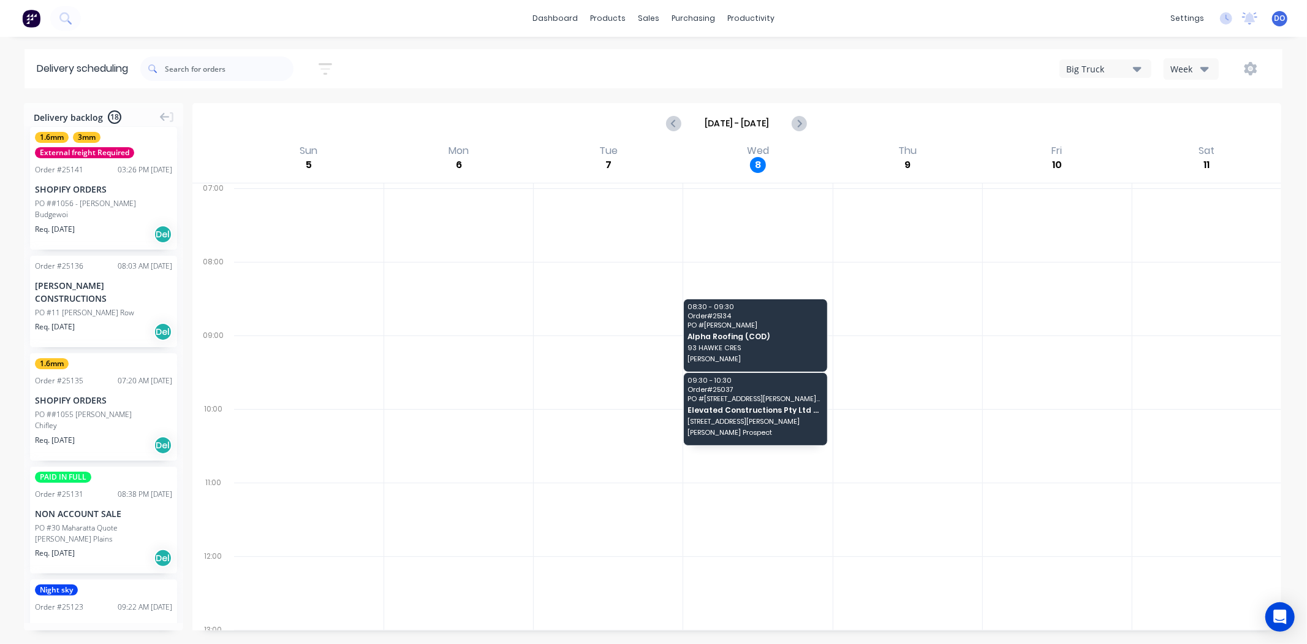
scroll to position [0, 0]
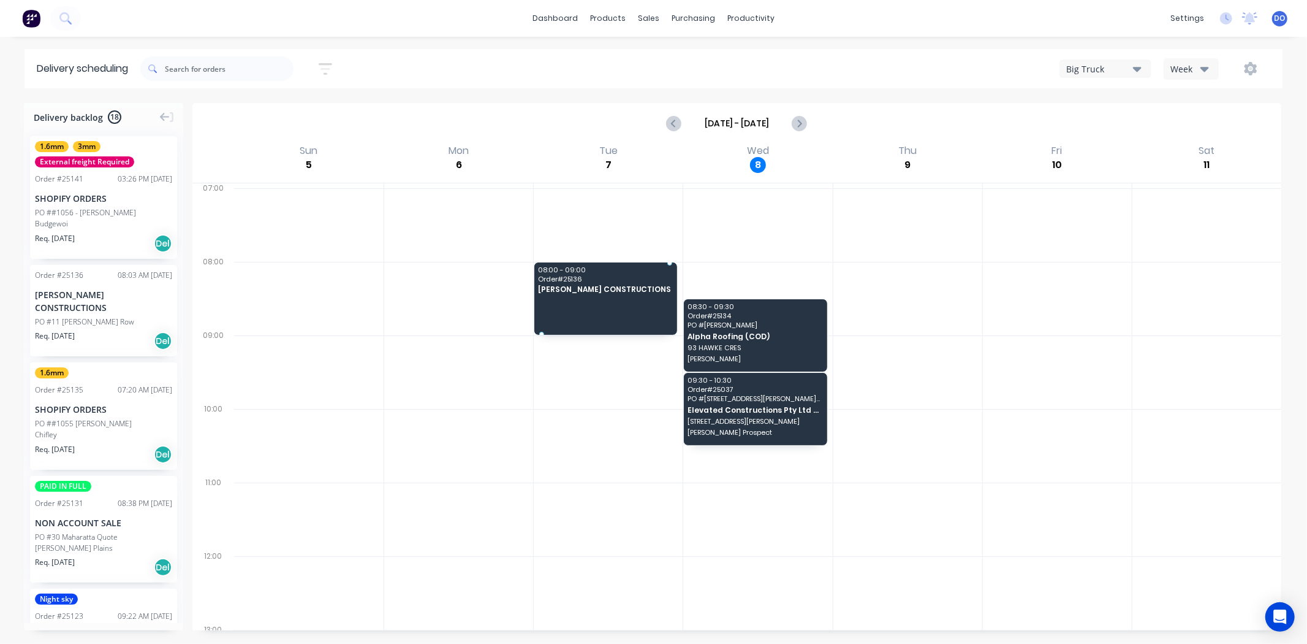
drag, startPoint x: 87, startPoint y: 313, endPoint x: 574, endPoint y: 288, distance: 487.8
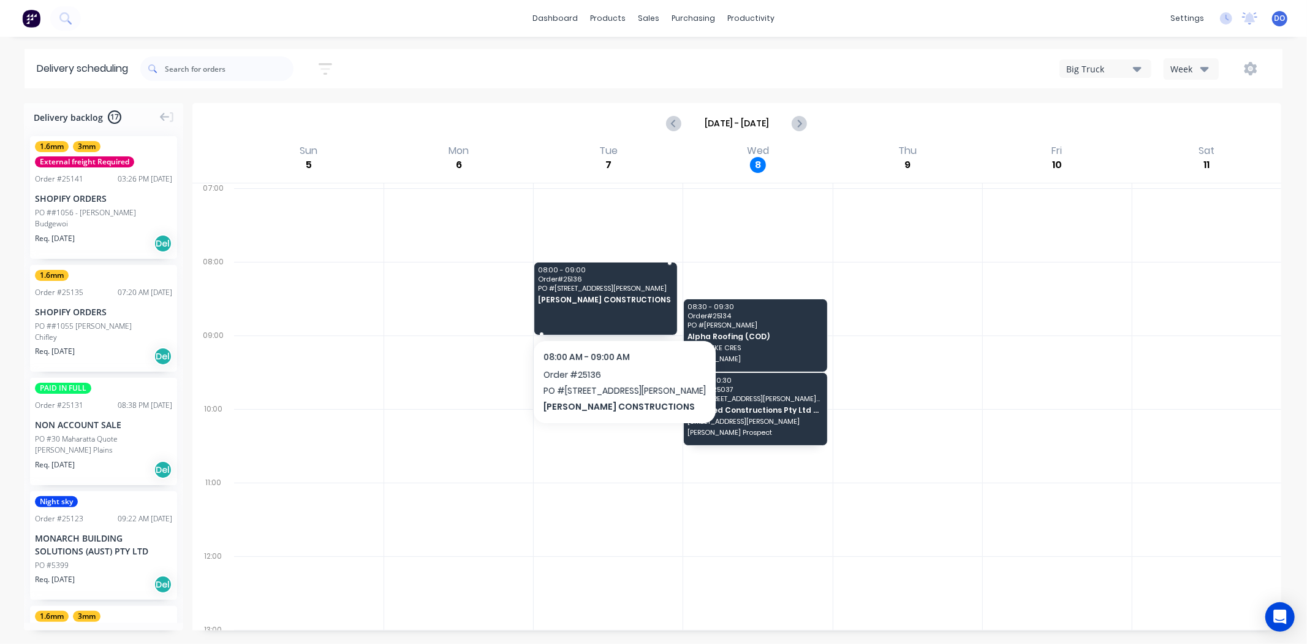
click at [574, 288] on span "PO # 11 [PERSON_NAME] Row" at bounding box center [605, 287] width 135 height 7
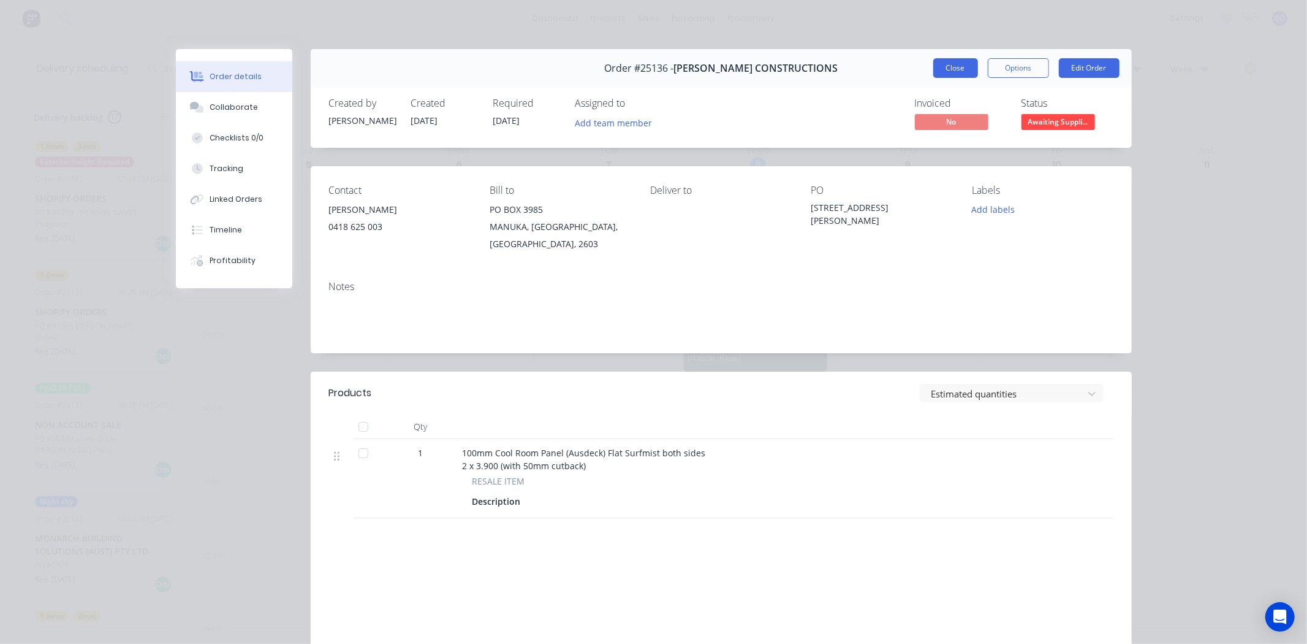
click at [962, 65] on button "Close" at bounding box center [955, 68] width 45 height 20
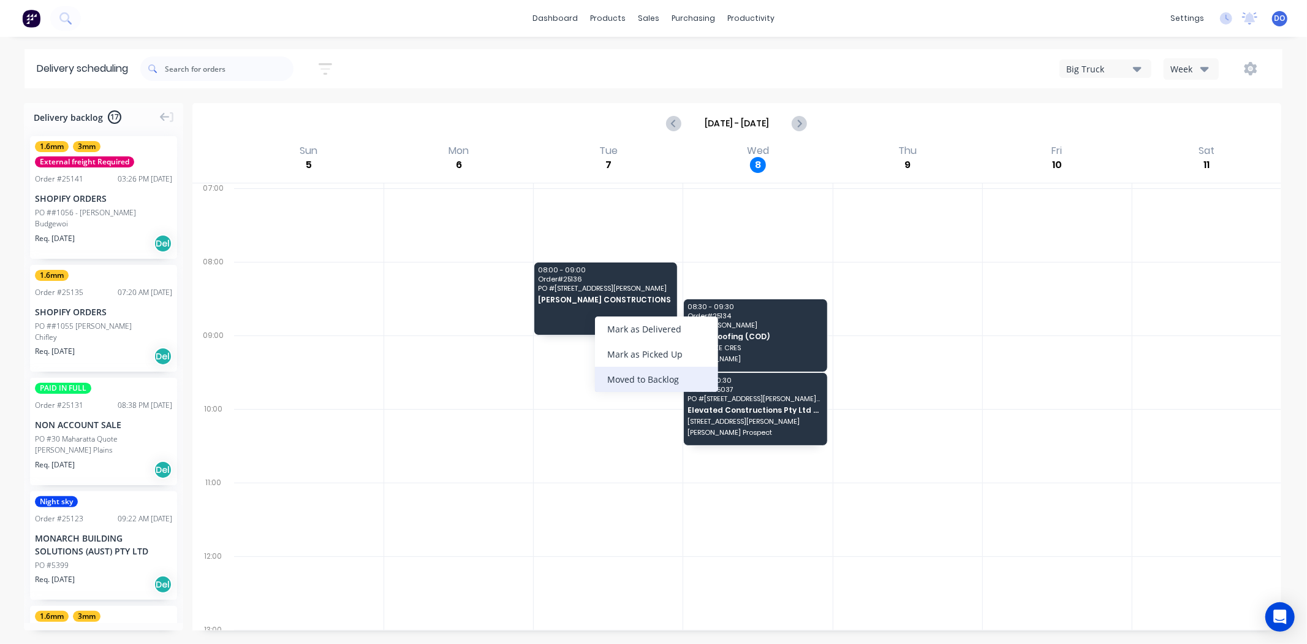
click at [670, 380] on div "Moved to Backlog" at bounding box center [656, 378] width 123 height 25
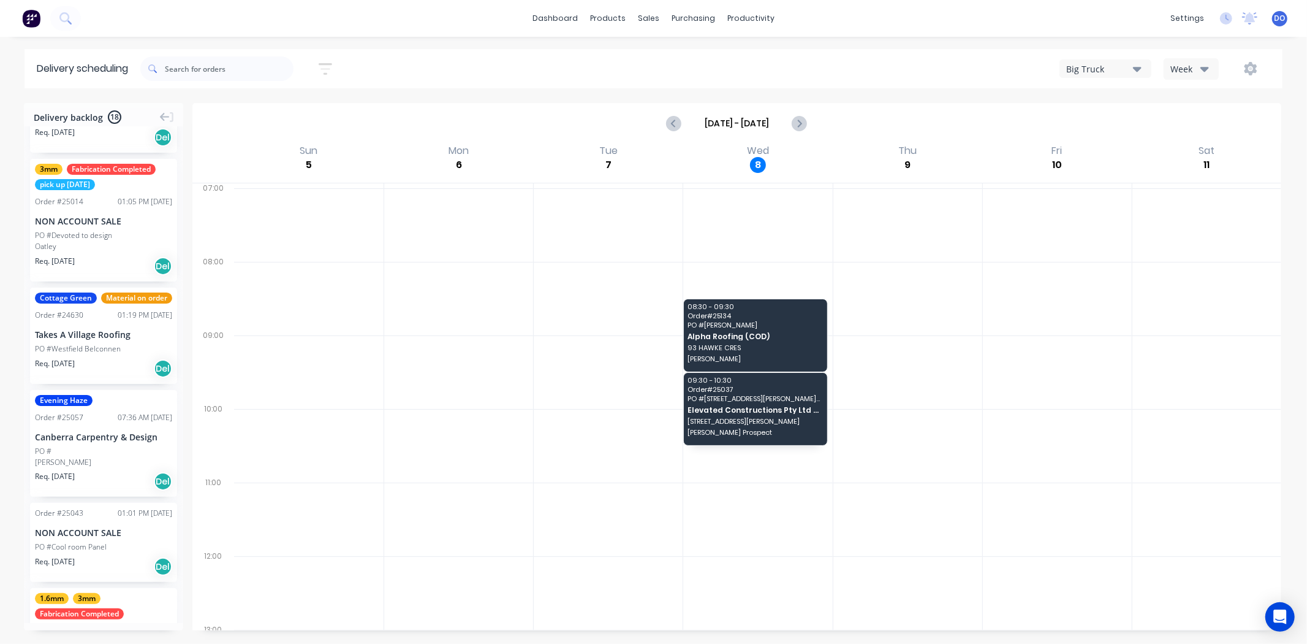
scroll to position [1033, 0]
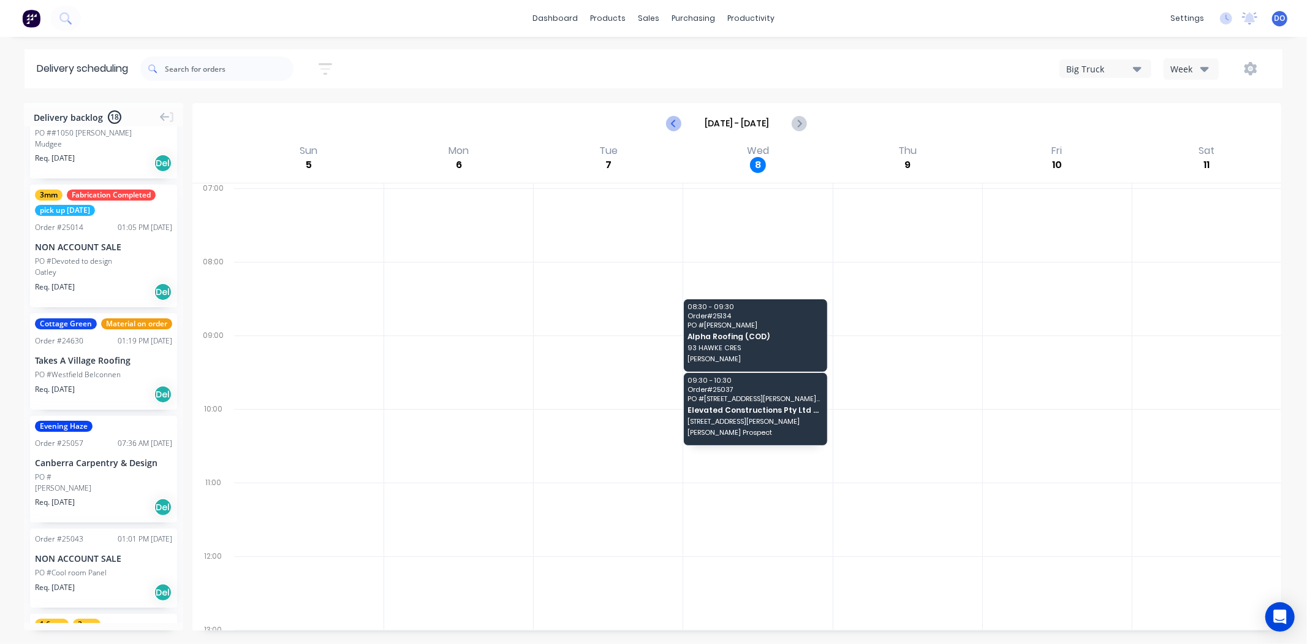
click at [669, 123] on icon "Previous page" at bounding box center [674, 123] width 15 height 15
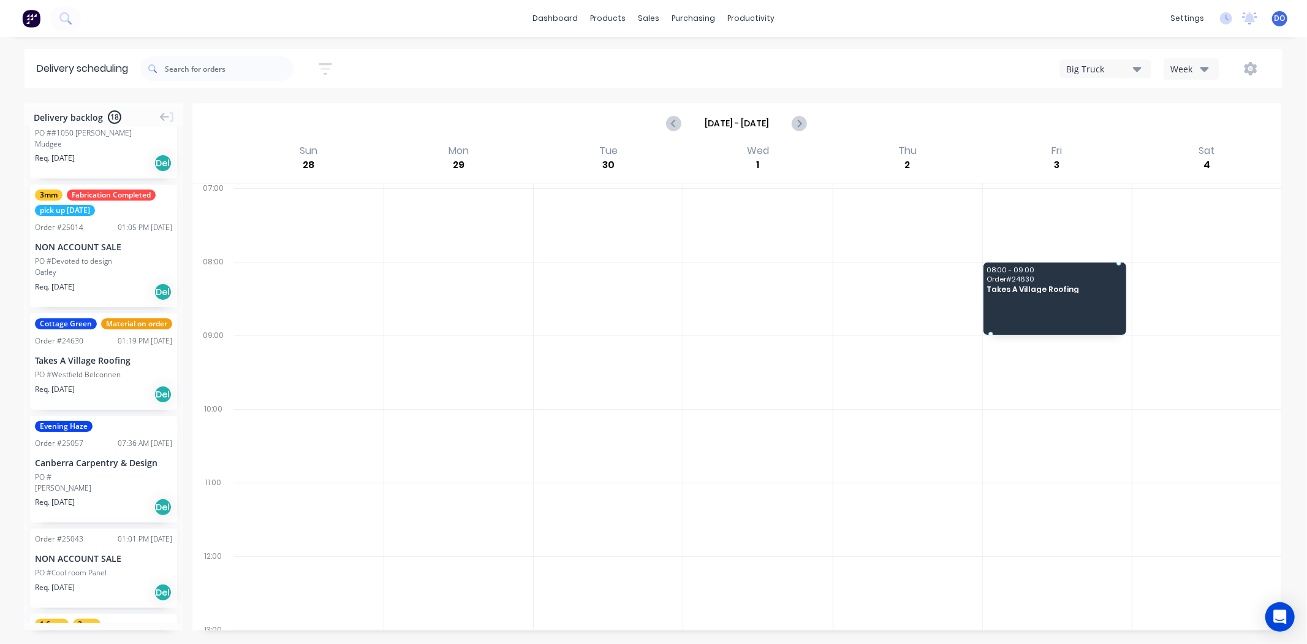
drag, startPoint x: 86, startPoint y: 355, endPoint x: 1038, endPoint y: 279, distance: 955.5
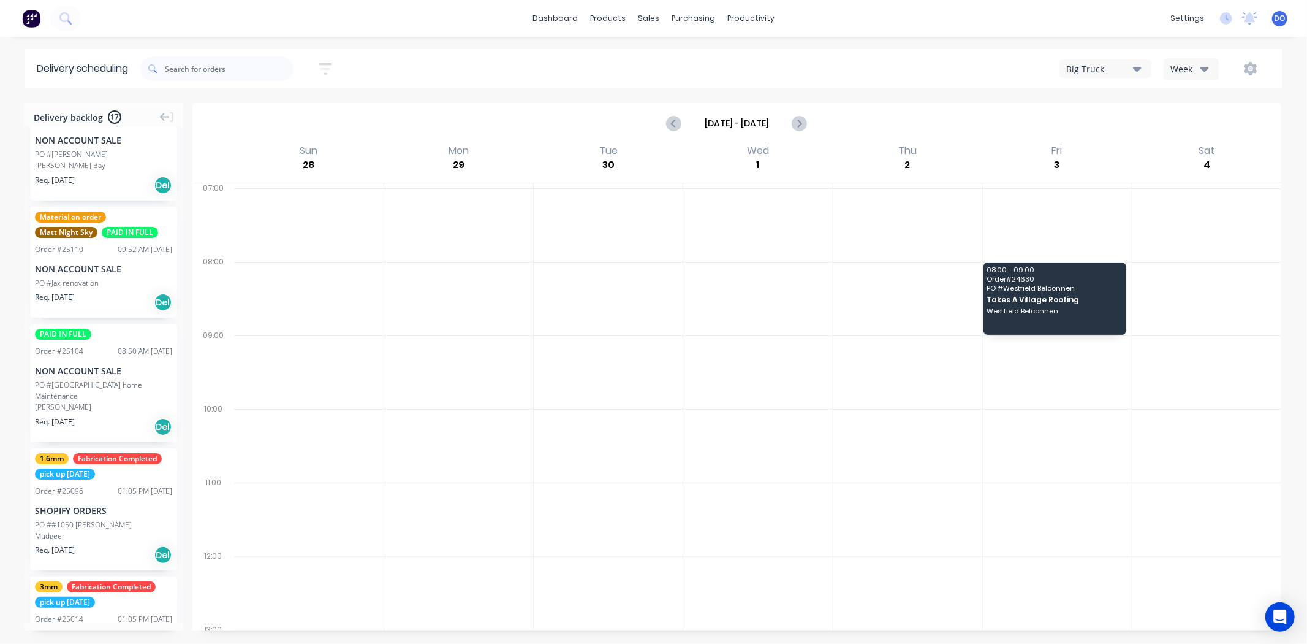
scroll to position [624, 0]
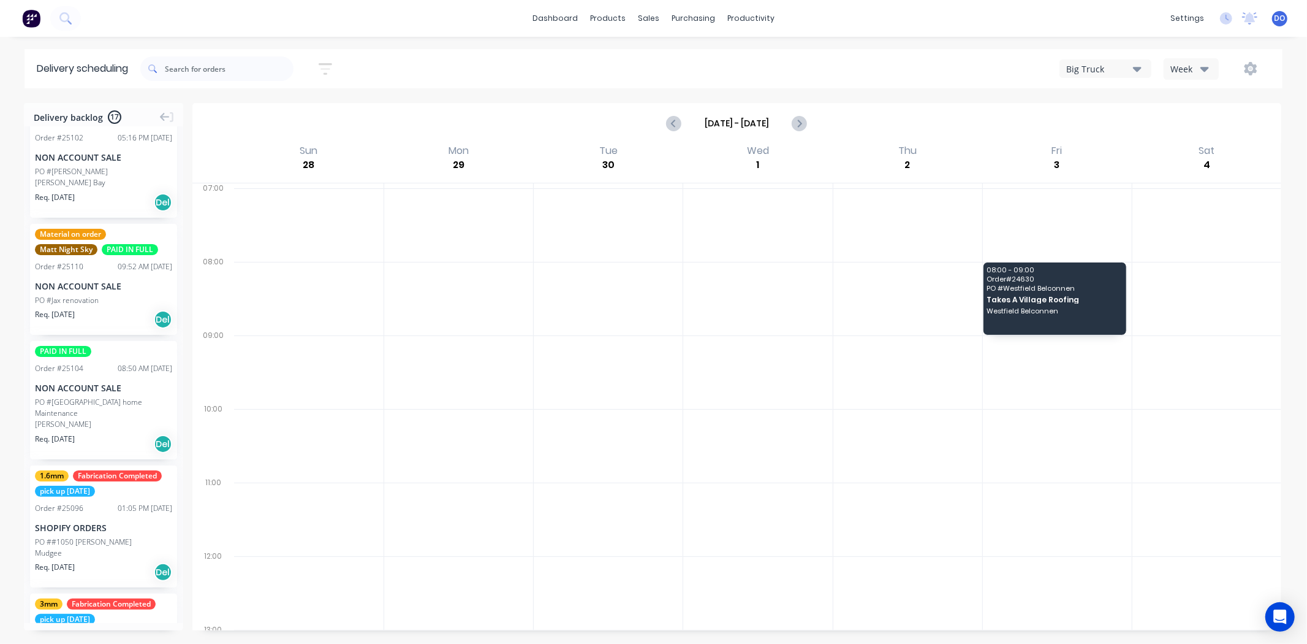
click at [107, 397] on div "PO #[GEOGRAPHIC_DATA] home Maintenance" at bounding box center [103, 408] width 137 height 22
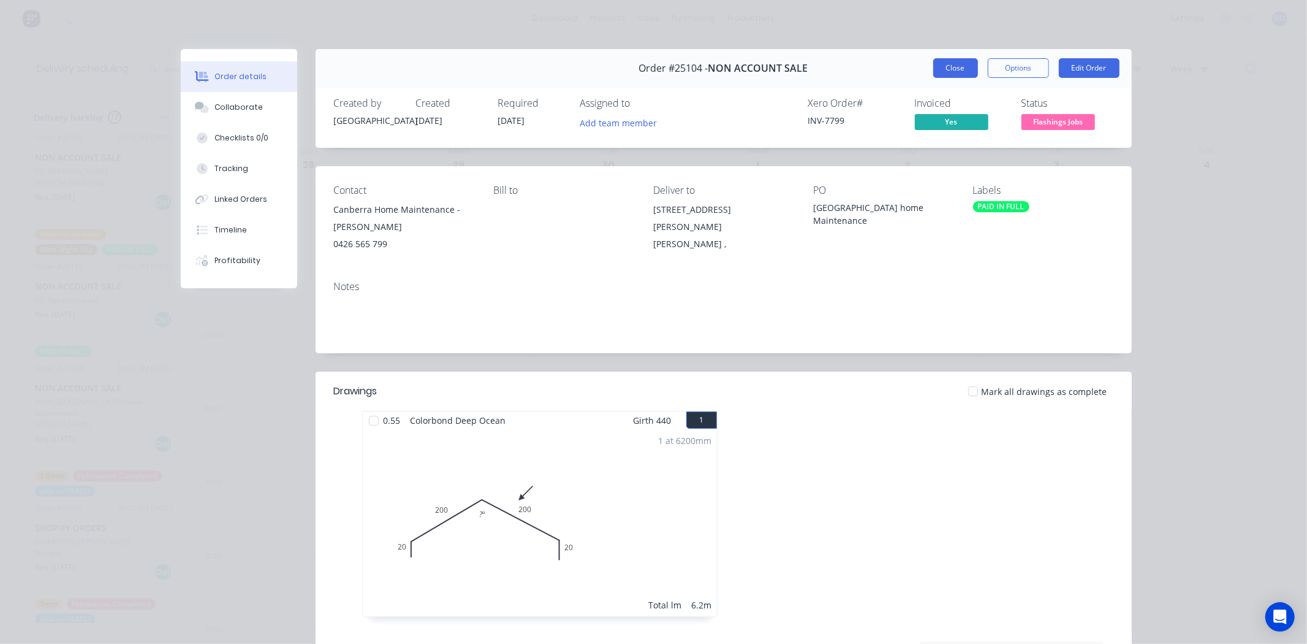
click at [941, 72] on button "Close" at bounding box center [955, 68] width 45 height 20
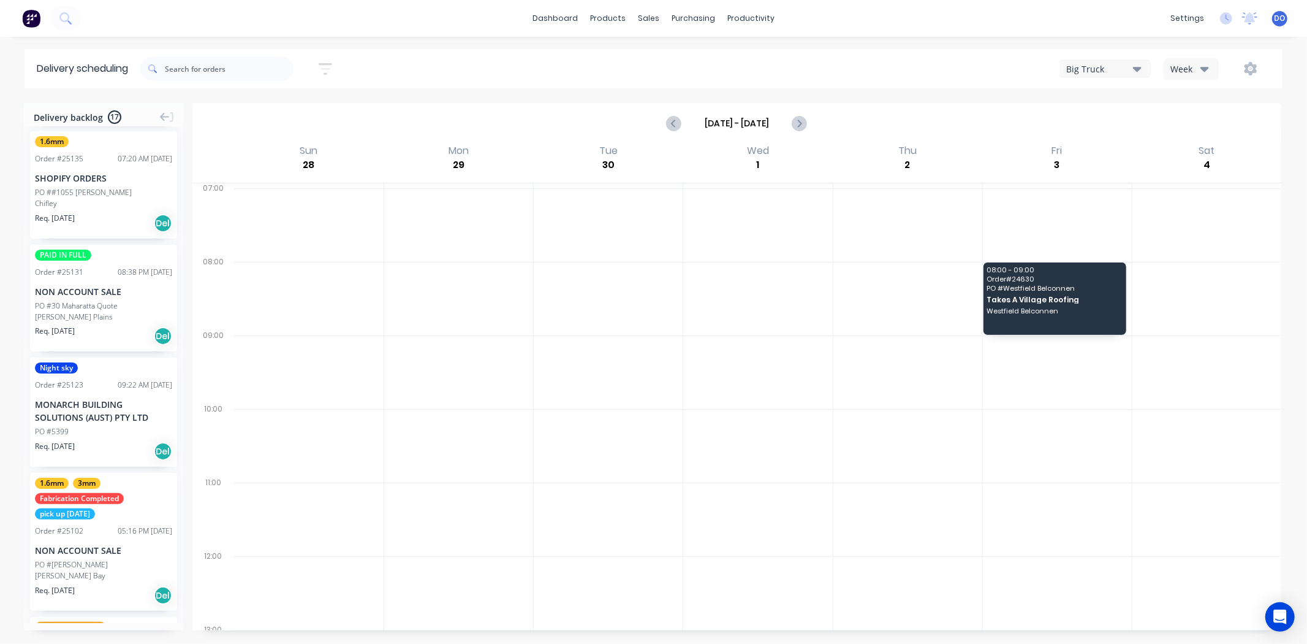
scroll to position [216, 0]
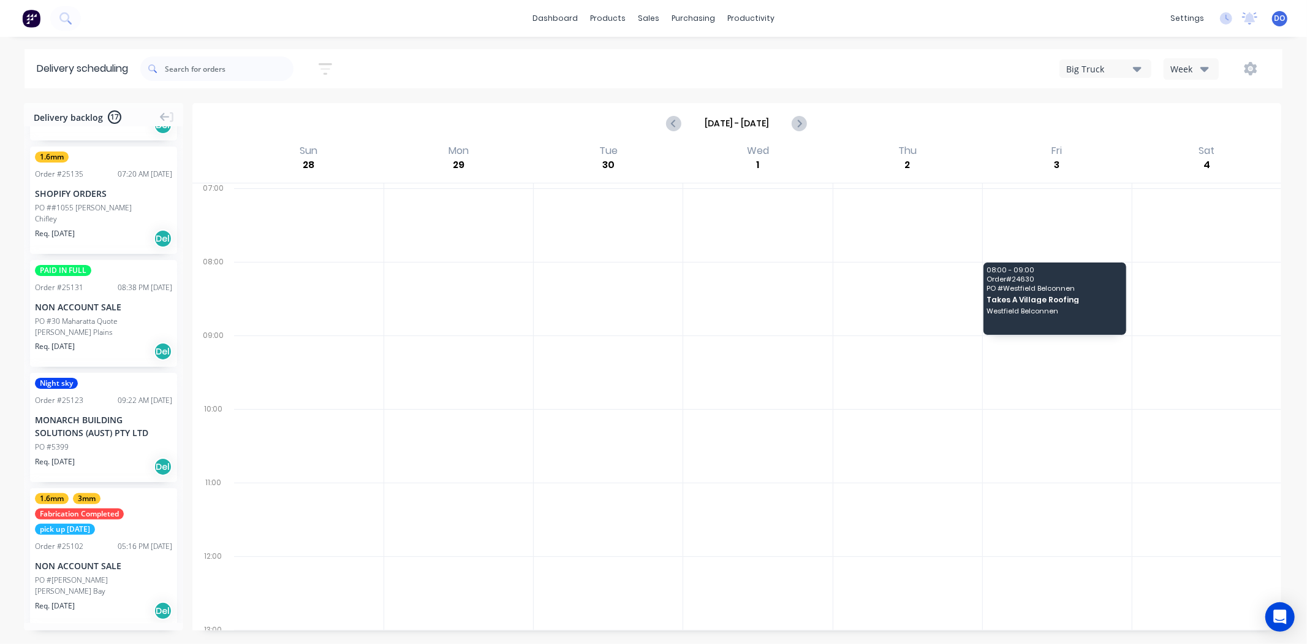
click at [114, 300] on div "NON ACCOUNT SALE" at bounding box center [103, 306] width 137 height 13
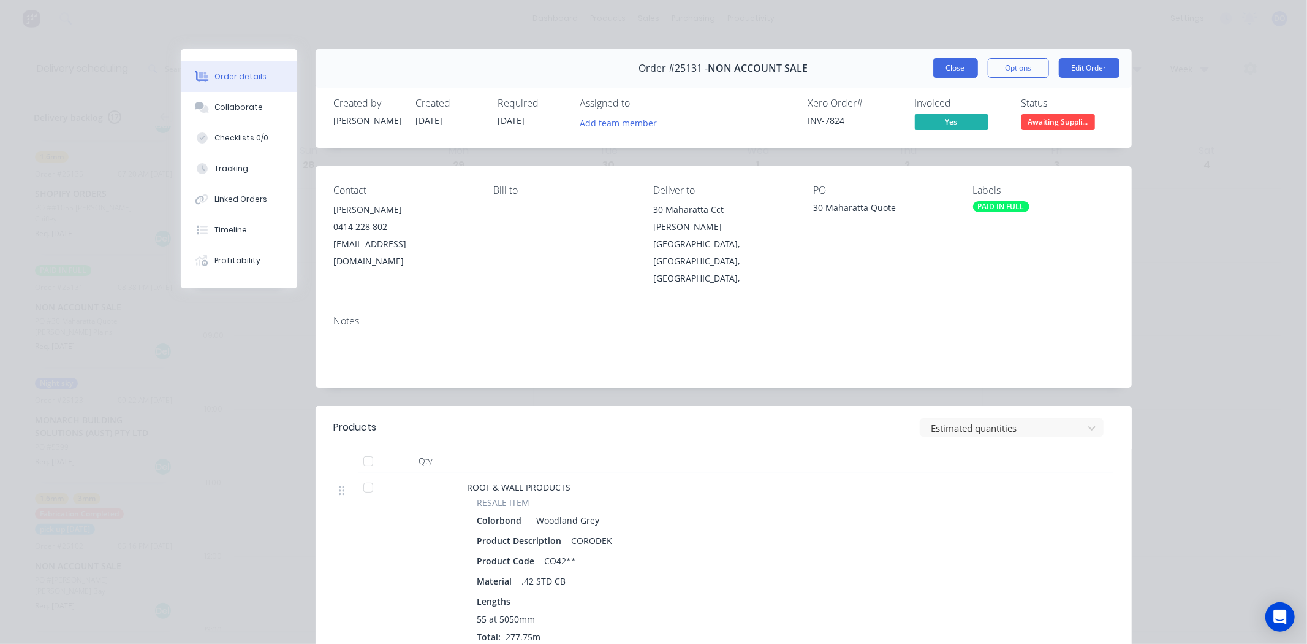
click at [952, 69] on button "Close" at bounding box center [955, 68] width 45 height 20
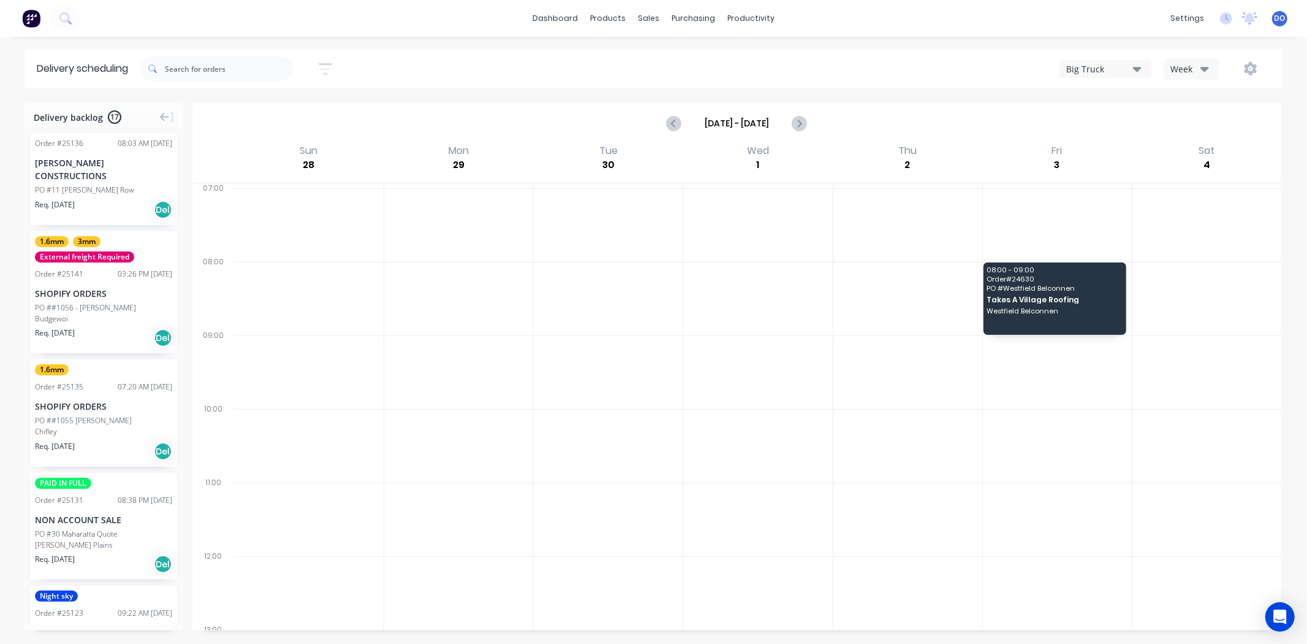
scroll to position [0, 0]
click at [126, 161] on div "[PERSON_NAME] CONSTRUCTIONS" at bounding box center [103, 172] width 137 height 26
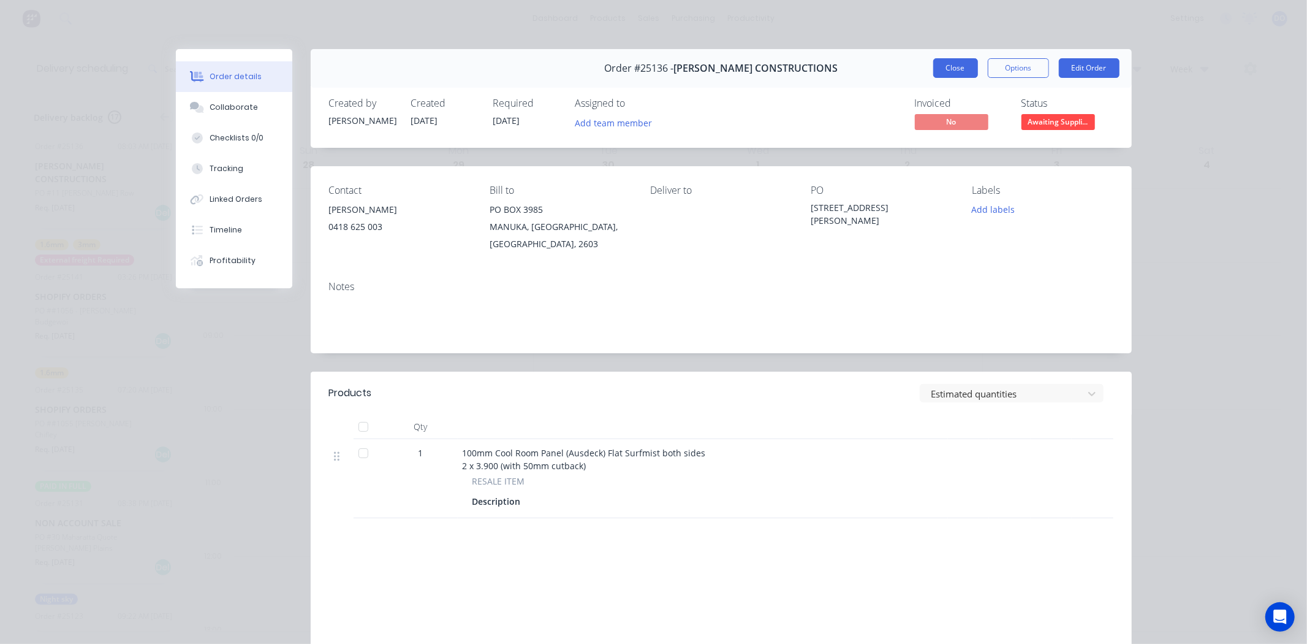
click at [953, 63] on button "Close" at bounding box center [955, 68] width 45 height 20
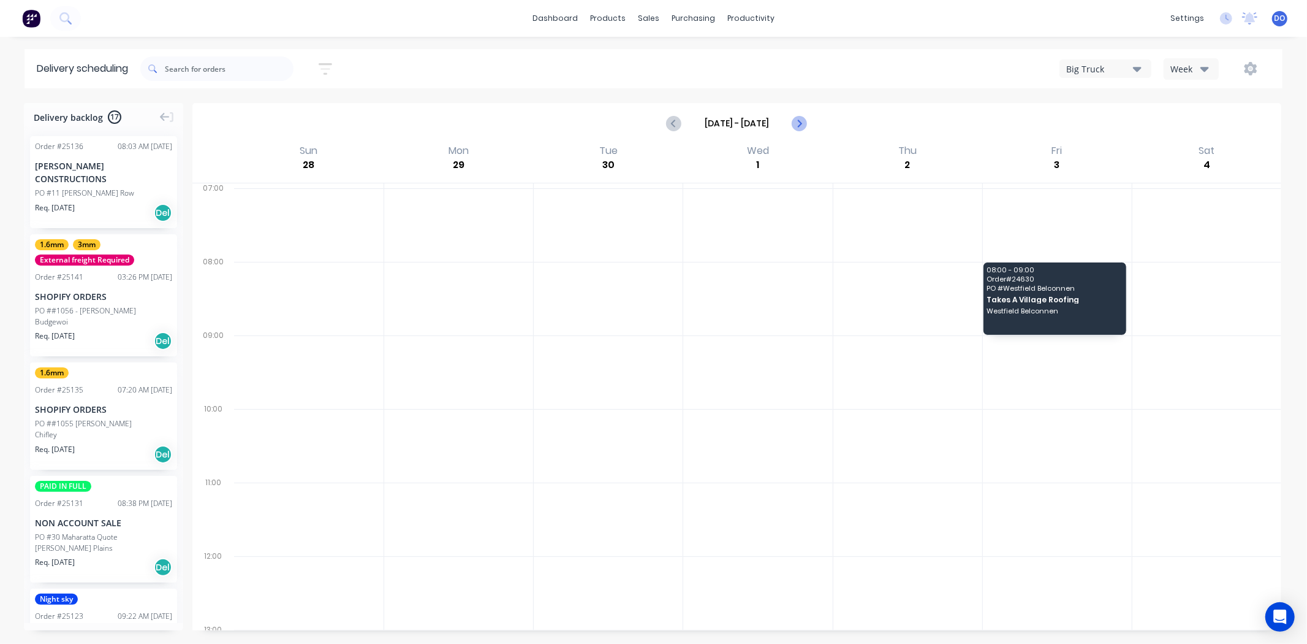
click at [805, 121] on icon "Next page" at bounding box center [799, 123] width 15 height 15
type input "[DATE] - [DATE]"
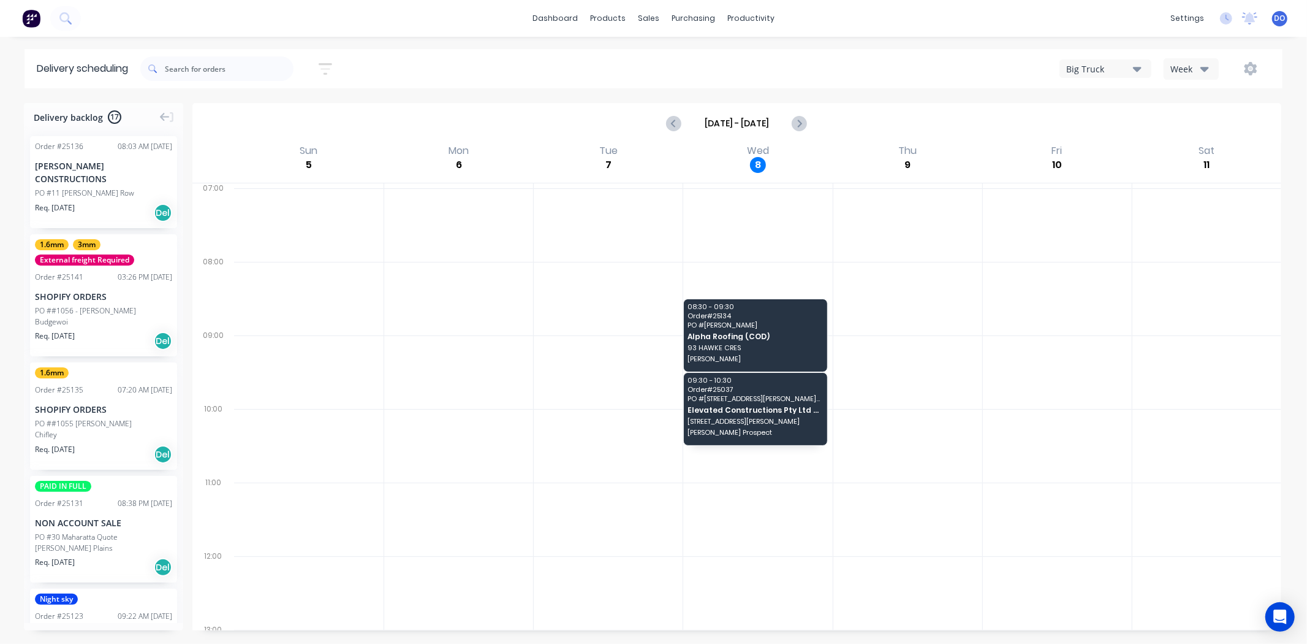
click at [99, 516] on div "NON ACCOUNT SALE" at bounding box center [103, 522] width 137 height 13
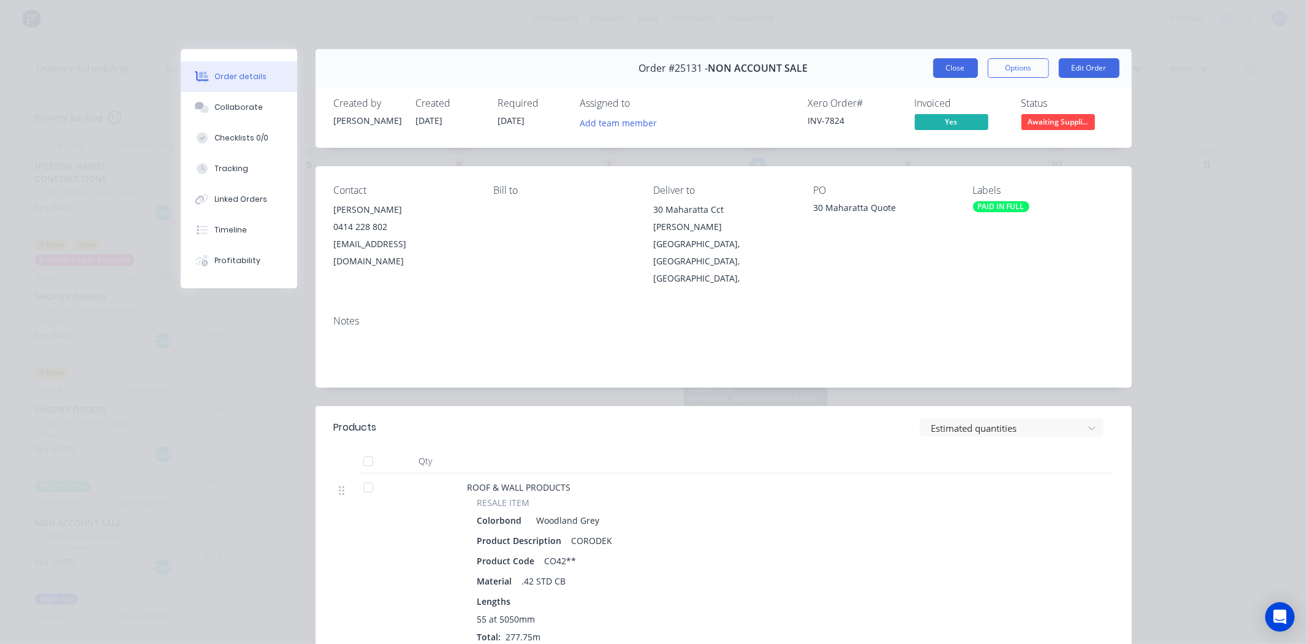
click at [951, 72] on button "Close" at bounding box center [955, 68] width 45 height 20
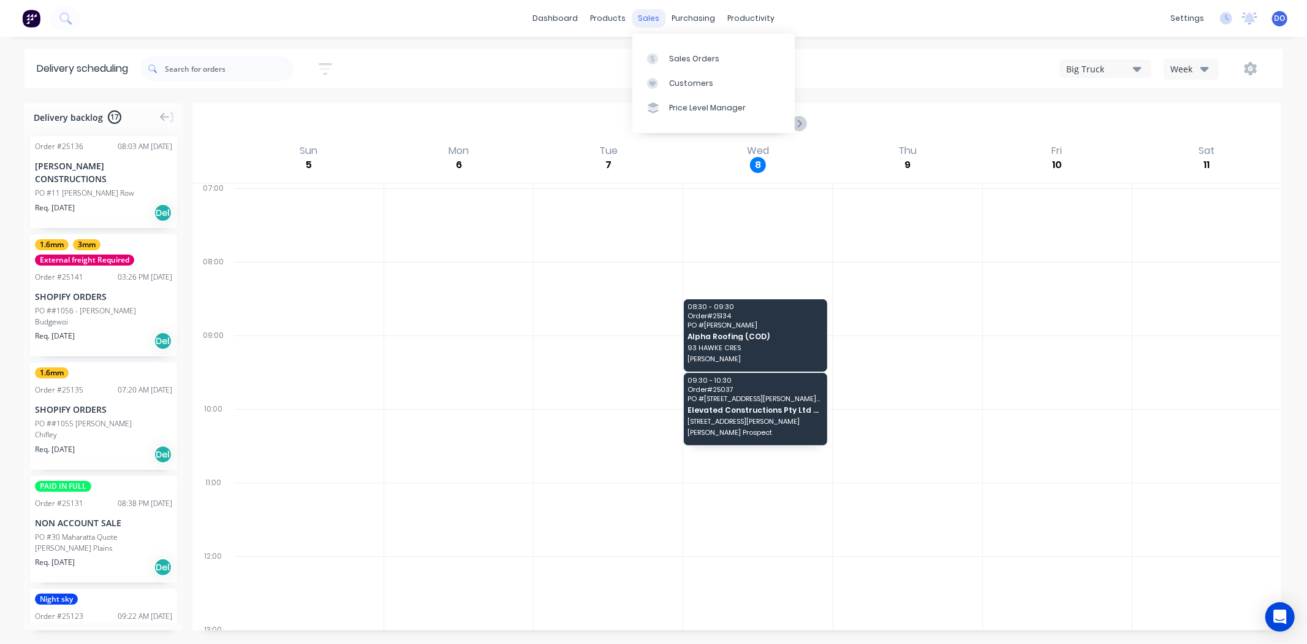
click at [632, 19] on div "sales" at bounding box center [649, 18] width 34 height 18
click at [668, 61] on link "Sales Orders" at bounding box center [713, 58] width 162 height 25
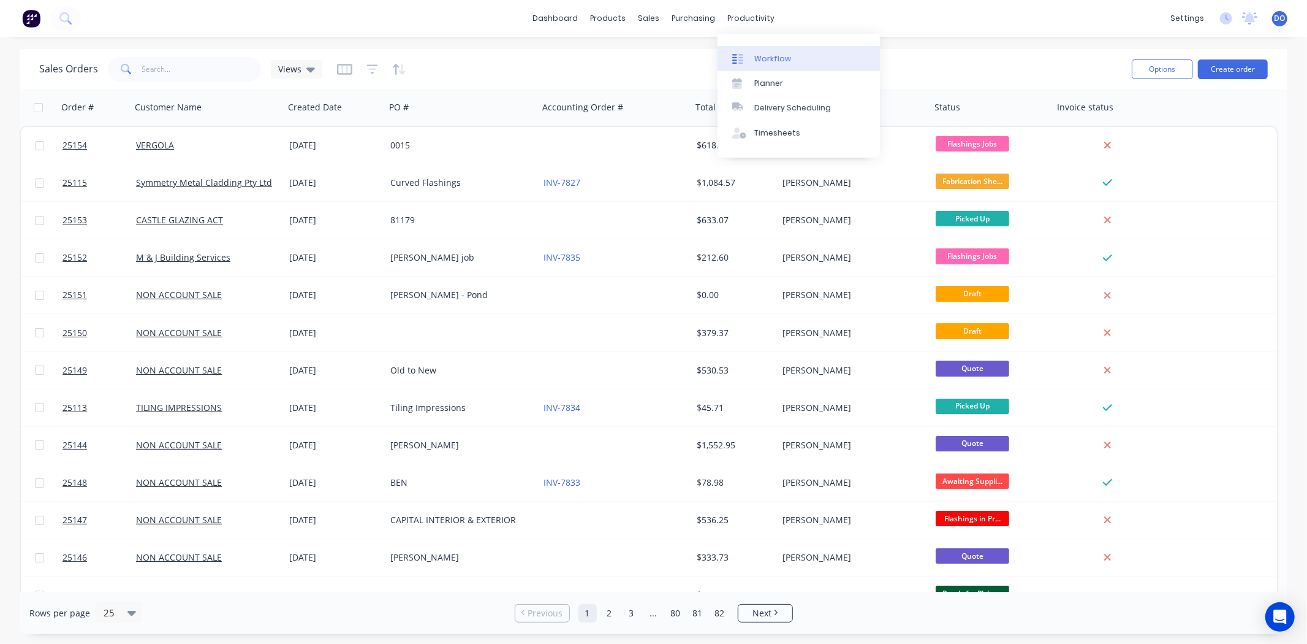
click at [758, 63] on div "Workflow" at bounding box center [772, 58] width 37 height 11
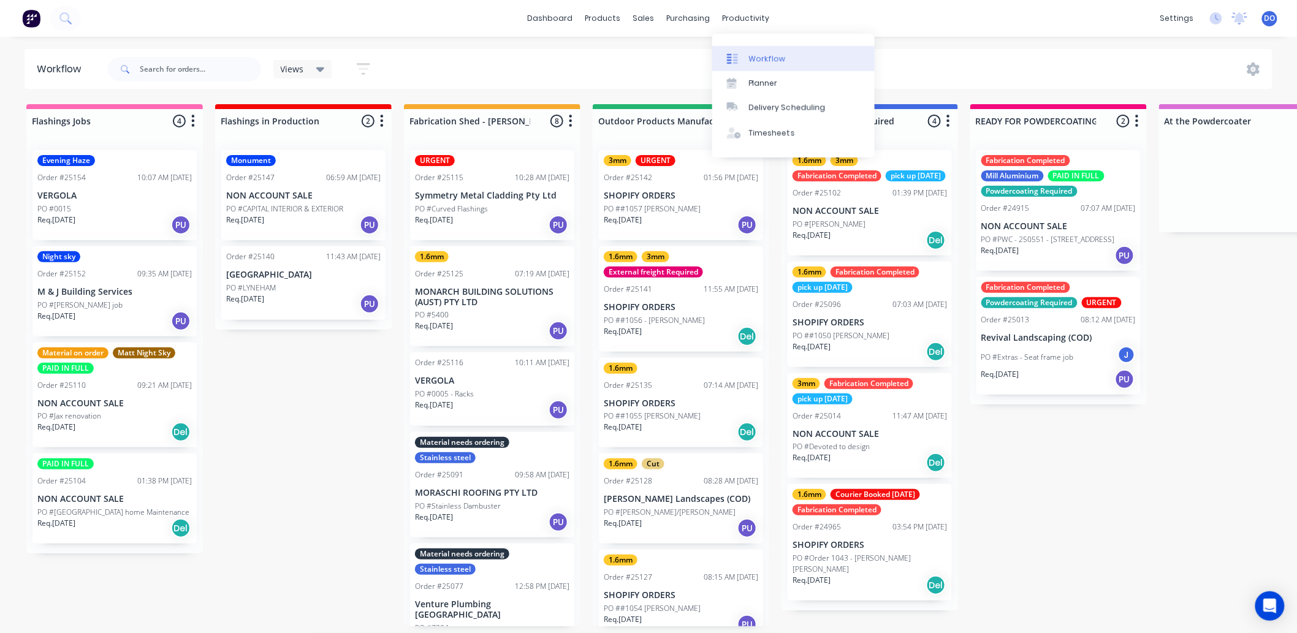
click at [743, 58] on div at bounding box center [736, 58] width 18 height 11
click at [684, 63] on icon at bounding box center [679, 58] width 11 height 11
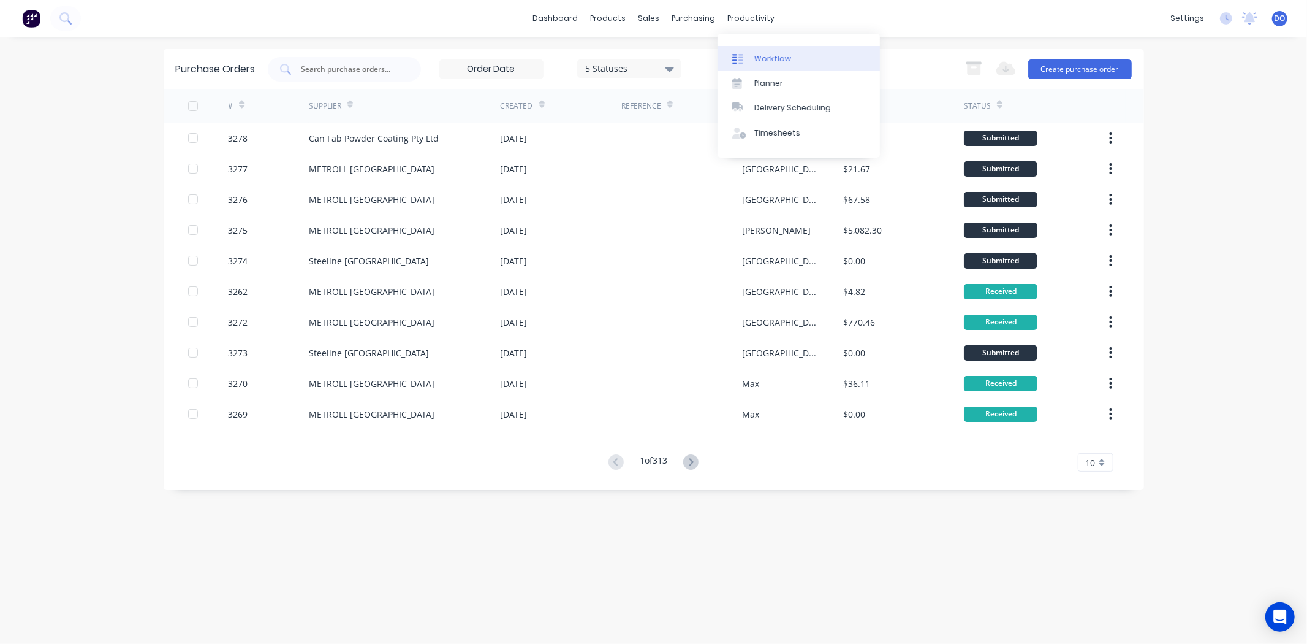
click at [767, 57] on div "Workflow" at bounding box center [772, 58] width 37 height 11
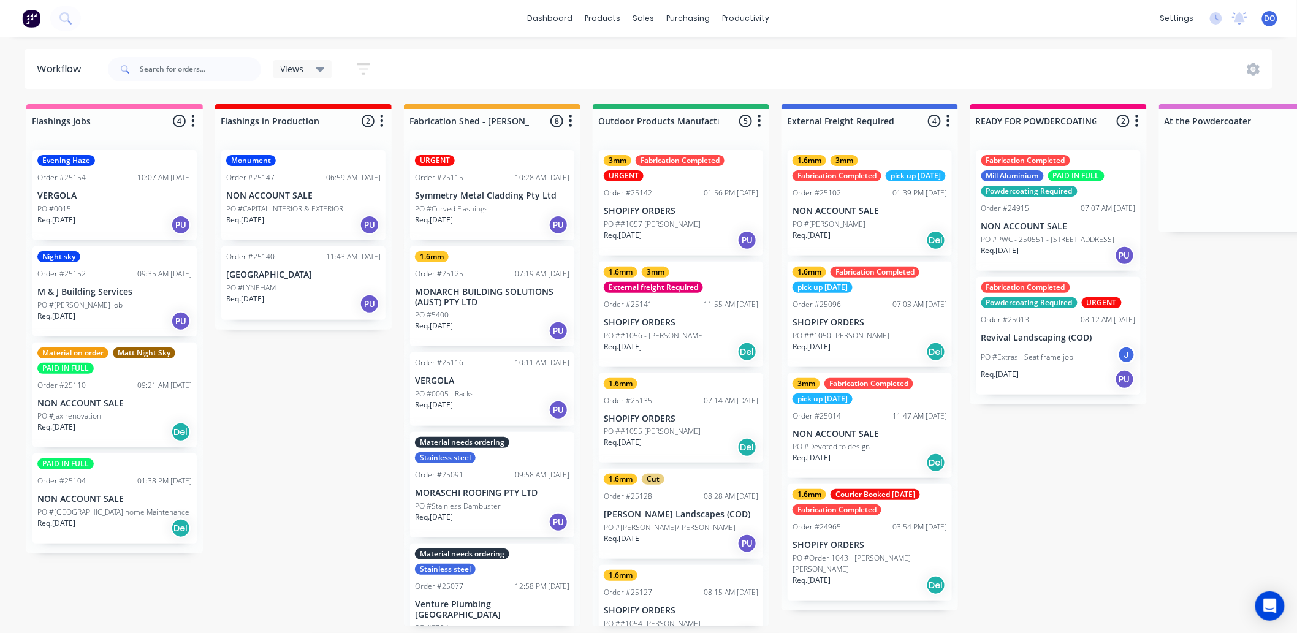
click at [96, 499] on p "NON ACCOUNT SALE" at bounding box center [114, 499] width 154 height 10
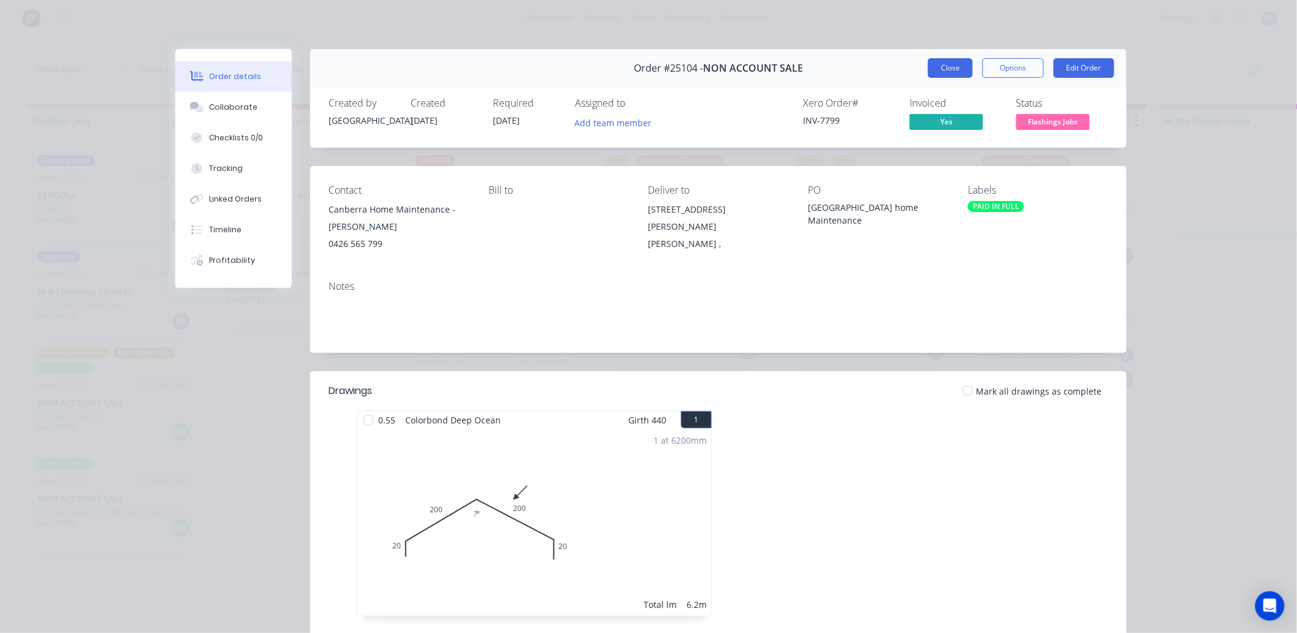
click at [936, 66] on button "Close" at bounding box center [950, 68] width 45 height 20
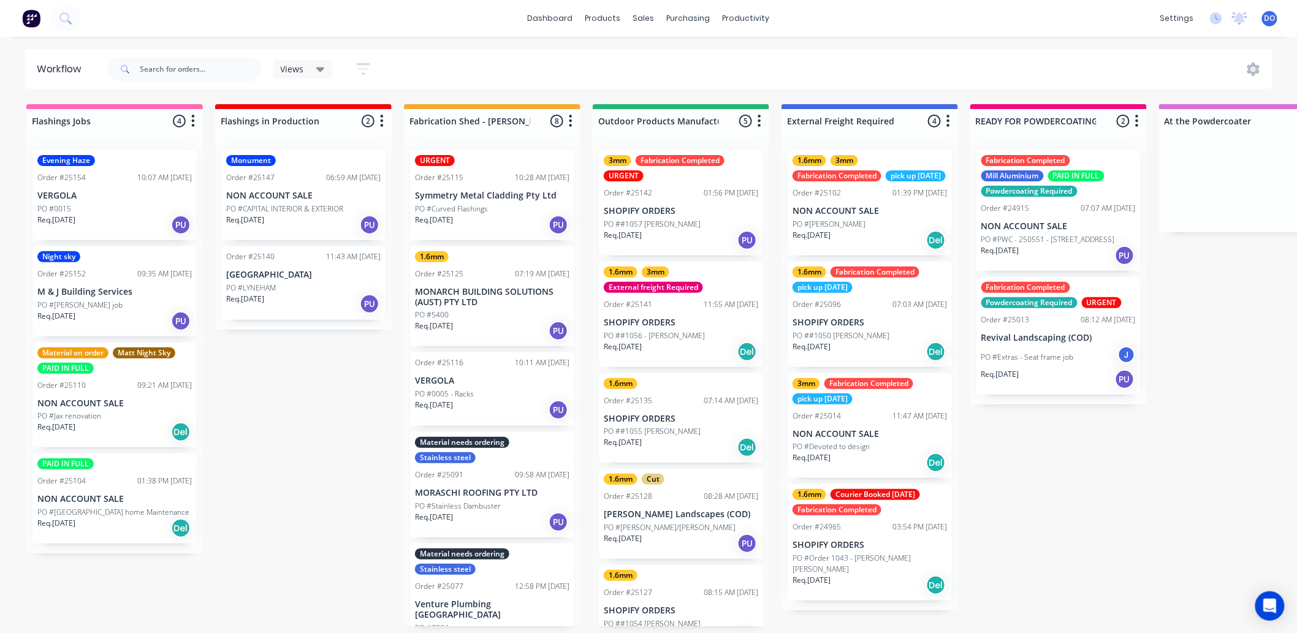
click at [131, 395] on div "Material on order Matt Night Sky PAID IN FULL Order #25110 09:21 AM [DATE] NON …" at bounding box center [114, 395] width 164 height 105
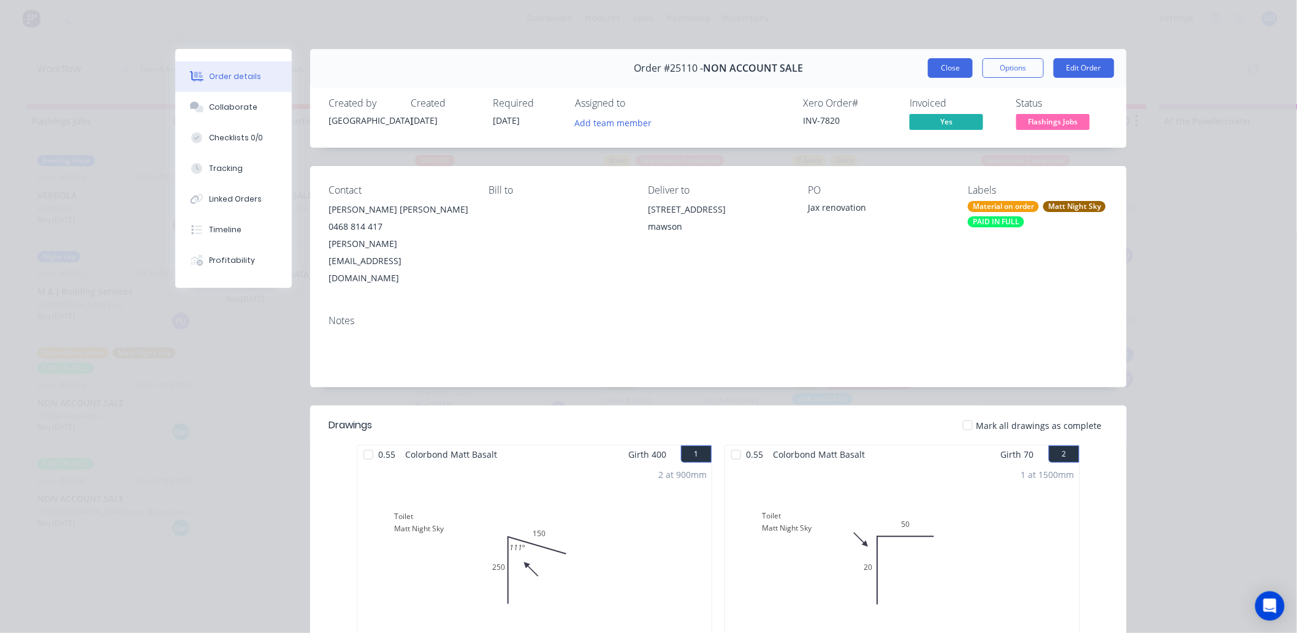
click at [963, 70] on button "Close" at bounding box center [950, 68] width 45 height 20
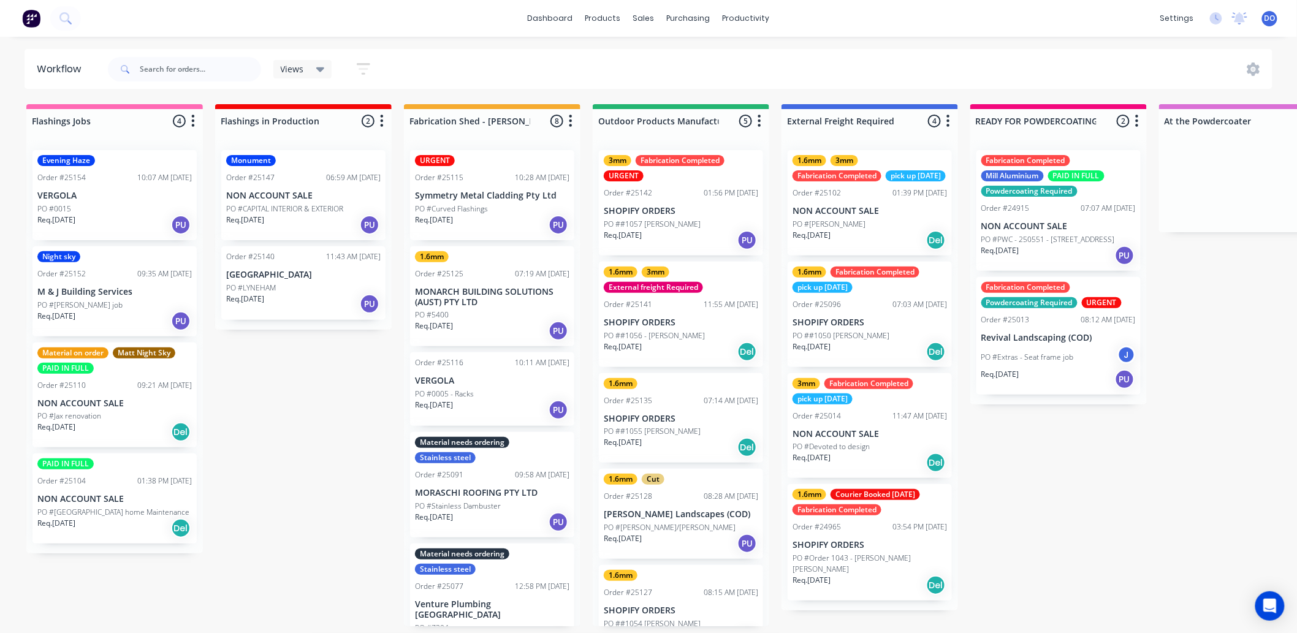
click at [108, 289] on p "M & J Building Services" at bounding box center [114, 292] width 154 height 10
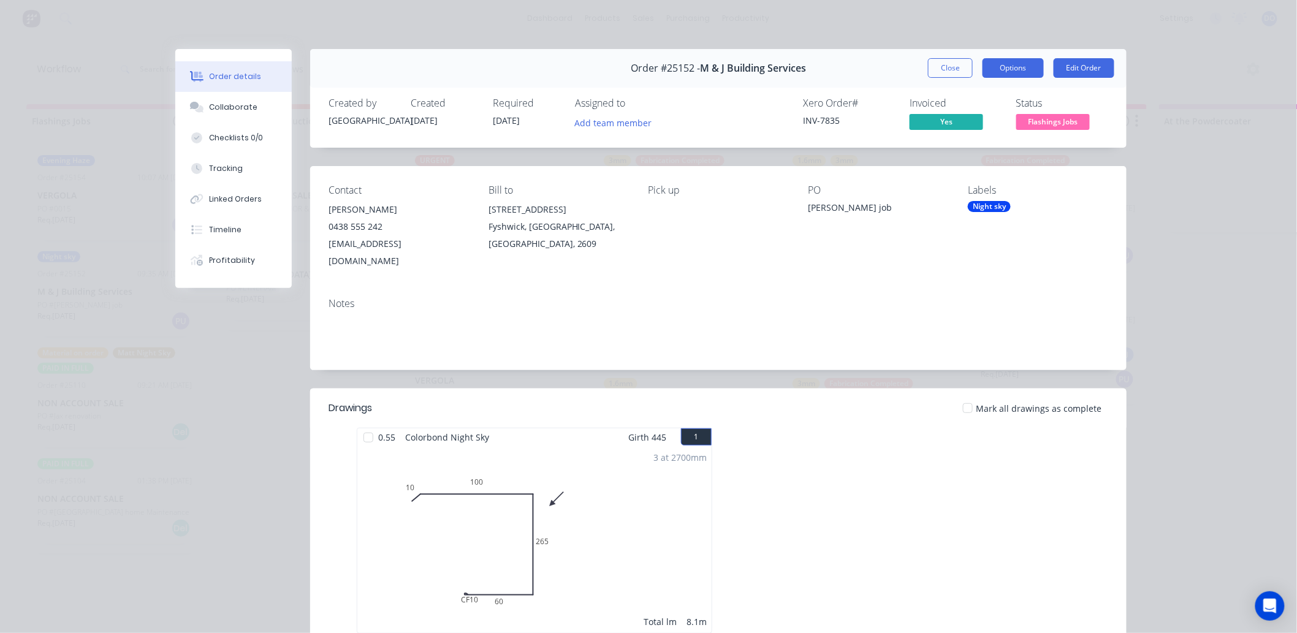
click at [994, 67] on button "Options" at bounding box center [1012, 68] width 61 height 20
click at [984, 126] on div "Work Order" at bounding box center [979, 124] width 107 height 18
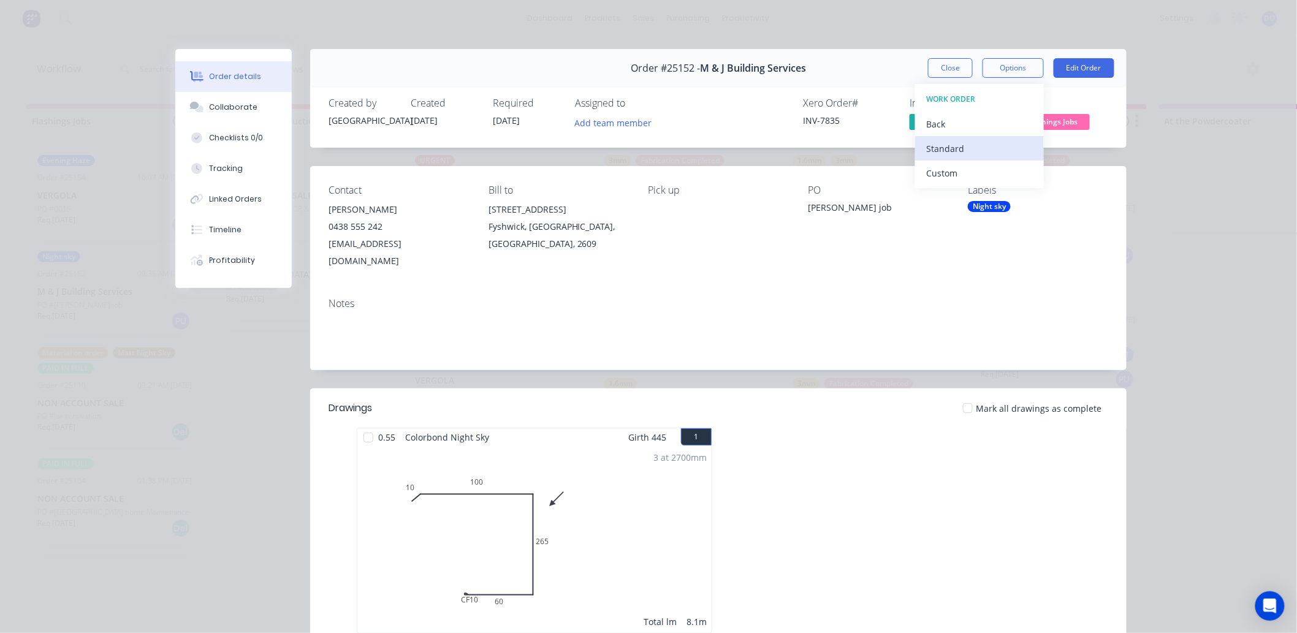
click at [982, 149] on div "Standard" at bounding box center [979, 149] width 107 height 18
click at [940, 63] on button "Close" at bounding box center [950, 68] width 45 height 20
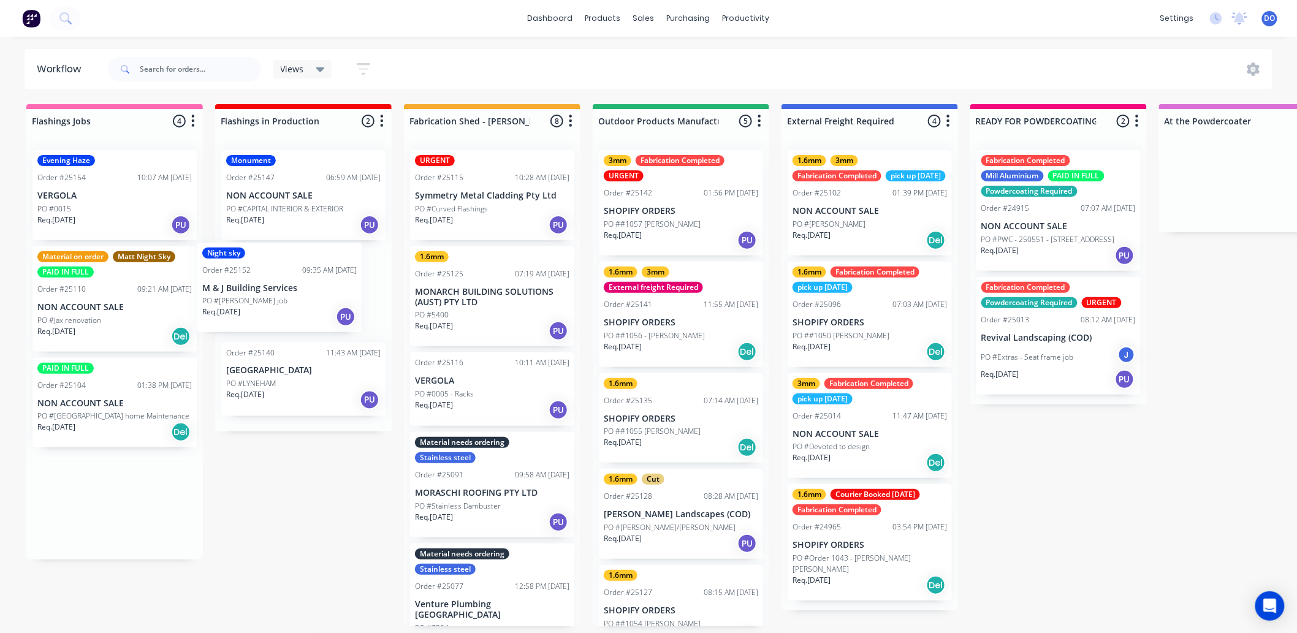
drag, startPoint x: 102, startPoint y: 297, endPoint x: 271, endPoint y: 304, distance: 169.3
click at [63, 232] on div "Req. [DATE] PU" at bounding box center [114, 225] width 154 height 21
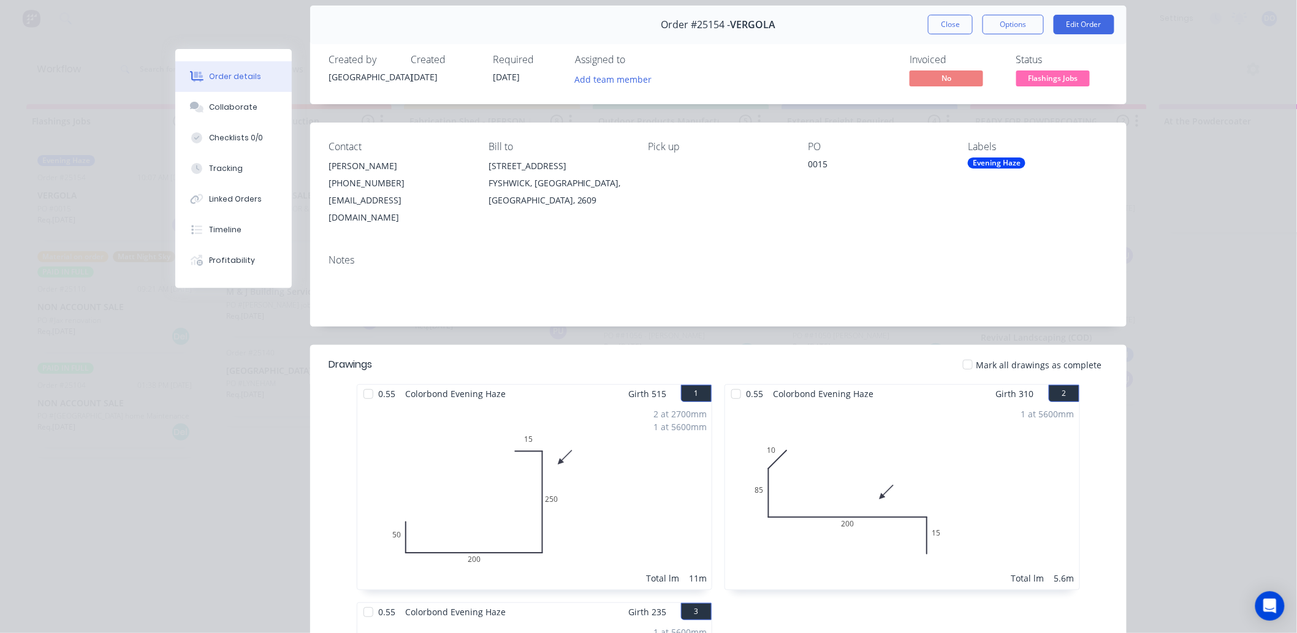
scroll to position [68, 0]
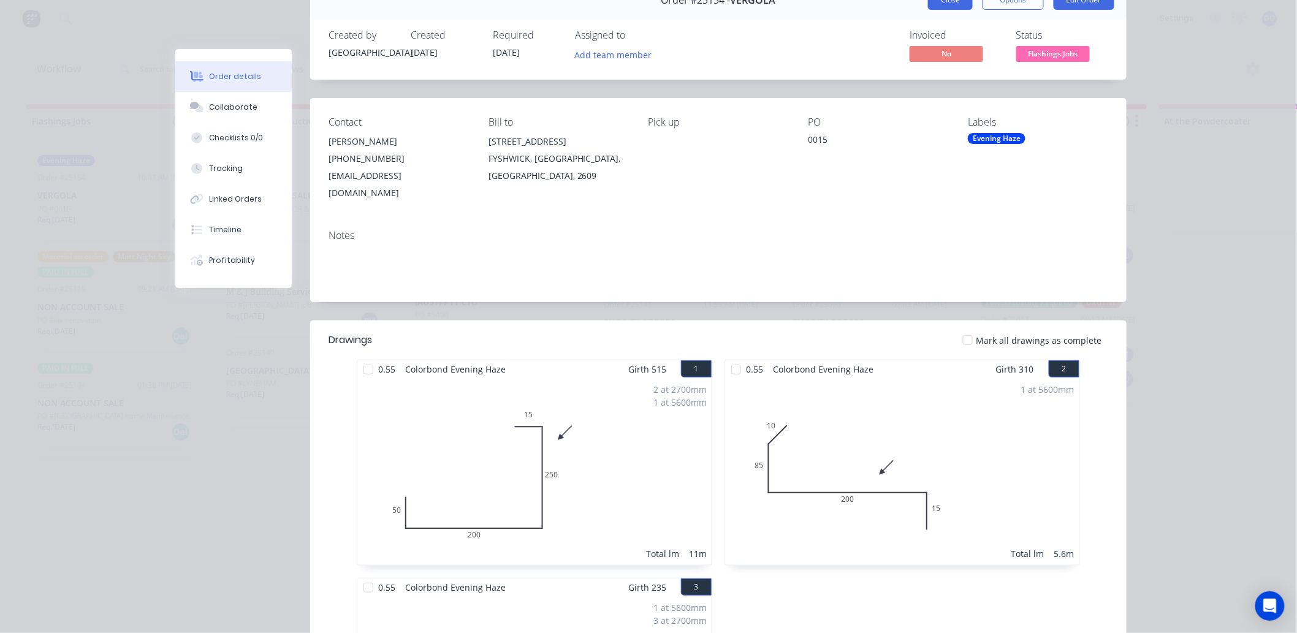
click at [941, 2] on button "Close" at bounding box center [950, 0] width 45 height 20
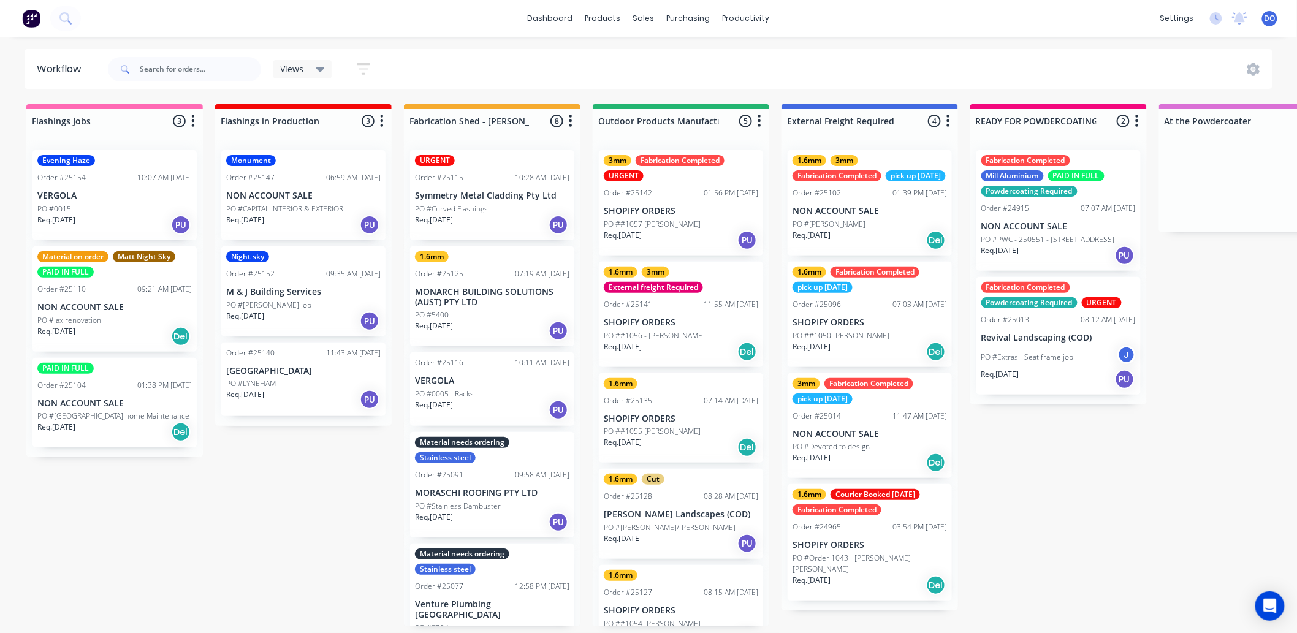
scroll to position [3, 0]
click at [659, 63] on div at bounding box center [651, 62] width 18 height 11
